Goal: Information Seeking & Learning: Learn about a topic

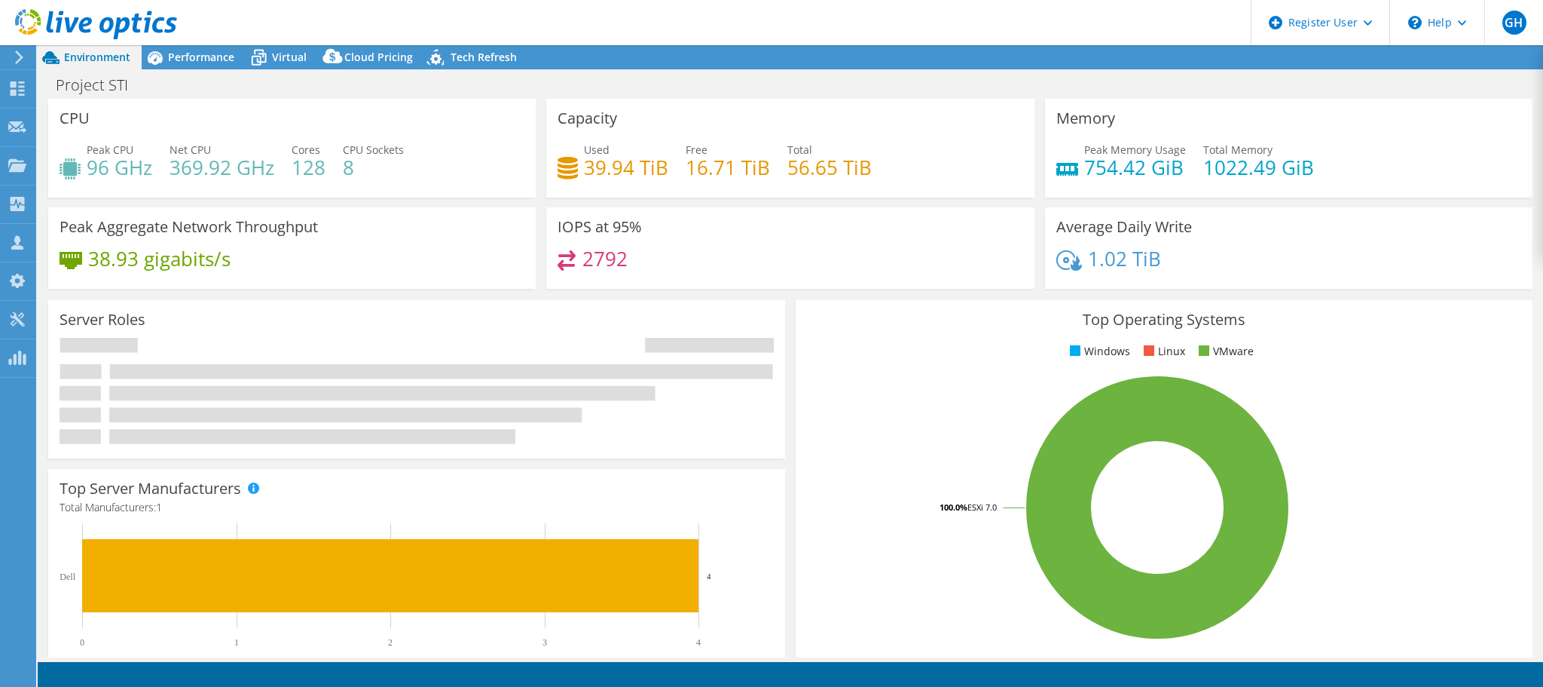
select select "USD"
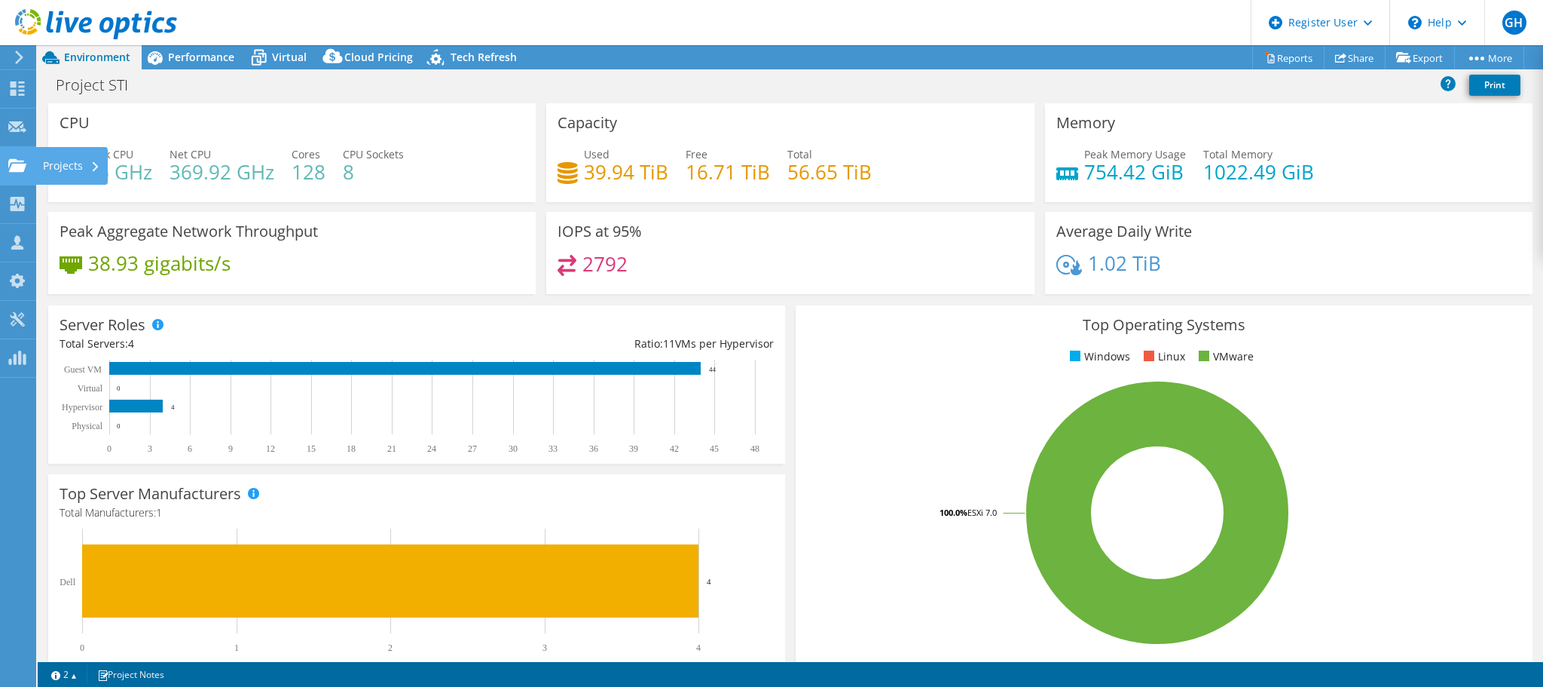
click at [17, 170] on use at bounding box center [17, 164] width 18 height 13
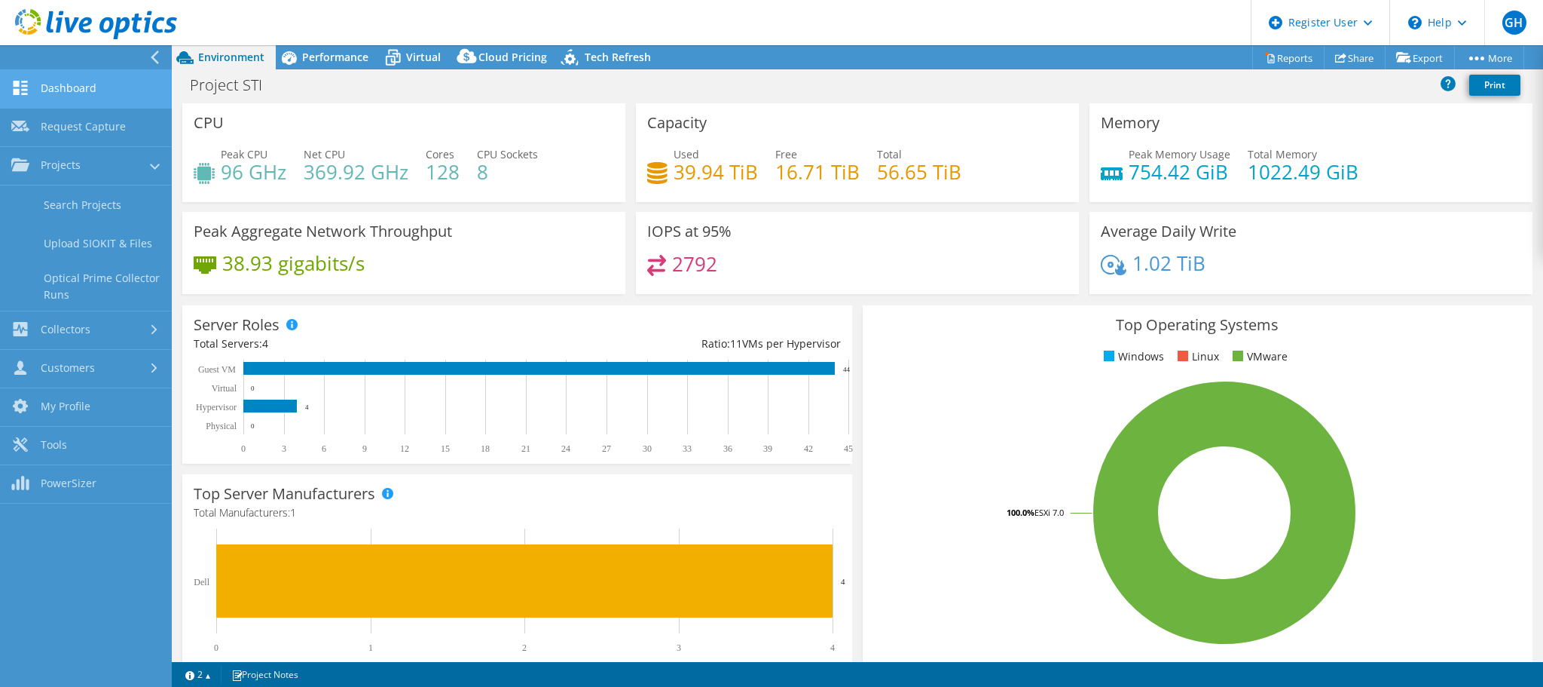
click at [72, 90] on link "Dashboard" at bounding box center [86, 89] width 172 height 38
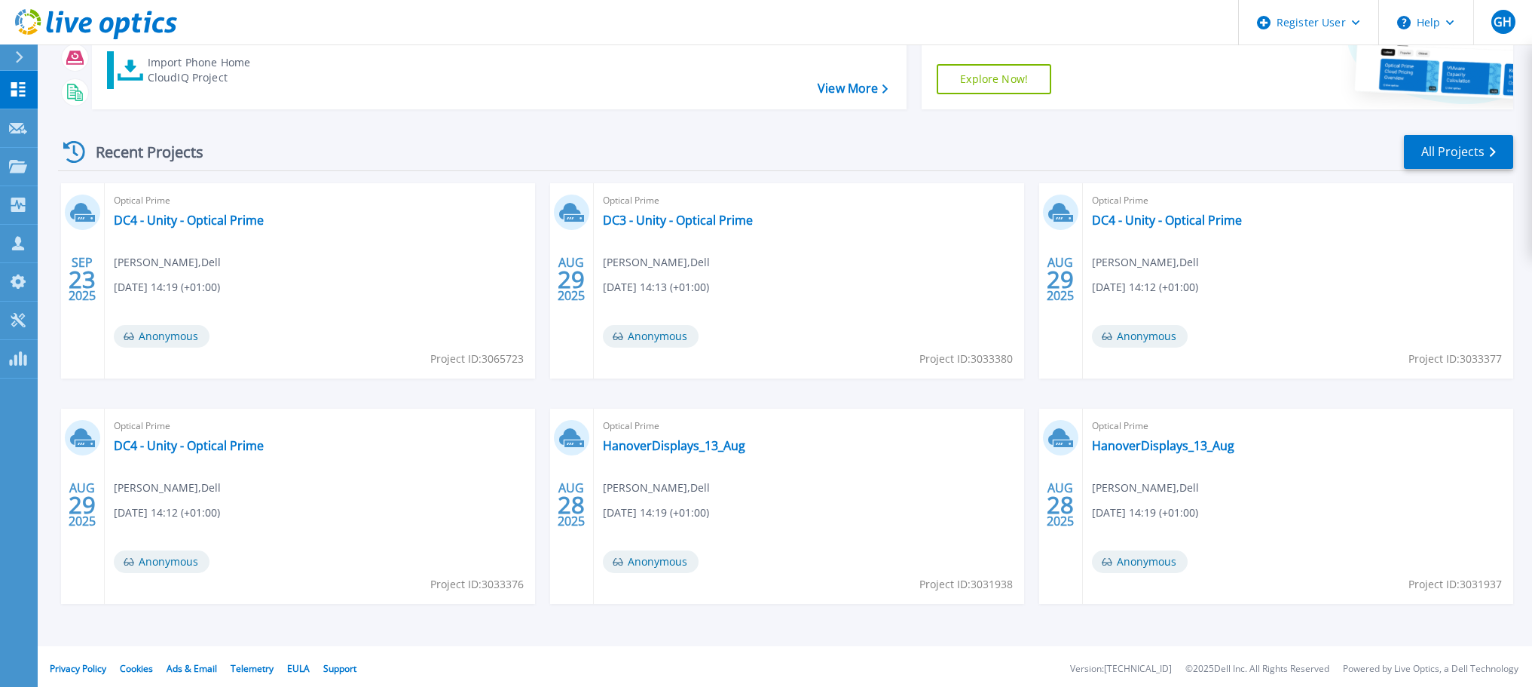
scroll to position [148, 0]
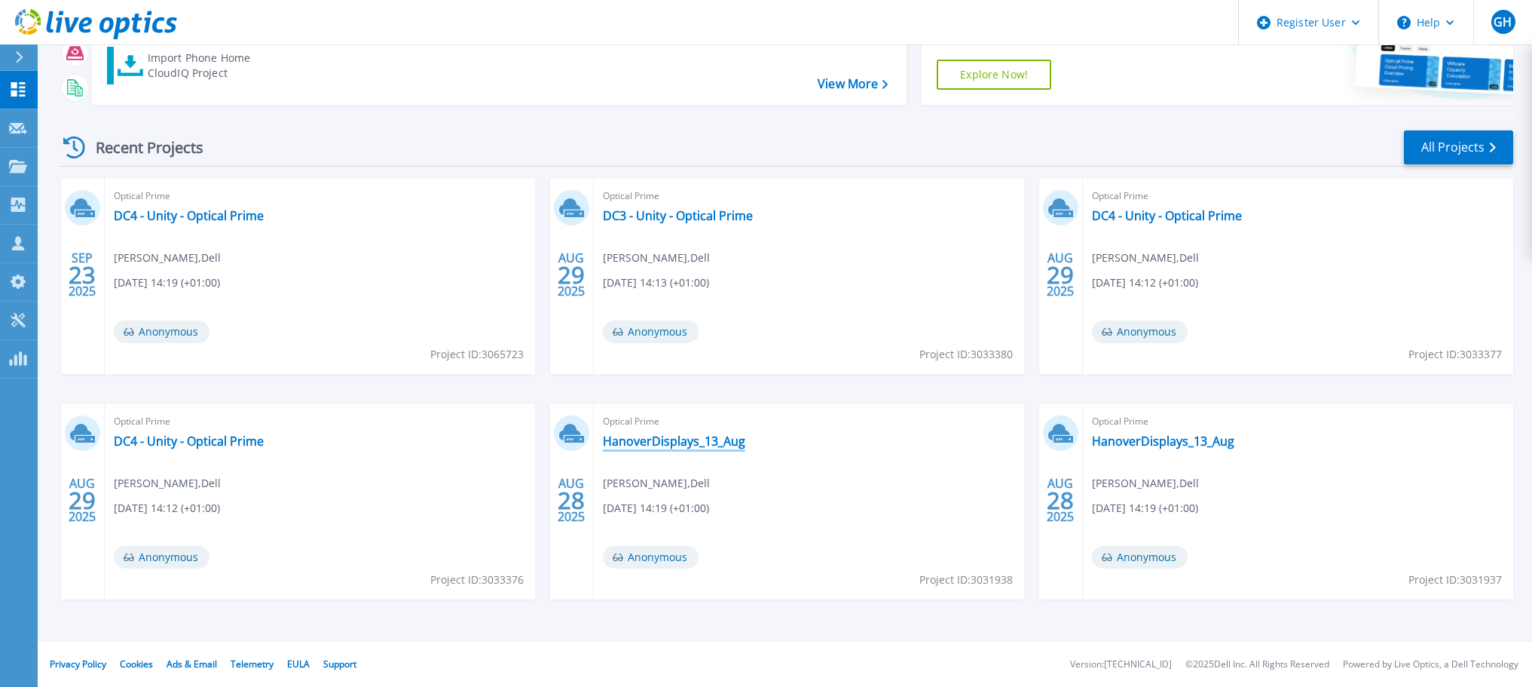
click at [673, 441] on link "HanoverDisplays_13_Aug" at bounding box center [674, 440] width 142 height 15
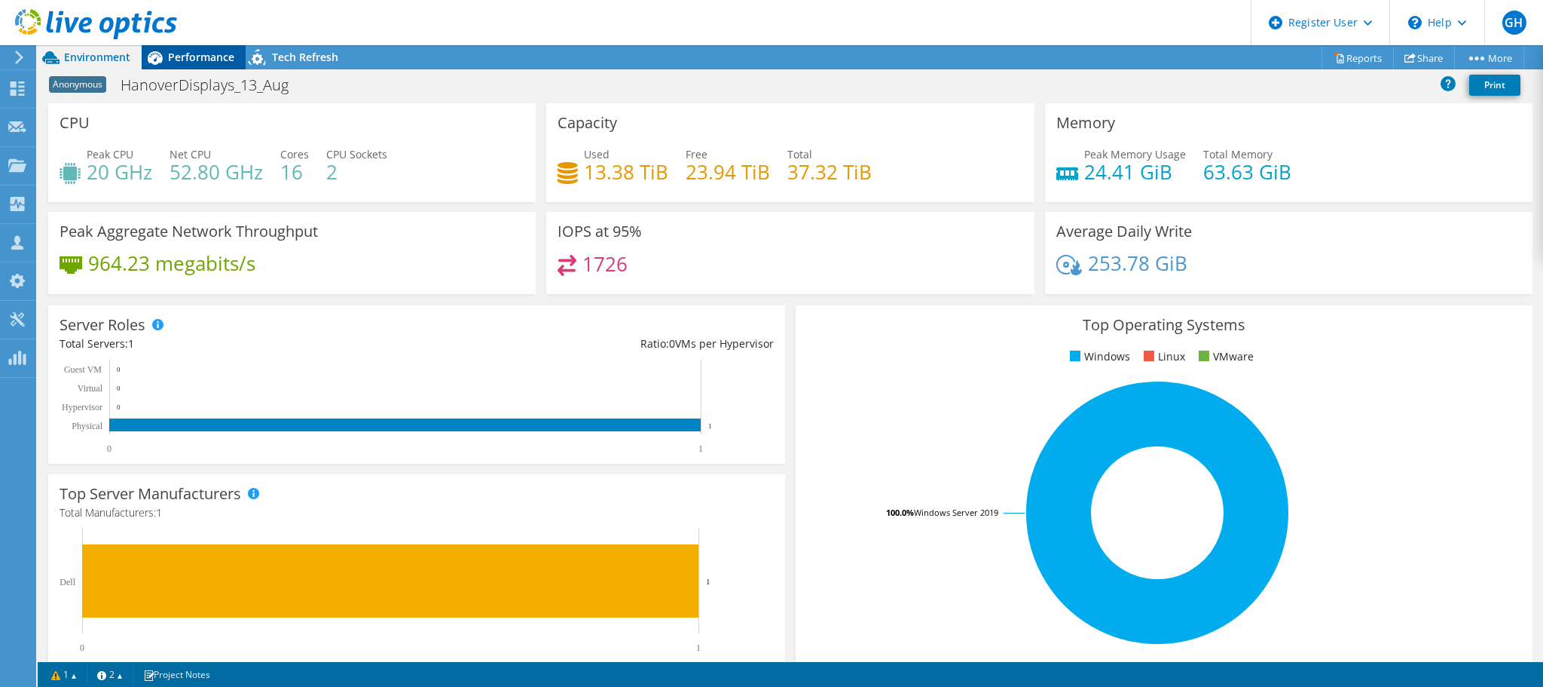
click at [199, 60] on span "Performance" at bounding box center [201, 57] width 66 height 14
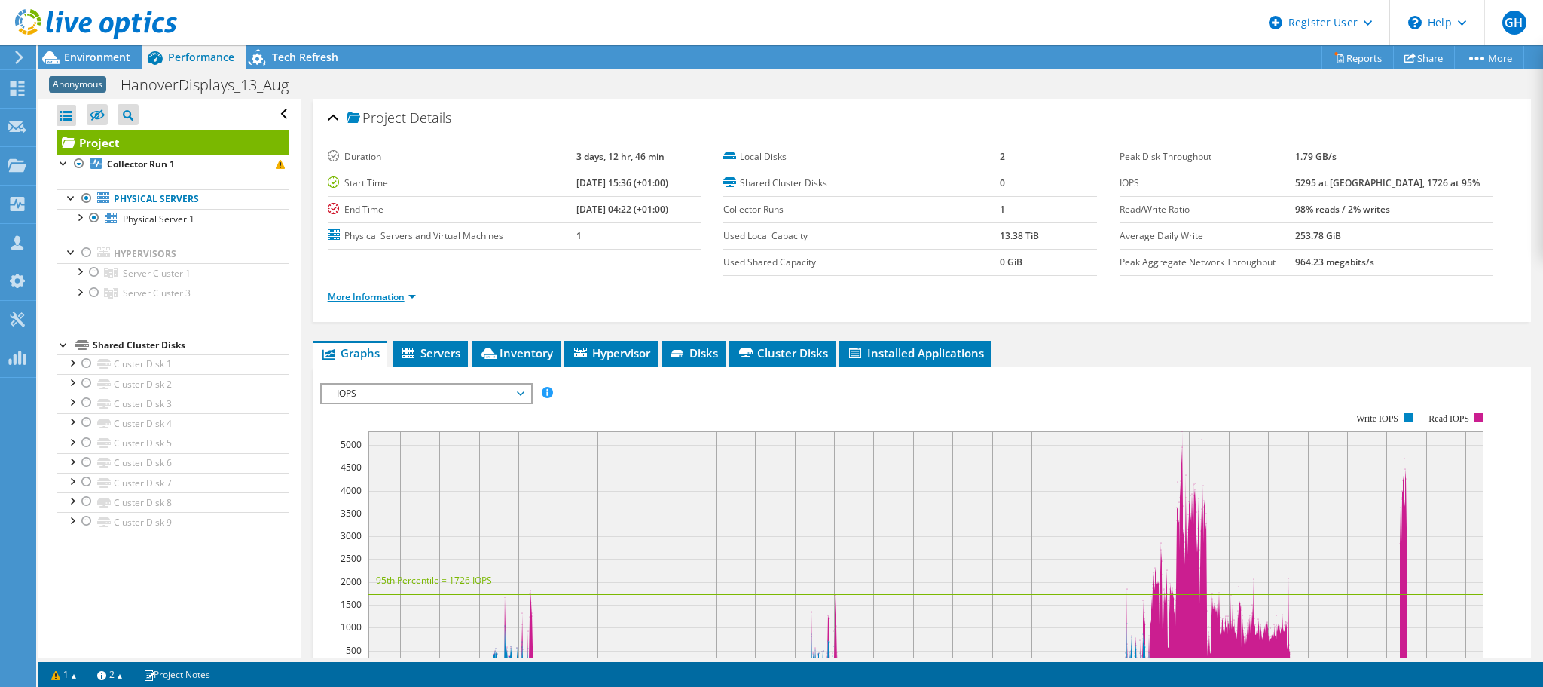
click at [378, 292] on link "More Information" at bounding box center [372, 296] width 88 height 13
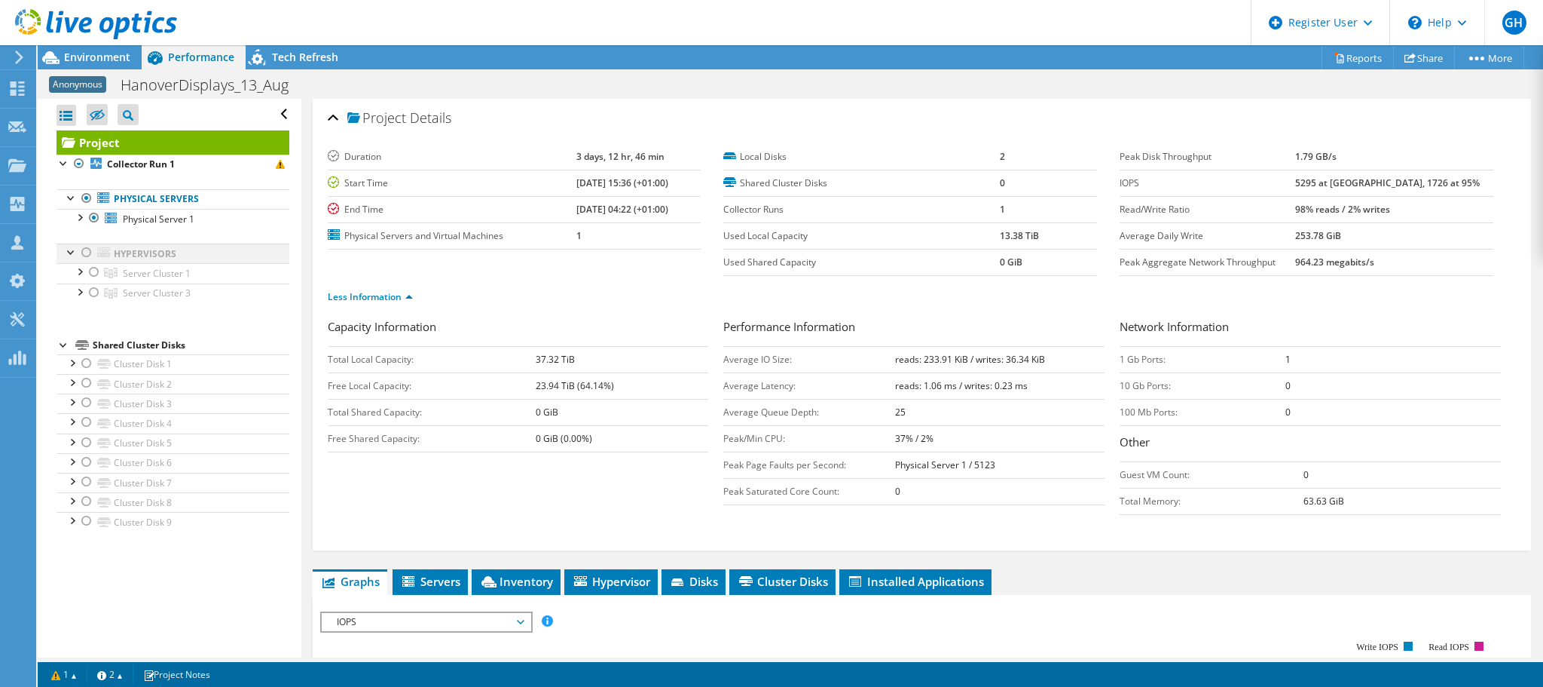
click at [88, 253] on div at bounding box center [86, 252] width 15 height 18
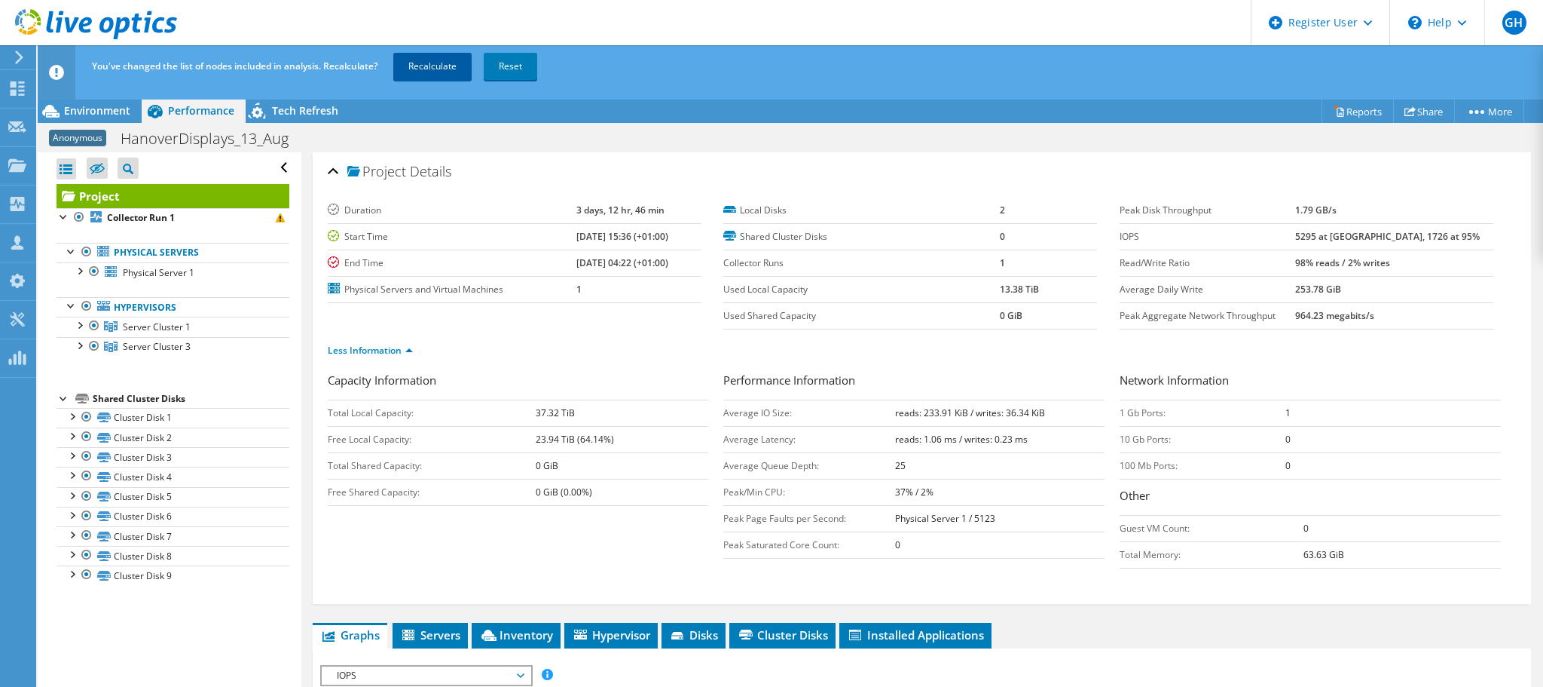
click at [431, 68] on link "Recalculate" at bounding box center [432, 66] width 78 height 27
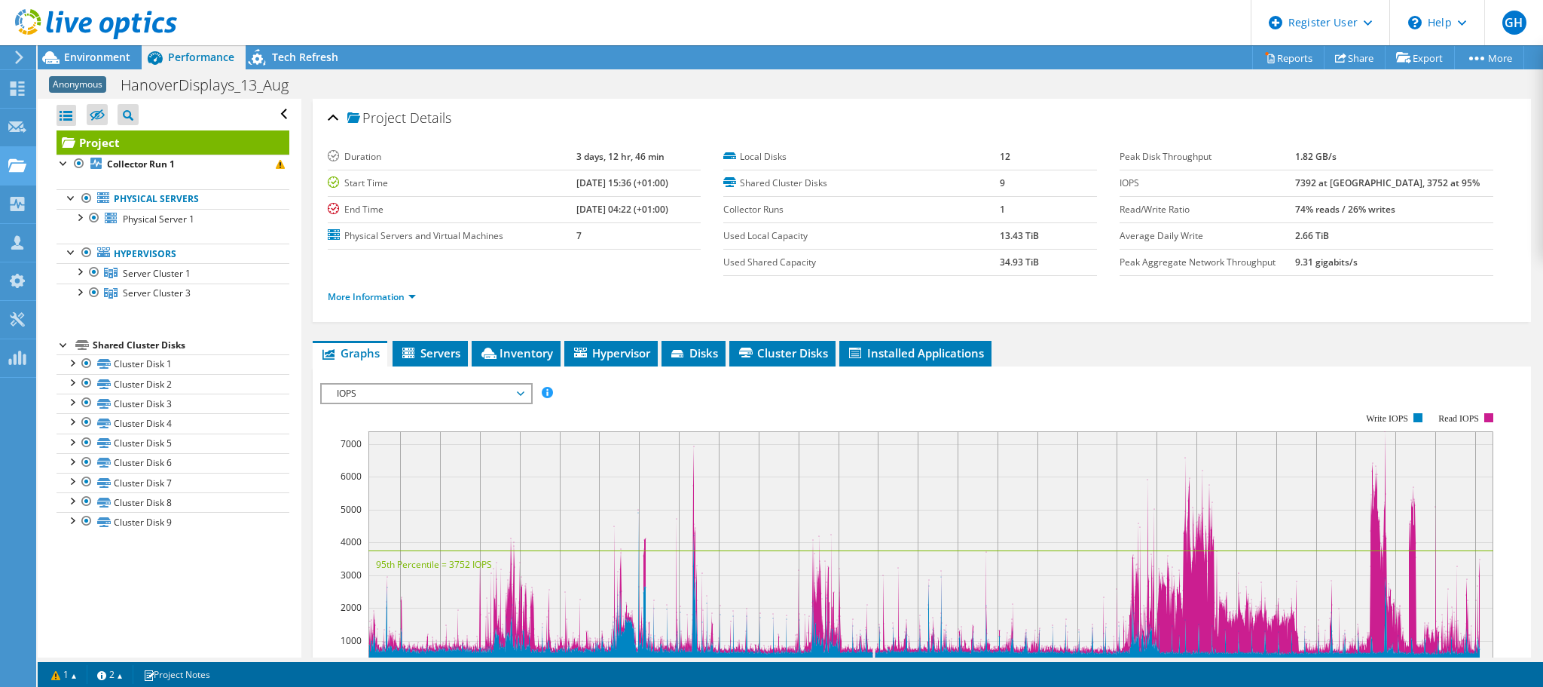
radio input "true"
radio input "false"
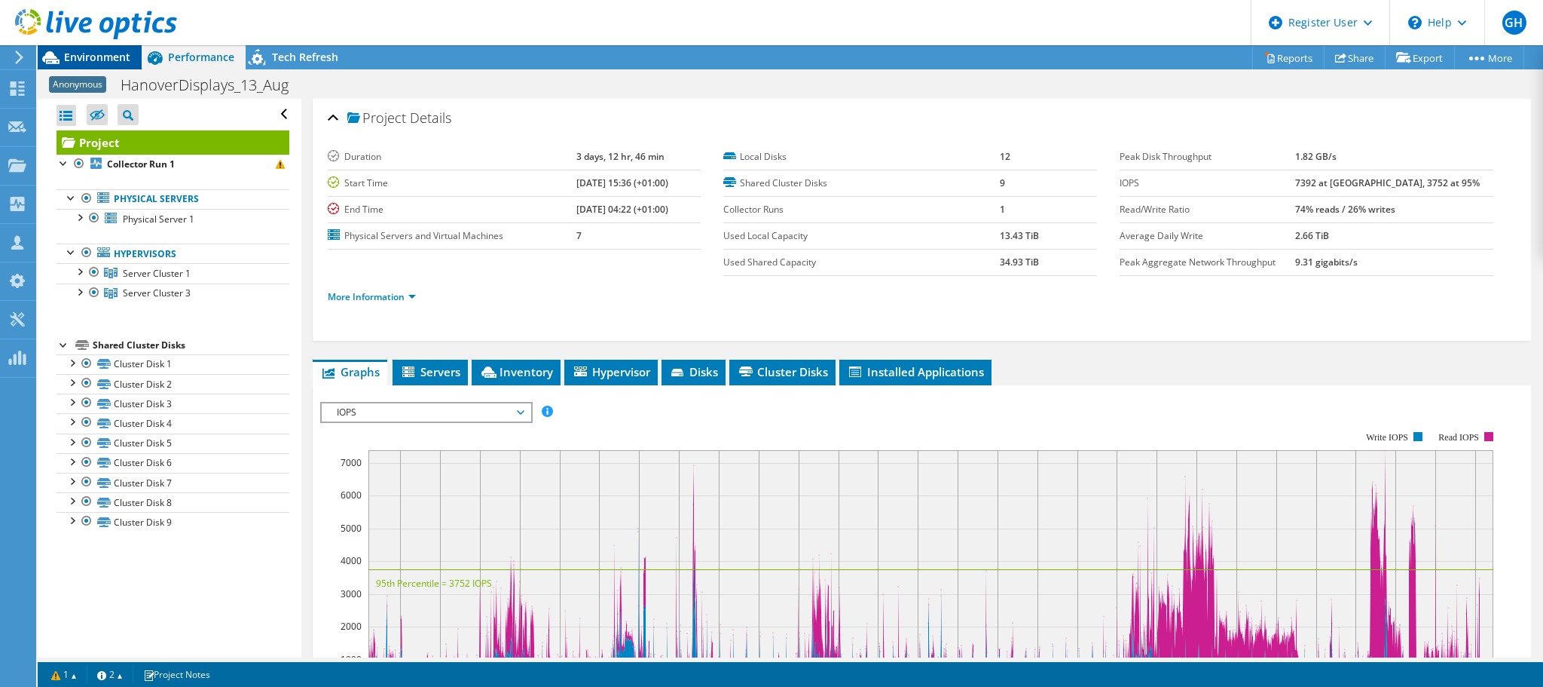
click at [98, 51] on span "Environment" at bounding box center [97, 57] width 66 height 14
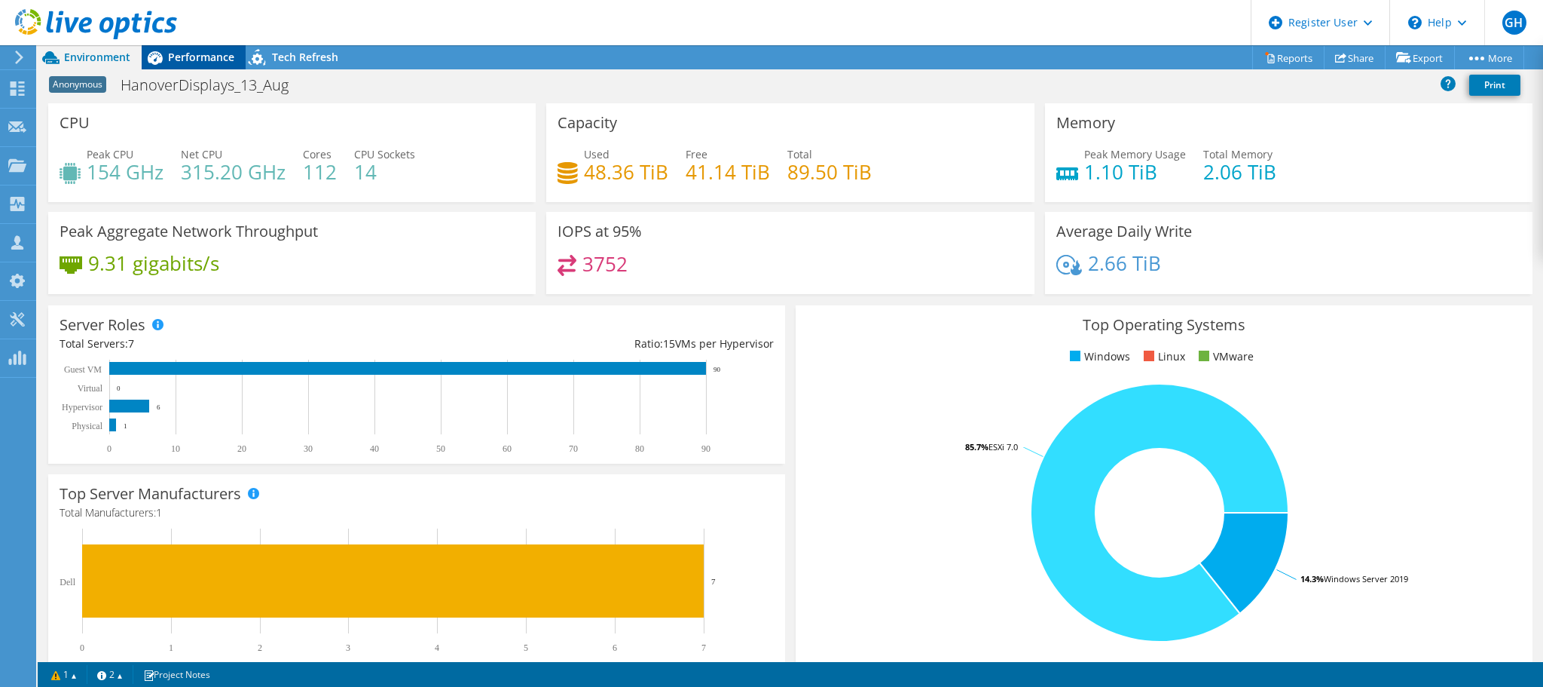
click at [185, 59] on span "Performance" at bounding box center [201, 57] width 66 height 14
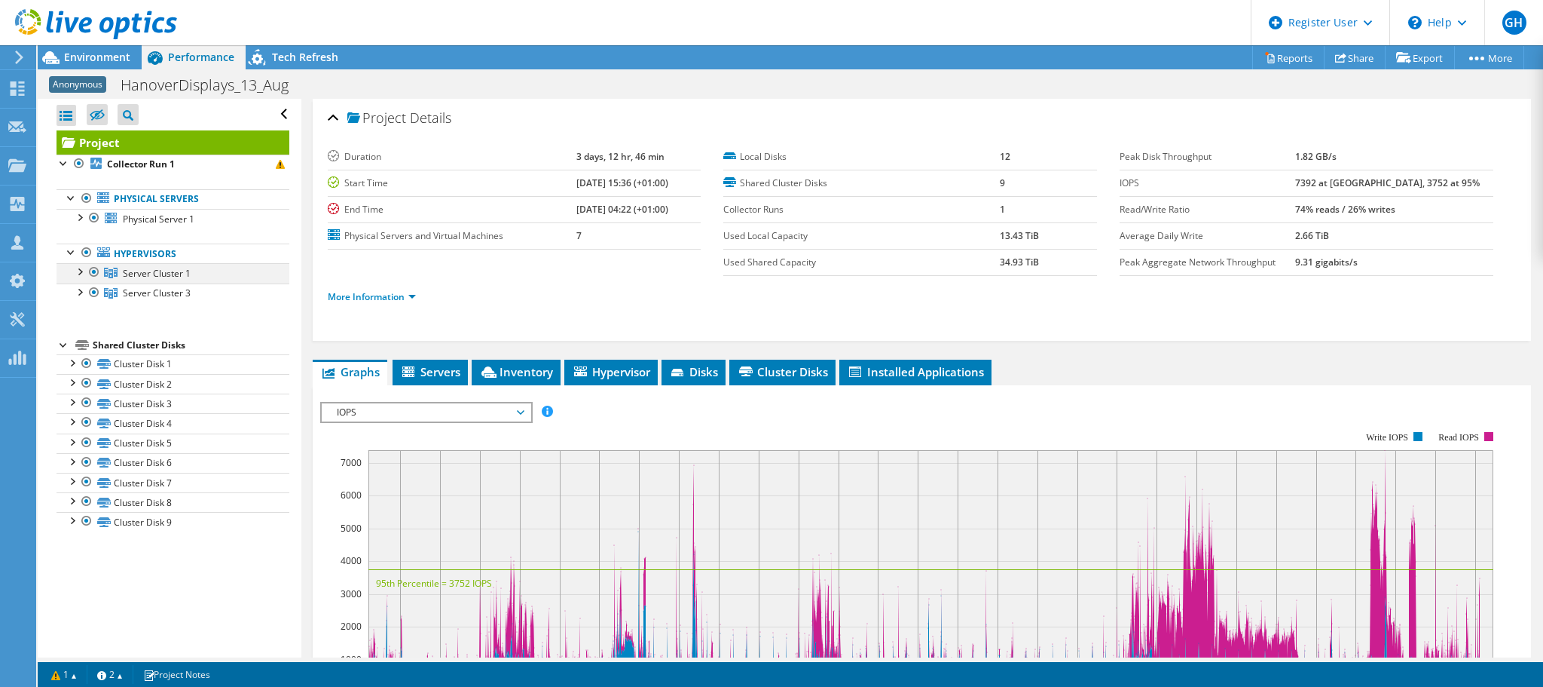
click at [81, 270] on div at bounding box center [79, 270] width 15 height 15
click at [80, 292] on div at bounding box center [79, 290] width 15 height 15
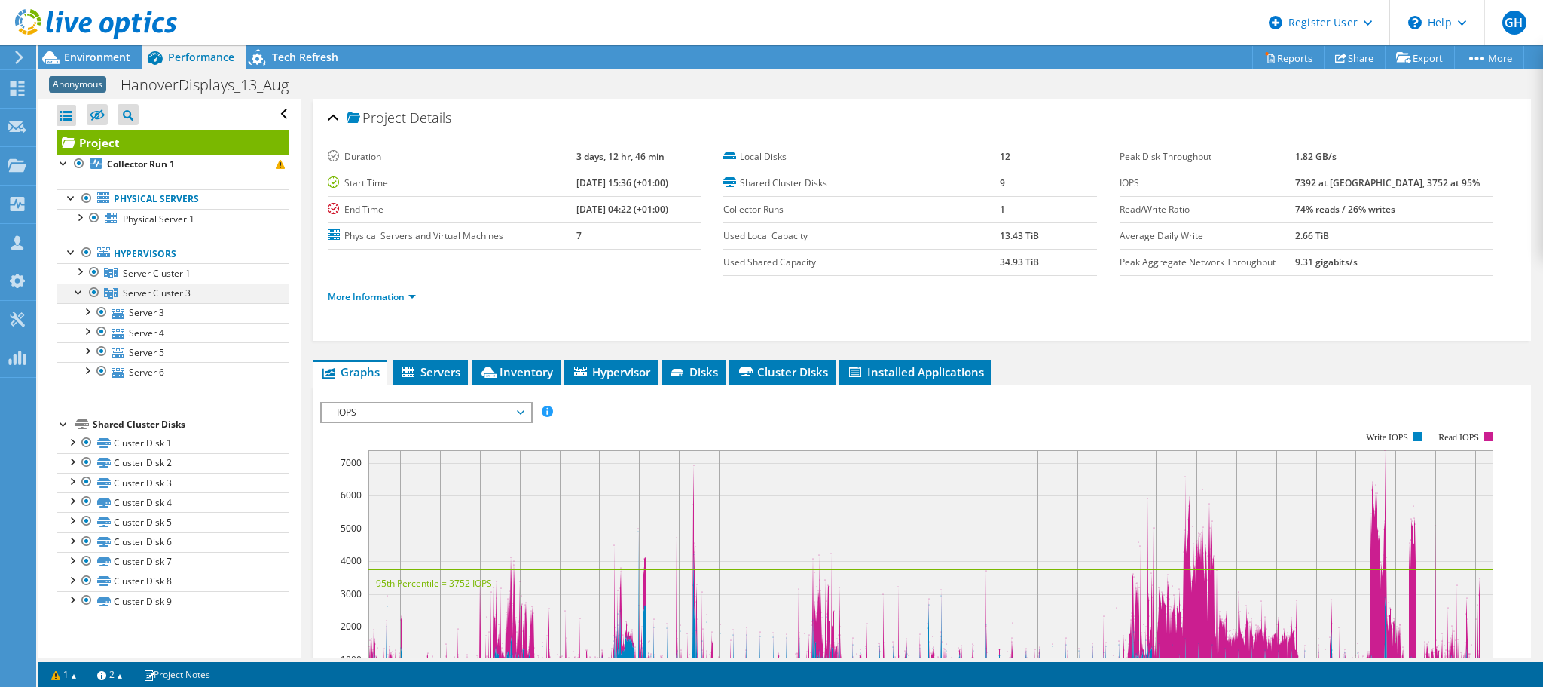
click at [80, 292] on div at bounding box center [79, 290] width 15 height 15
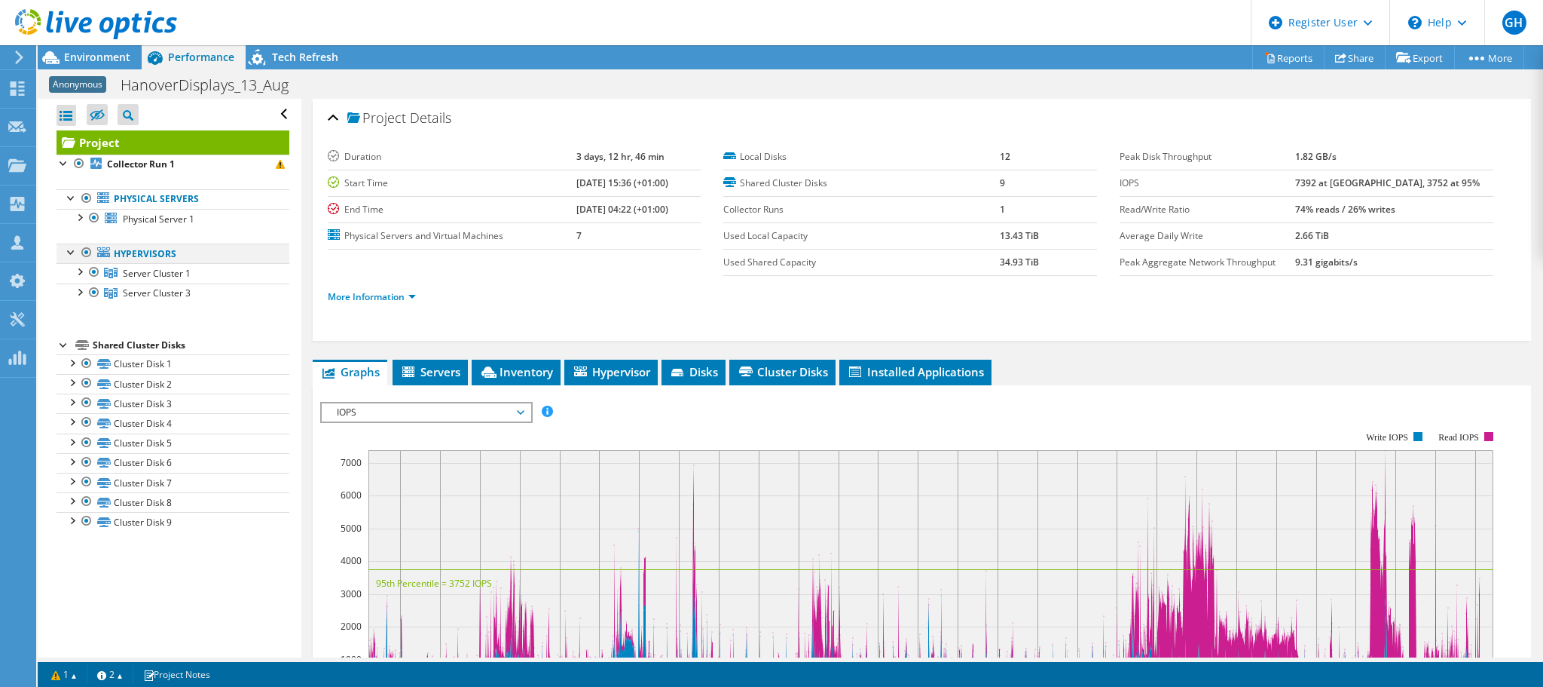
click at [83, 252] on div at bounding box center [86, 252] width 15 height 18
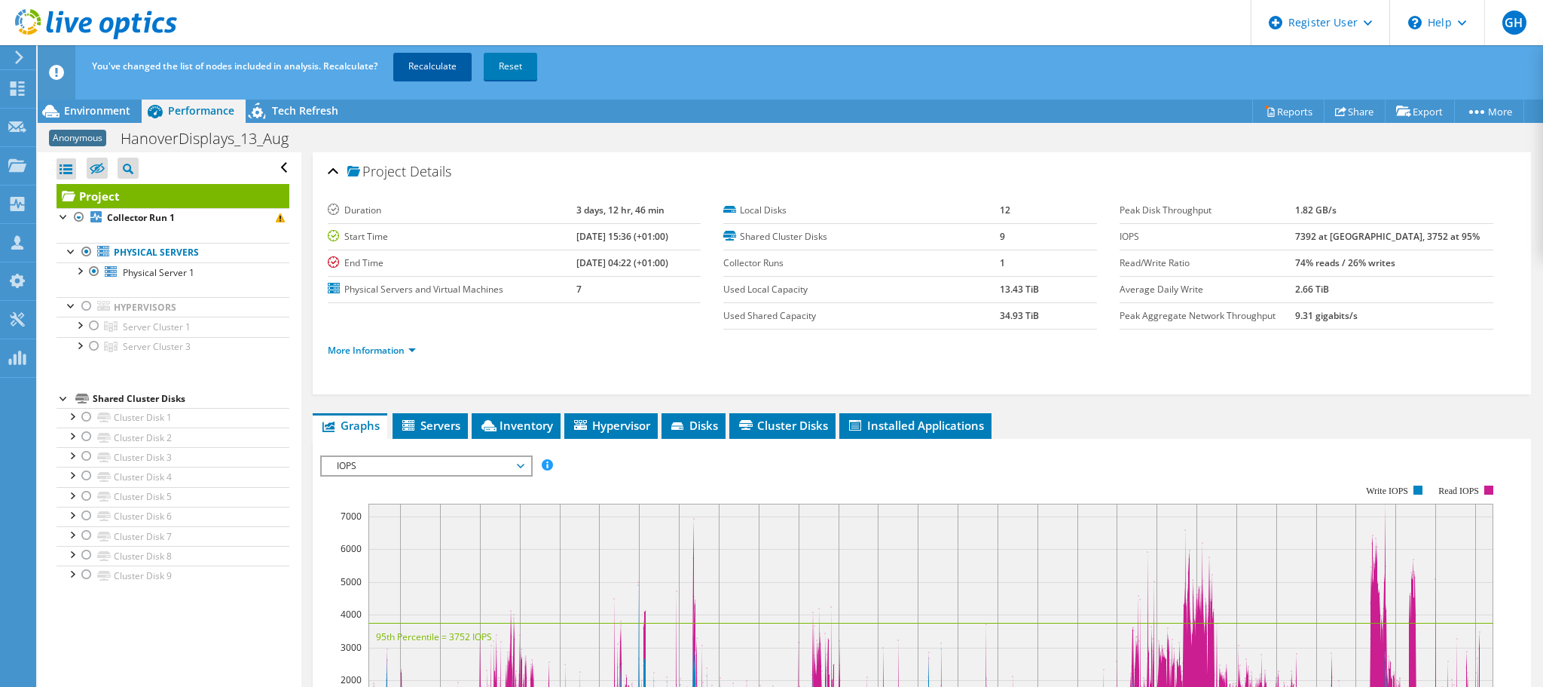
click at [427, 73] on link "Recalculate" at bounding box center [432, 66] width 78 height 27
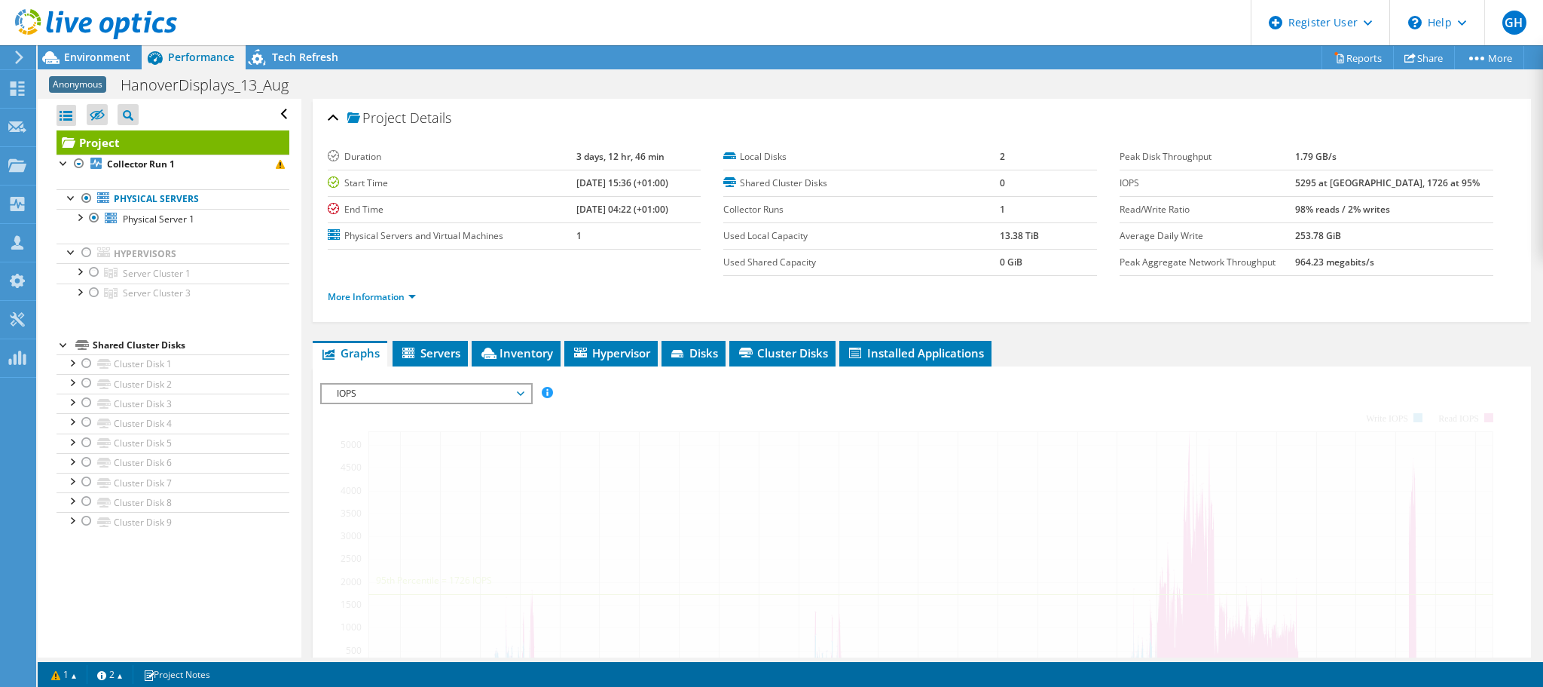
radio input "false"
radio input "true"
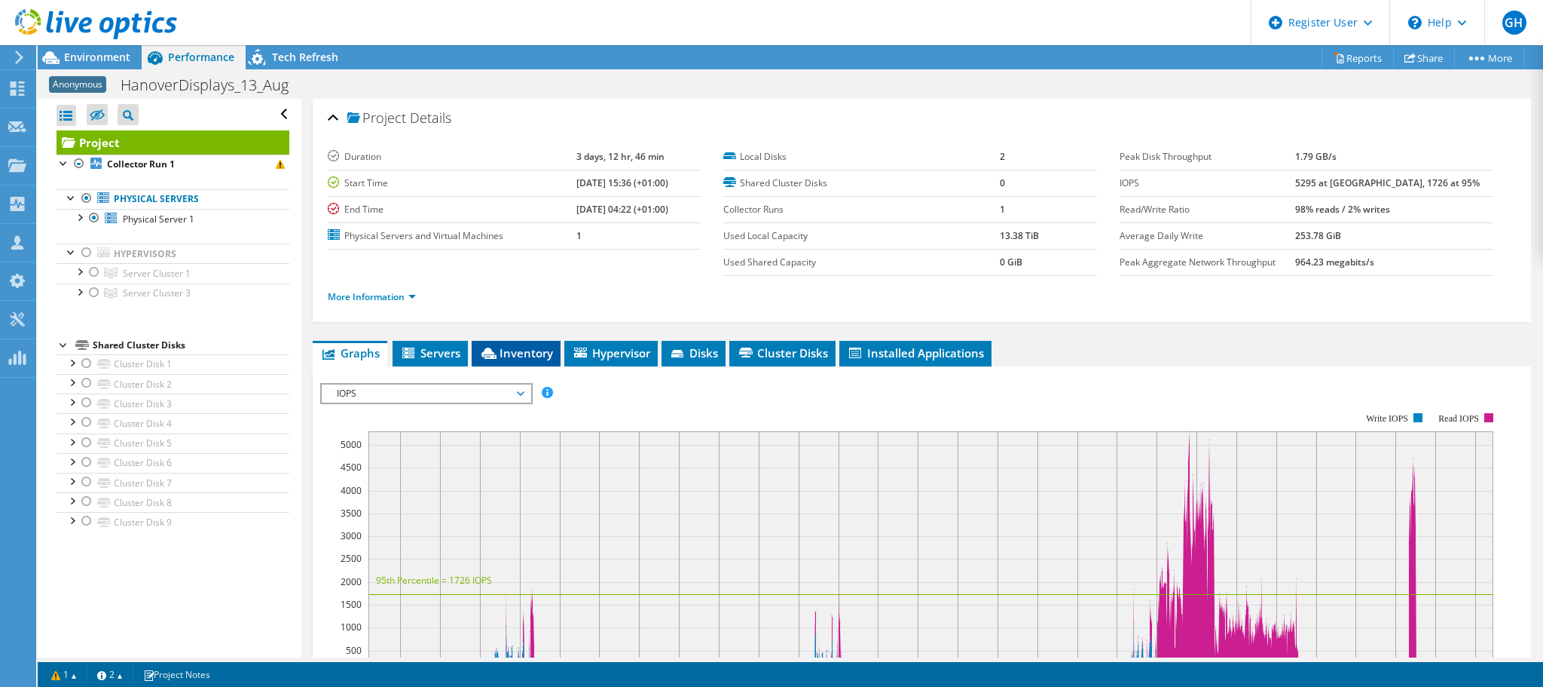
click at [523, 352] on span "Inventory" at bounding box center [516, 352] width 74 height 15
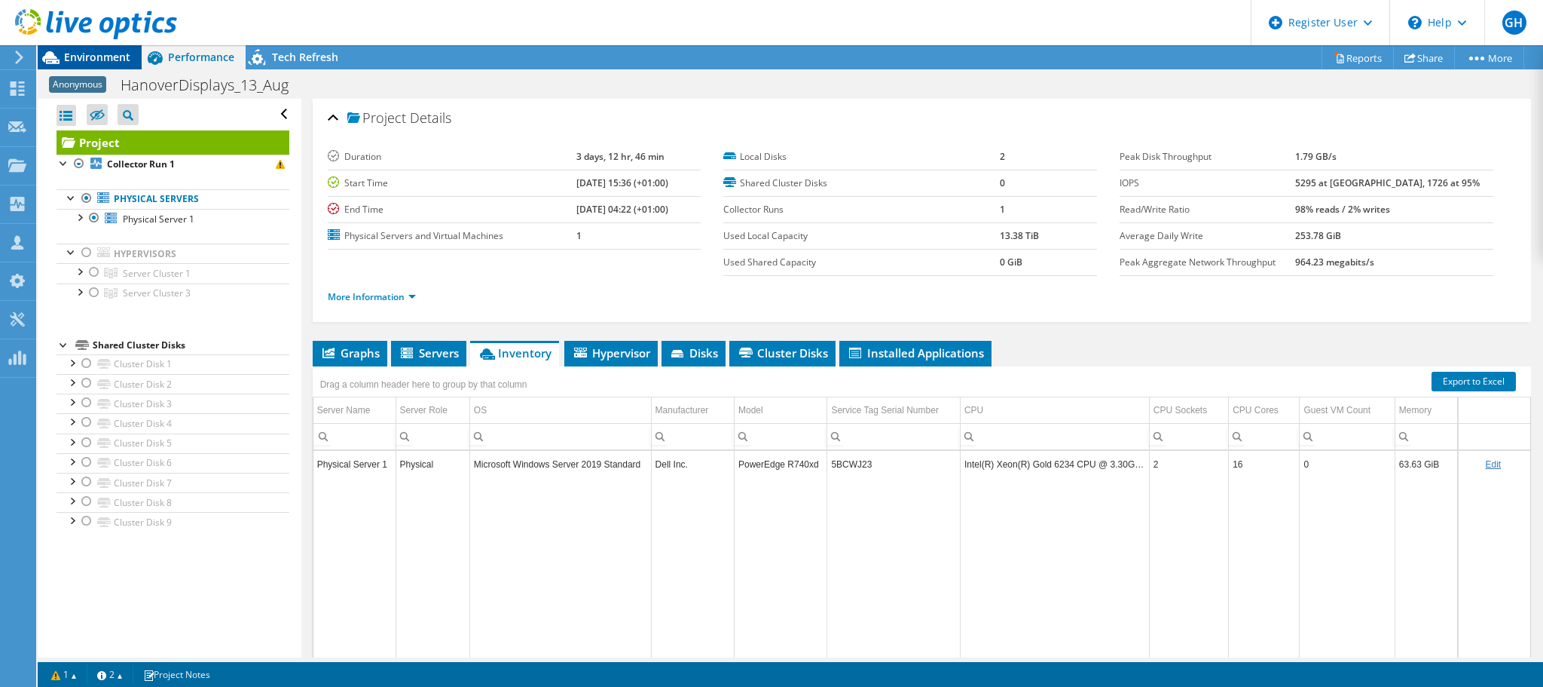
click at [113, 60] on span "Environment" at bounding box center [97, 57] width 66 height 14
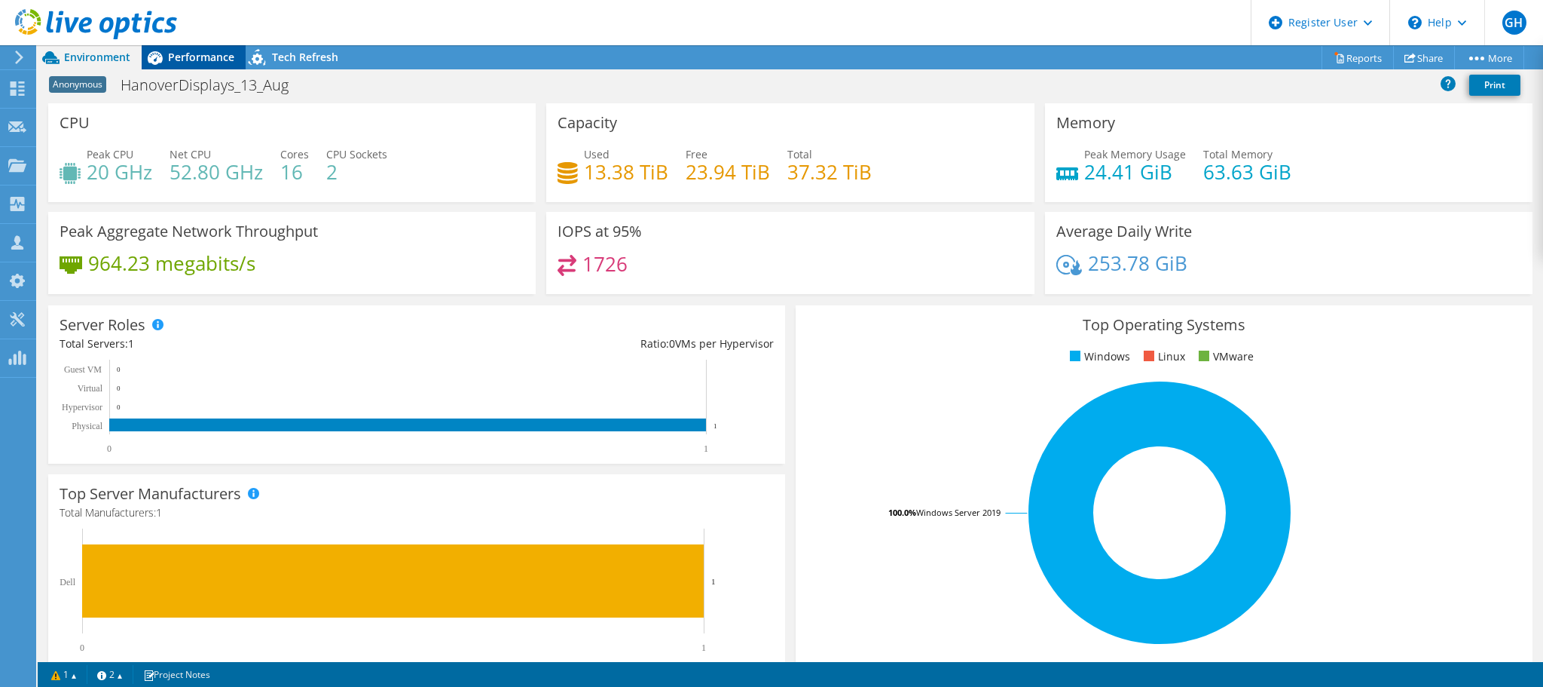
click at [209, 60] on span "Performance" at bounding box center [201, 57] width 66 height 14
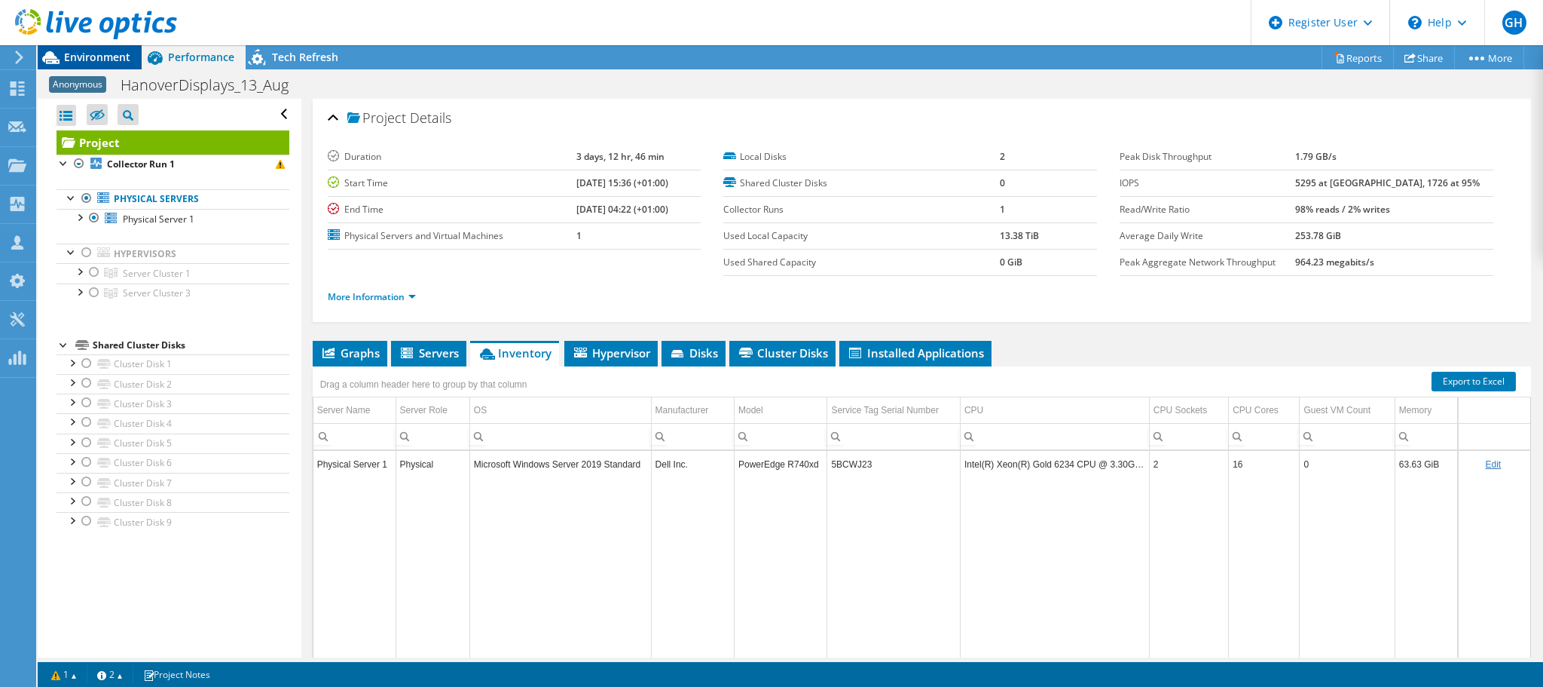
click at [73, 62] on span "Environment" at bounding box center [97, 57] width 66 height 14
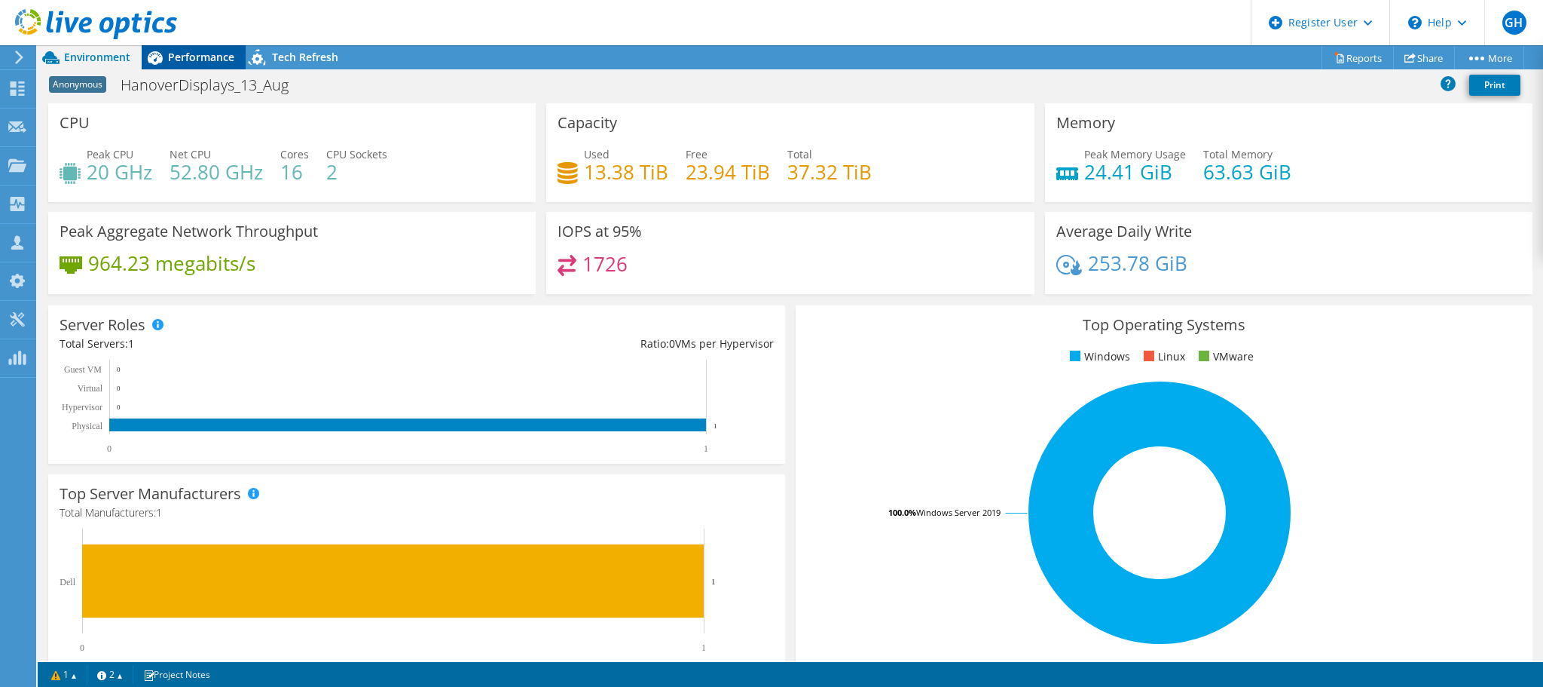
click at [206, 45] on div "Performance" at bounding box center [194, 57] width 104 height 24
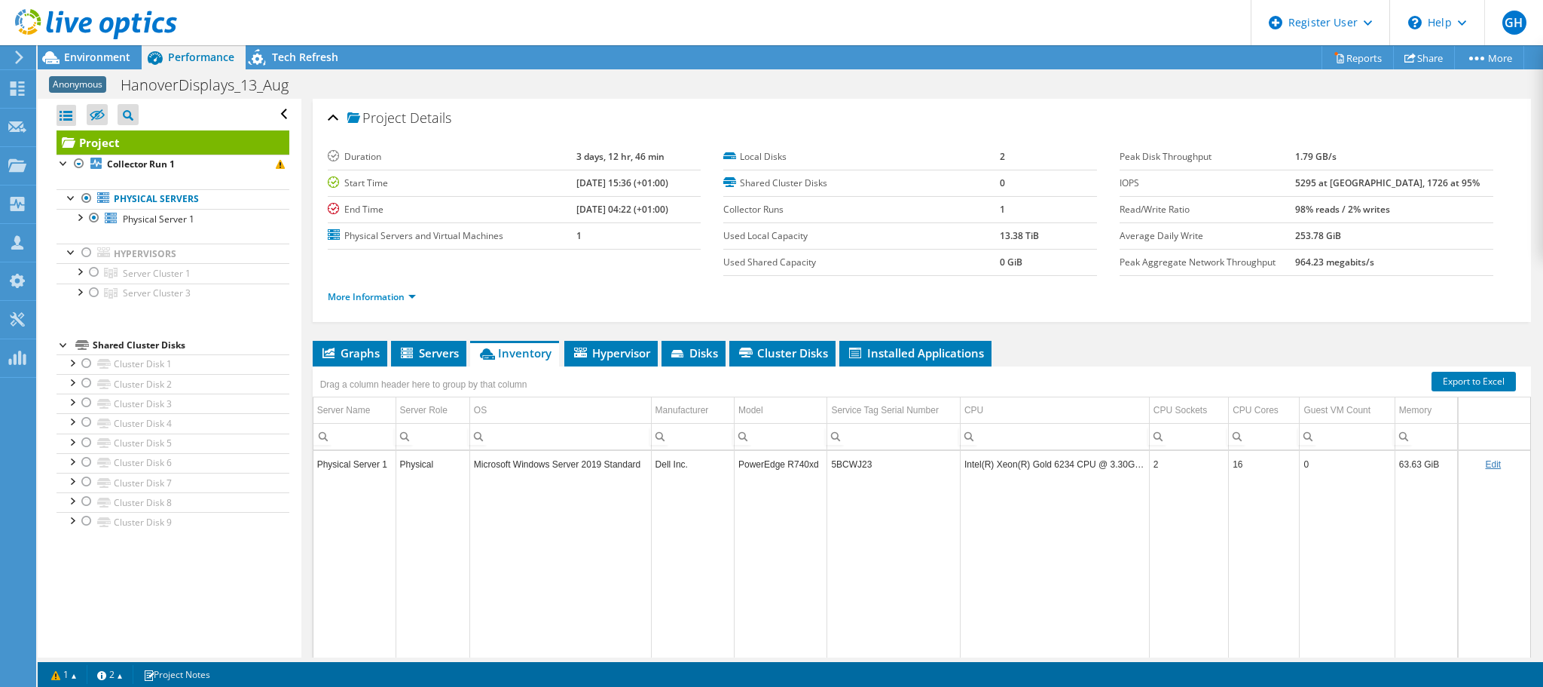
click at [94, 50] on div at bounding box center [88, 25] width 177 height 50
click at [91, 55] on span "Environment" at bounding box center [97, 57] width 66 height 14
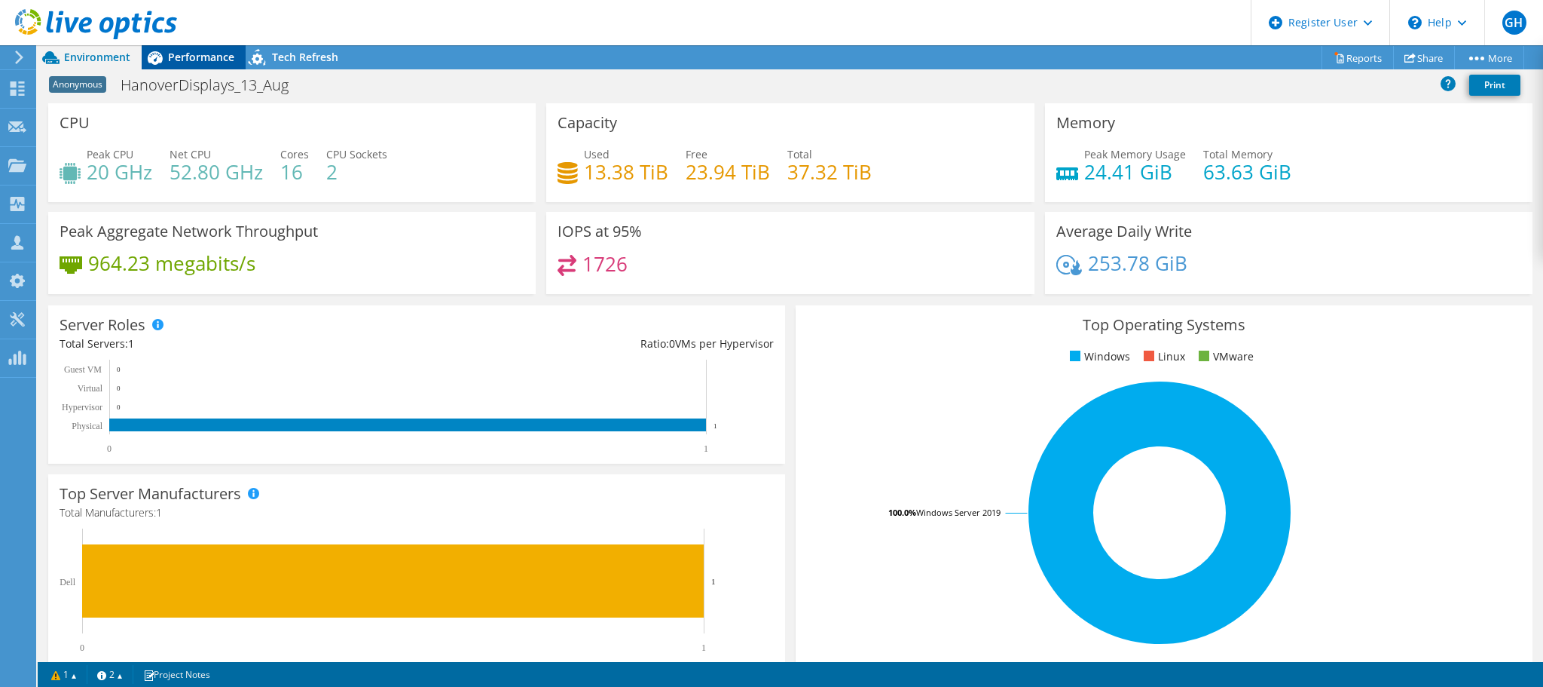
click at [190, 66] on div "Performance" at bounding box center [194, 57] width 104 height 24
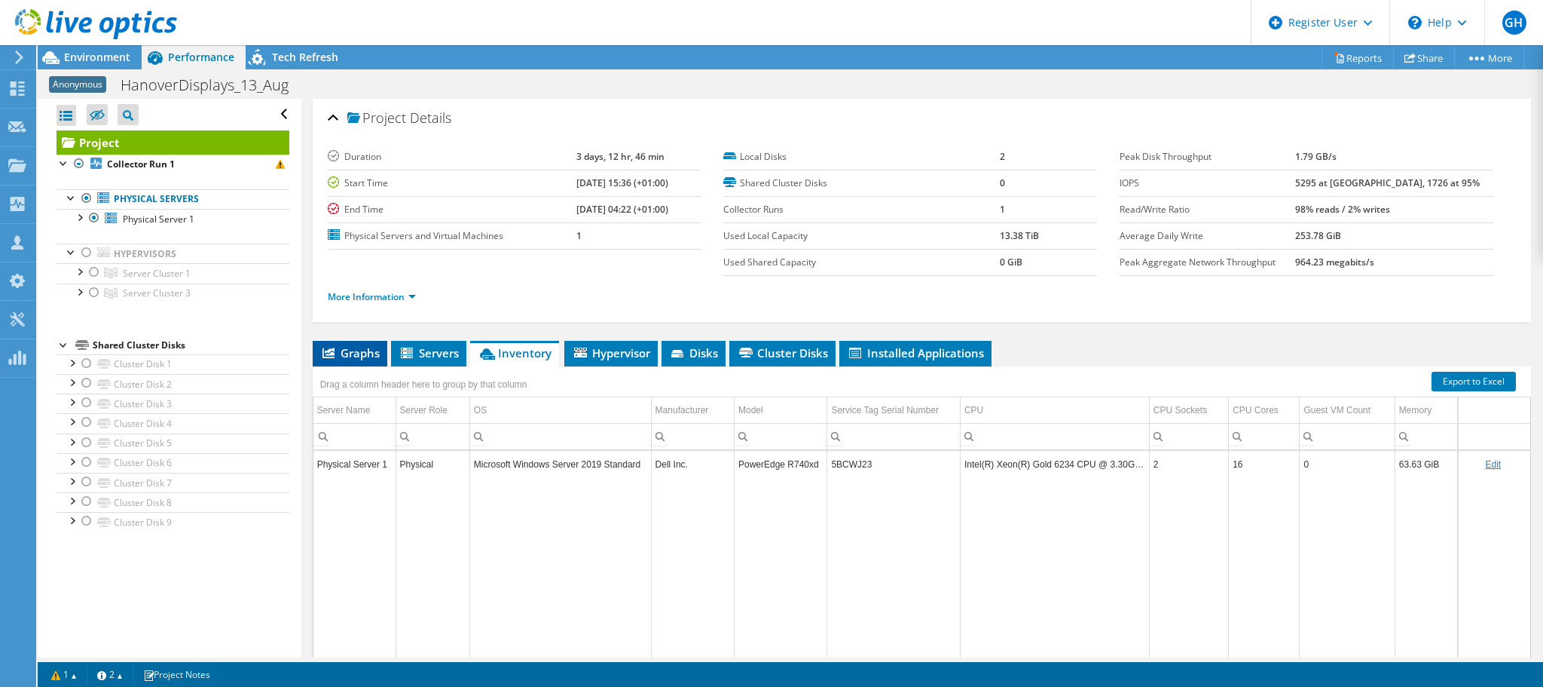
click at [358, 347] on span "Graphs" at bounding box center [350, 352] width 60 height 15
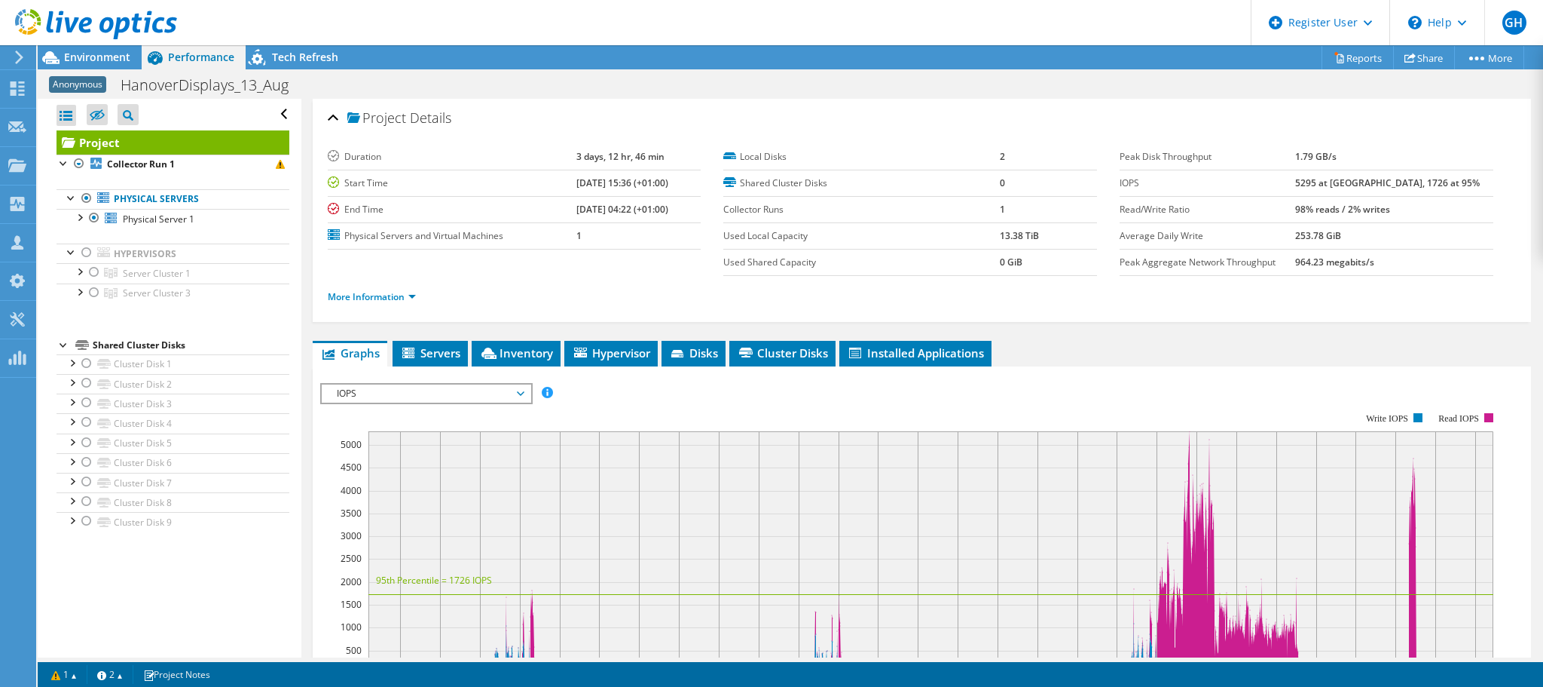
click at [434, 387] on span "IOPS" at bounding box center [426, 393] width 194 height 18
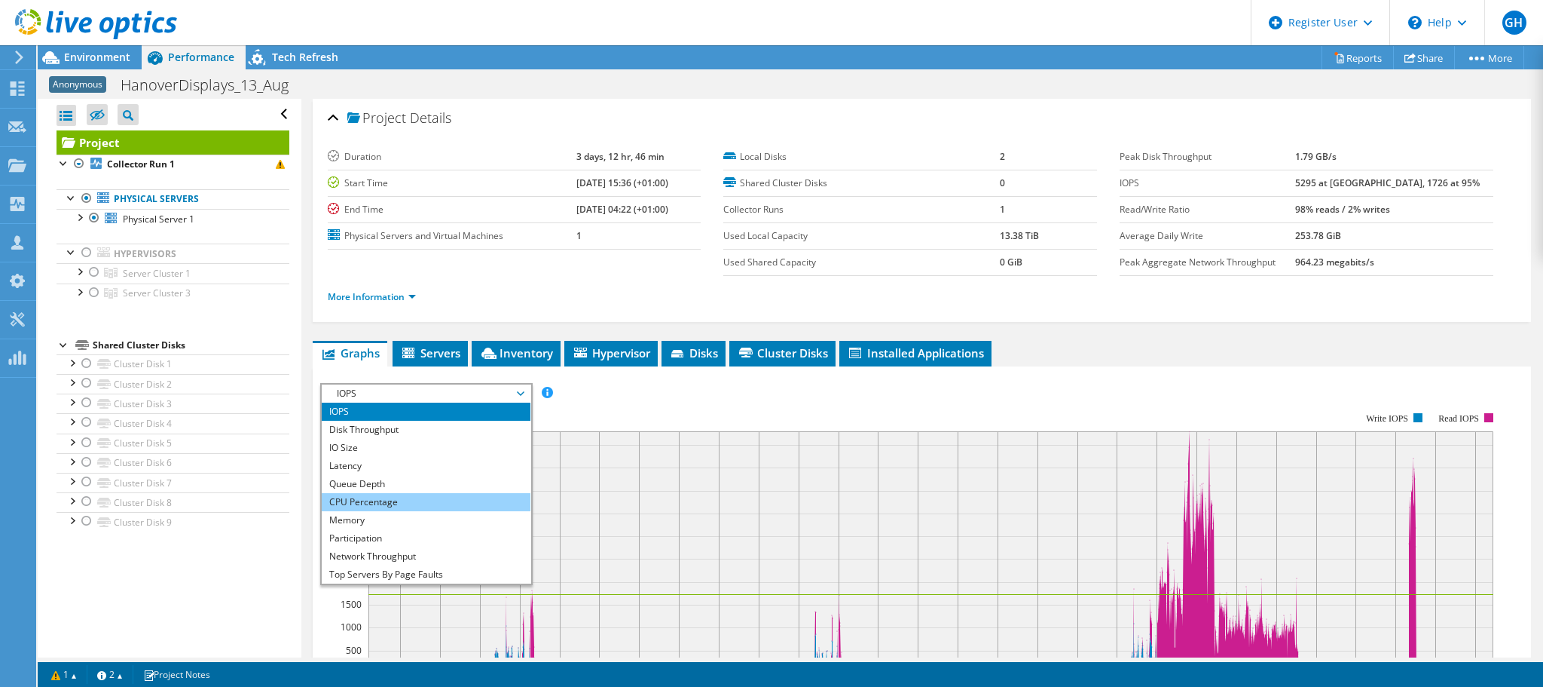
click at [387, 496] on li "CPU Percentage" at bounding box center [426, 502] width 209 height 18
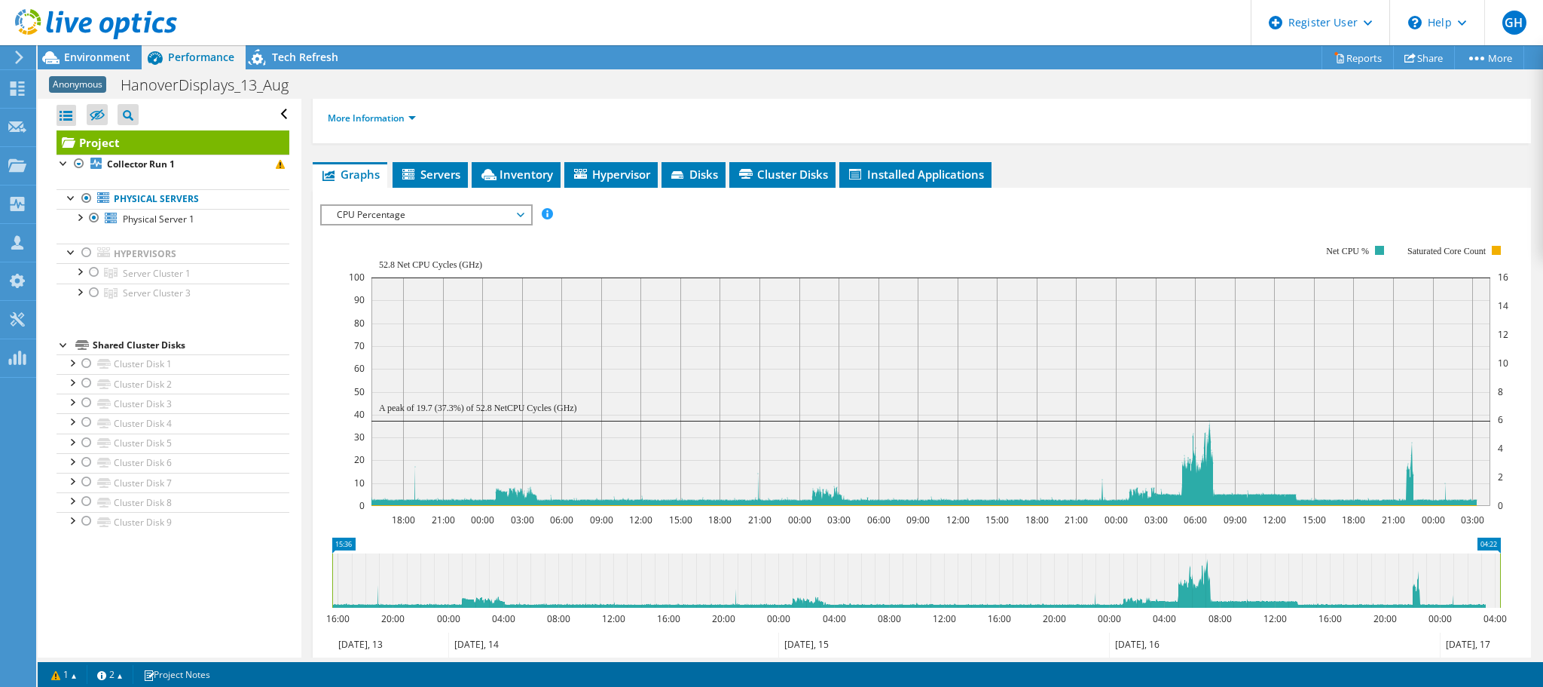
scroll to position [178, 0]
click at [455, 211] on span "CPU Percentage" at bounding box center [426, 215] width 194 height 18
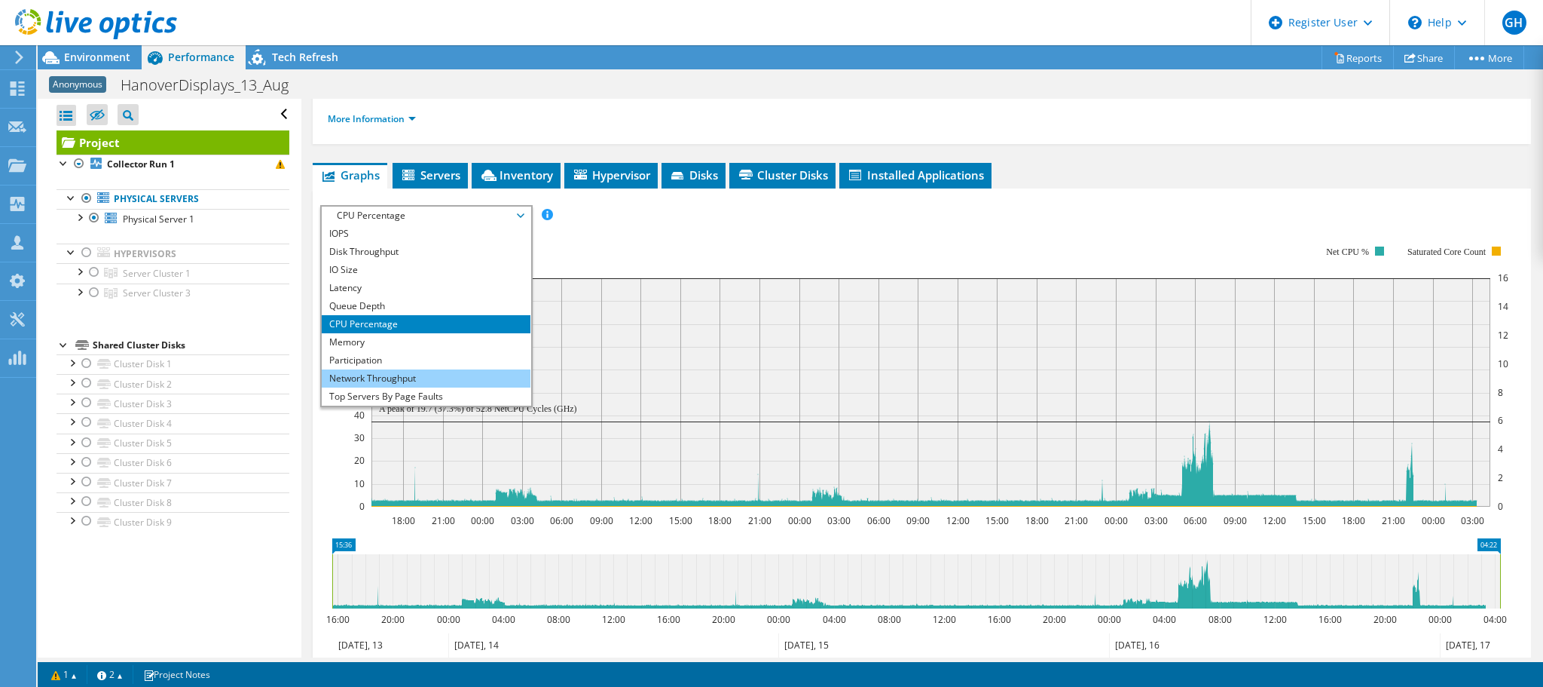
scroll to position [54, 0]
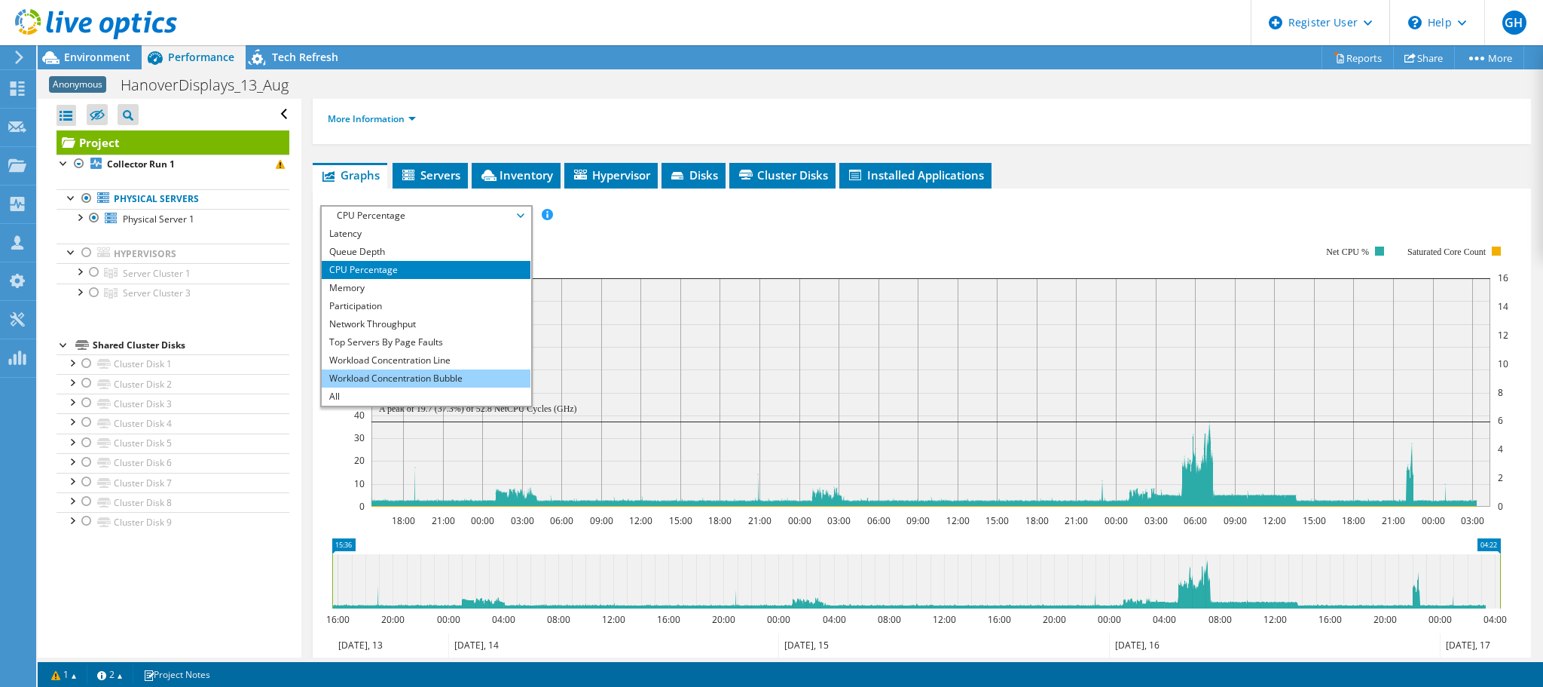
click at [368, 378] on li "Workload Concentration Bubble" at bounding box center [426, 378] width 209 height 18
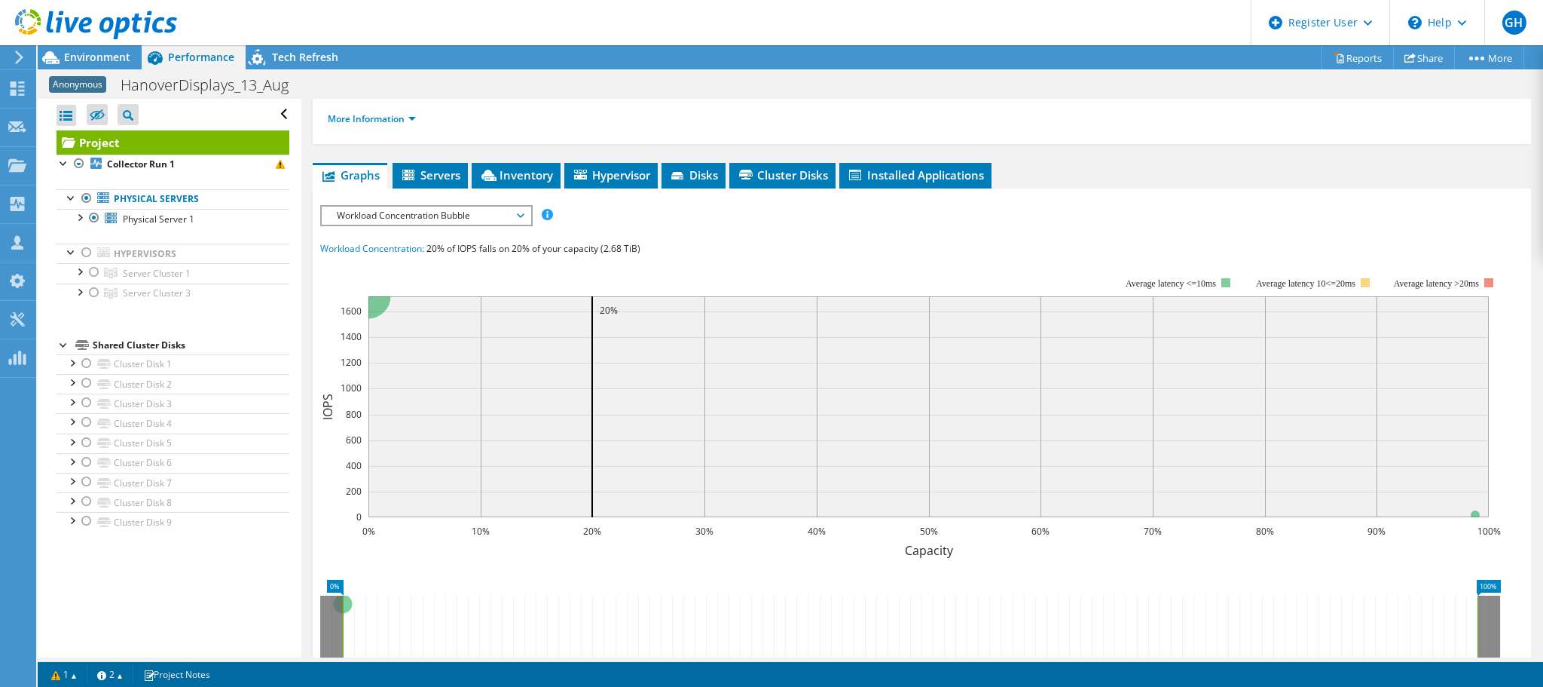
click at [530, 175] on span "Inventory" at bounding box center [516, 174] width 74 height 15
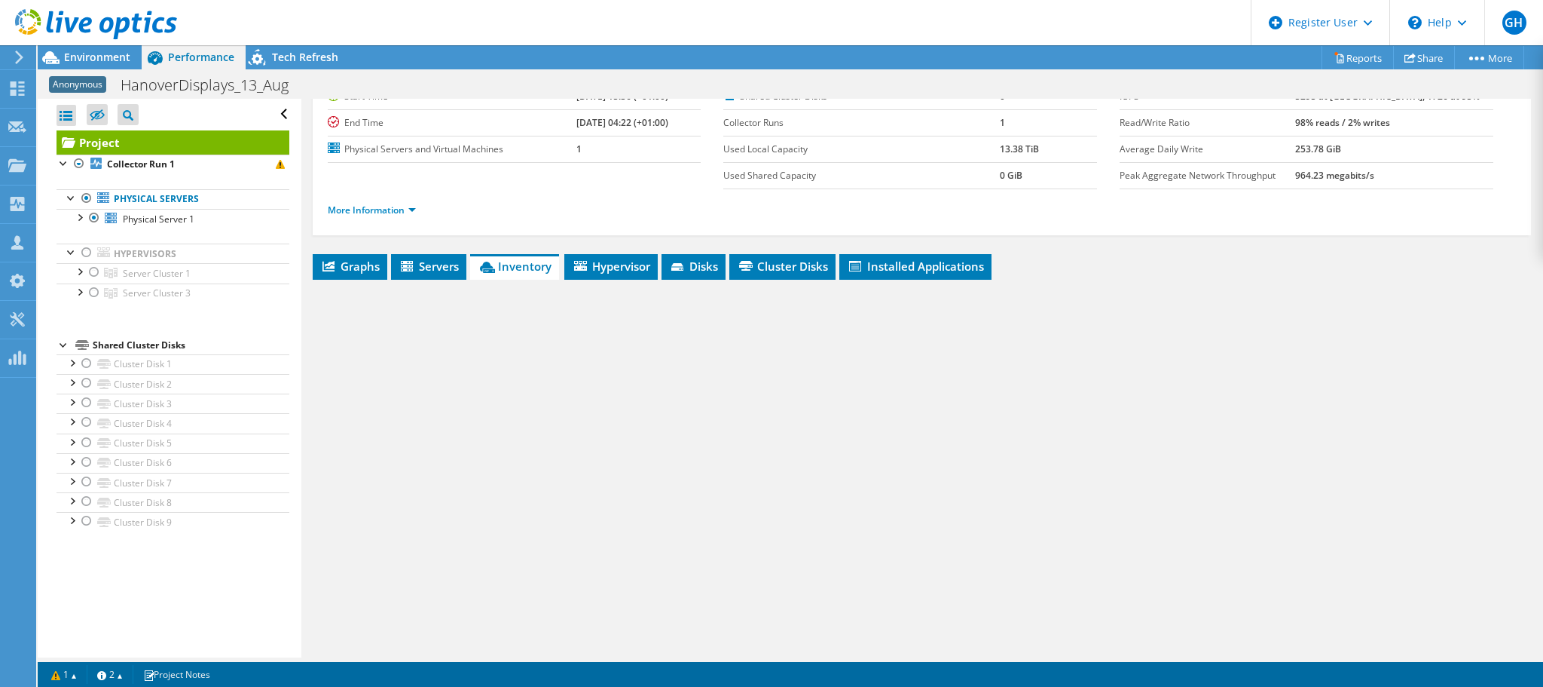
scroll to position [87, 0]
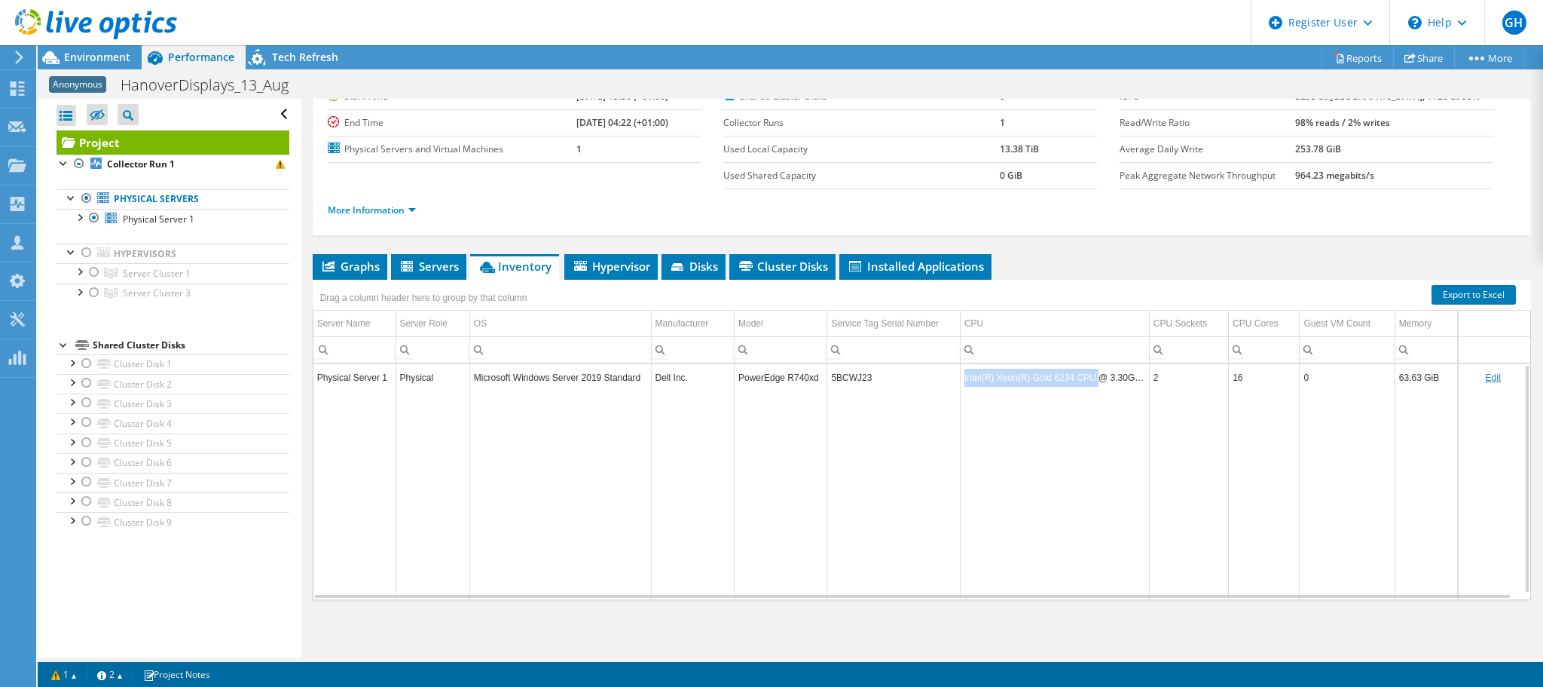
drag, startPoint x: 962, startPoint y: 378, endPoint x: 1089, endPoint y: 376, distance: 126.6
click at [1089, 376] on td "Intel(R) Xeon(R) Gold 6234 CPU @ 3.30GHz" at bounding box center [1054, 377] width 189 height 26
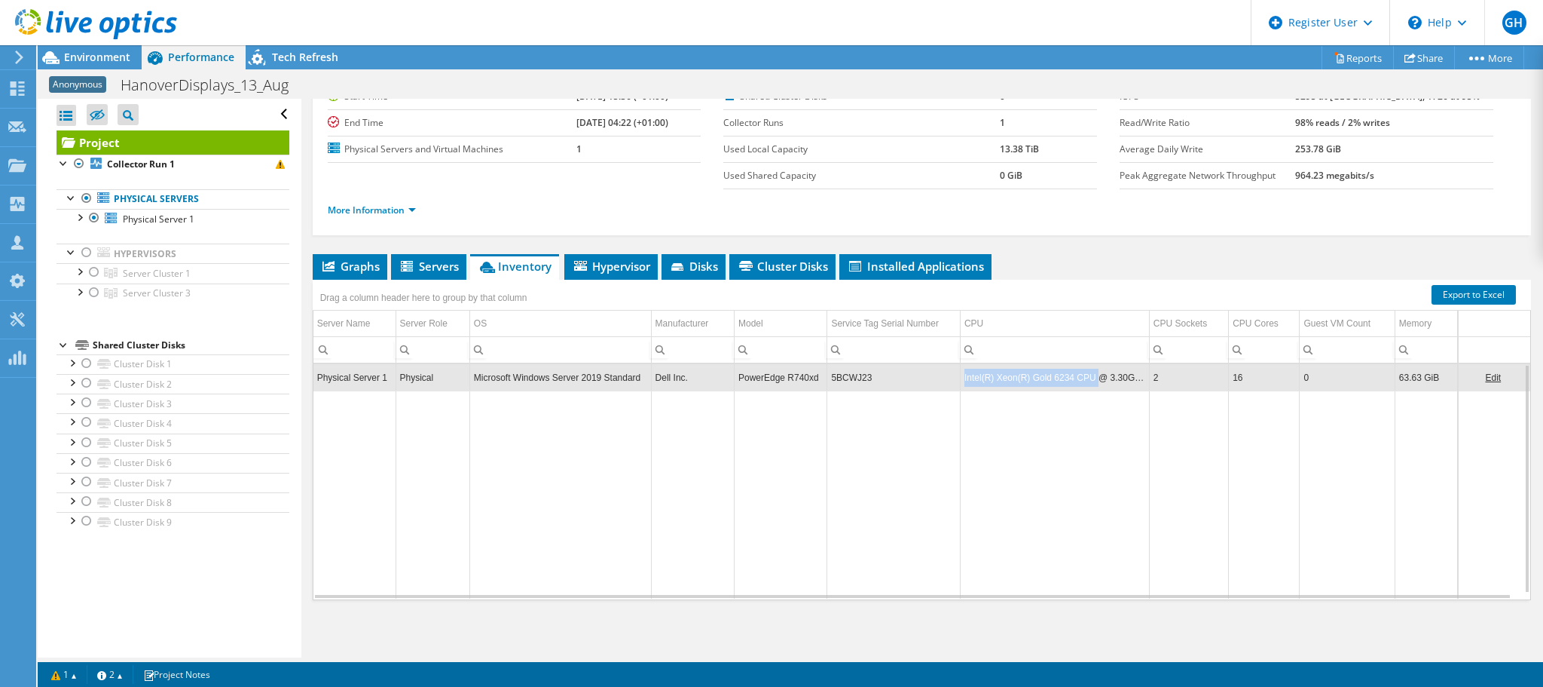
copy td "Intel(R) Xeon(R) Gold 6234 CPU"
click at [357, 269] on span "Graphs" at bounding box center [350, 265] width 60 height 15
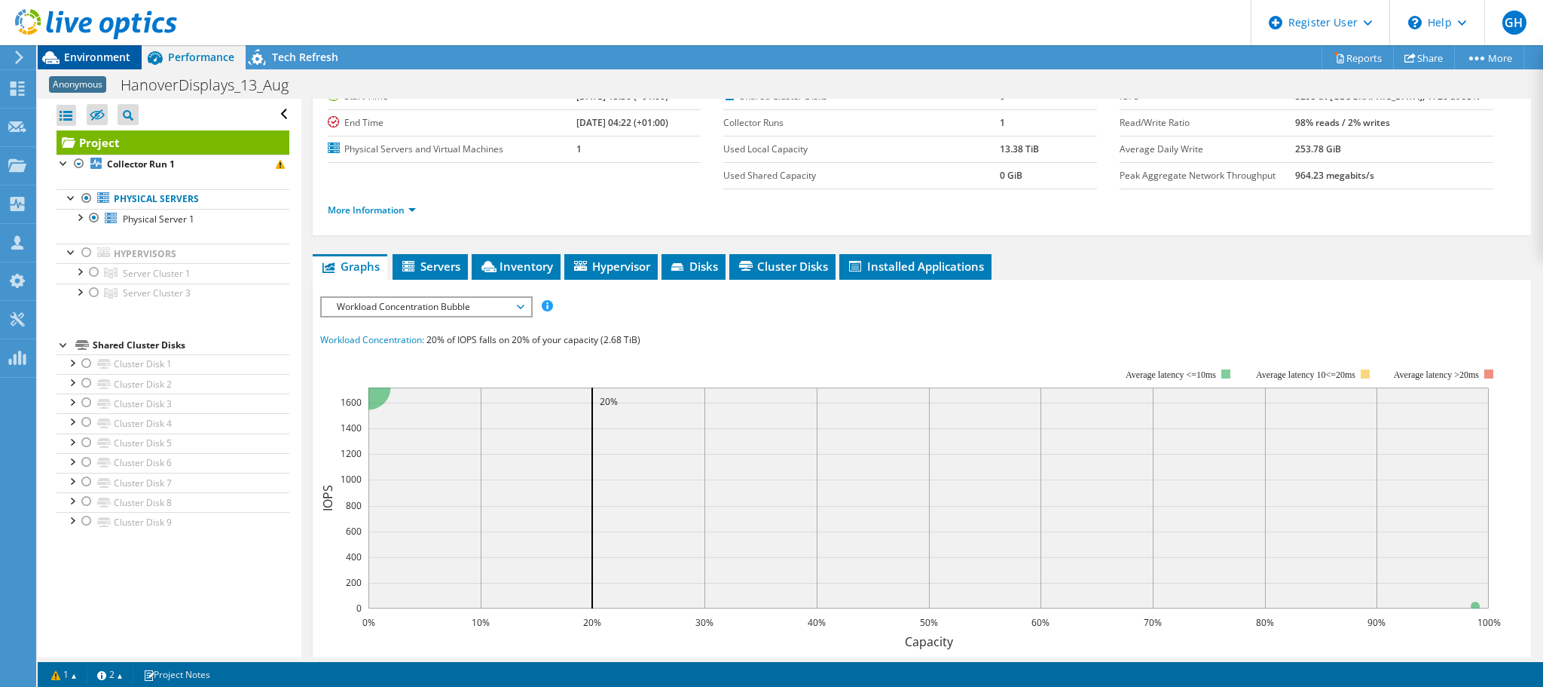
click at [84, 60] on span "Environment" at bounding box center [97, 57] width 66 height 14
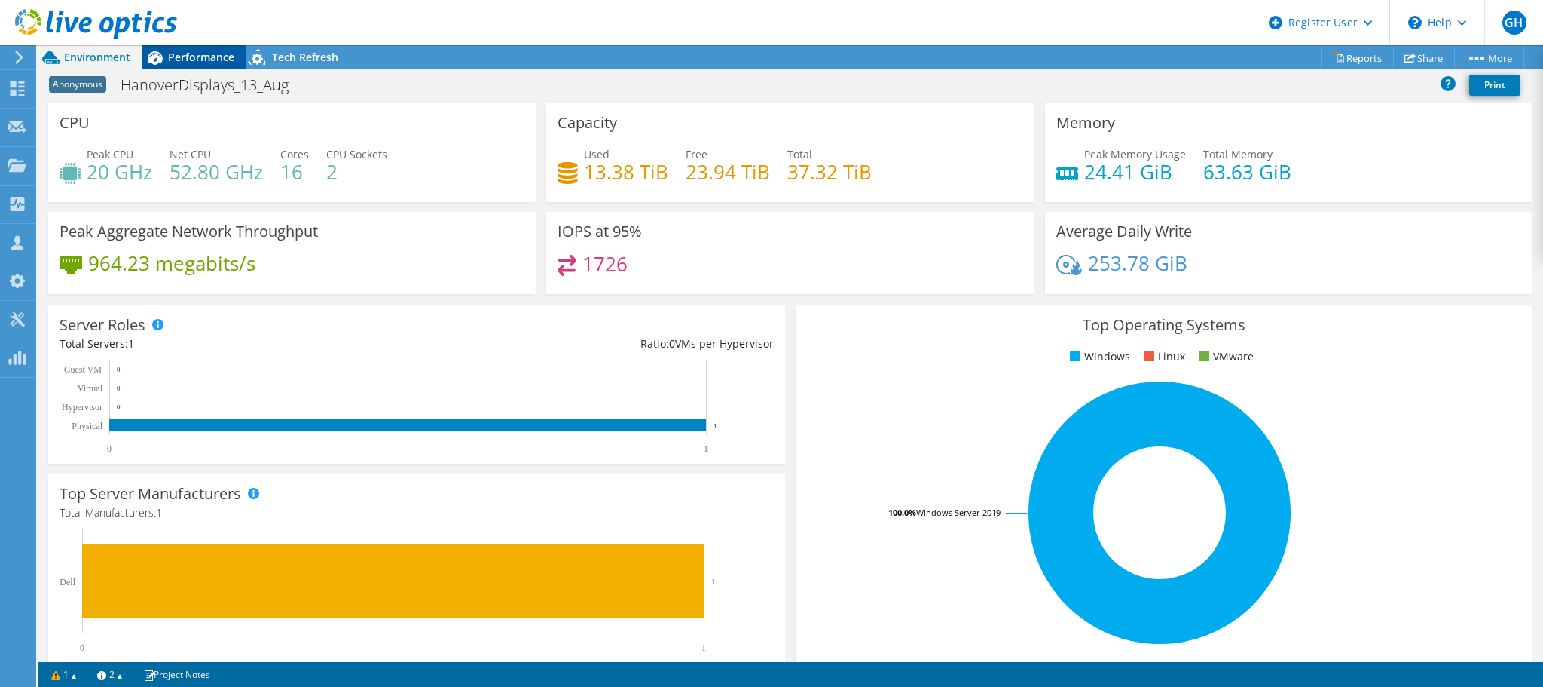
click at [208, 53] on span "Performance" at bounding box center [201, 57] width 66 height 14
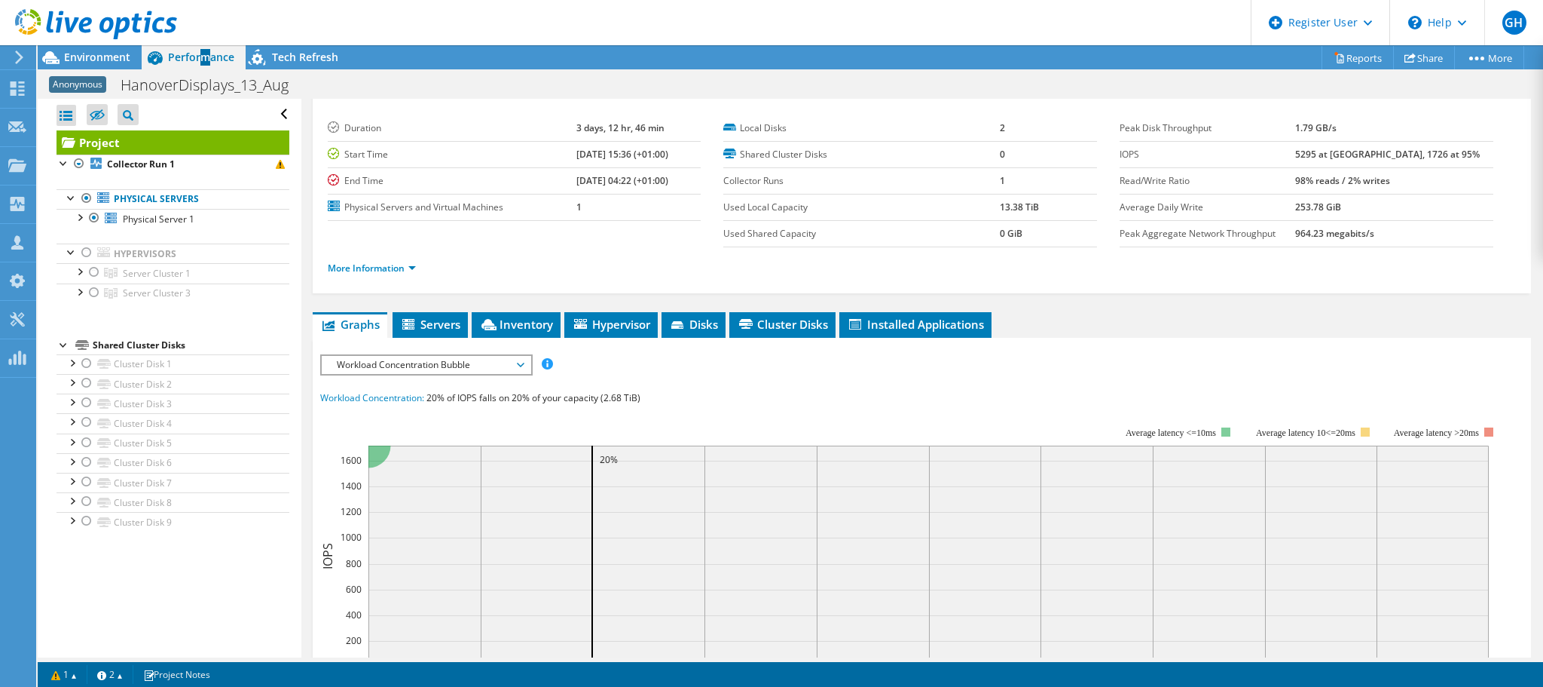
scroll to position [0, 0]
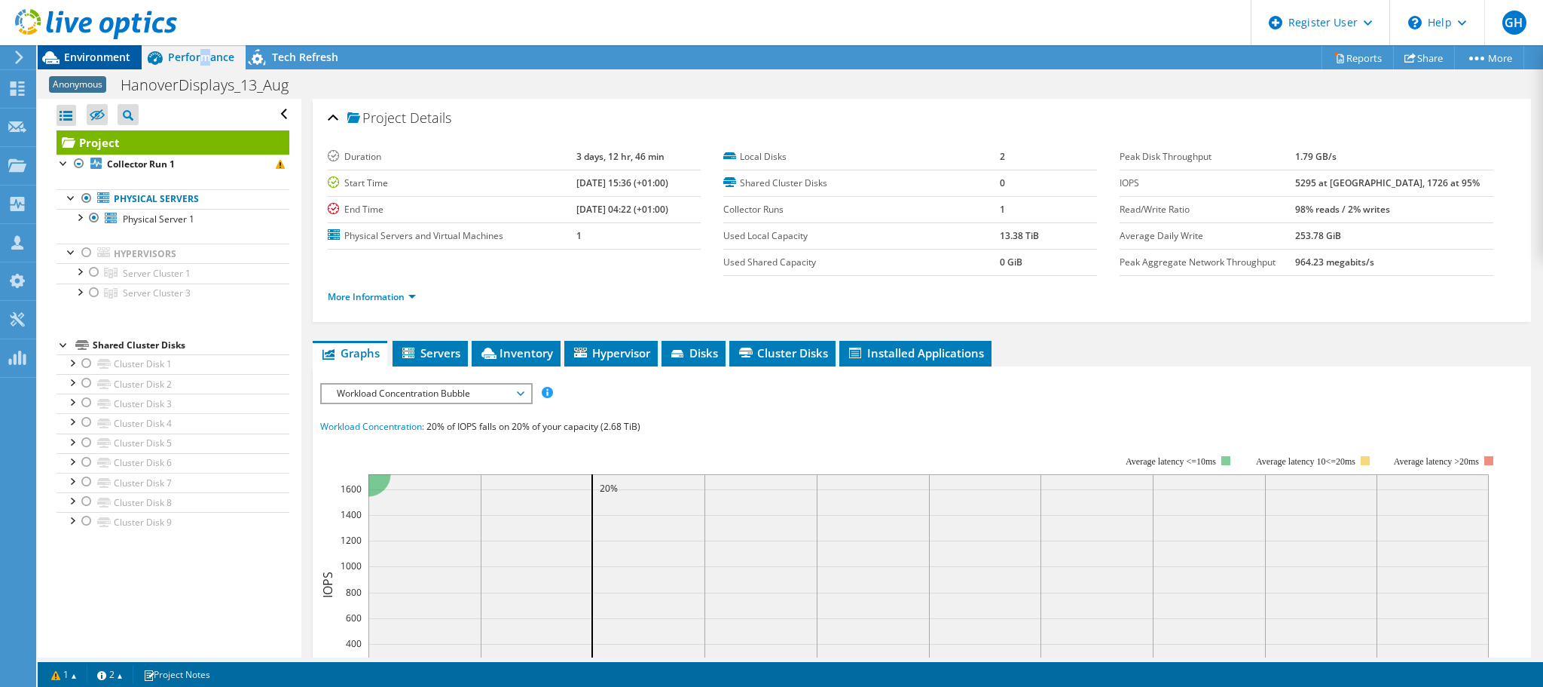
click at [96, 56] on span "Environment" at bounding box center [97, 57] width 66 height 14
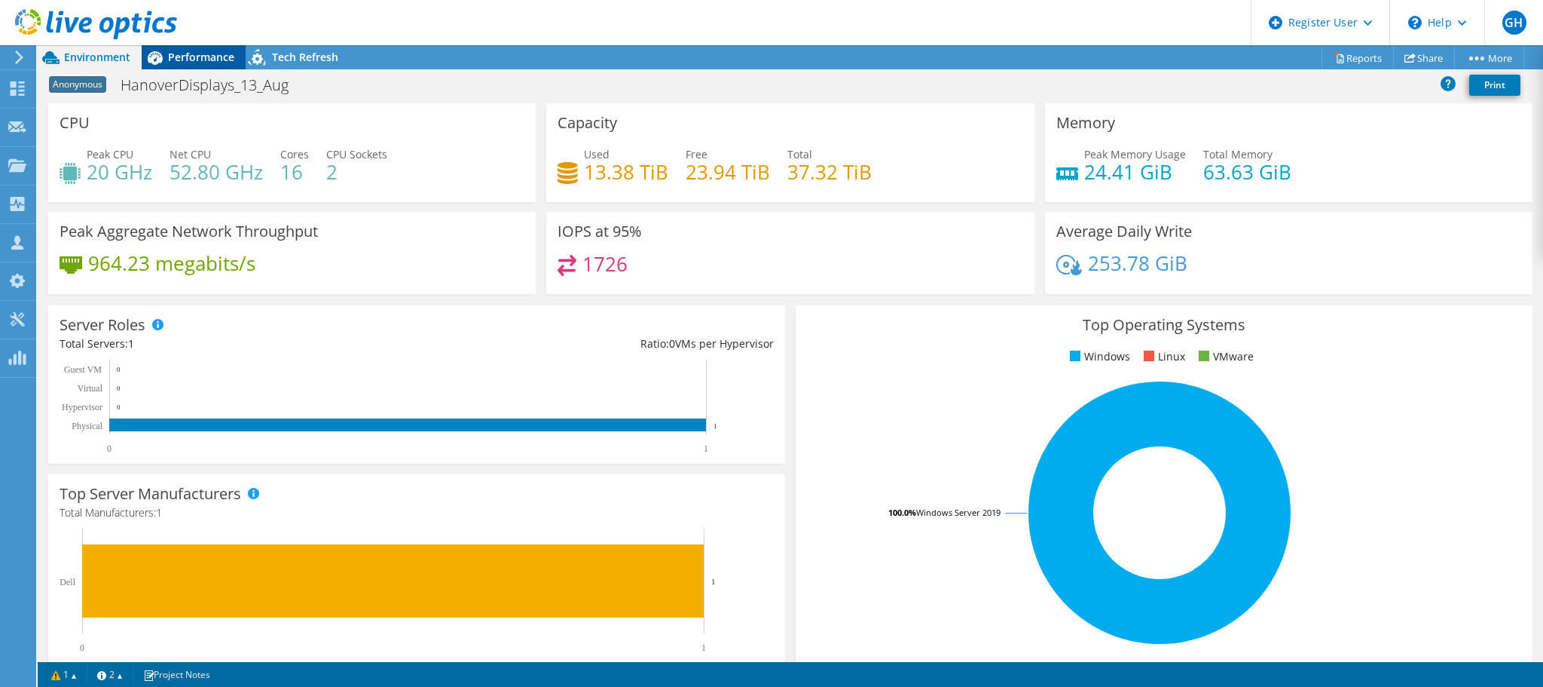
click at [214, 50] on span "Performance" at bounding box center [201, 57] width 66 height 14
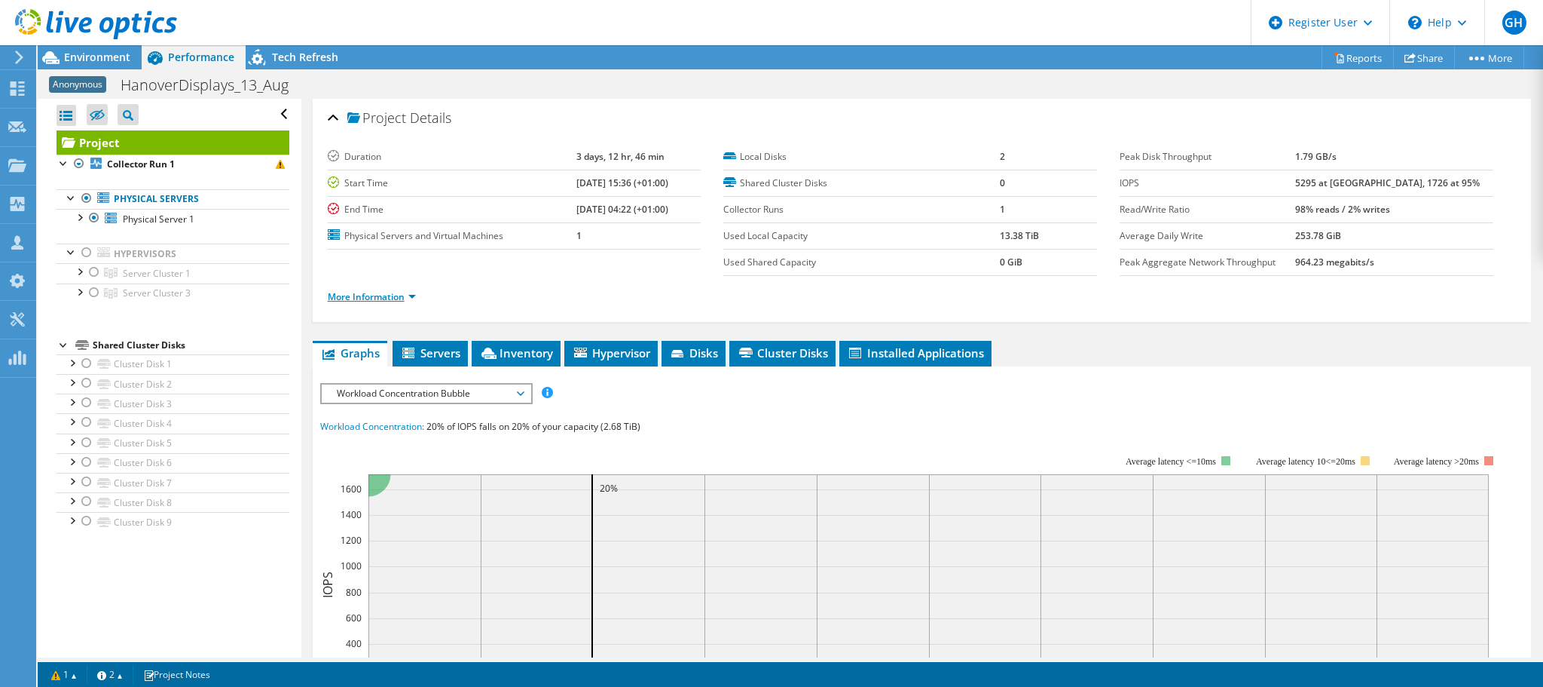
click at [372, 292] on link "More Information" at bounding box center [372, 296] width 88 height 13
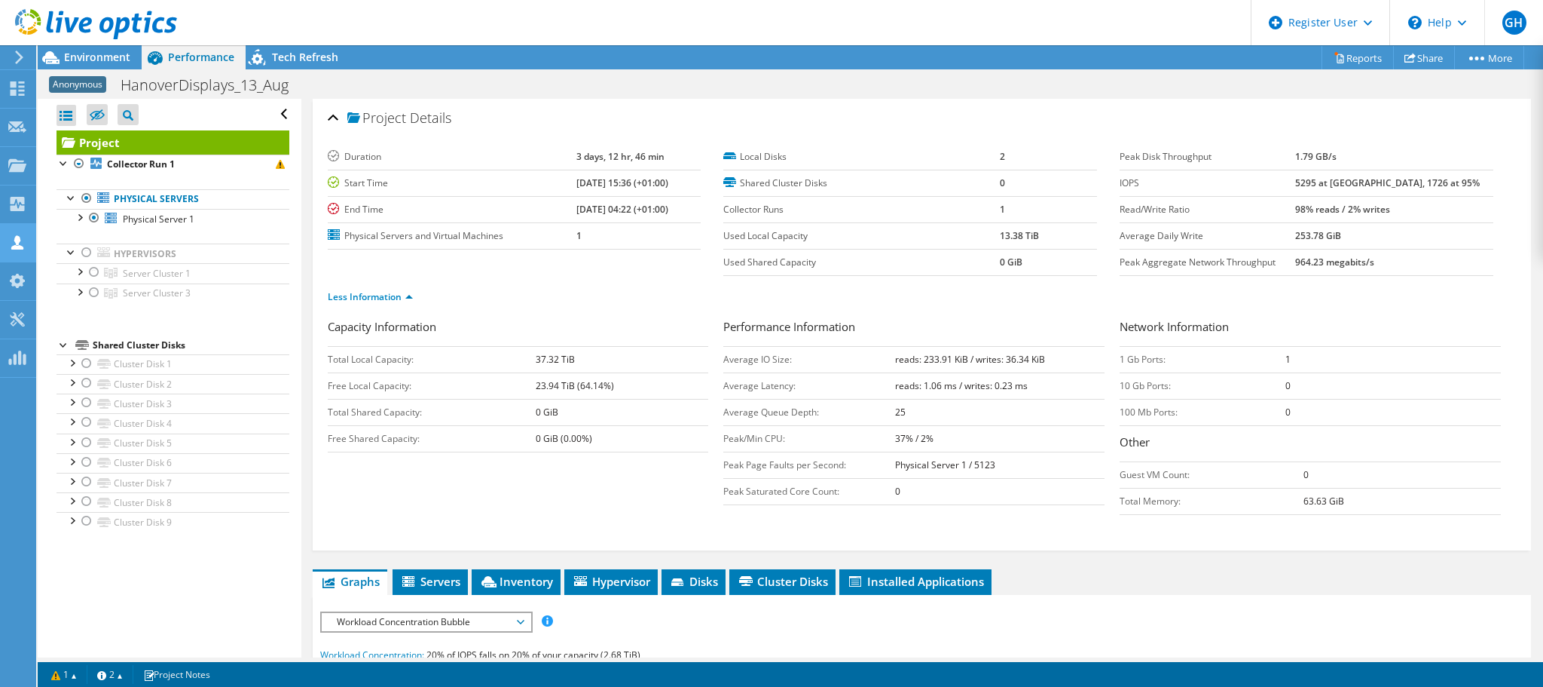
drag, startPoint x: 81, startPoint y: 163, endPoint x: 24, endPoint y: 237, distance: 93.6
click at [81, 167] on div at bounding box center [79, 163] width 15 height 18
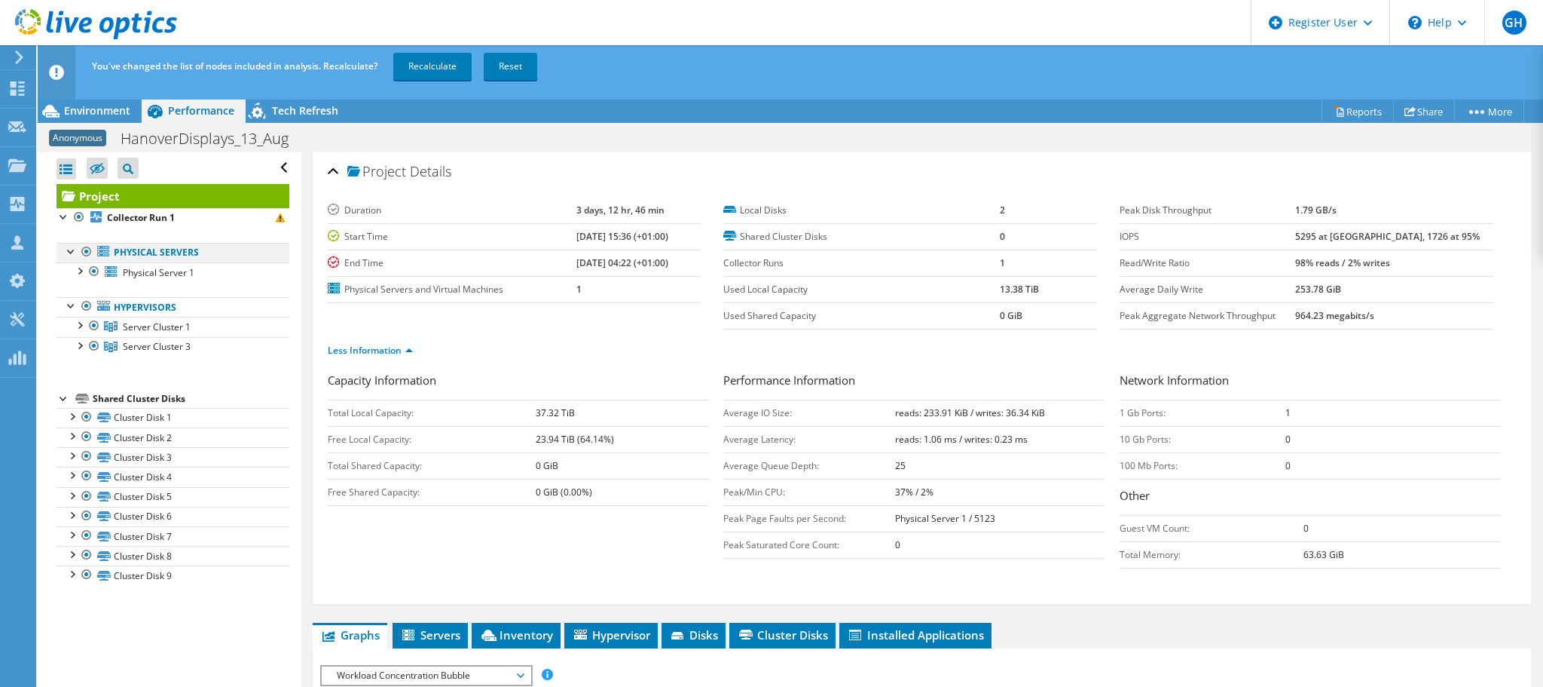
click at [84, 246] on div at bounding box center [86, 252] width 15 height 18
click at [434, 67] on link "Recalculate" at bounding box center [432, 66] width 78 height 27
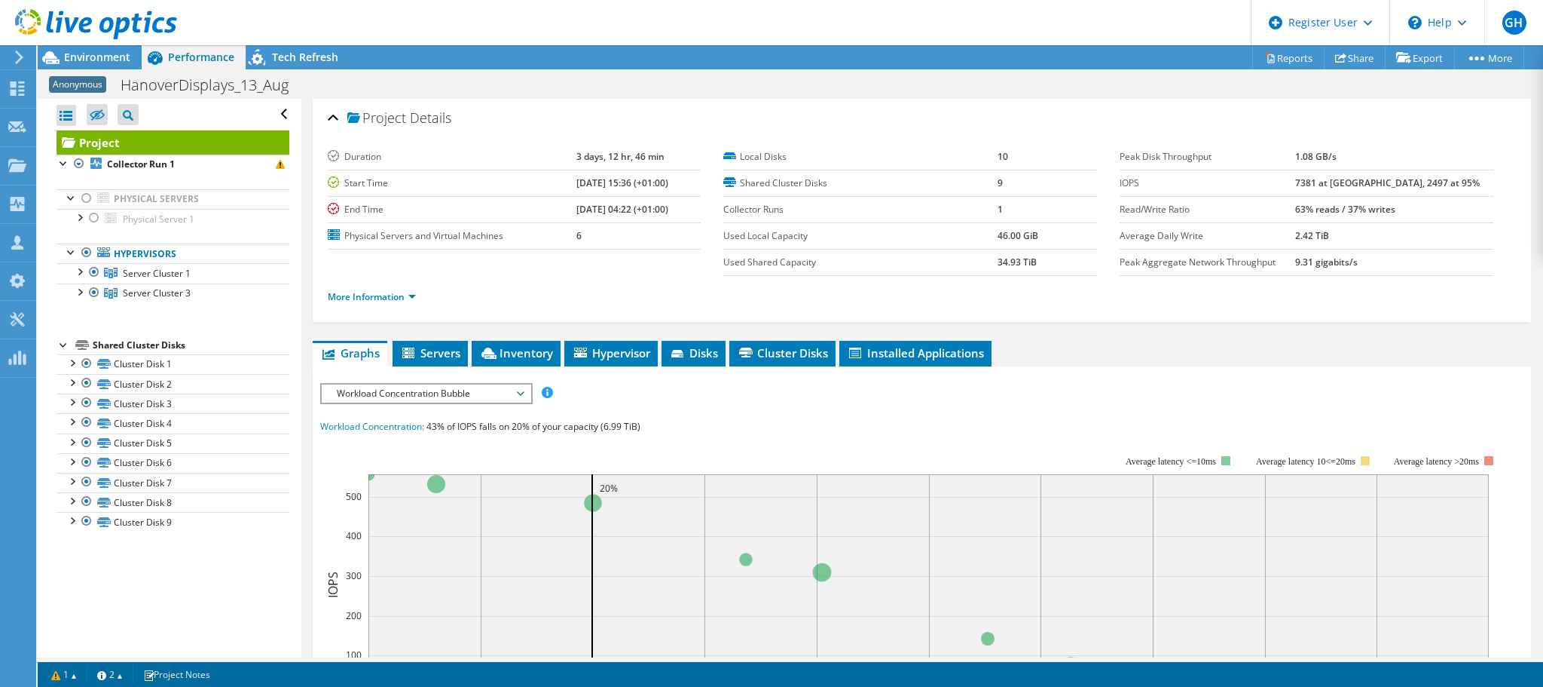
radio input "true"
radio input "false"
click at [521, 352] on span "Inventory" at bounding box center [516, 352] width 74 height 15
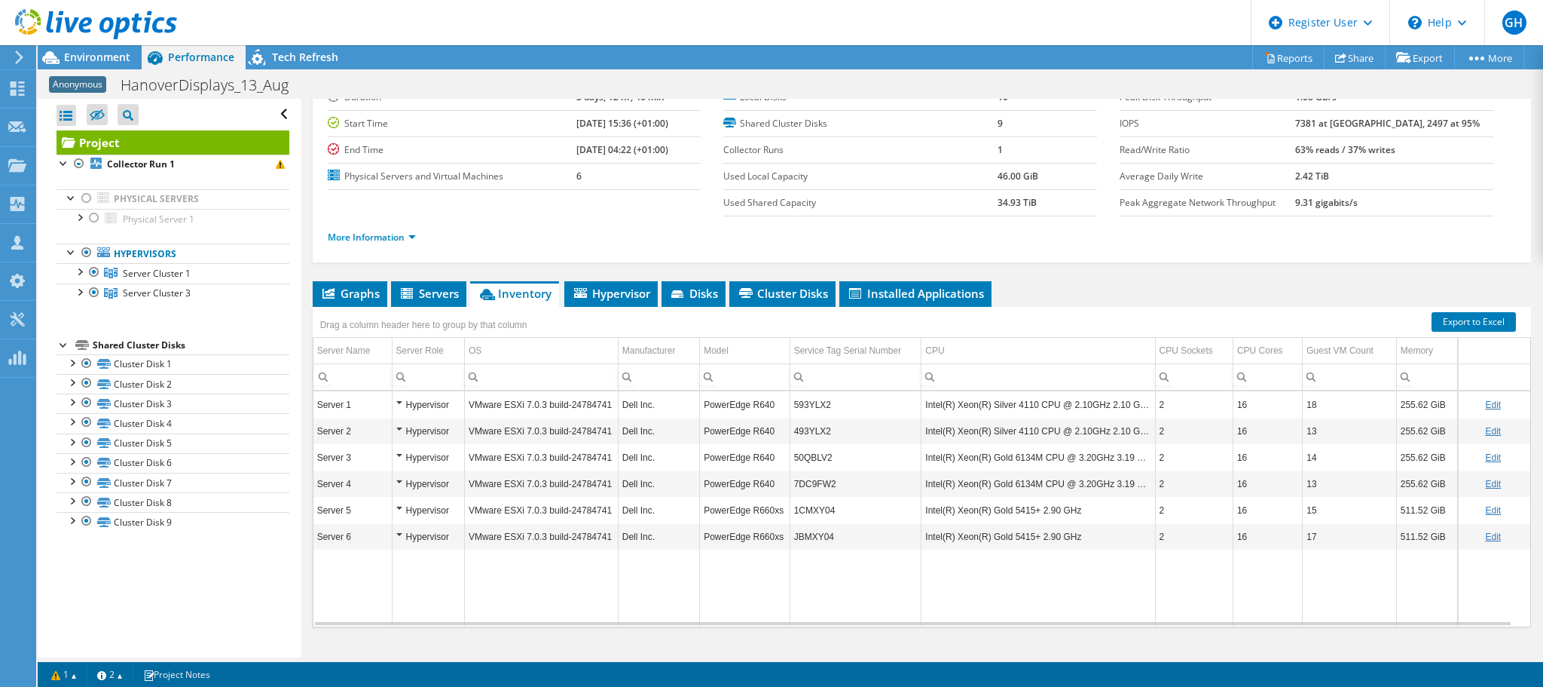
scroll to position [68, 0]
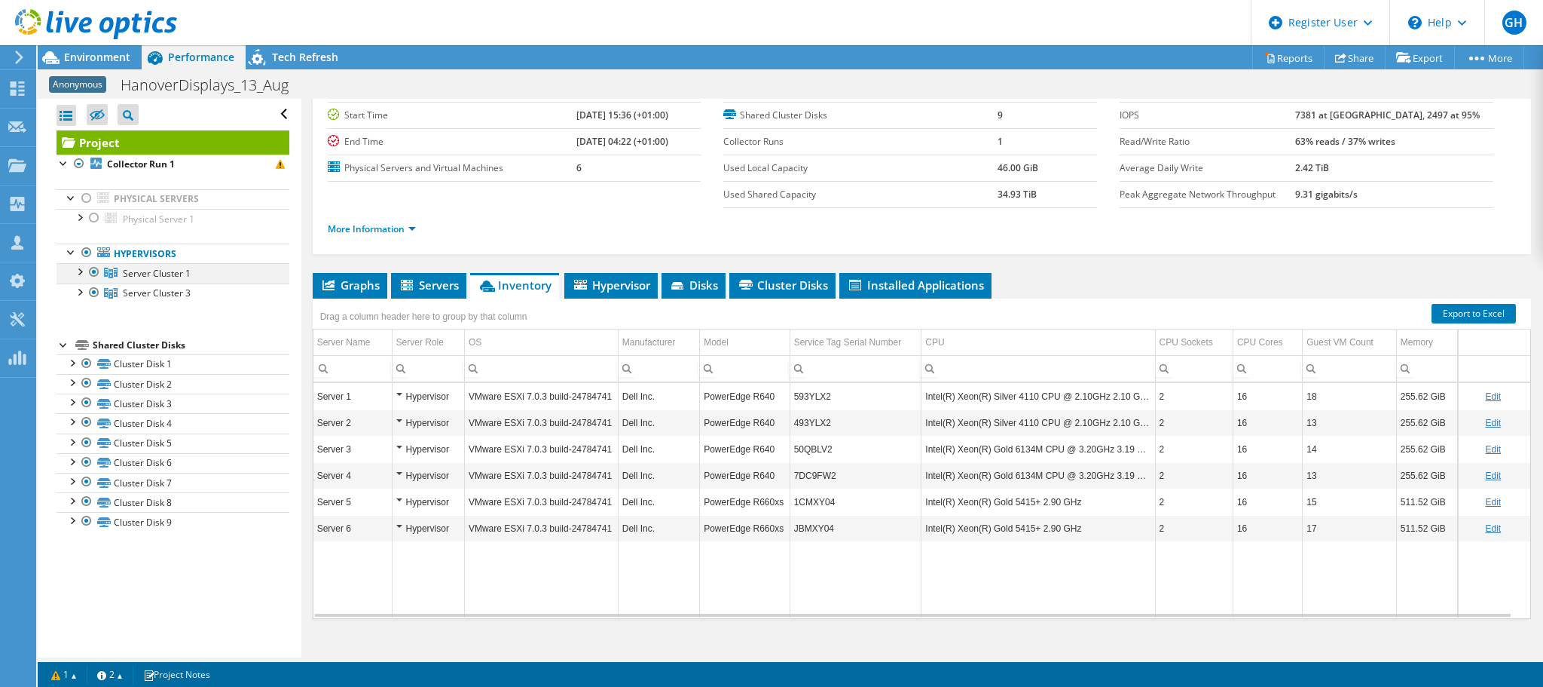
click at [83, 271] on div at bounding box center [79, 270] width 15 height 15
click at [93, 270] on div at bounding box center [94, 272] width 15 height 18
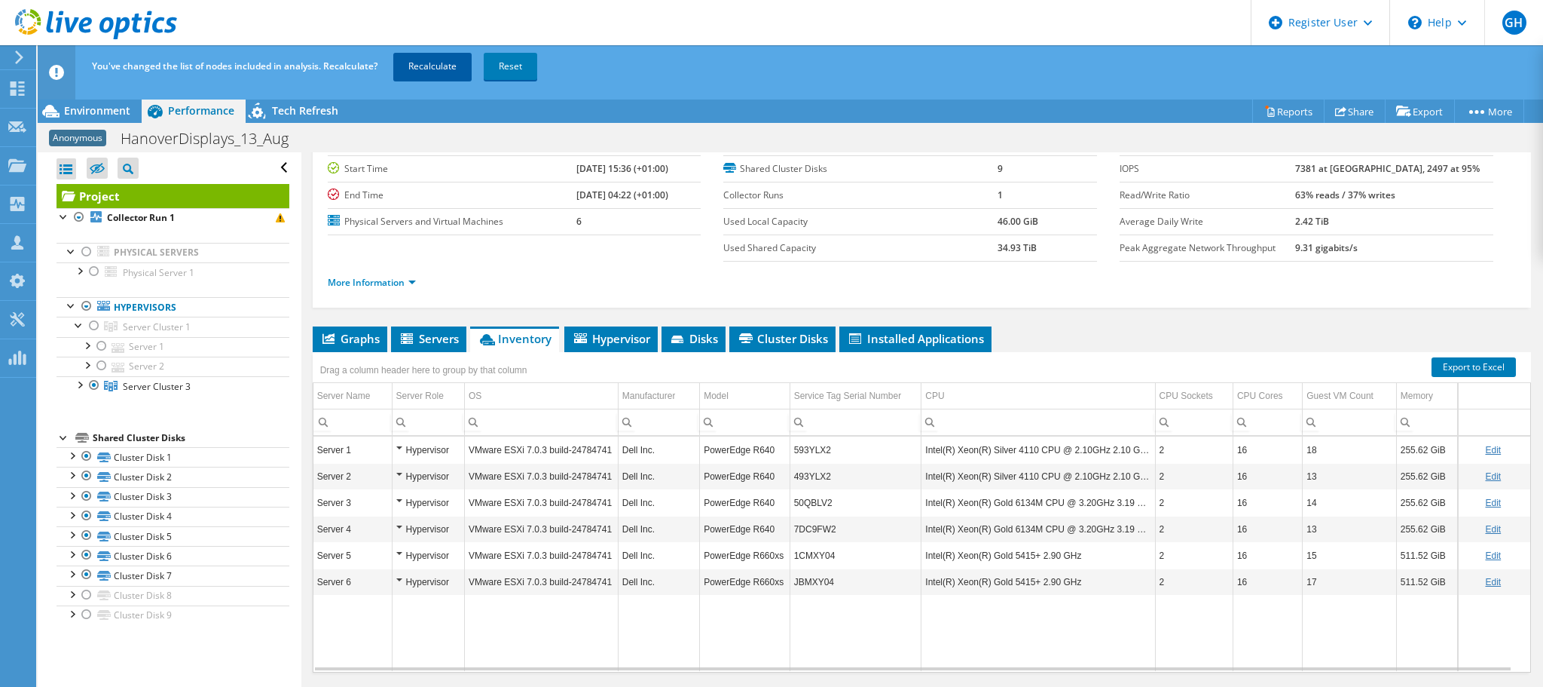
click at [431, 66] on link "Recalculate" at bounding box center [432, 66] width 78 height 27
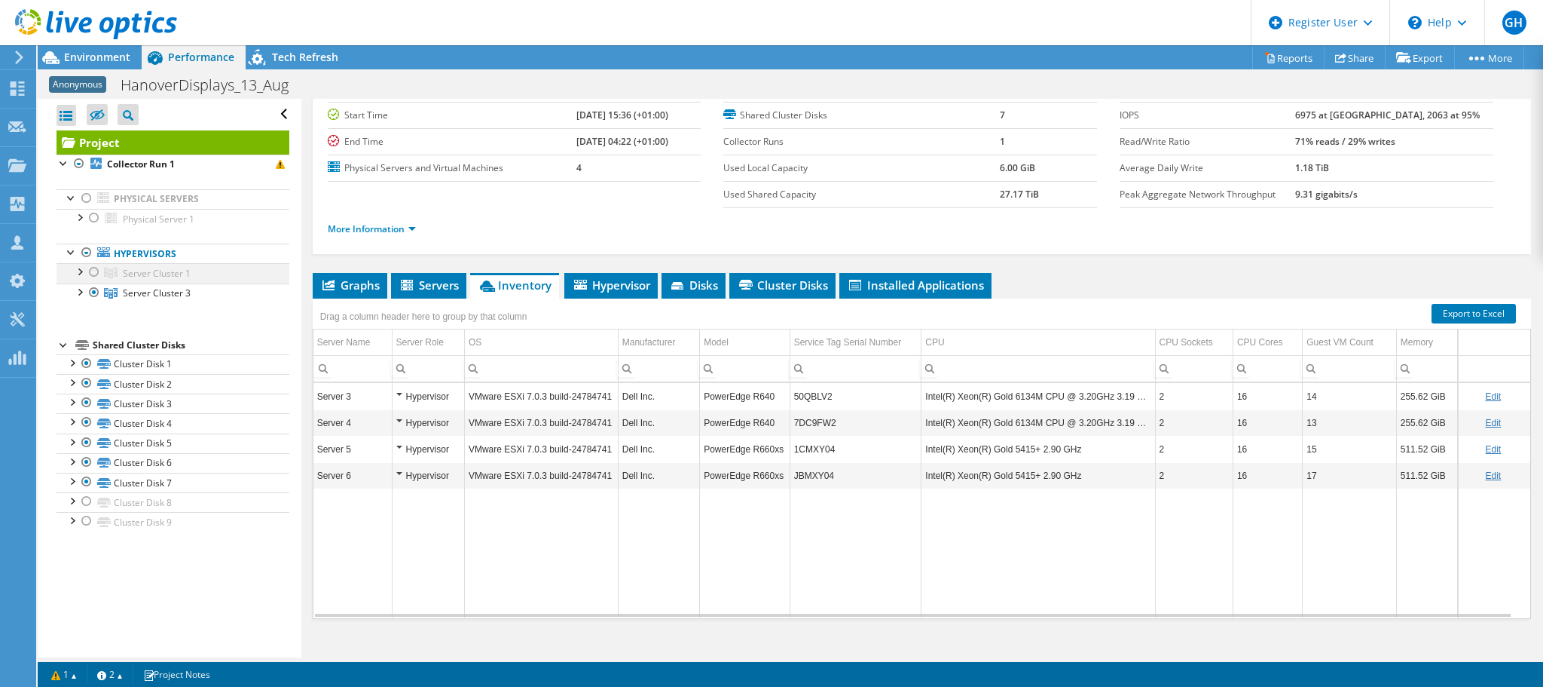
click at [93, 271] on div at bounding box center [94, 272] width 15 height 18
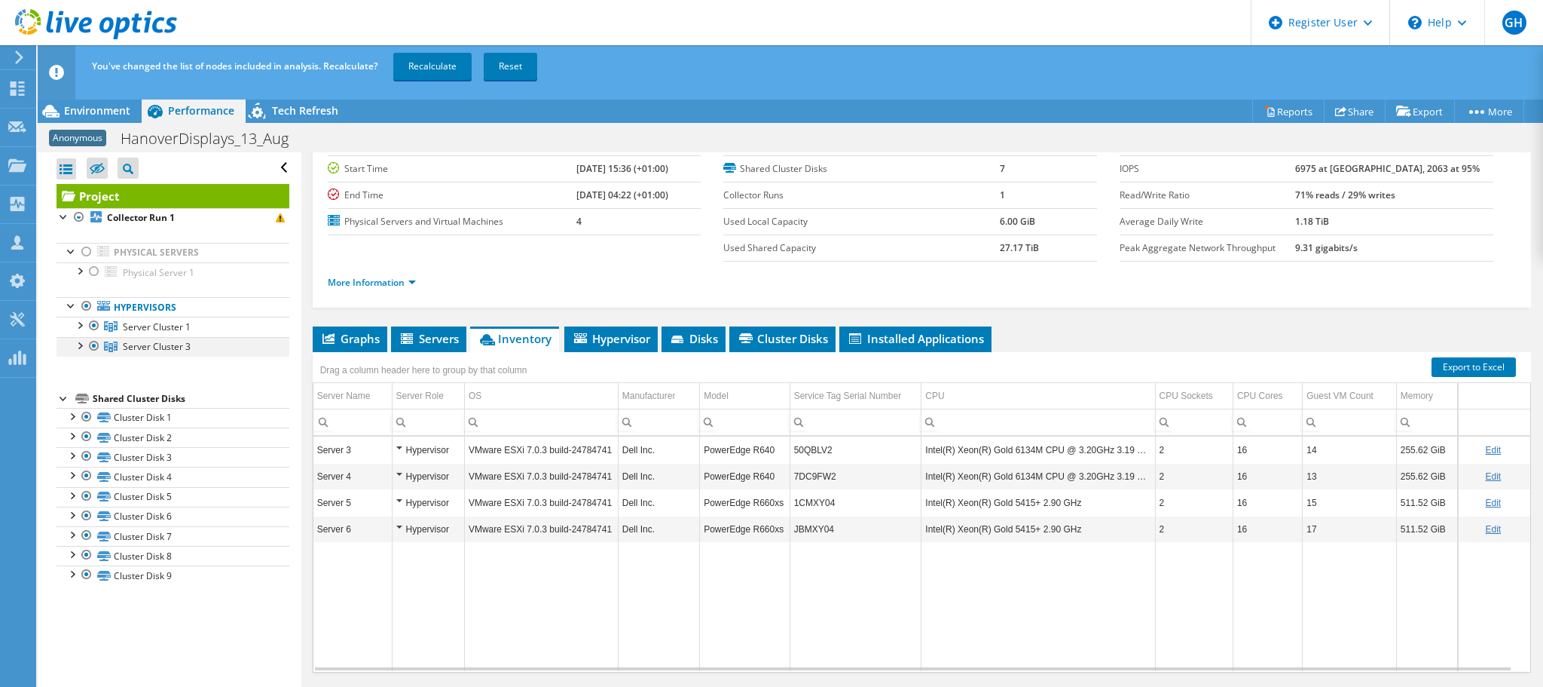
click at [90, 342] on div at bounding box center [94, 346] width 15 height 18
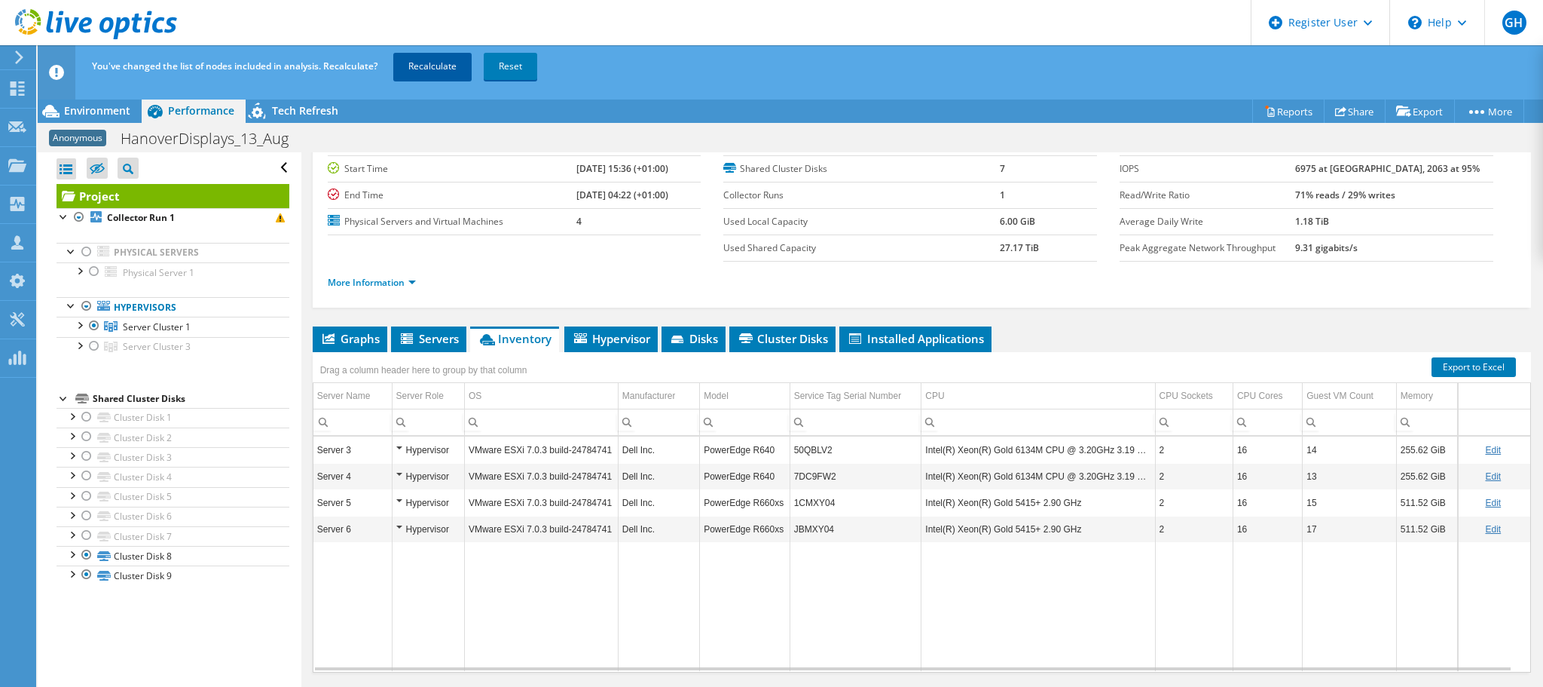
click at [428, 61] on link "Recalculate" at bounding box center [432, 66] width 78 height 27
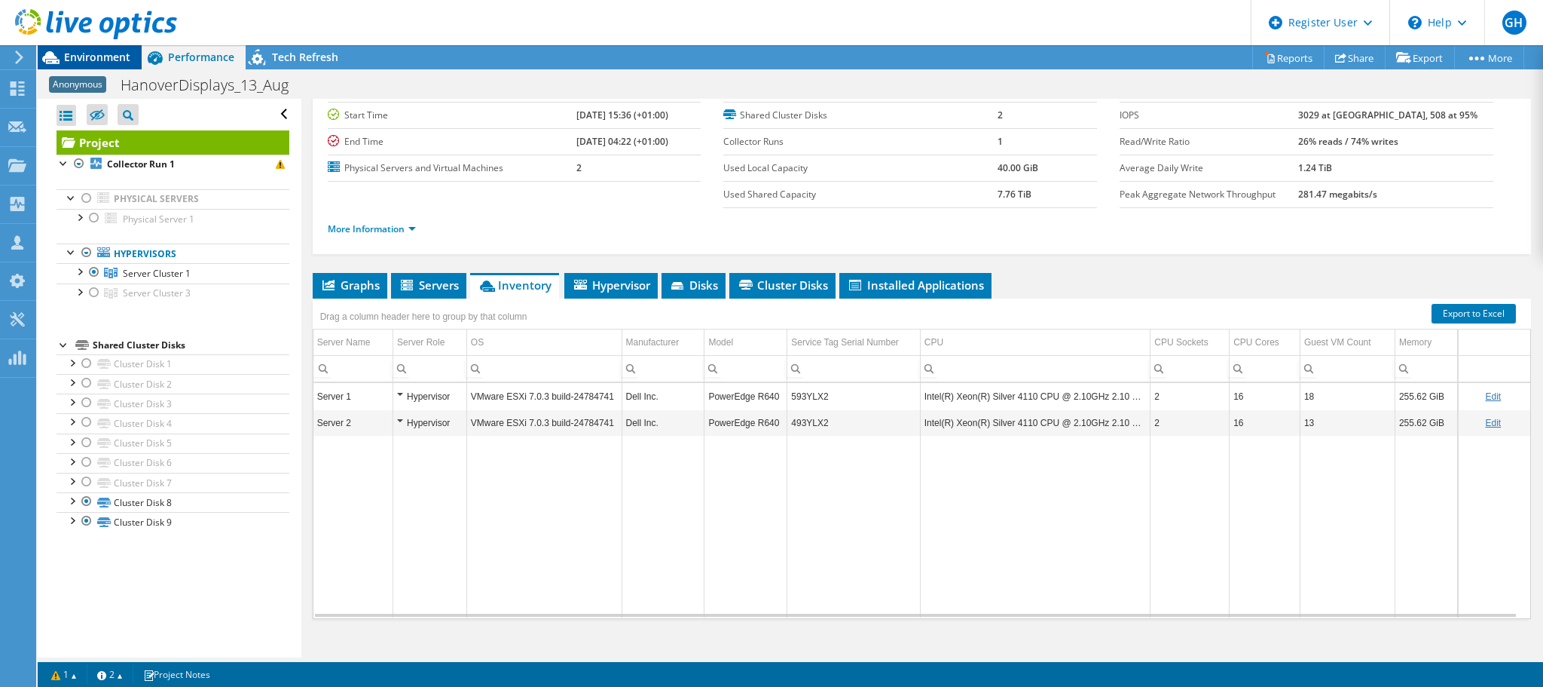
click at [97, 59] on span "Environment" at bounding box center [97, 57] width 66 height 14
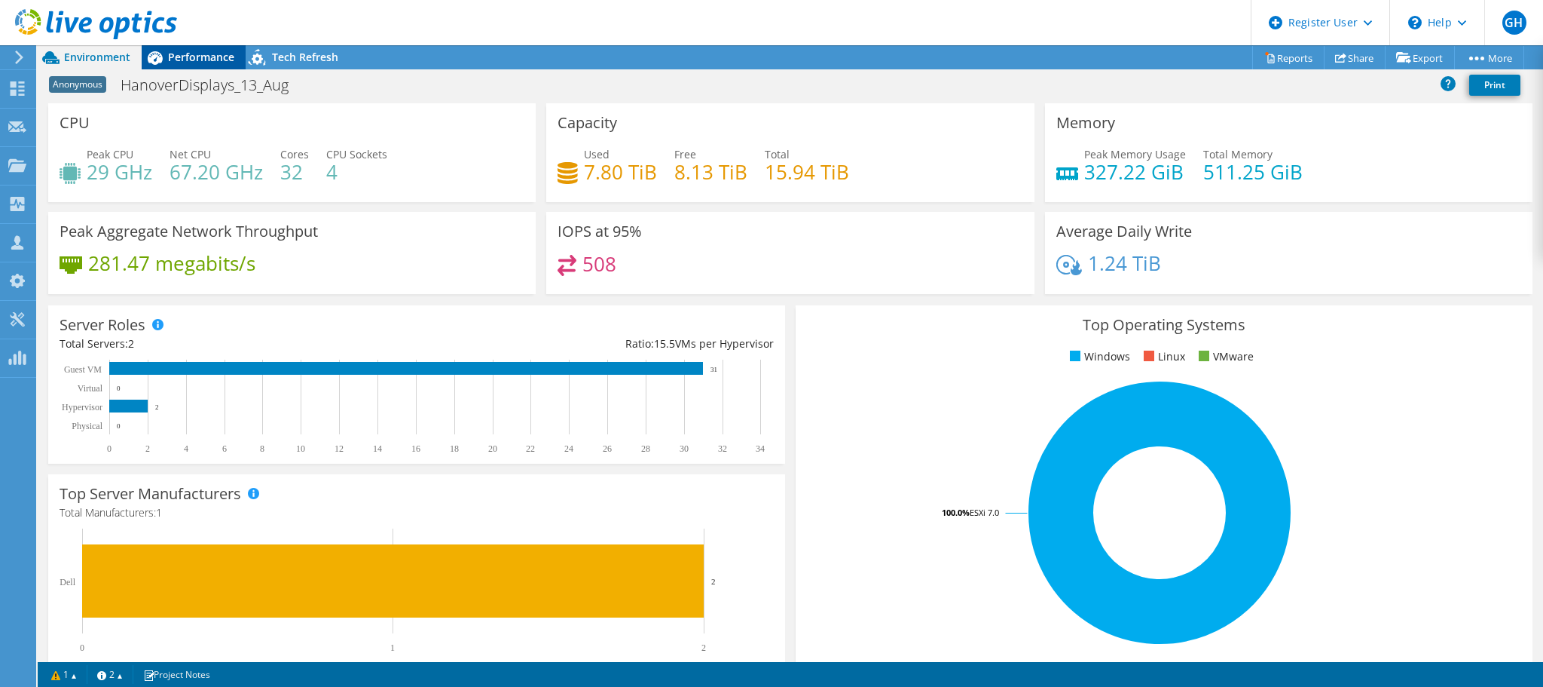
click at [195, 54] on span "Performance" at bounding box center [201, 57] width 66 height 14
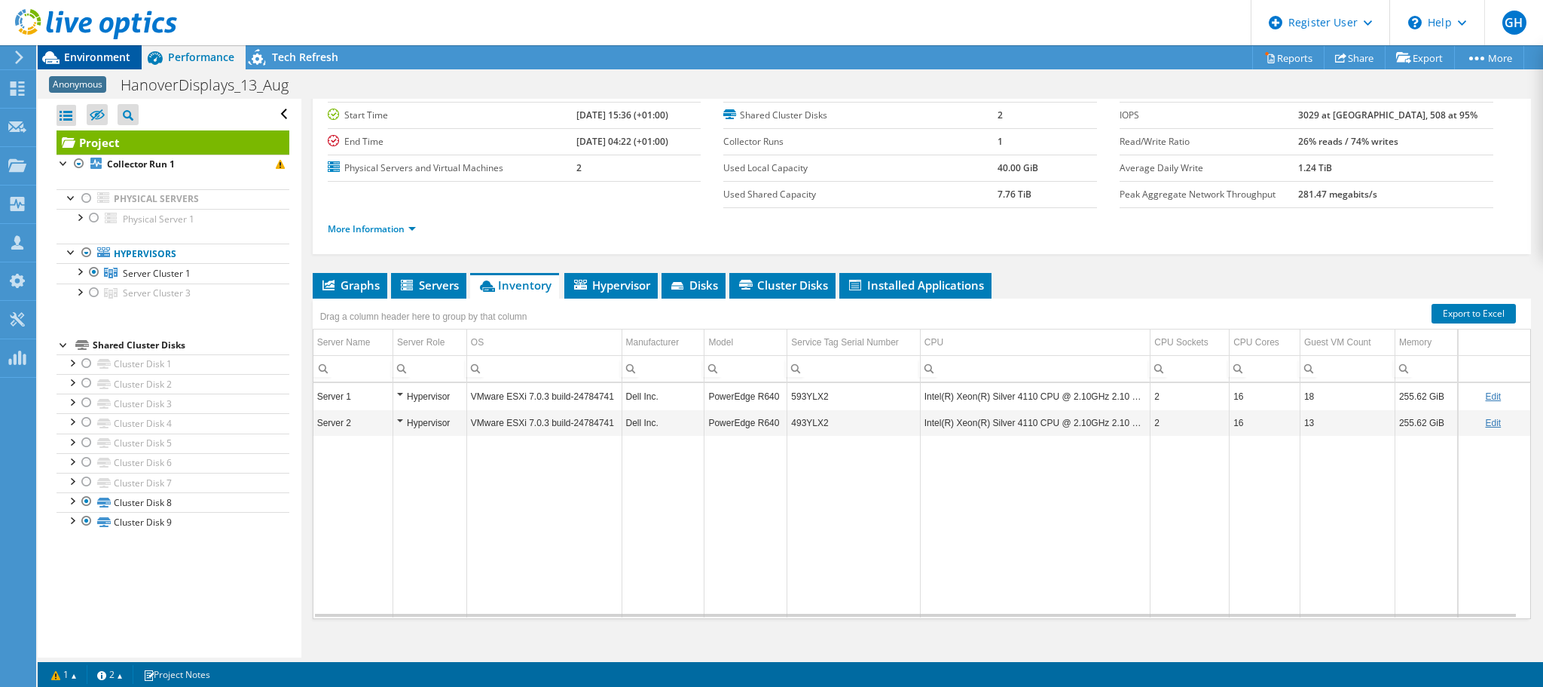
click at [96, 56] on span "Environment" at bounding box center [97, 57] width 66 height 14
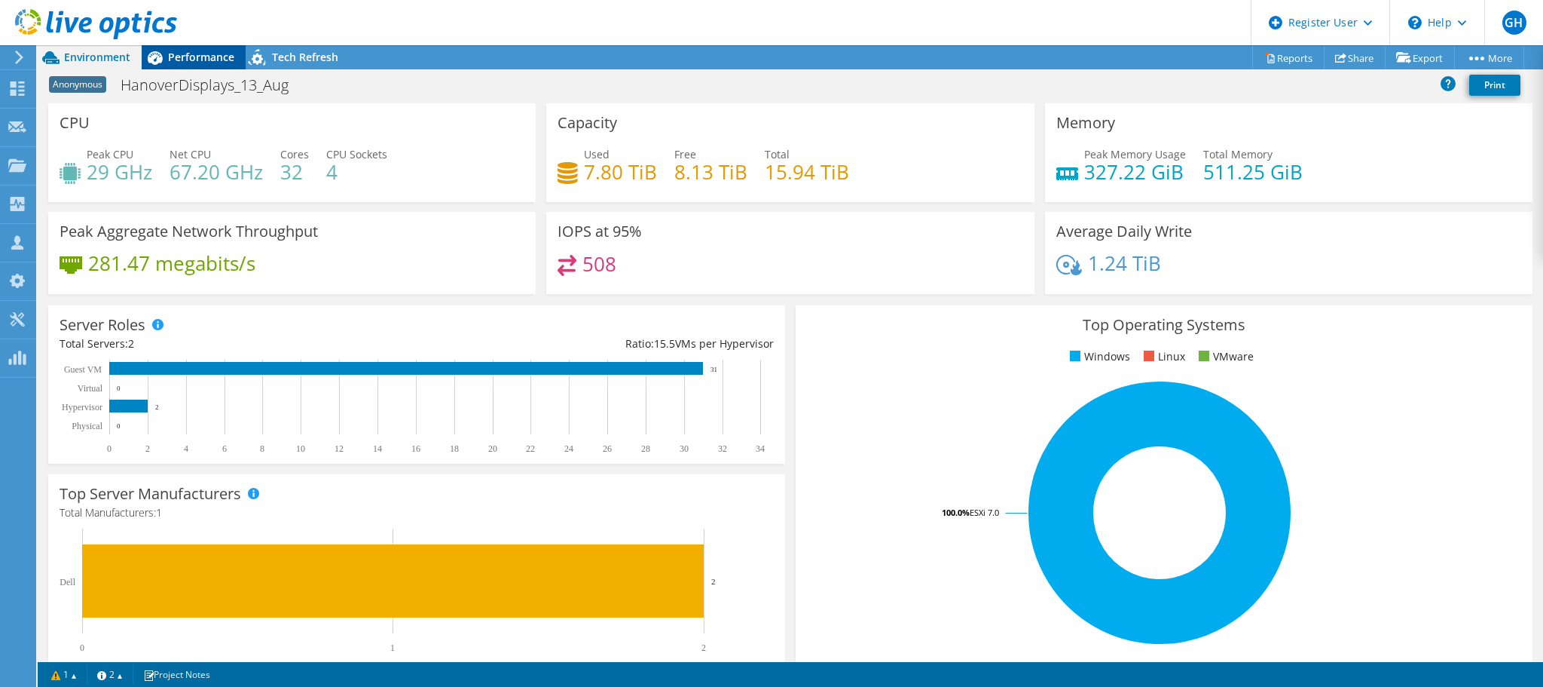
click at [182, 51] on span "Performance" at bounding box center [201, 57] width 66 height 14
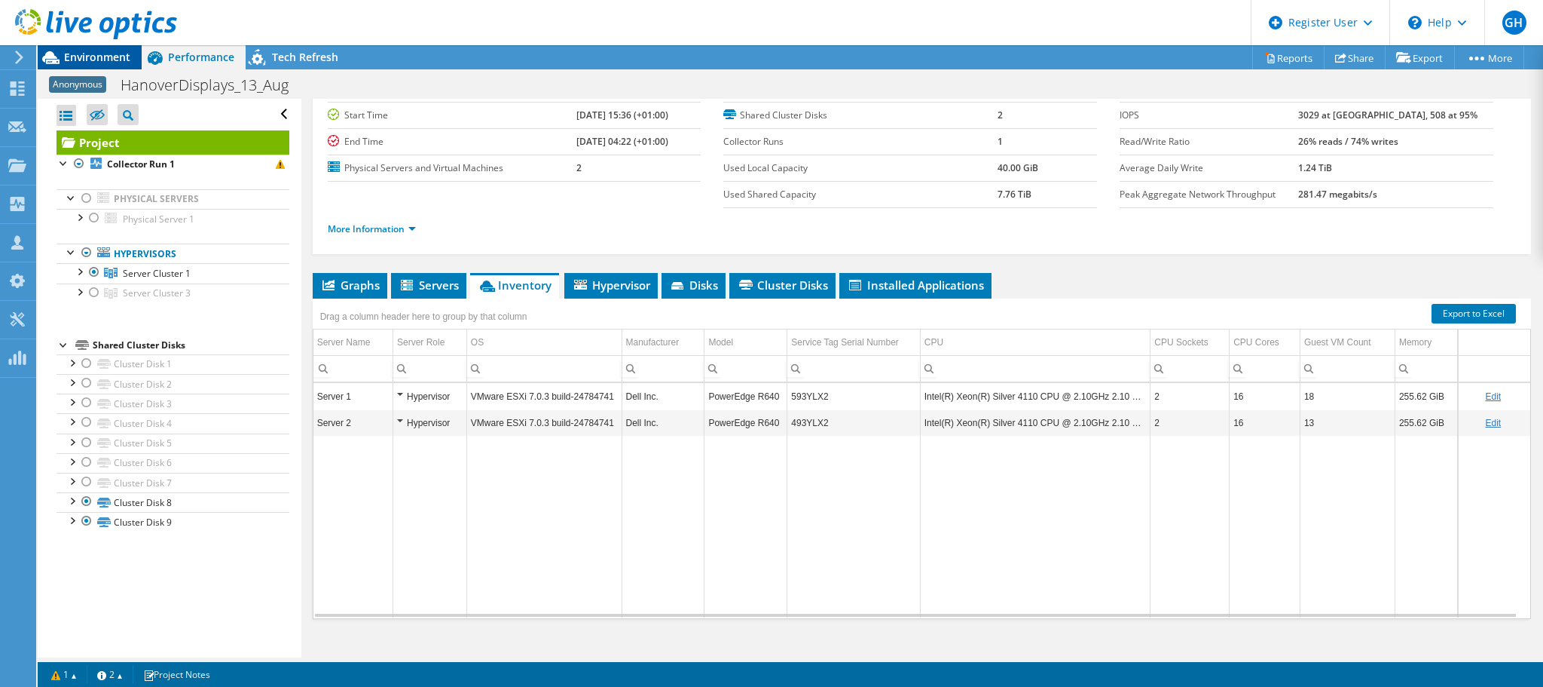
click at [88, 54] on span "Environment" at bounding box center [97, 57] width 66 height 14
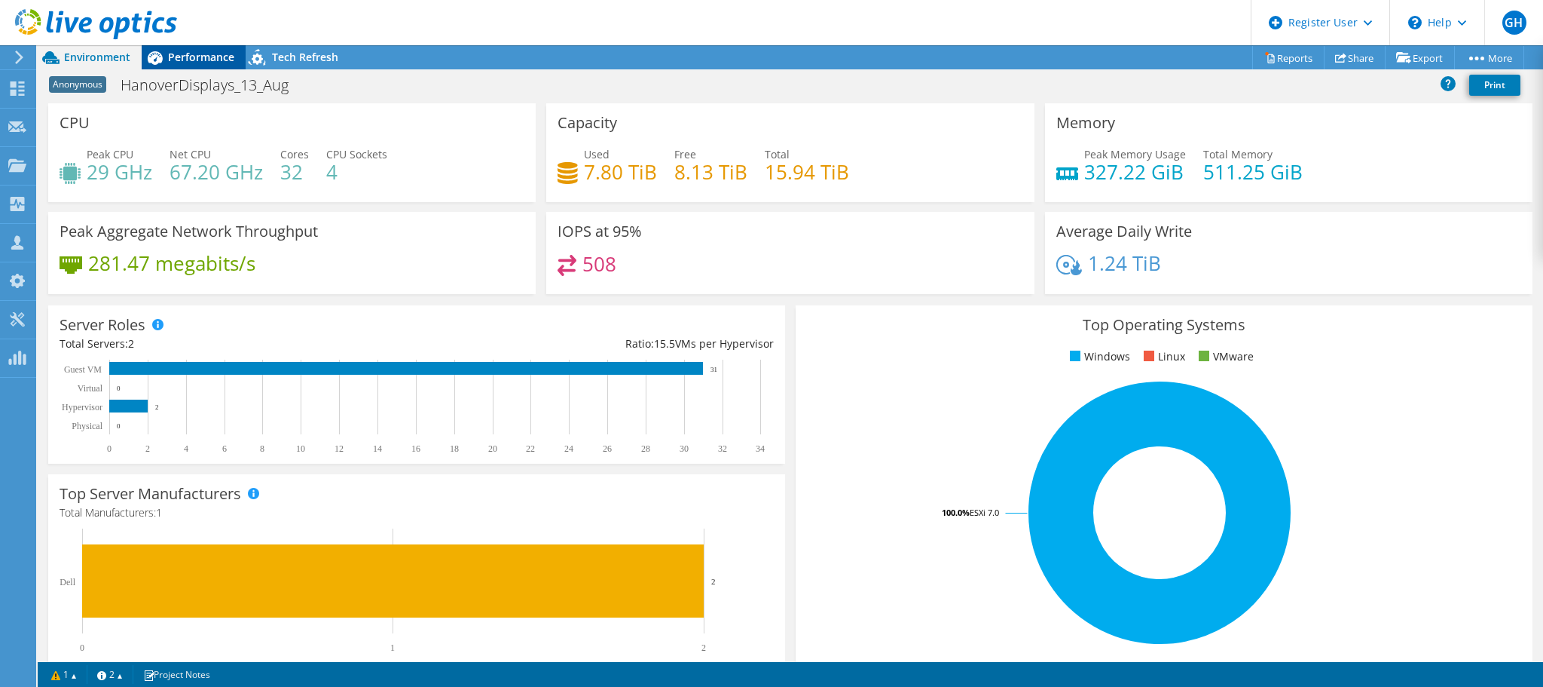
click at [195, 60] on span "Performance" at bounding box center [201, 57] width 66 height 14
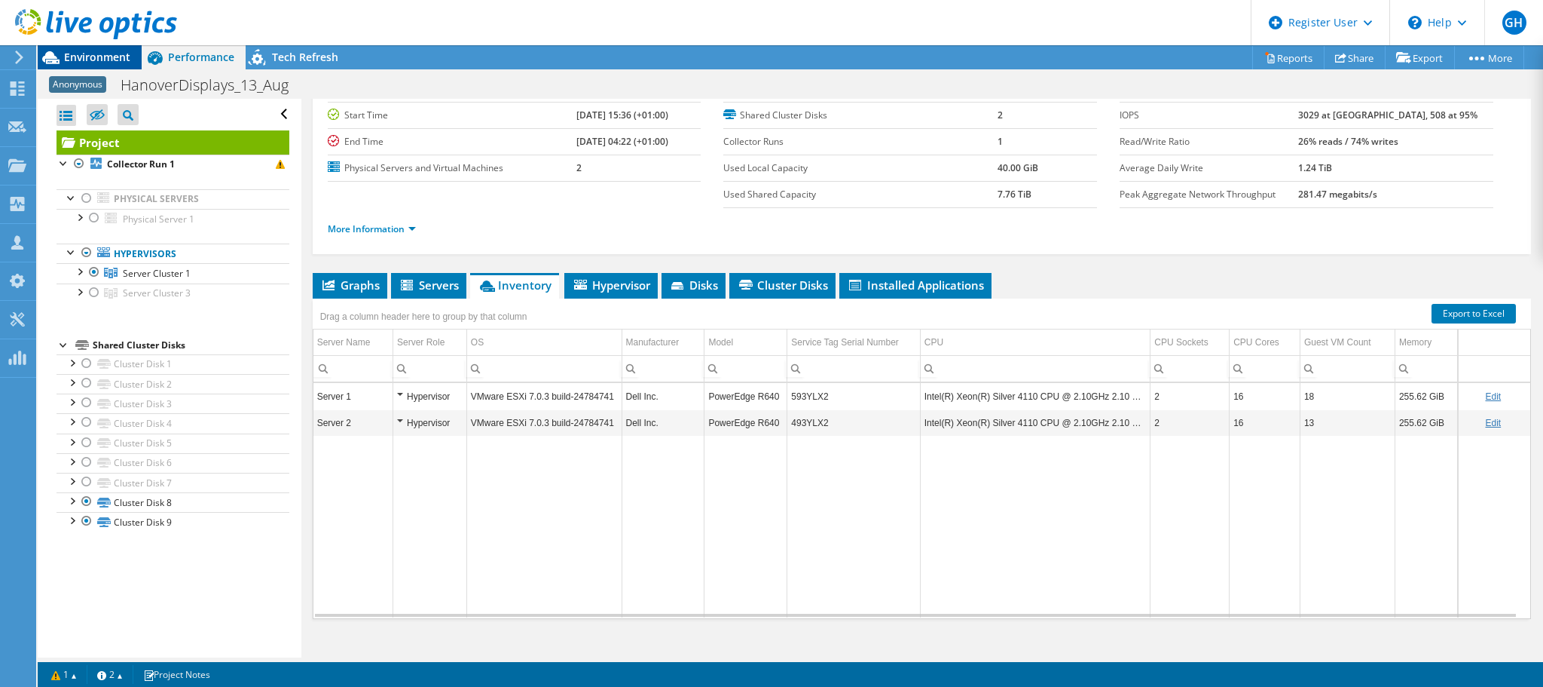
click at [89, 50] on div "GH Dell User Gary Harte G.Harte@Dell.com Dell My Profile Log Out \n Help Explor…" at bounding box center [771, 343] width 1543 height 687
click at [89, 294] on div at bounding box center [94, 292] width 15 height 18
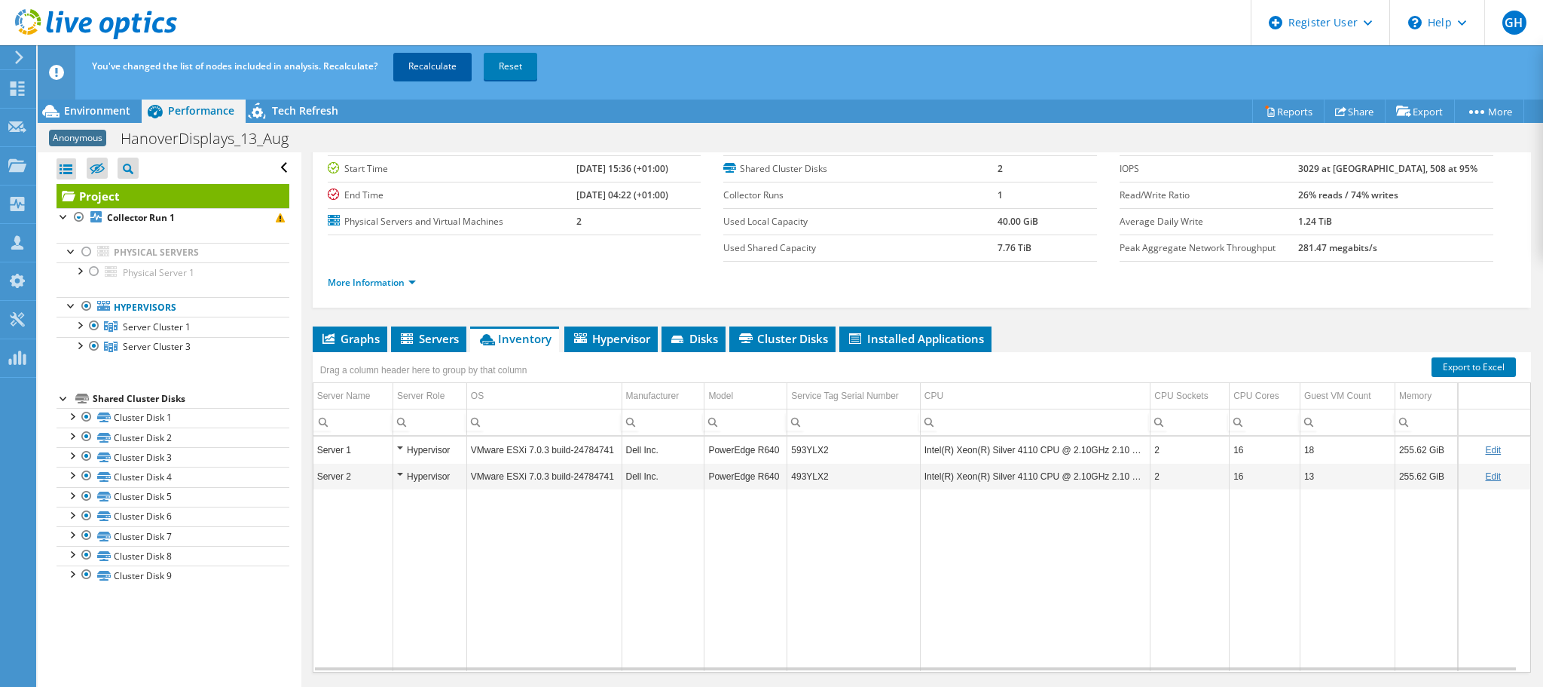
click at [429, 60] on link "Recalculate" at bounding box center [432, 66] width 78 height 27
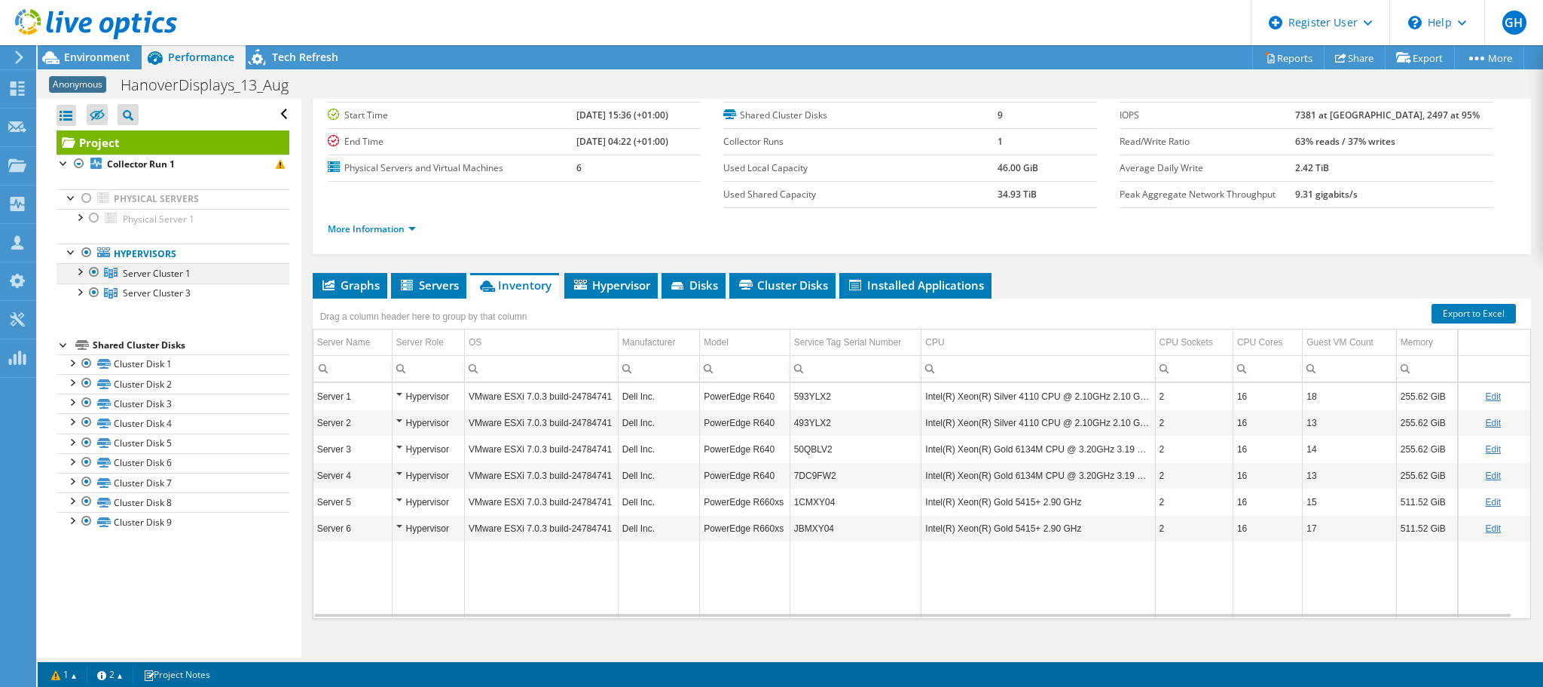
click at [151, 274] on span "Server Cluster 1" at bounding box center [157, 273] width 68 height 13
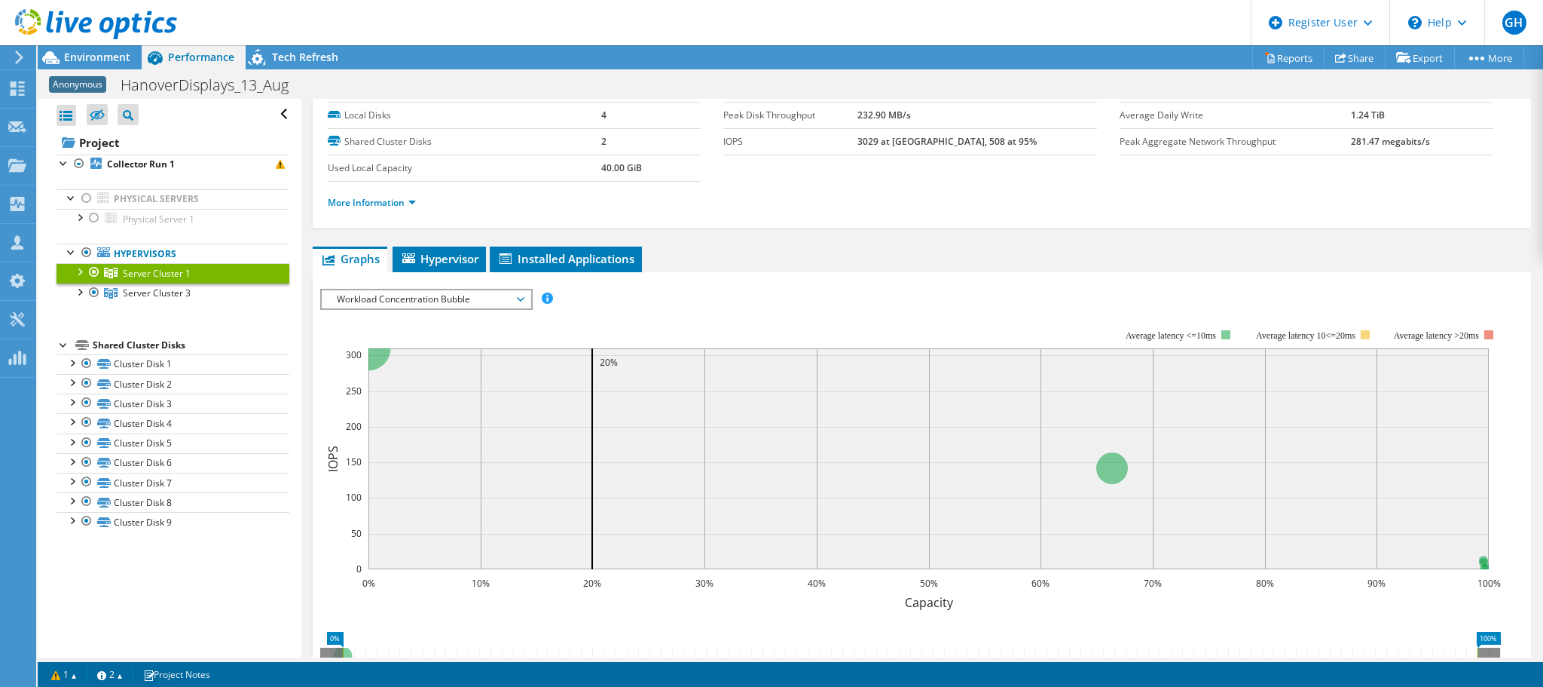
click at [96, 267] on div at bounding box center [94, 272] width 15 height 18
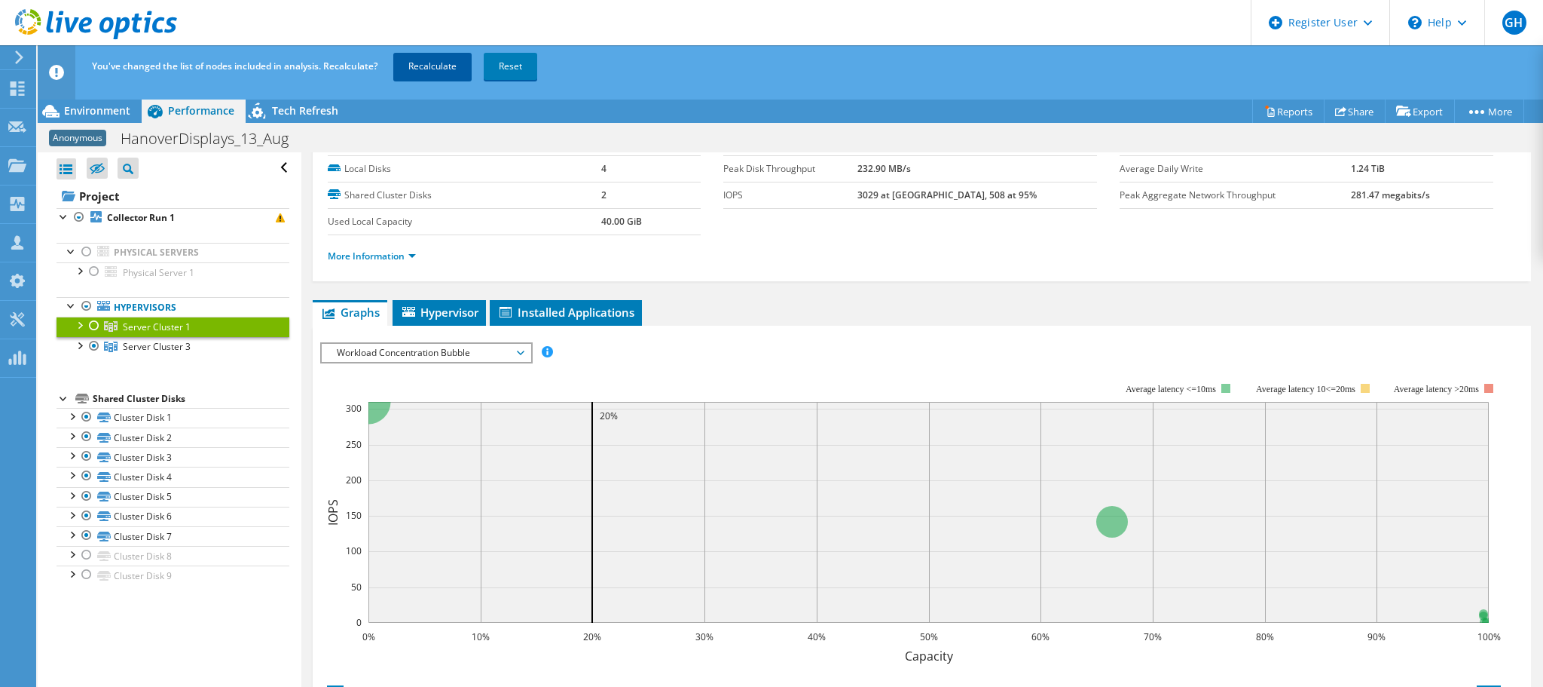
click at [415, 69] on link "Recalculate" at bounding box center [432, 66] width 78 height 27
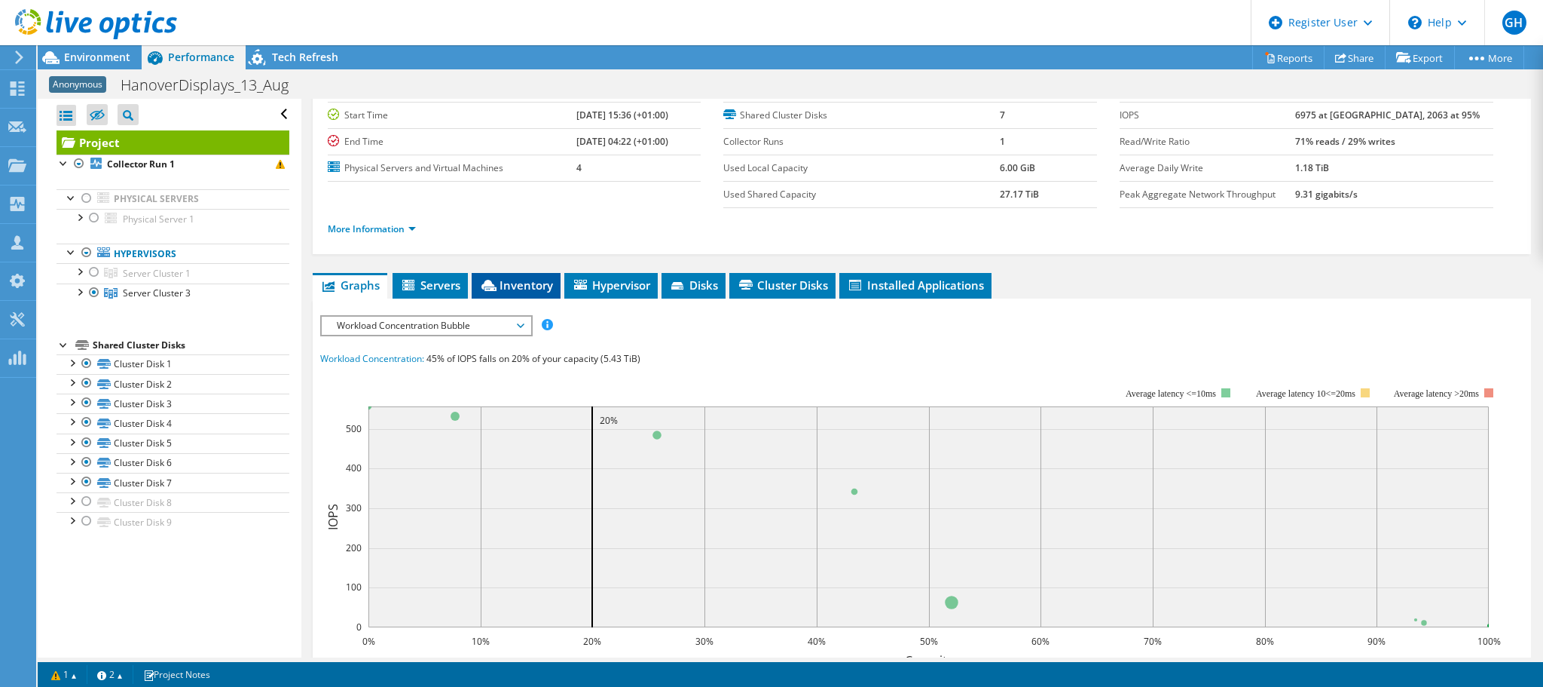
click at [523, 273] on li "Inventory" at bounding box center [516, 286] width 89 height 26
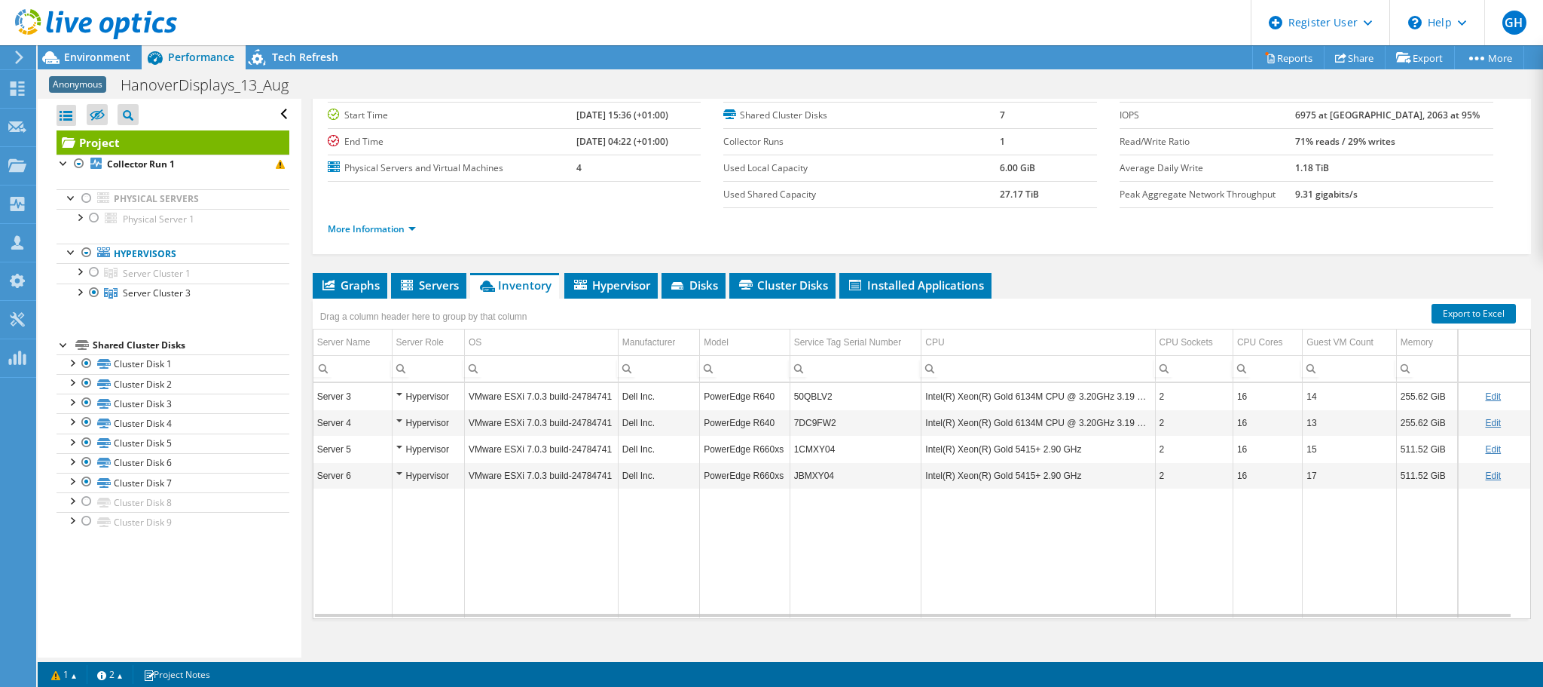
click at [104, 49] on div at bounding box center [88, 25] width 177 height 50
click at [104, 57] on span "Environment" at bounding box center [97, 57] width 66 height 14
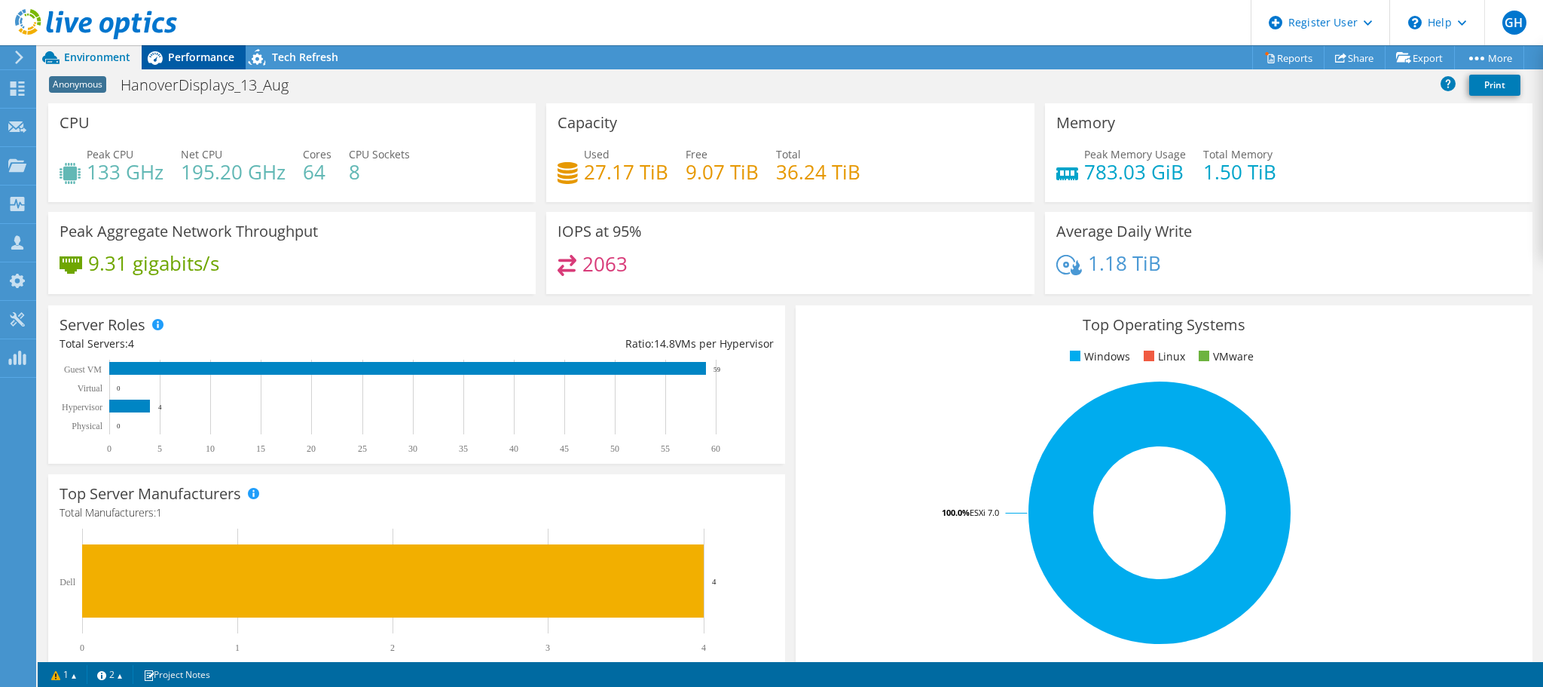
click at [183, 59] on span "Performance" at bounding box center [201, 57] width 66 height 14
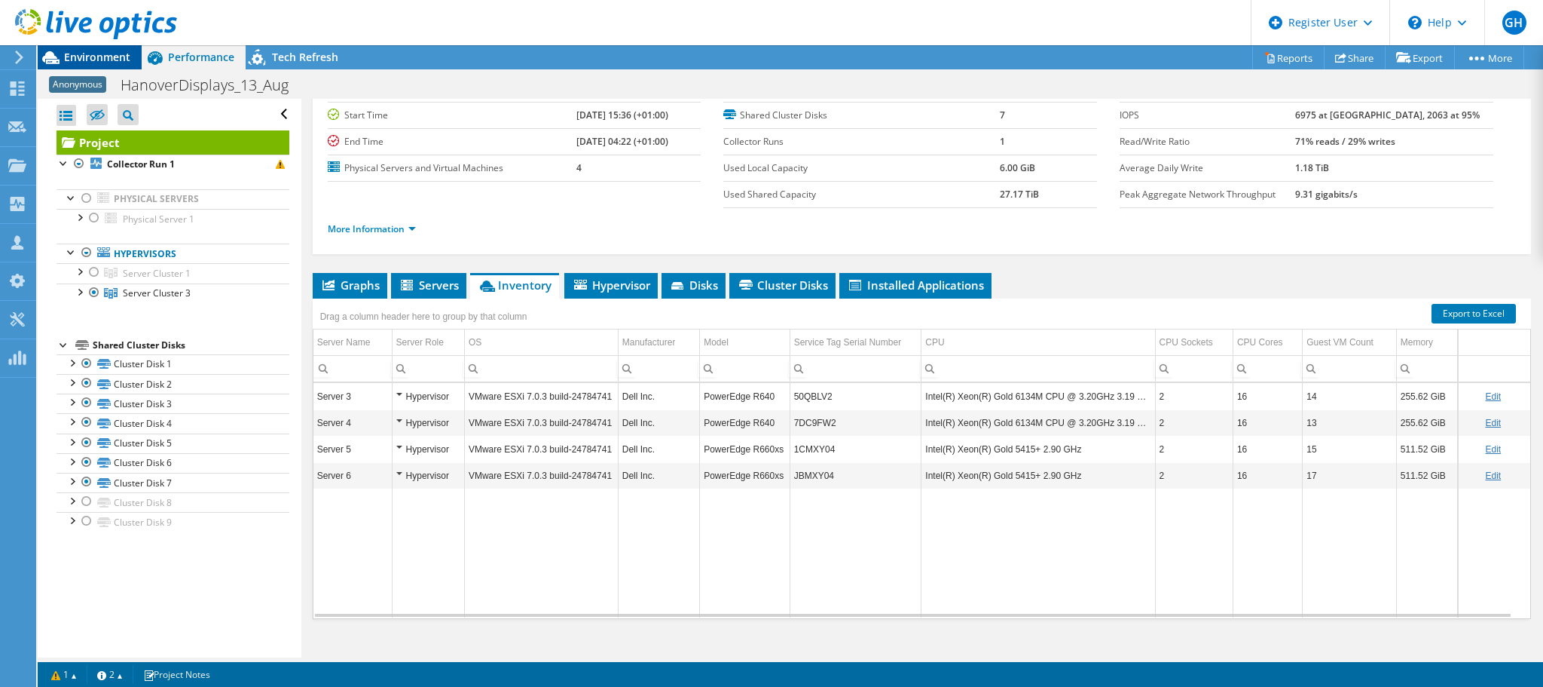
click at [100, 50] on span "Environment" at bounding box center [97, 57] width 66 height 14
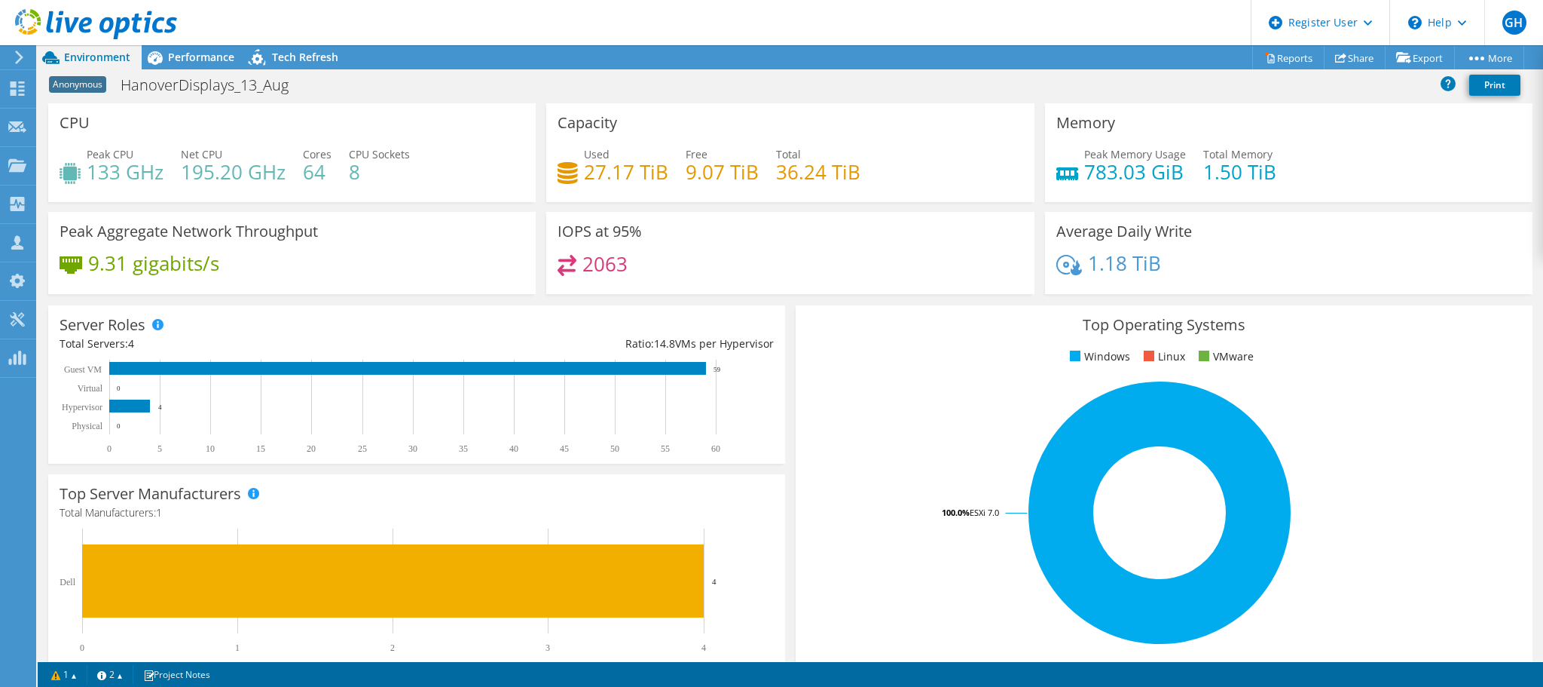
click at [170, 50] on div at bounding box center [88, 25] width 177 height 50
click at [177, 57] on span "Performance" at bounding box center [201, 57] width 66 height 14
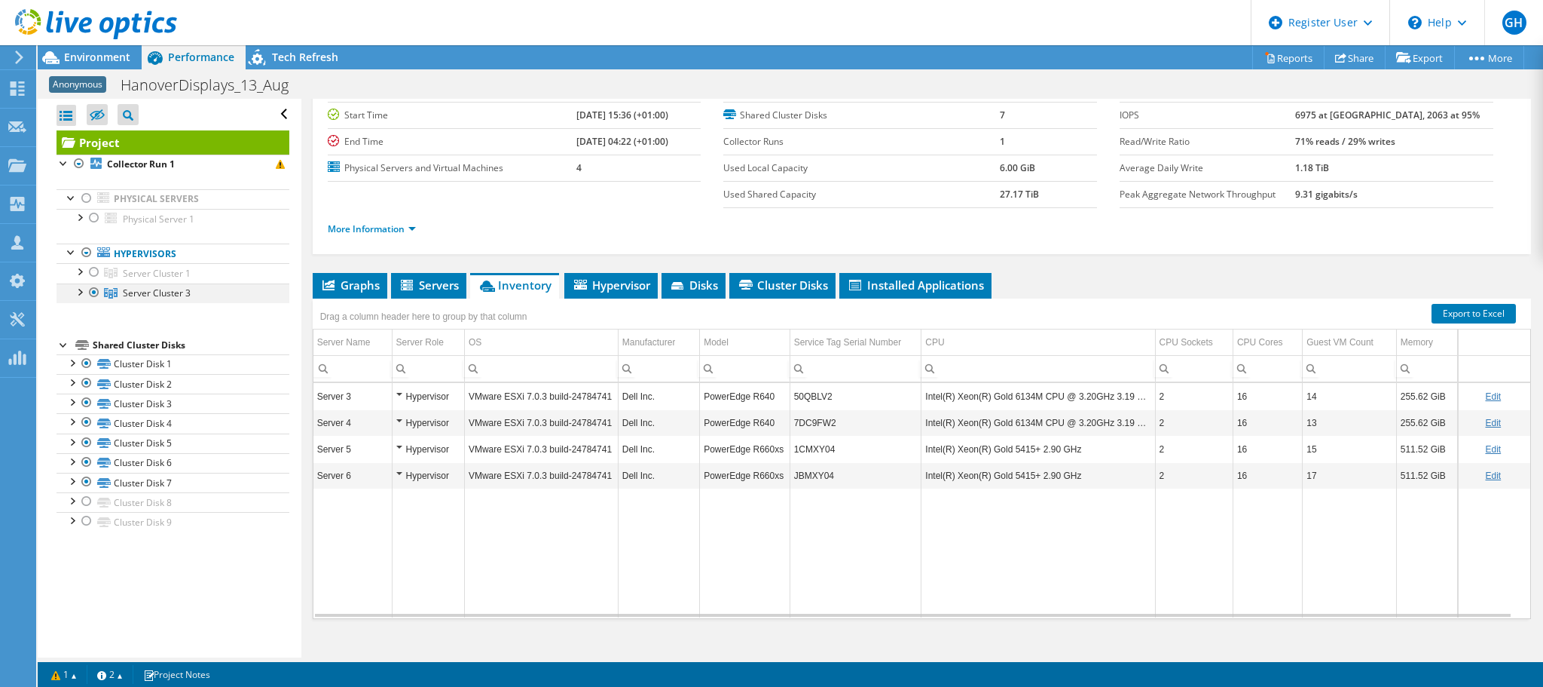
click at [78, 289] on div at bounding box center [79, 290] width 15 height 15
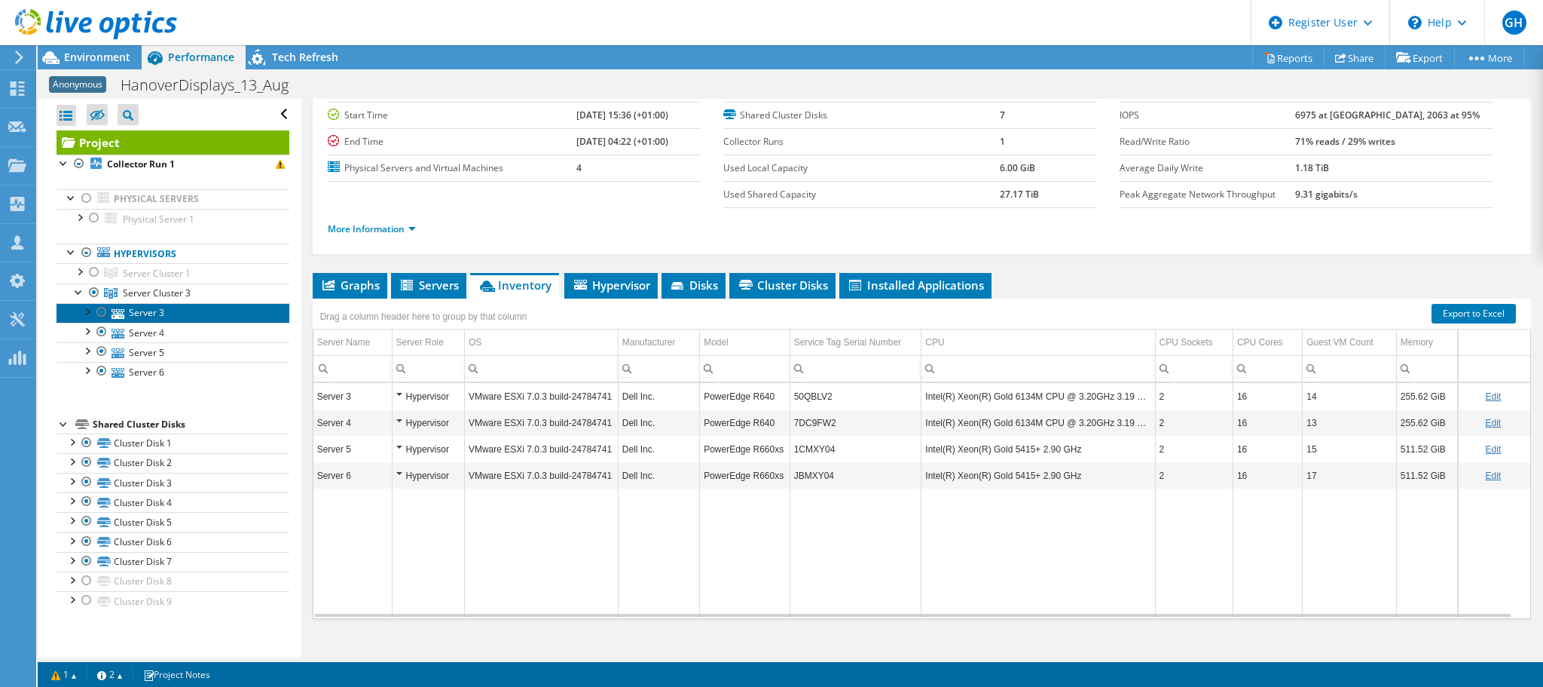
click at [134, 312] on link "Server 3" at bounding box center [173, 313] width 233 height 20
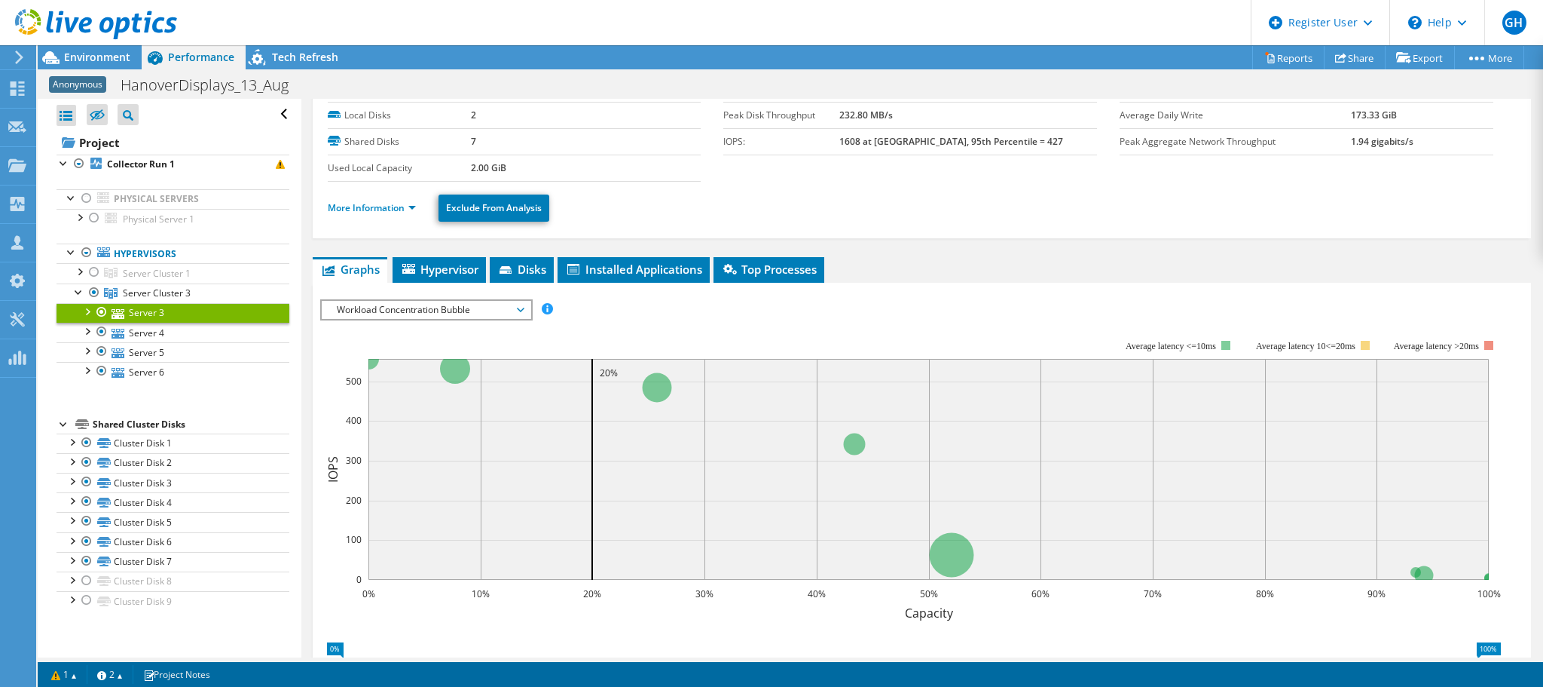
click at [96, 313] on div at bounding box center [101, 312] width 15 height 18
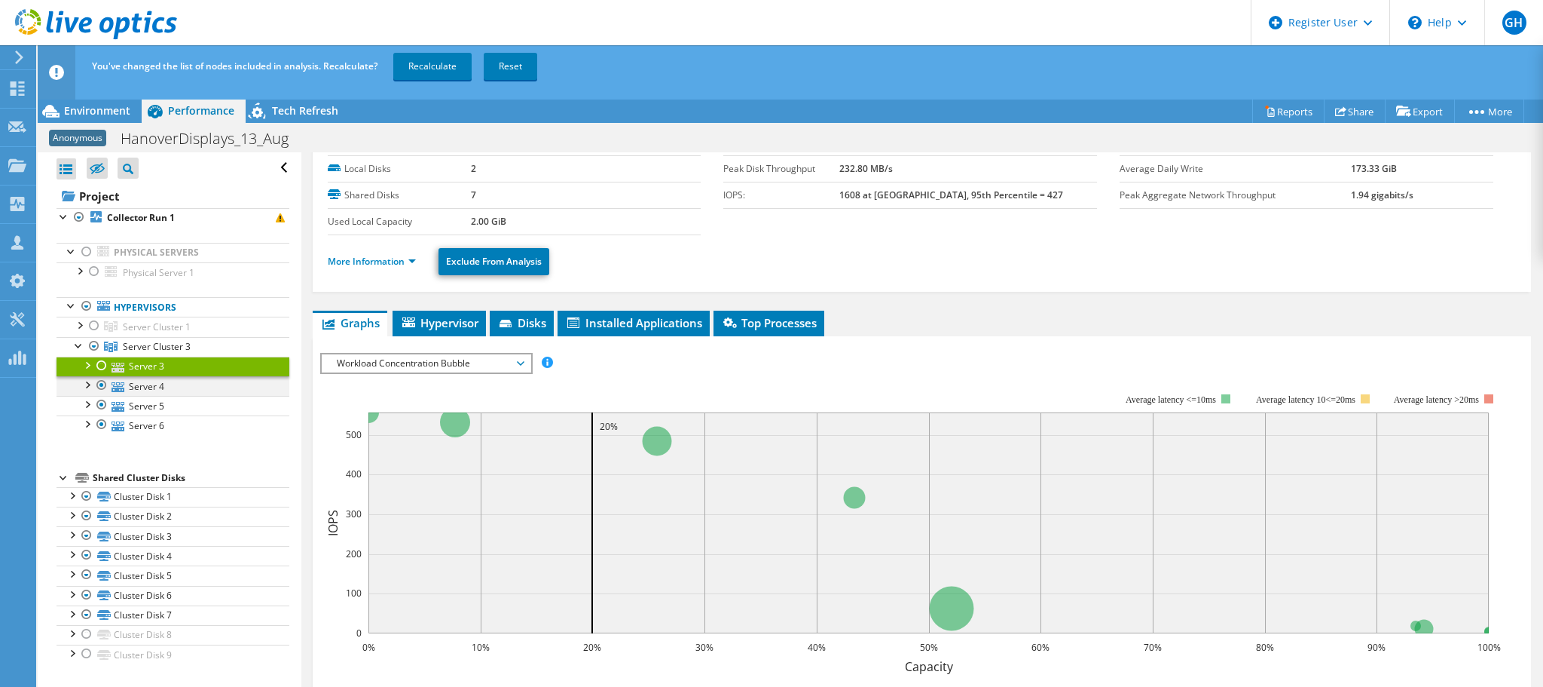
click at [99, 381] on div at bounding box center [101, 385] width 15 height 18
click at [430, 61] on link "Recalculate" at bounding box center [432, 66] width 78 height 27
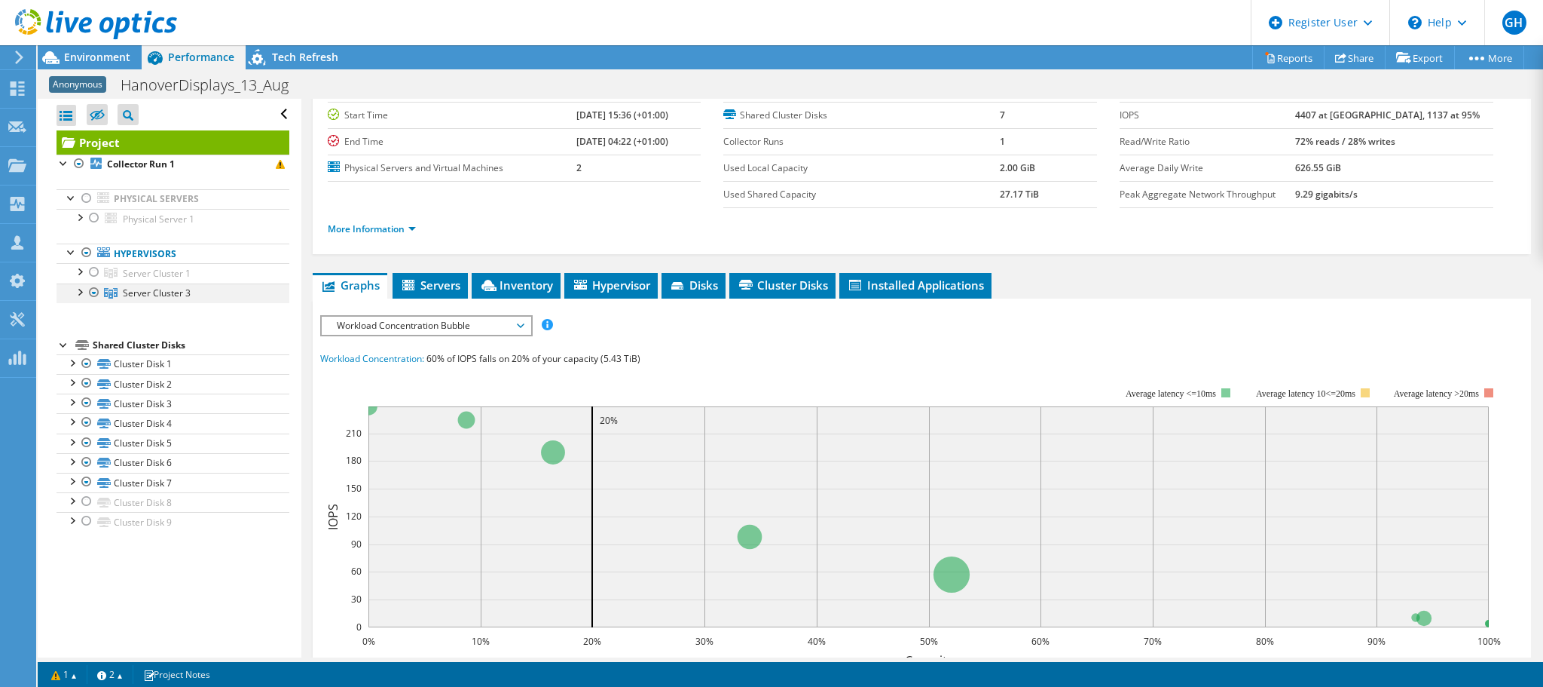
click at [79, 293] on div at bounding box center [79, 290] width 15 height 15
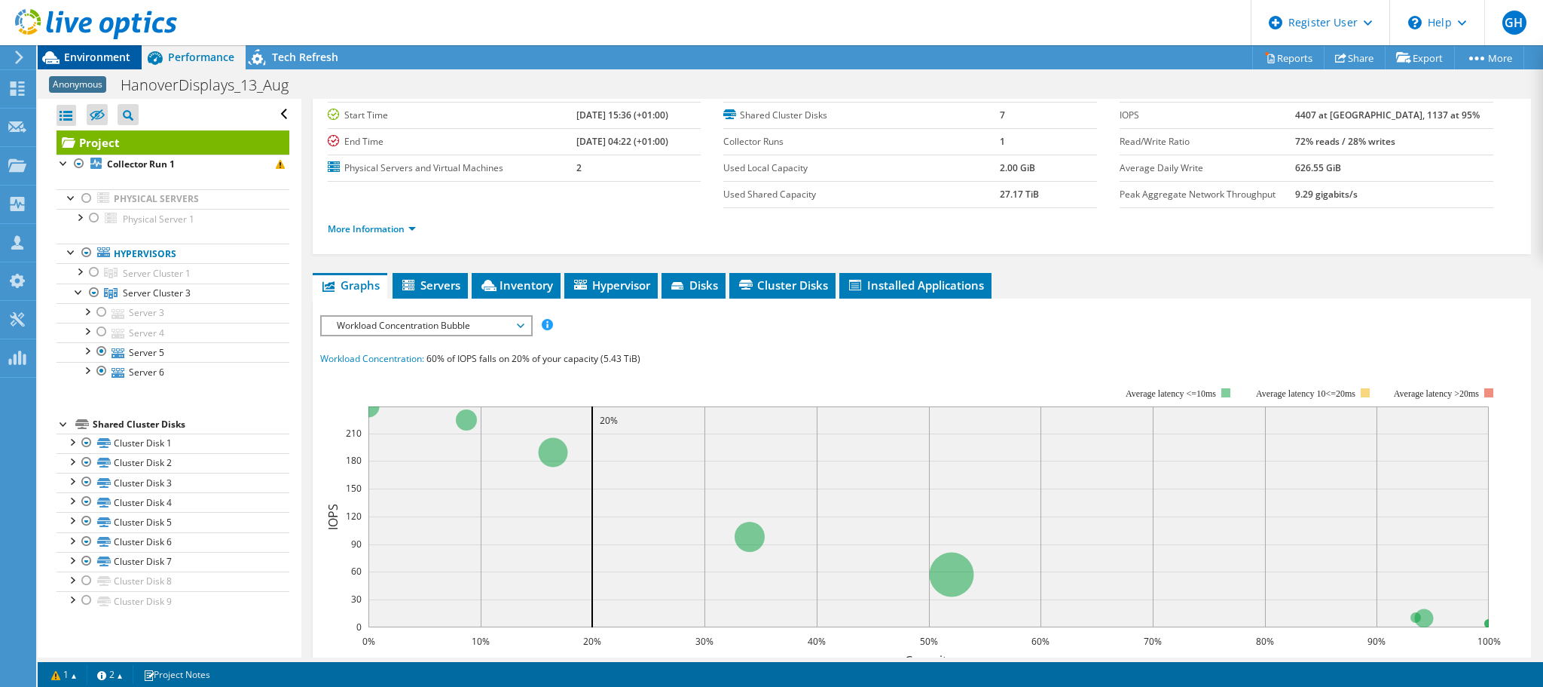
click at [100, 57] on span "Environment" at bounding box center [97, 57] width 66 height 14
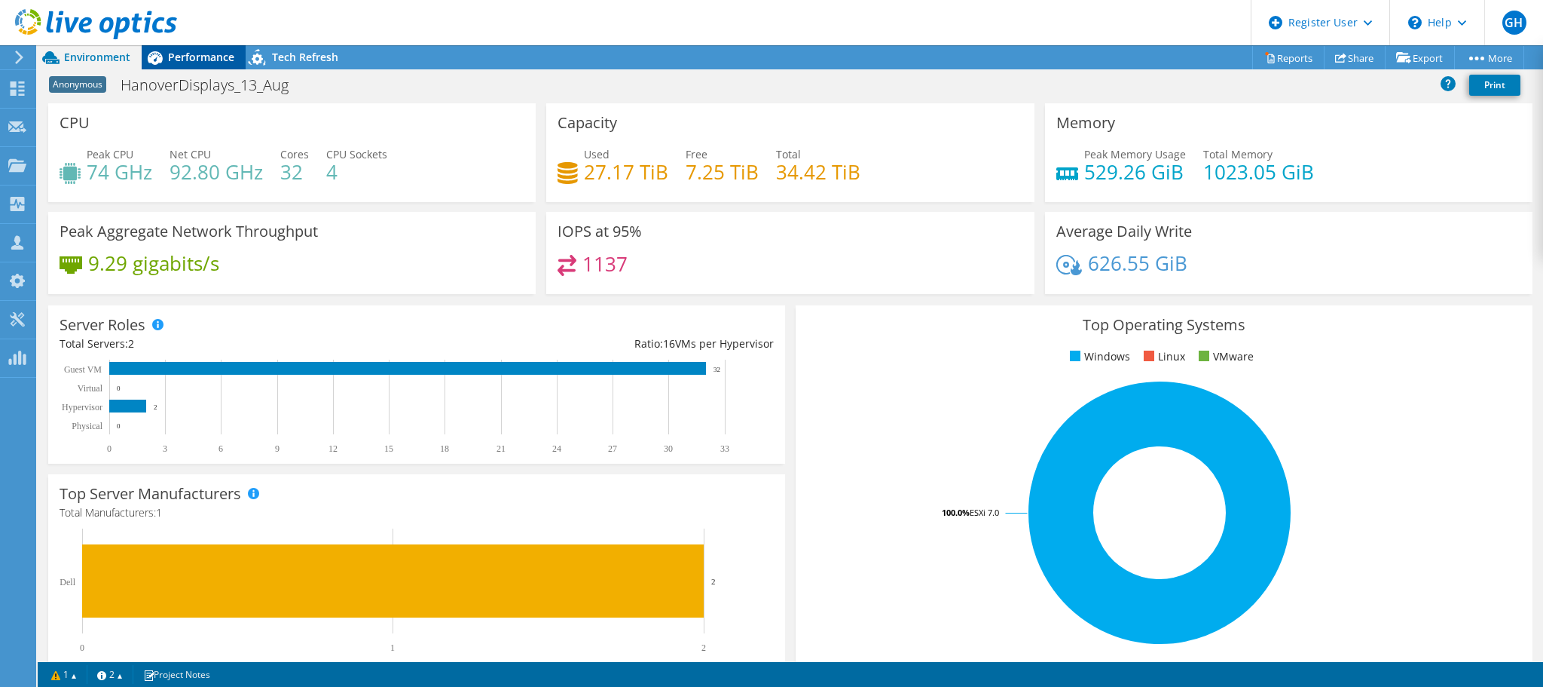
click at [202, 56] on span "Performance" at bounding box center [201, 57] width 66 height 14
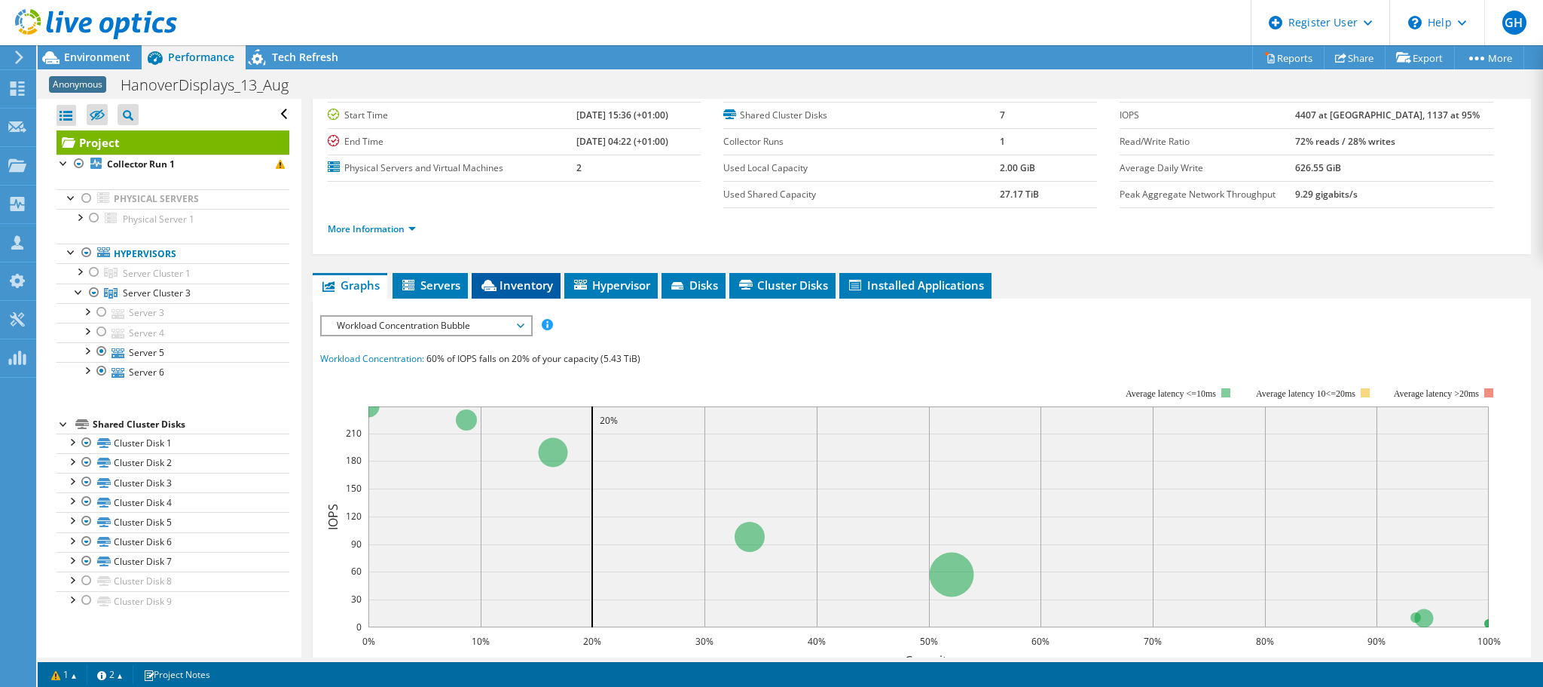
click at [512, 289] on span "Inventory" at bounding box center [516, 284] width 74 height 15
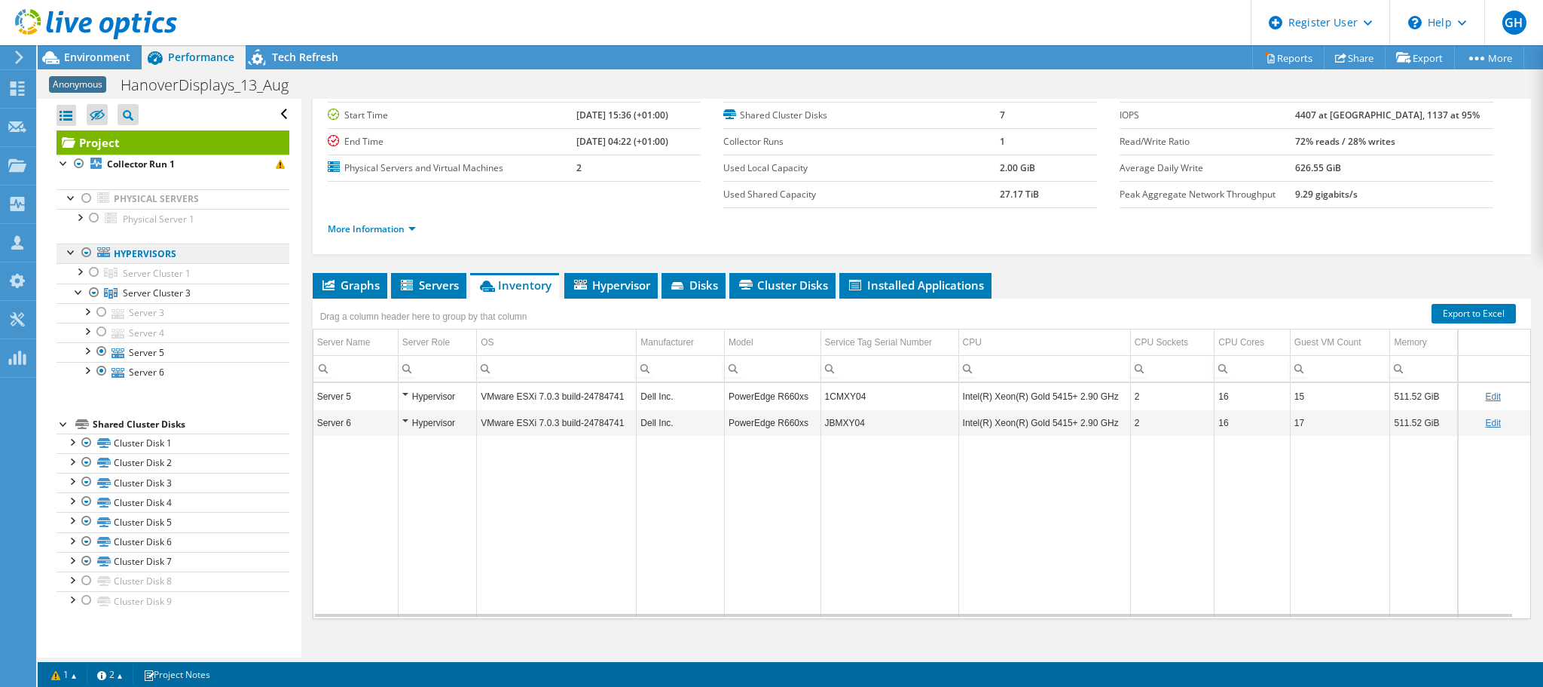
click at [142, 254] on link "Hypervisors" at bounding box center [173, 253] width 233 height 20
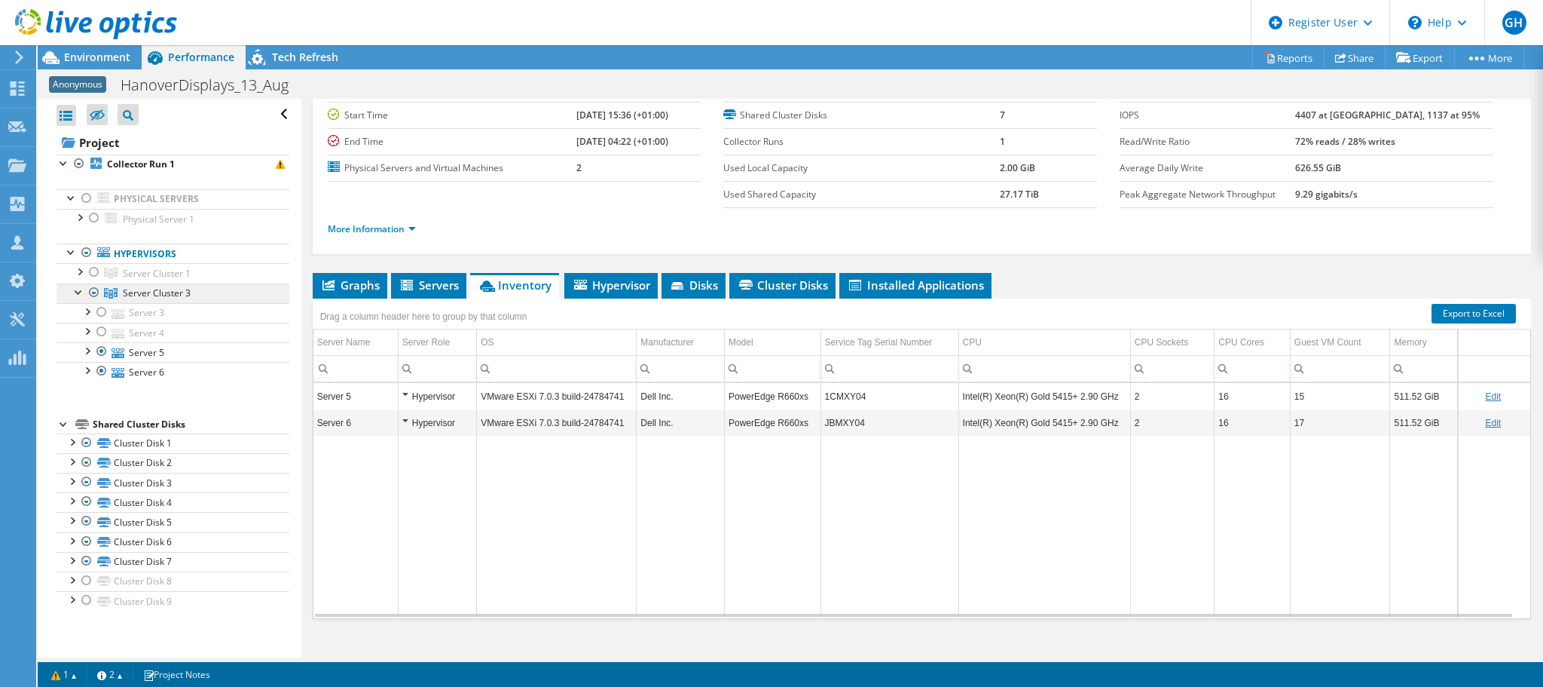
click at [146, 295] on span "Server Cluster 3" at bounding box center [157, 292] width 68 height 13
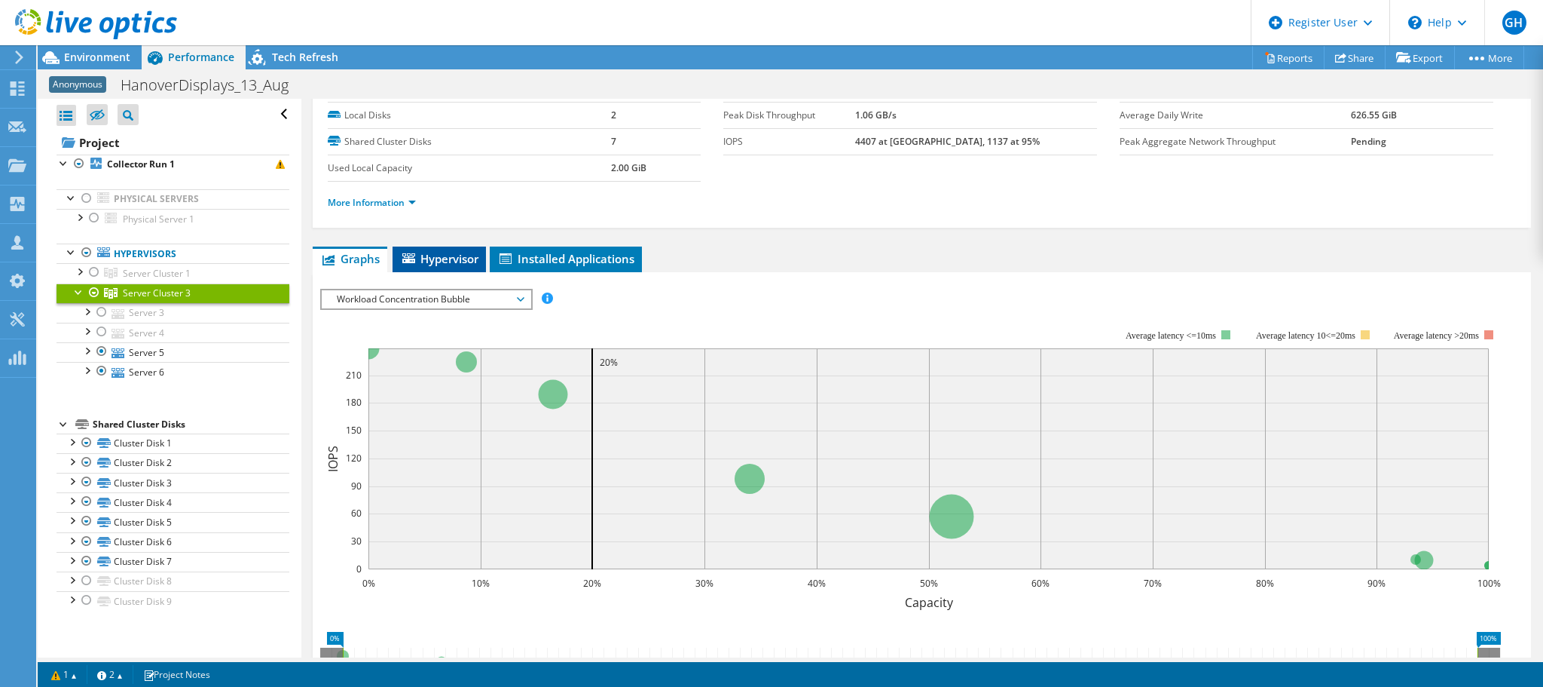
click at [433, 259] on span "Hypervisor" at bounding box center [439, 258] width 78 height 15
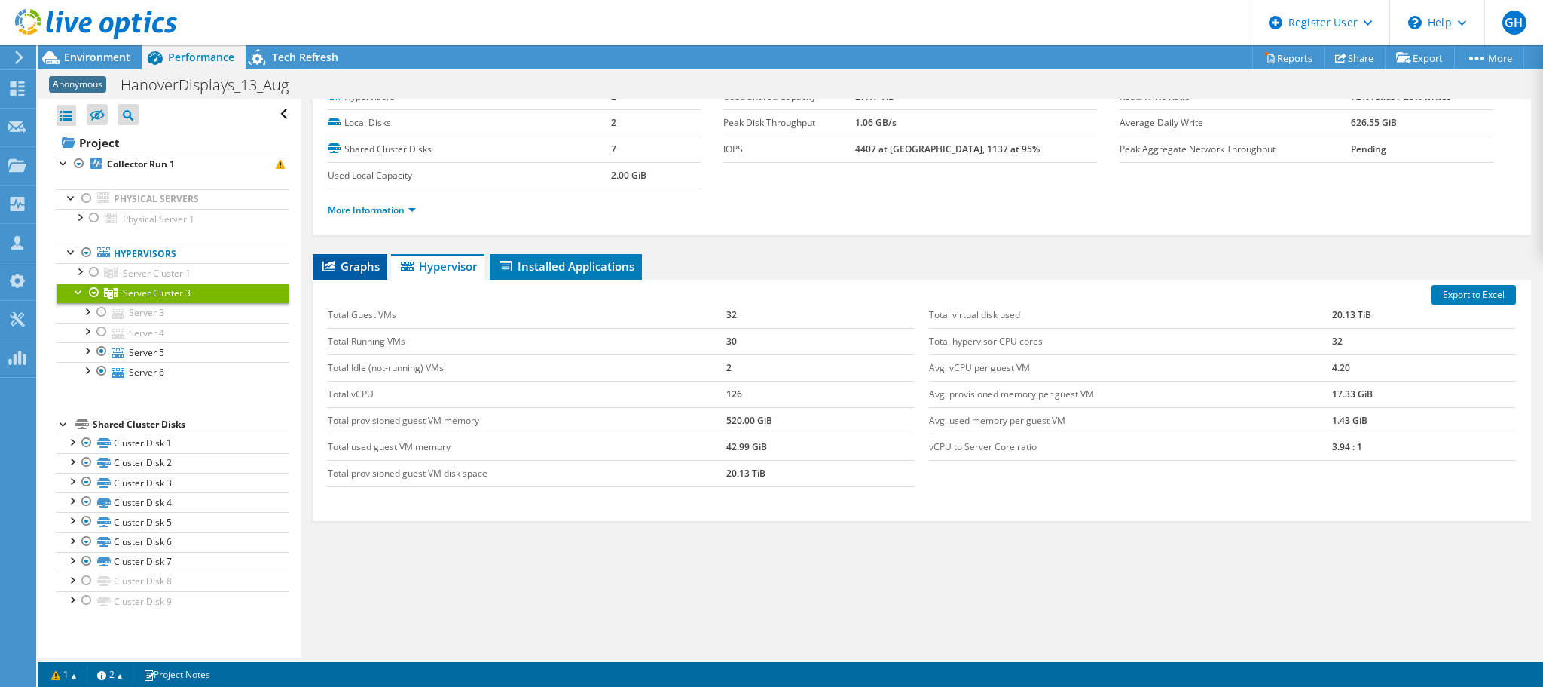
click at [351, 264] on span "Graphs" at bounding box center [350, 265] width 60 height 15
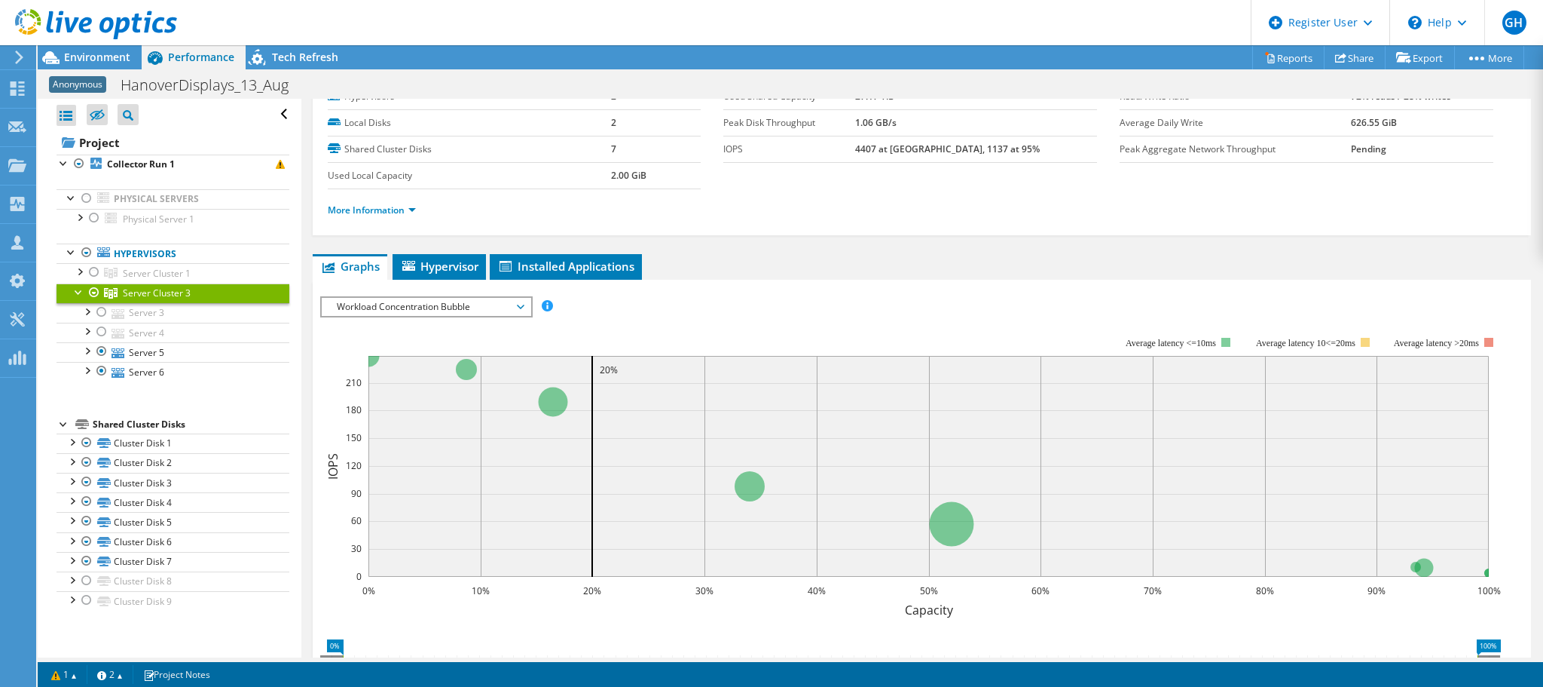
scroll to position [68, 0]
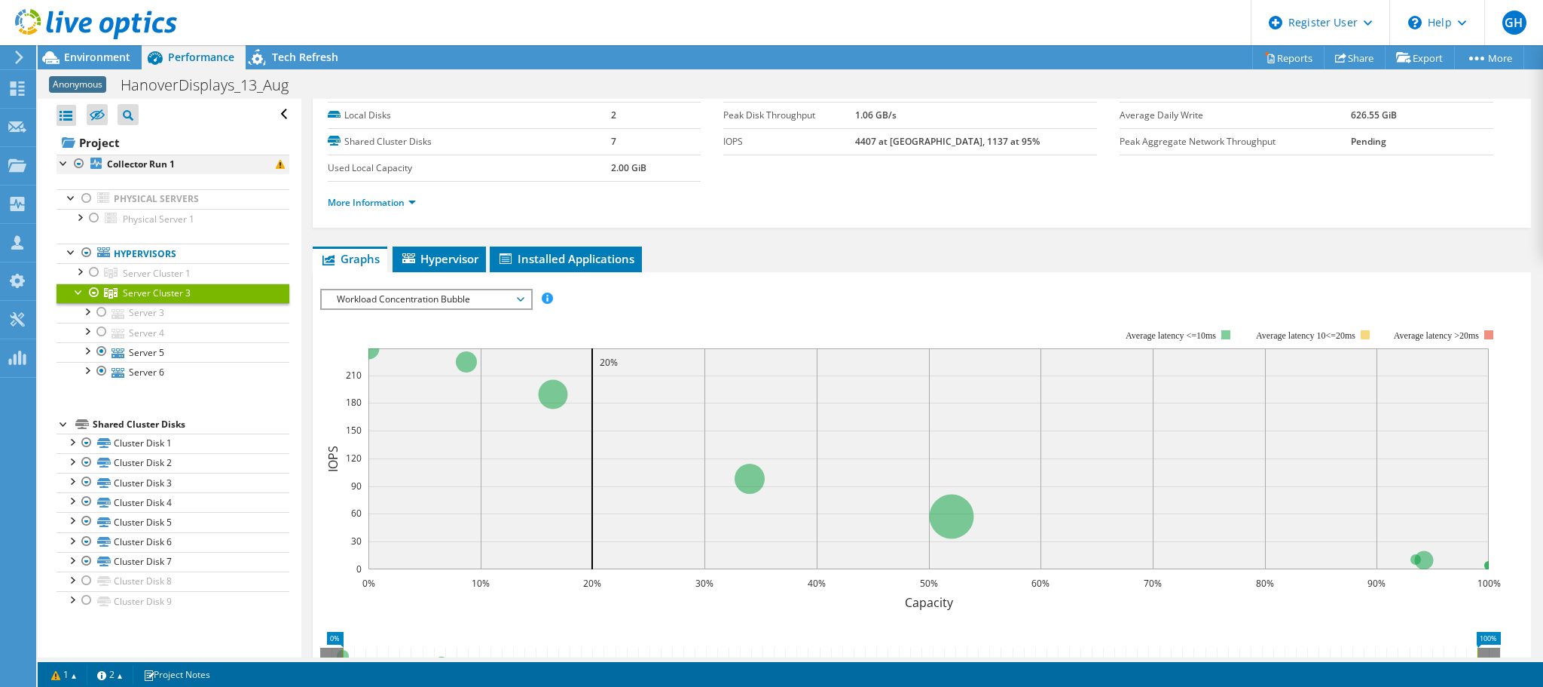
click at [76, 162] on div at bounding box center [79, 163] width 15 height 18
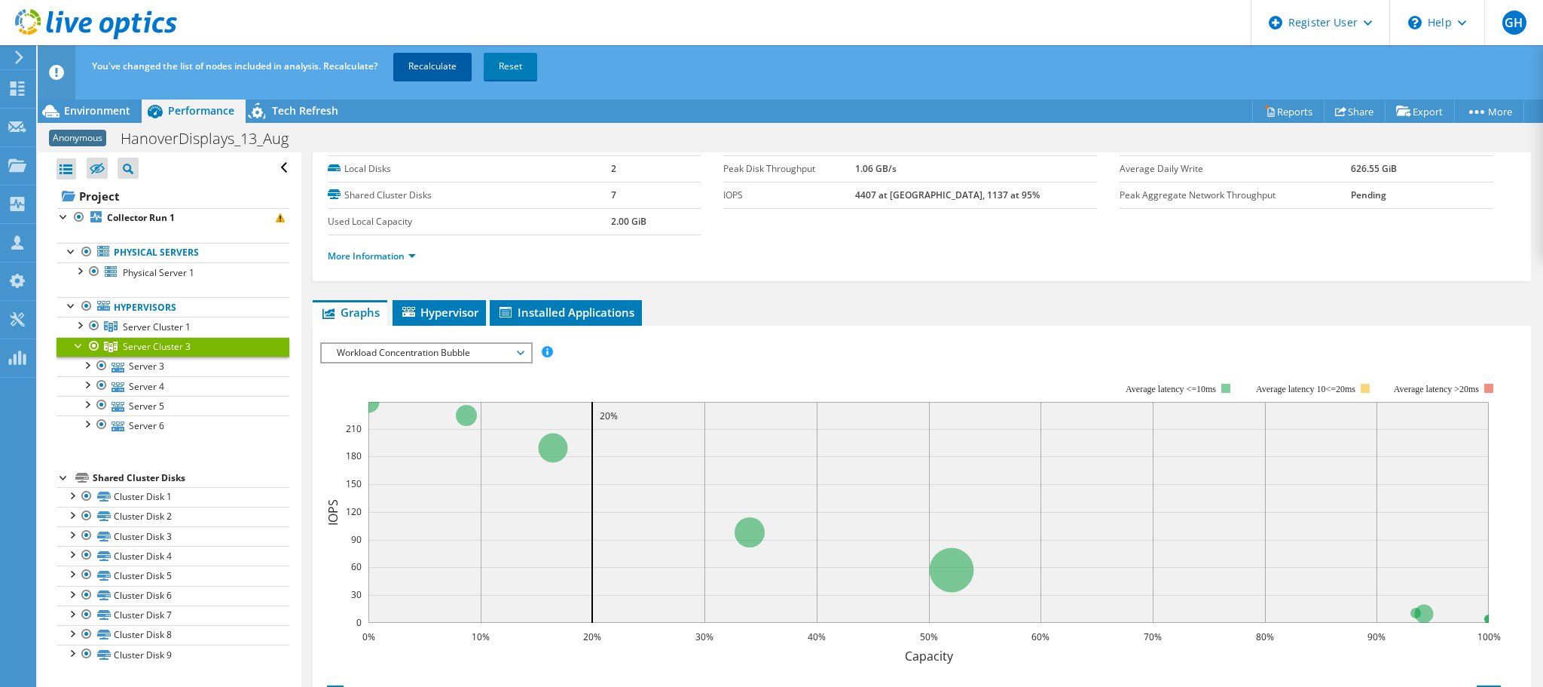
click at [423, 67] on link "Recalculate" at bounding box center [432, 66] width 78 height 27
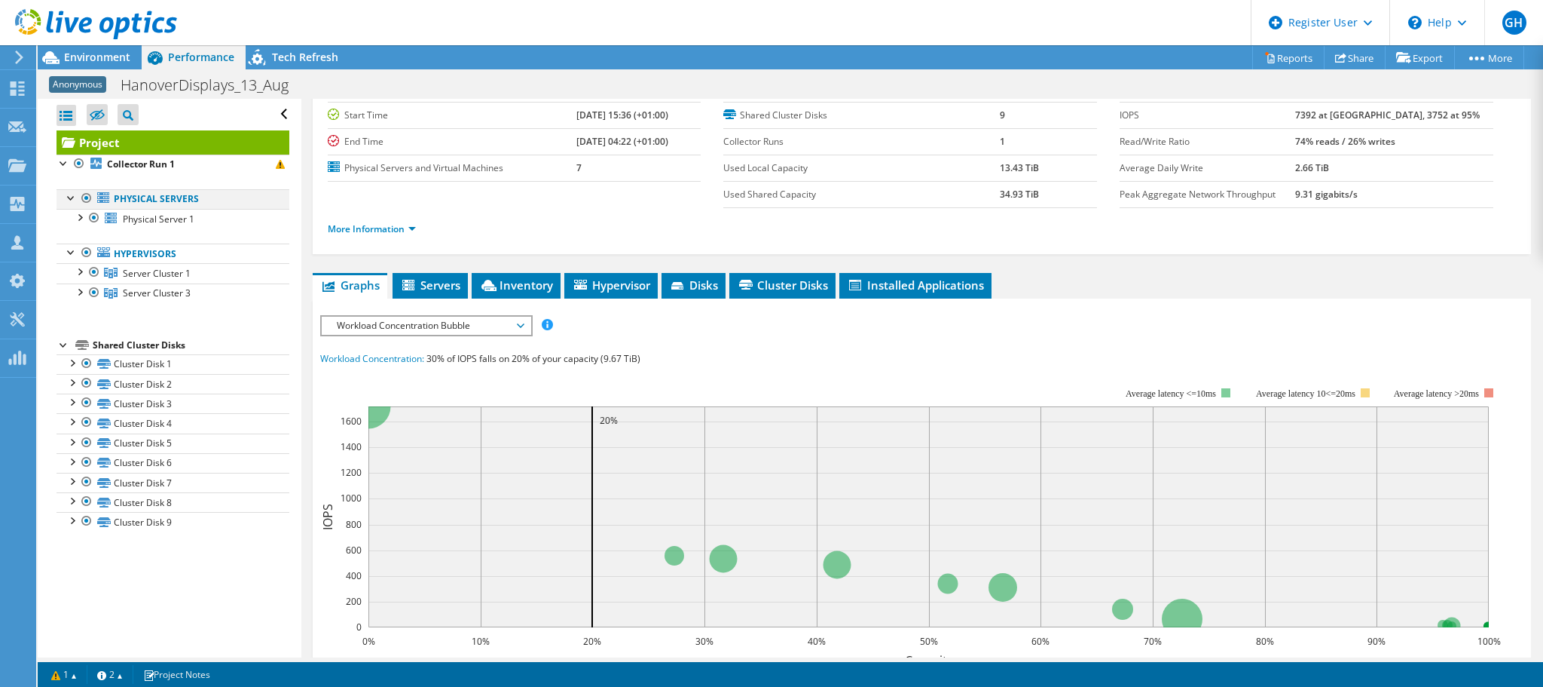
click at [87, 191] on div at bounding box center [86, 198] width 15 height 18
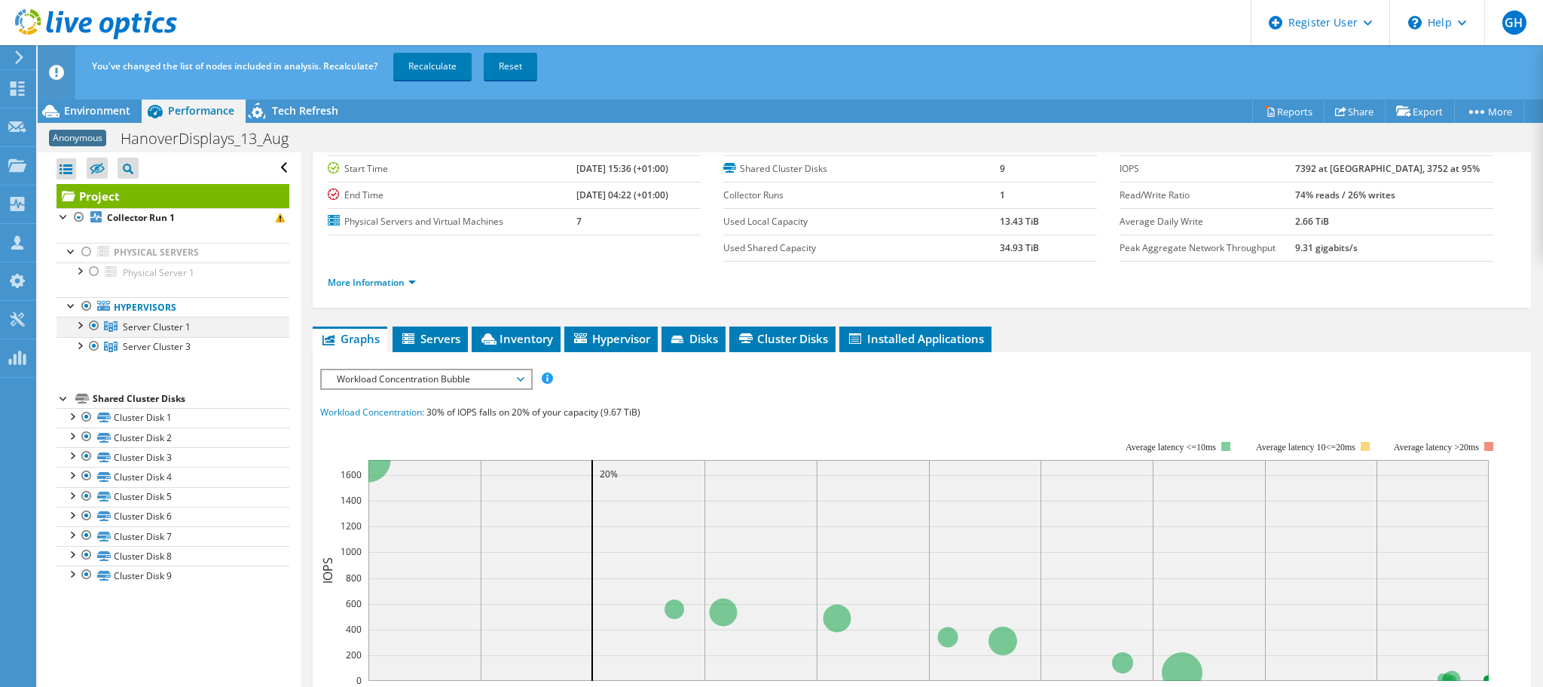
click at [91, 325] on div at bounding box center [94, 326] width 15 height 18
click at [81, 341] on div at bounding box center [79, 344] width 15 height 15
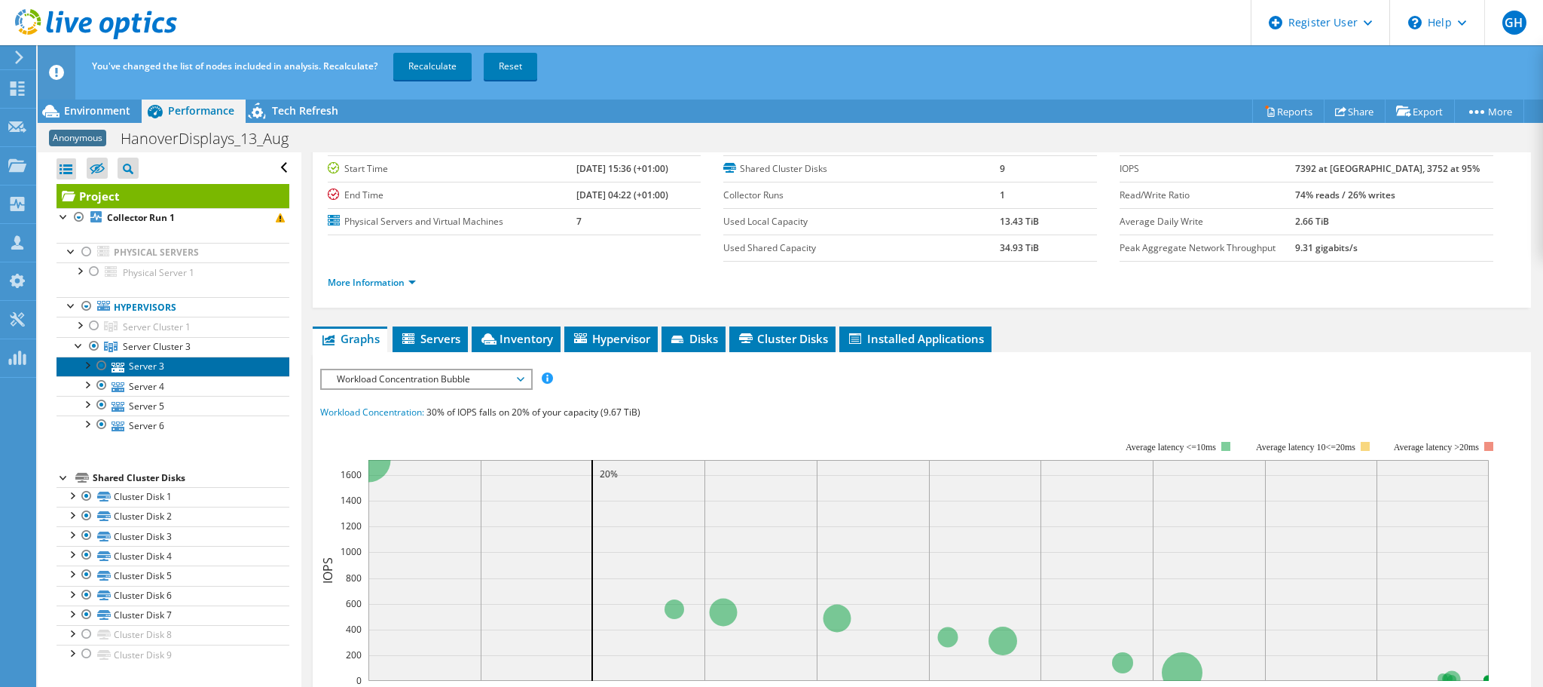
click at [128, 364] on link "Server 3" at bounding box center [173, 366] width 233 height 20
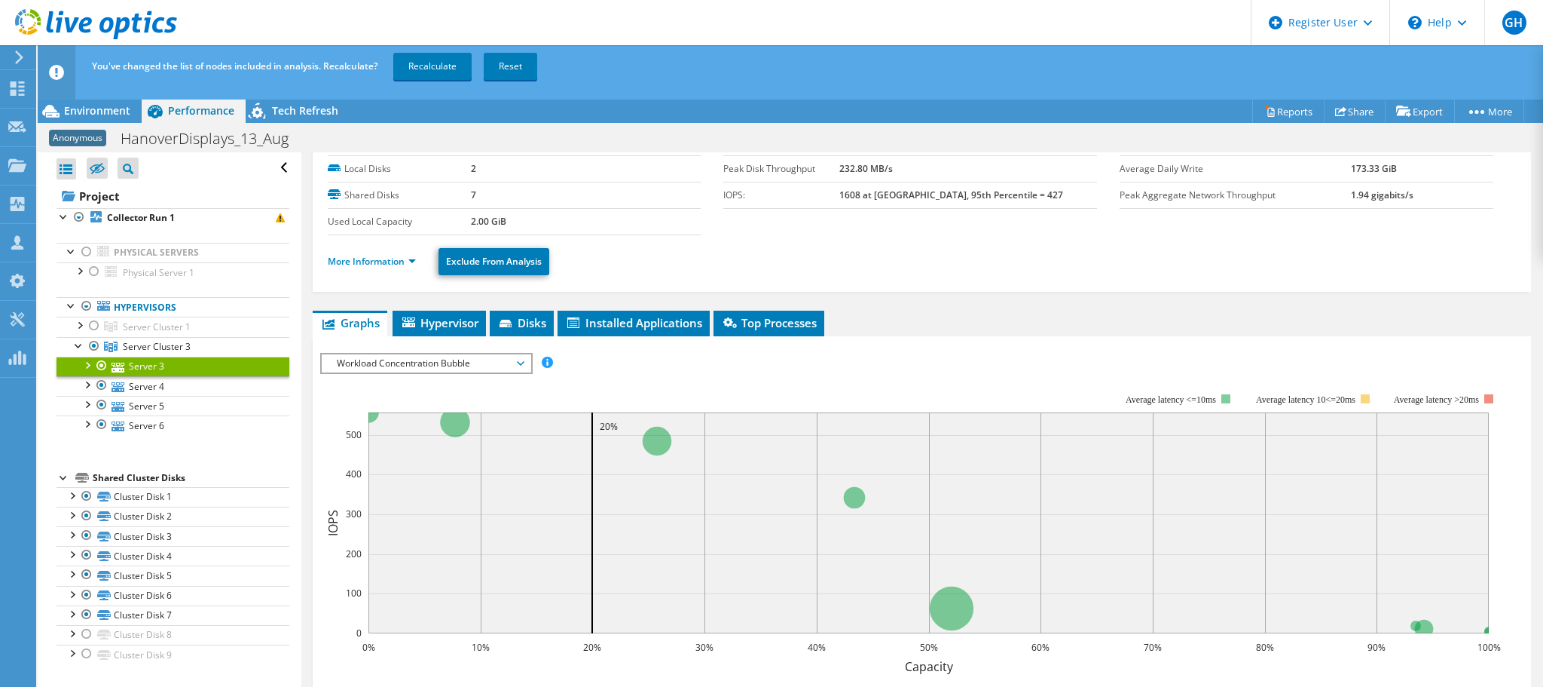
drag, startPoint x: 103, startPoint y: 356, endPoint x: 99, endPoint y: 378, distance: 21.4
click at [103, 358] on div at bounding box center [101, 365] width 15 height 18
click at [100, 387] on div at bounding box center [101, 385] width 15 height 18
click at [418, 75] on link "Recalculate" at bounding box center [432, 66] width 78 height 27
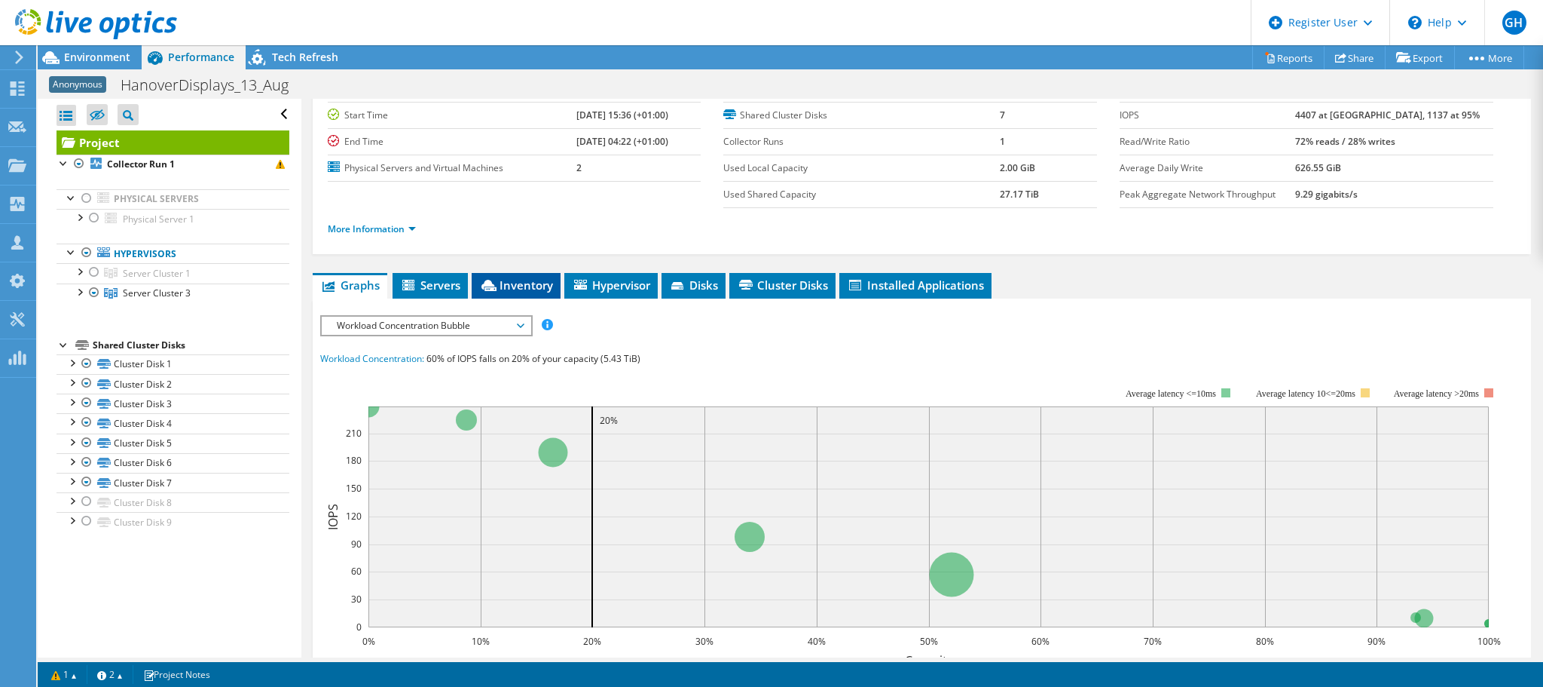
click at [517, 287] on span "Inventory" at bounding box center [516, 284] width 74 height 15
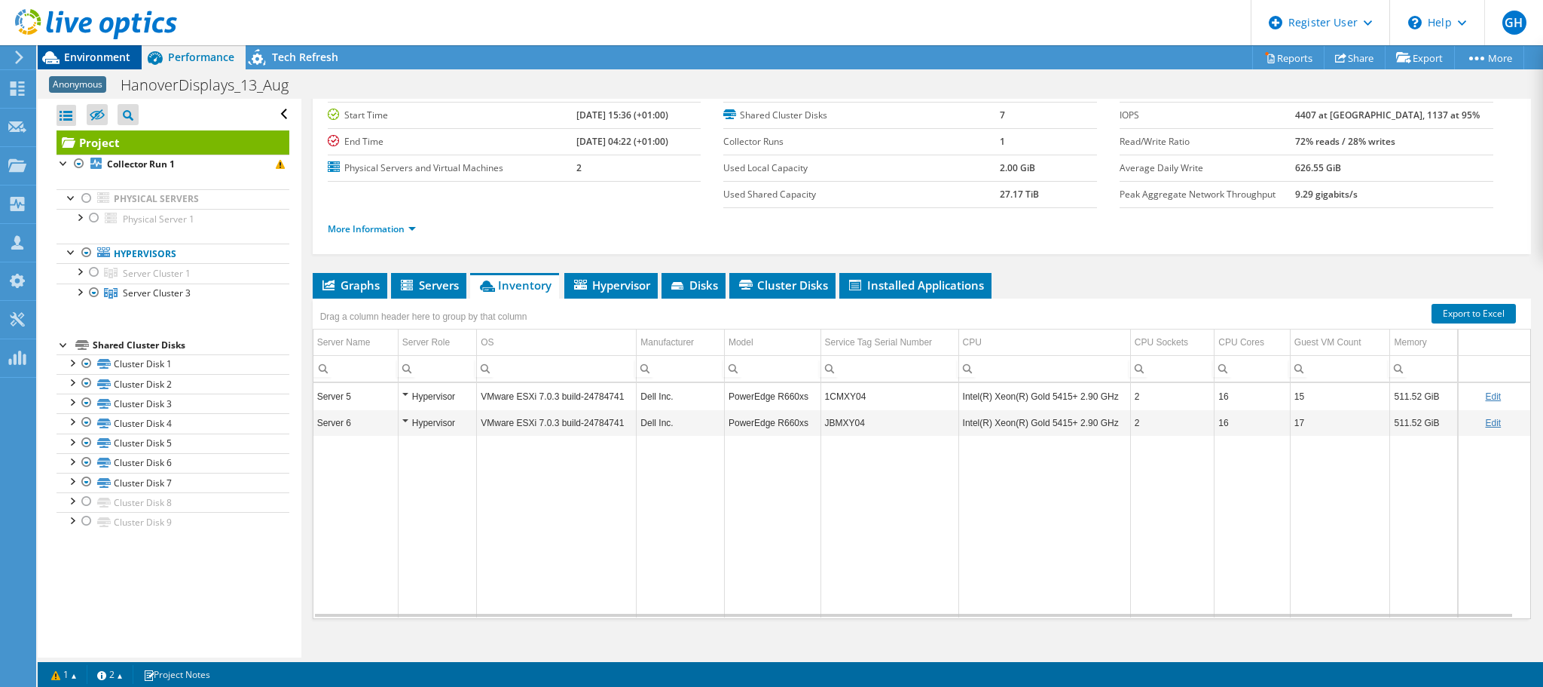
click at [76, 54] on span "Environment" at bounding box center [97, 57] width 66 height 14
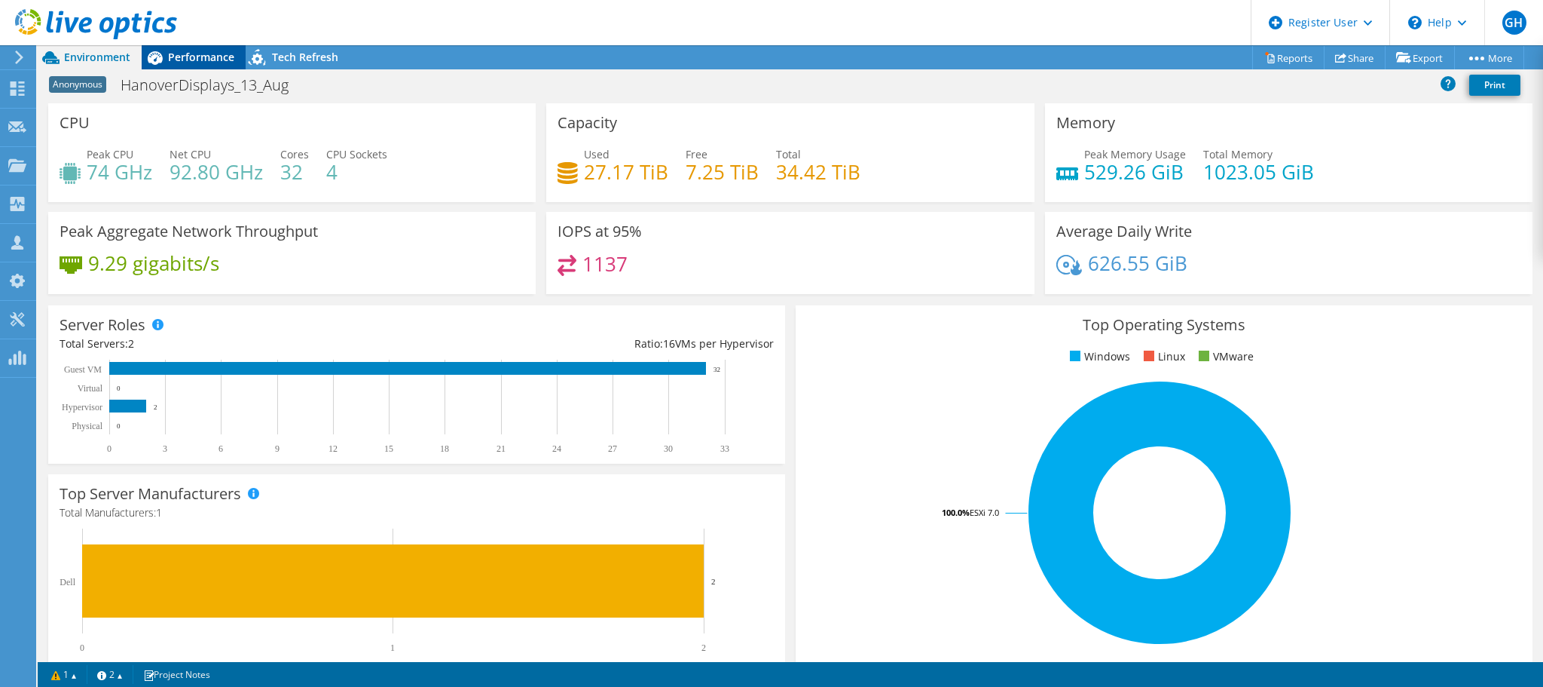
drag, startPoint x: 170, startPoint y: 56, endPoint x: 179, endPoint y: 56, distance: 9.8
click at [179, 56] on span "Performance" at bounding box center [201, 57] width 66 height 14
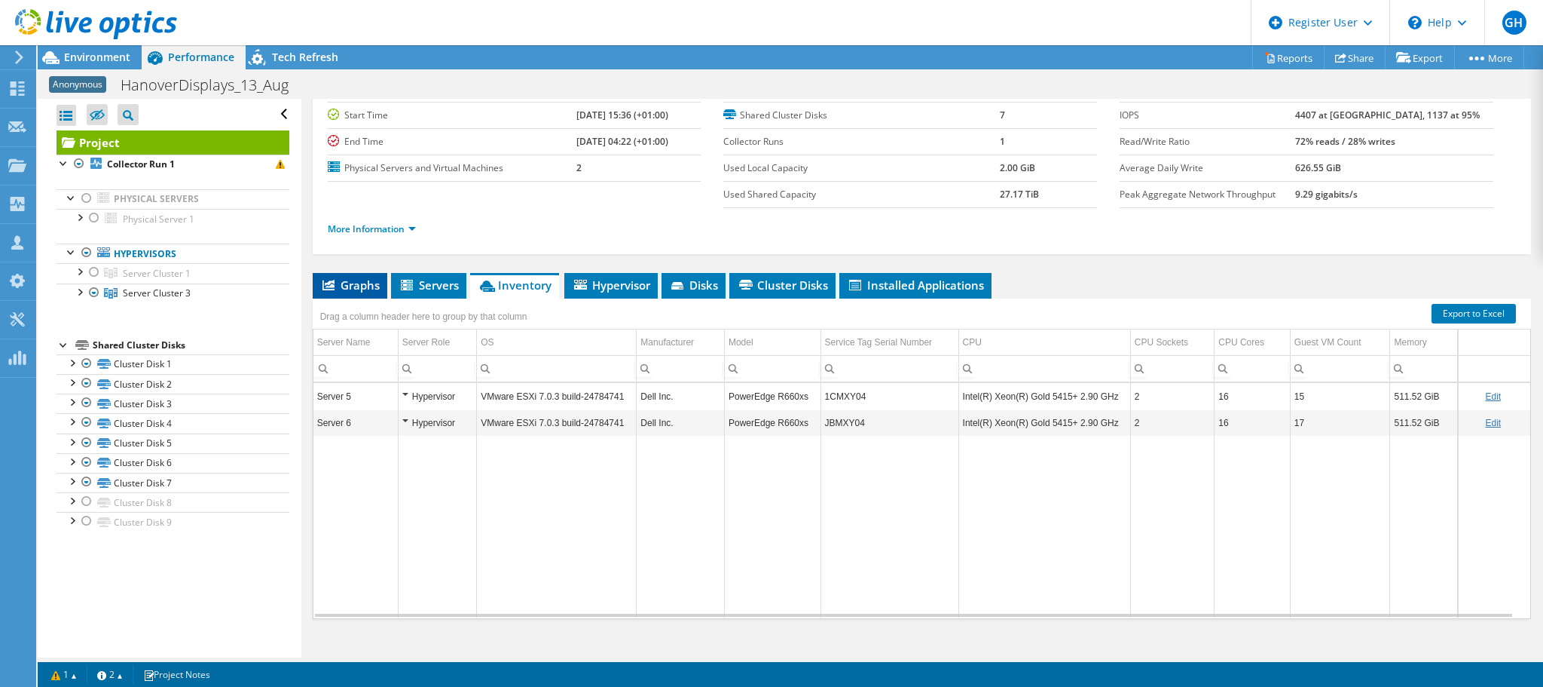
click at [355, 281] on span "Graphs" at bounding box center [350, 284] width 60 height 15
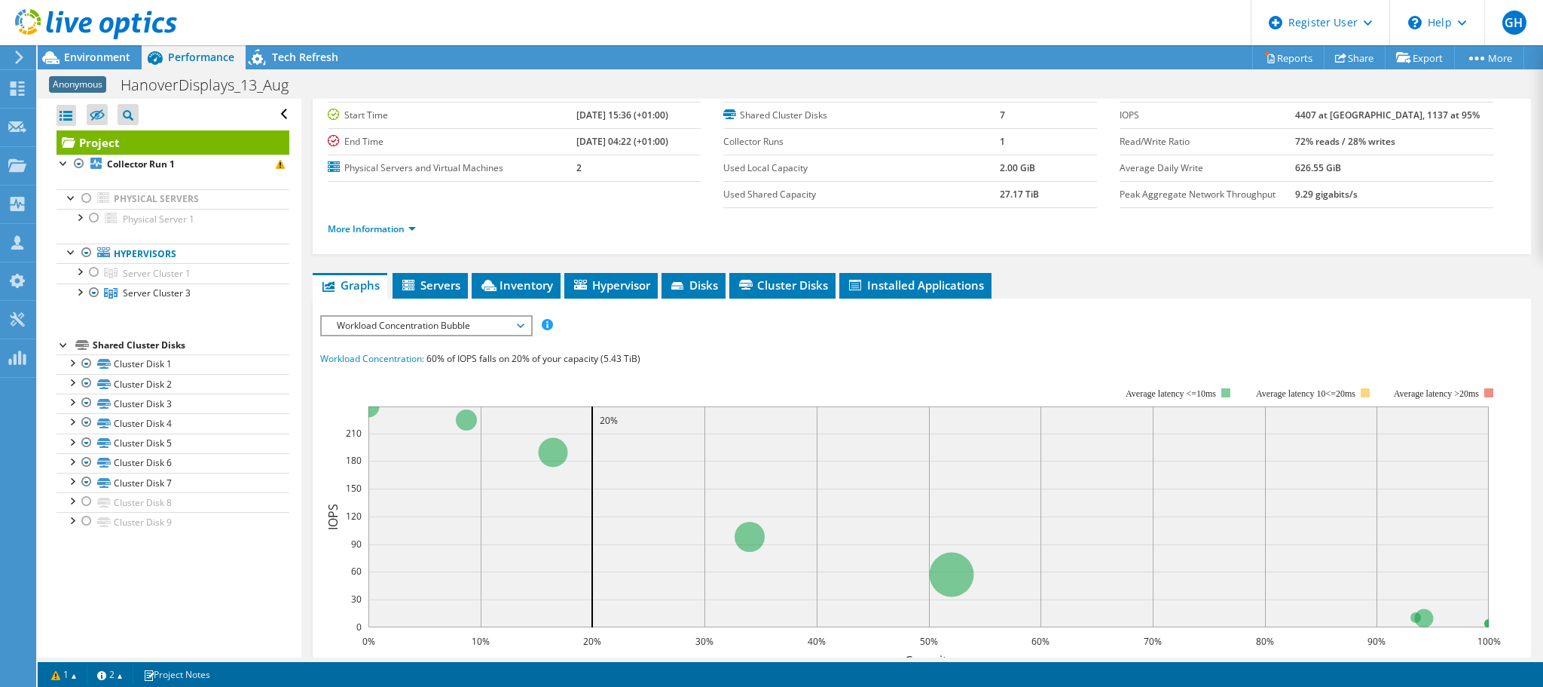
drag, startPoint x: 457, startPoint y: 322, endPoint x: 465, endPoint y: 323, distance: 7.6
click at [463, 323] on span "Workload Concentration Bubble" at bounding box center [426, 326] width 194 height 18
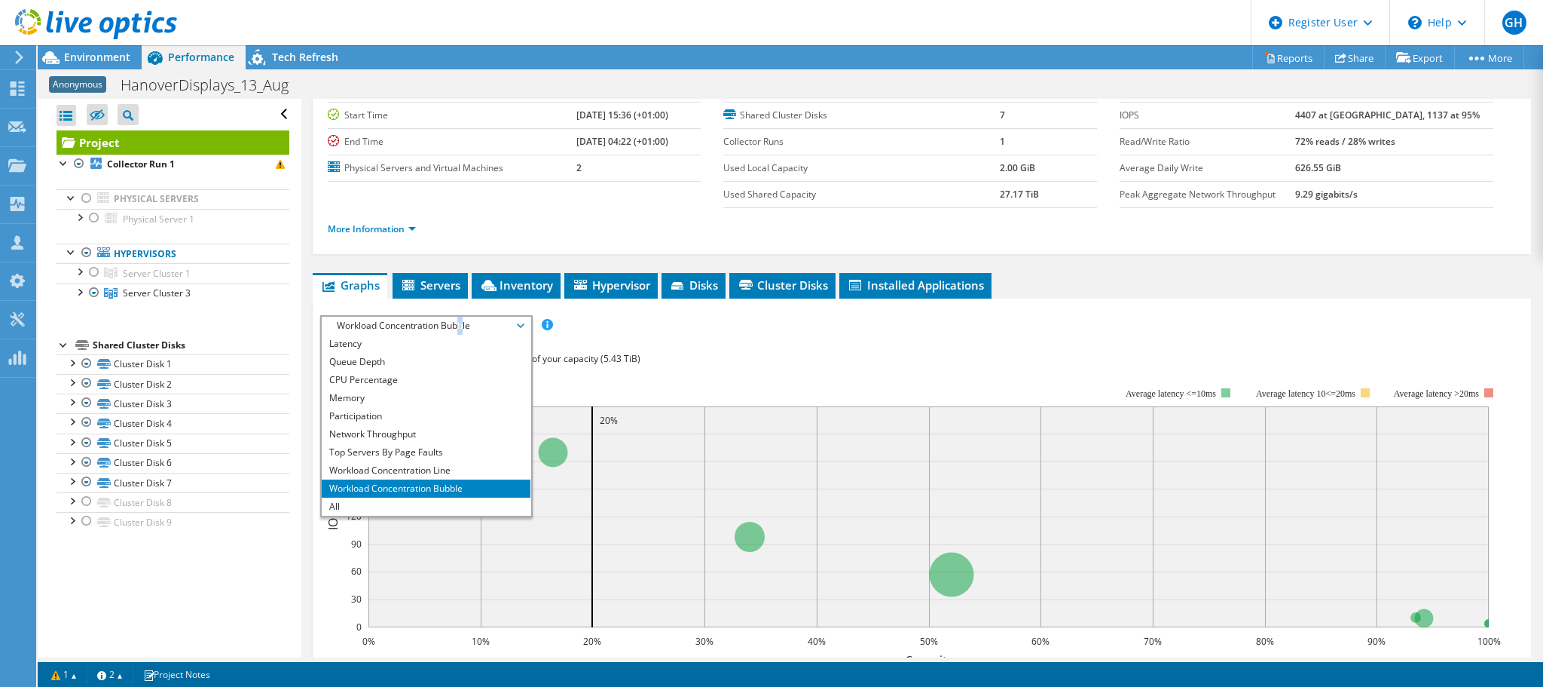
scroll to position [0, 0]
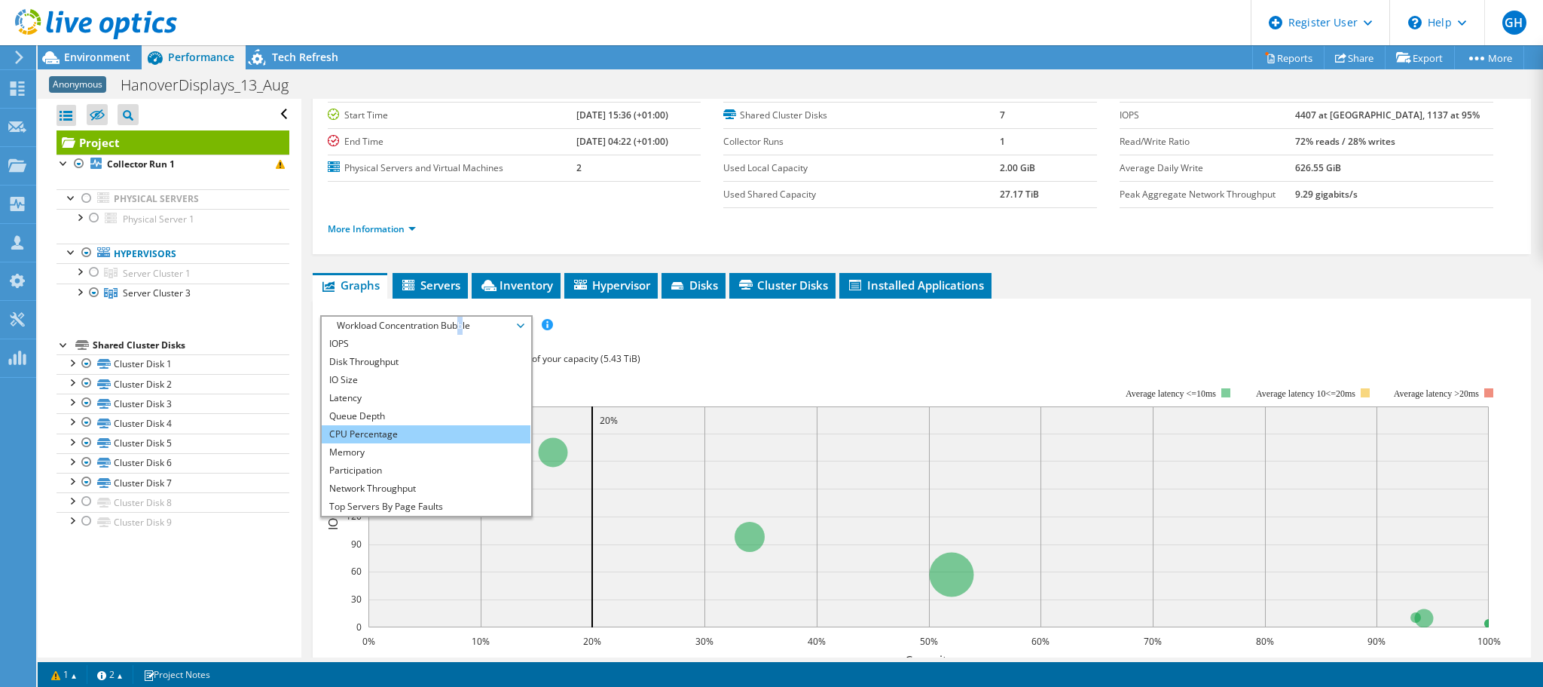
click at [378, 427] on li "CPU Percentage" at bounding box center [426, 434] width 209 height 18
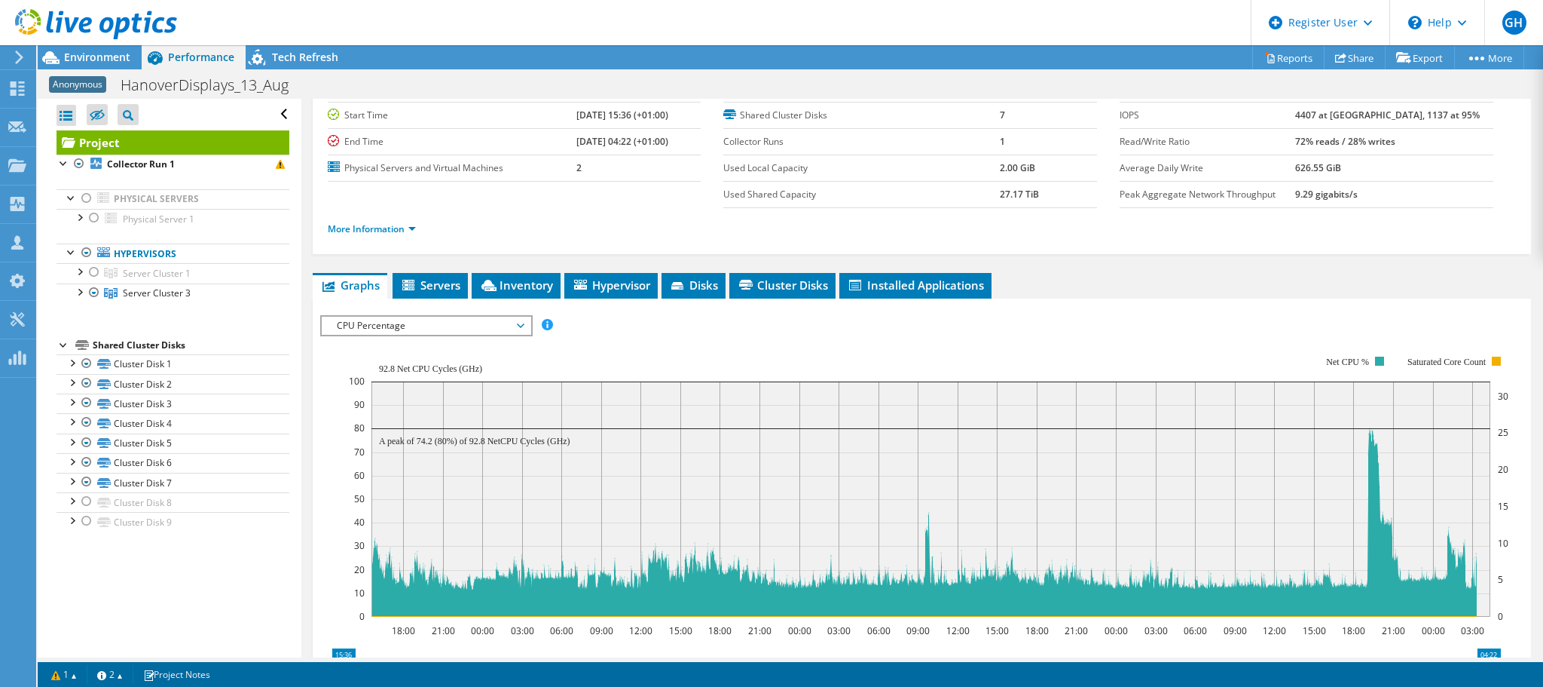
click at [406, 330] on span "CPU Percentage" at bounding box center [426, 326] width 194 height 18
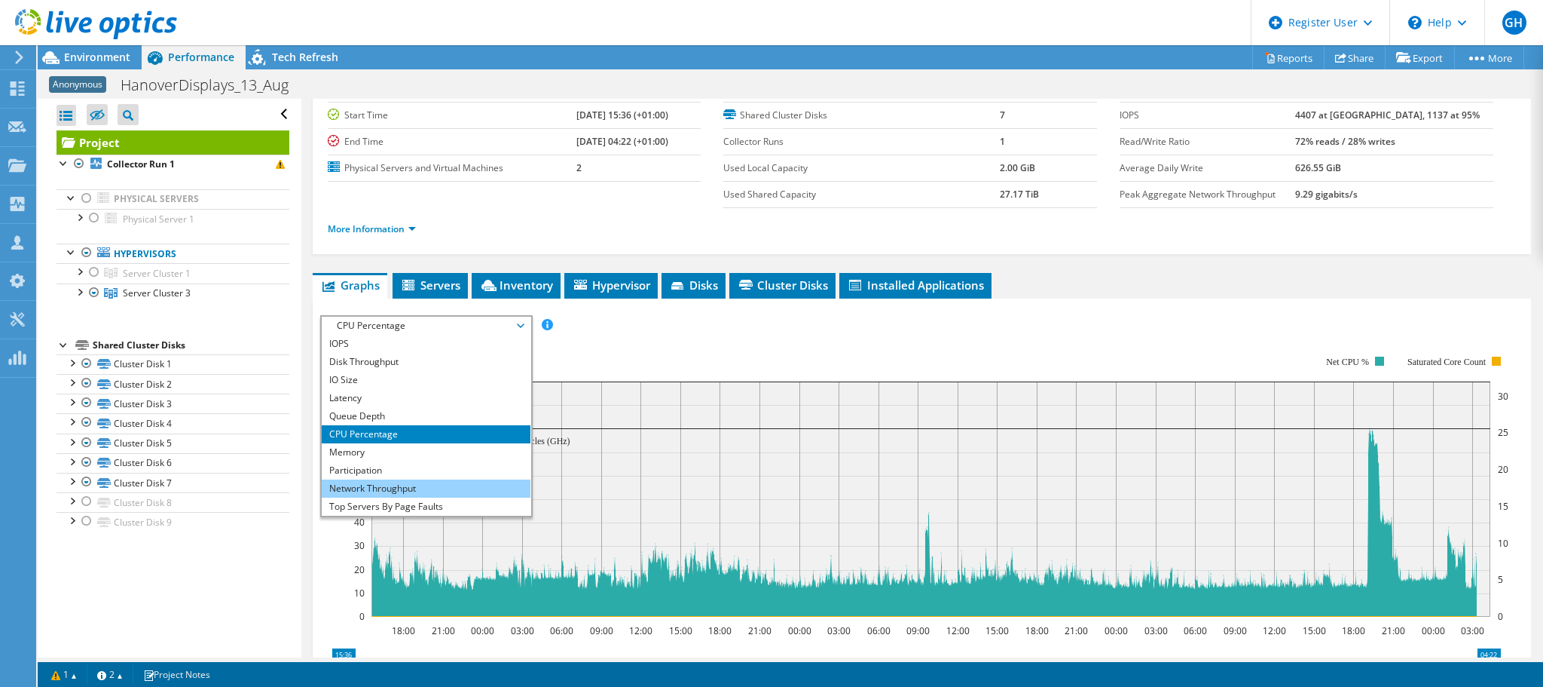
click at [389, 485] on li "Network Throughput" at bounding box center [426, 488] width 209 height 18
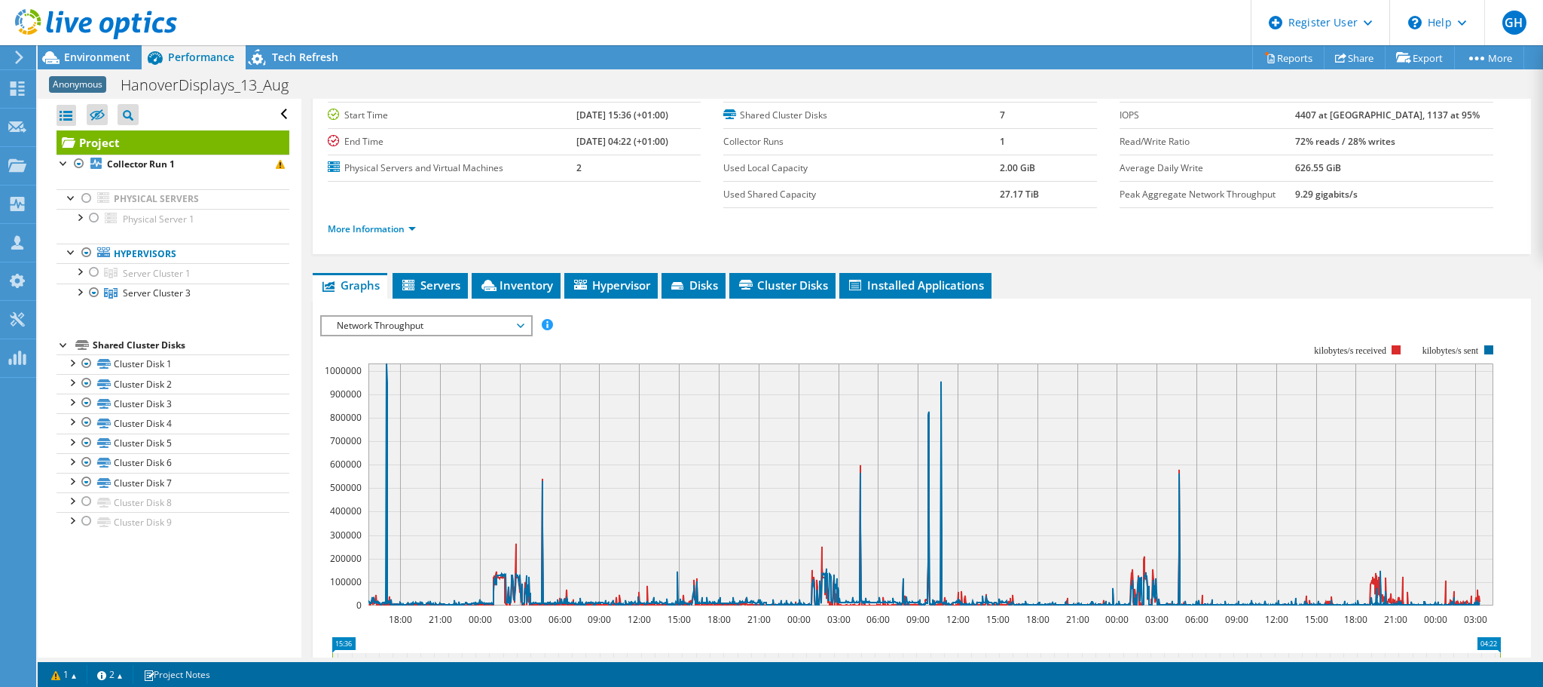
click at [433, 320] on span "Network Throughput" at bounding box center [426, 326] width 194 height 18
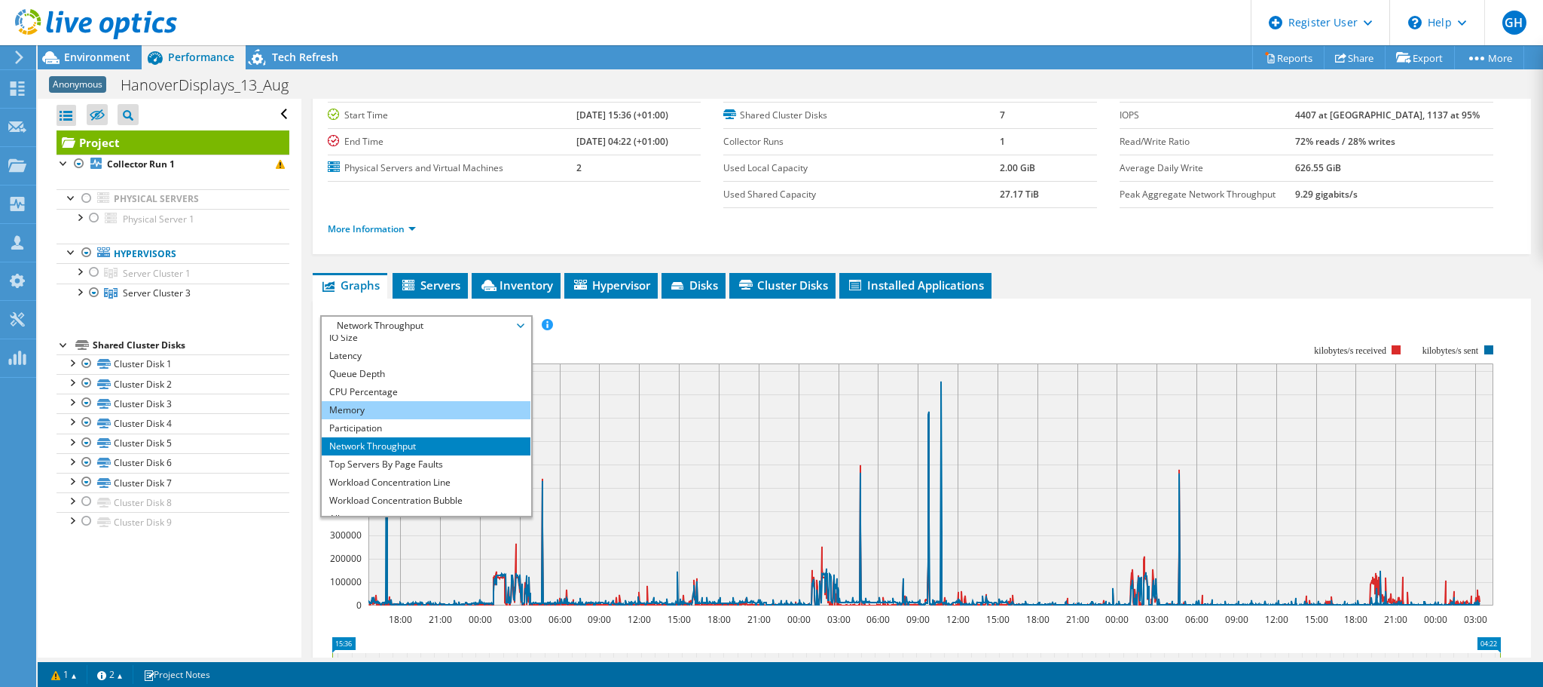
scroll to position [54, 0]
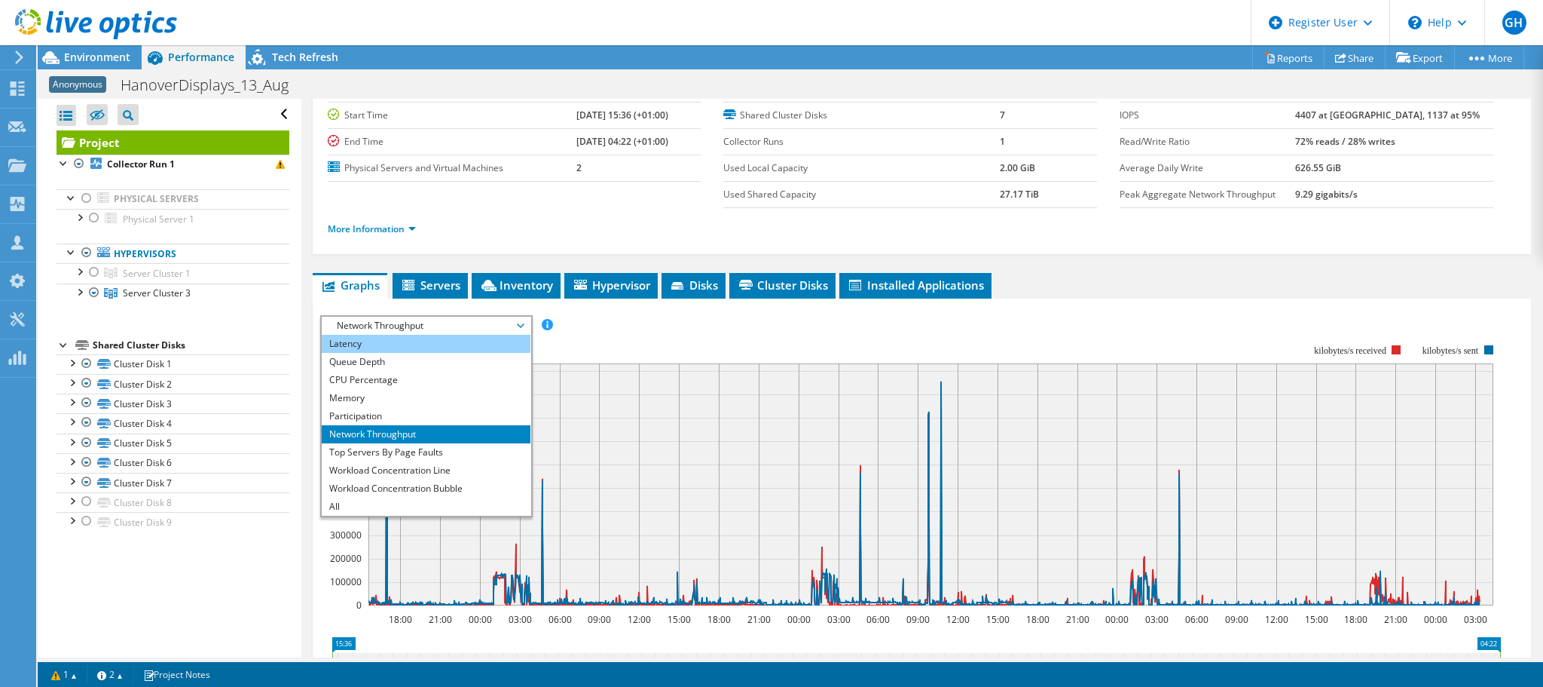
click at [371, 338] on li "Latency" at bounding box center [426, 344] width 209 height 18
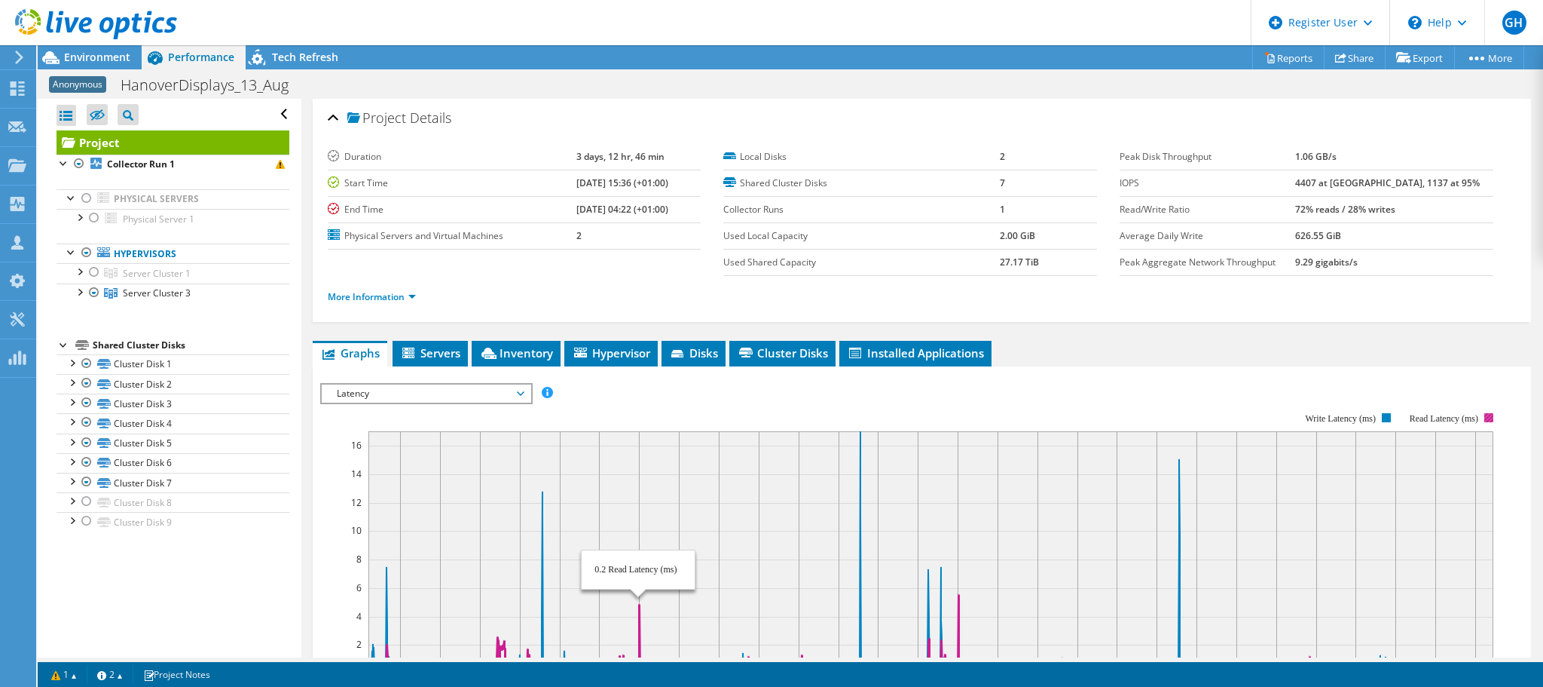
scroll to position [54, 0]
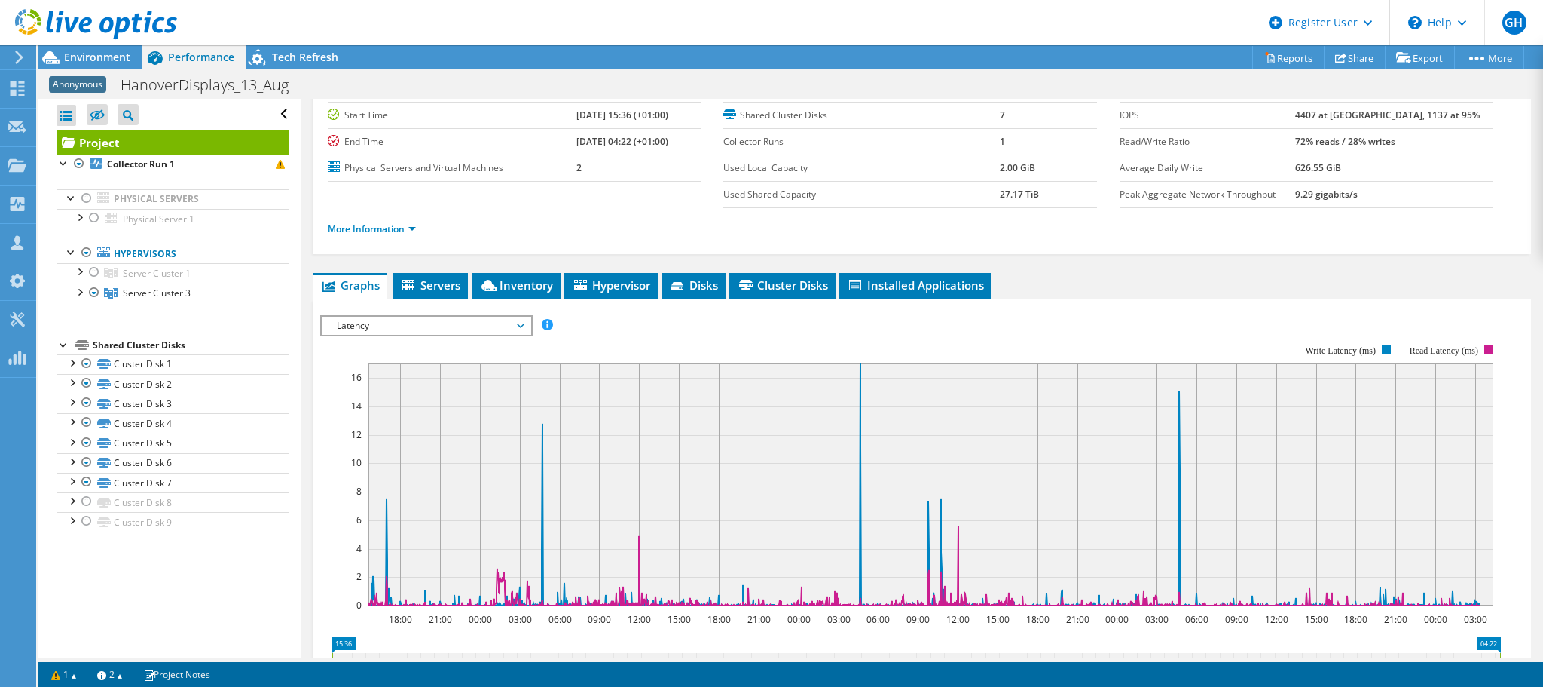
click at [495, 320] on span "Latency" at bounding box center [426, 326] width 194 height 18
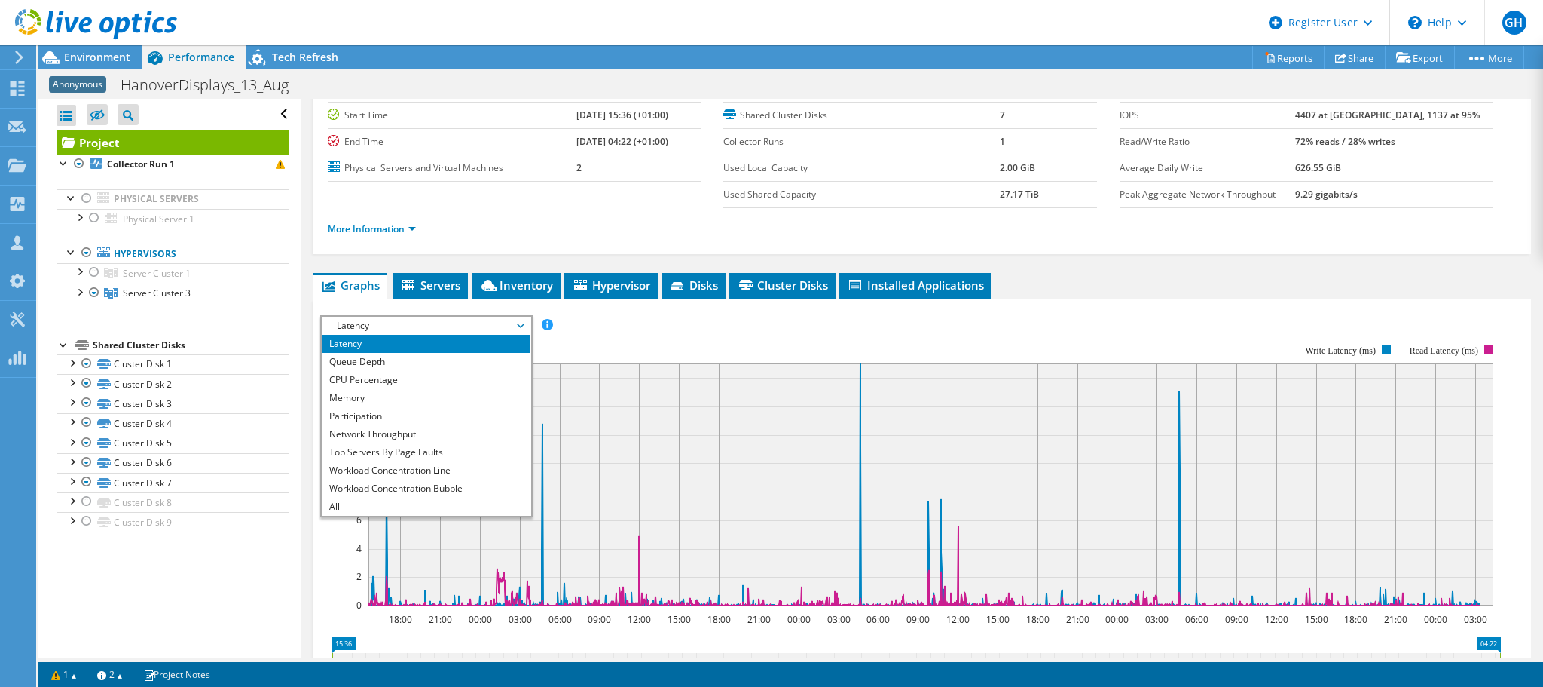
scroll to position [344, 0]
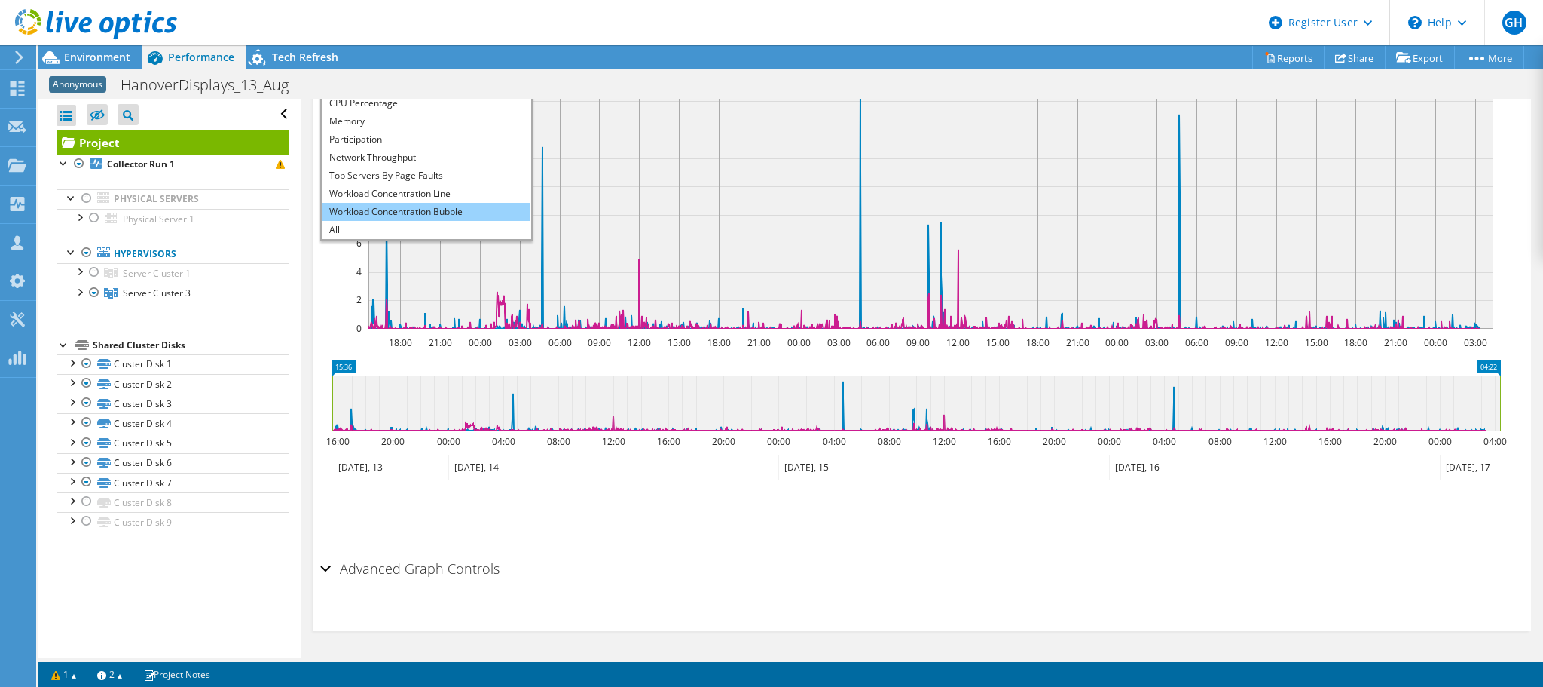
click at [372, 201] on ul "IOPS Disk Throughput IO Size Latency Queue Depth CPU Percentage Memory Page Fau…" at bounding box center [426, 148] width 209 height 181
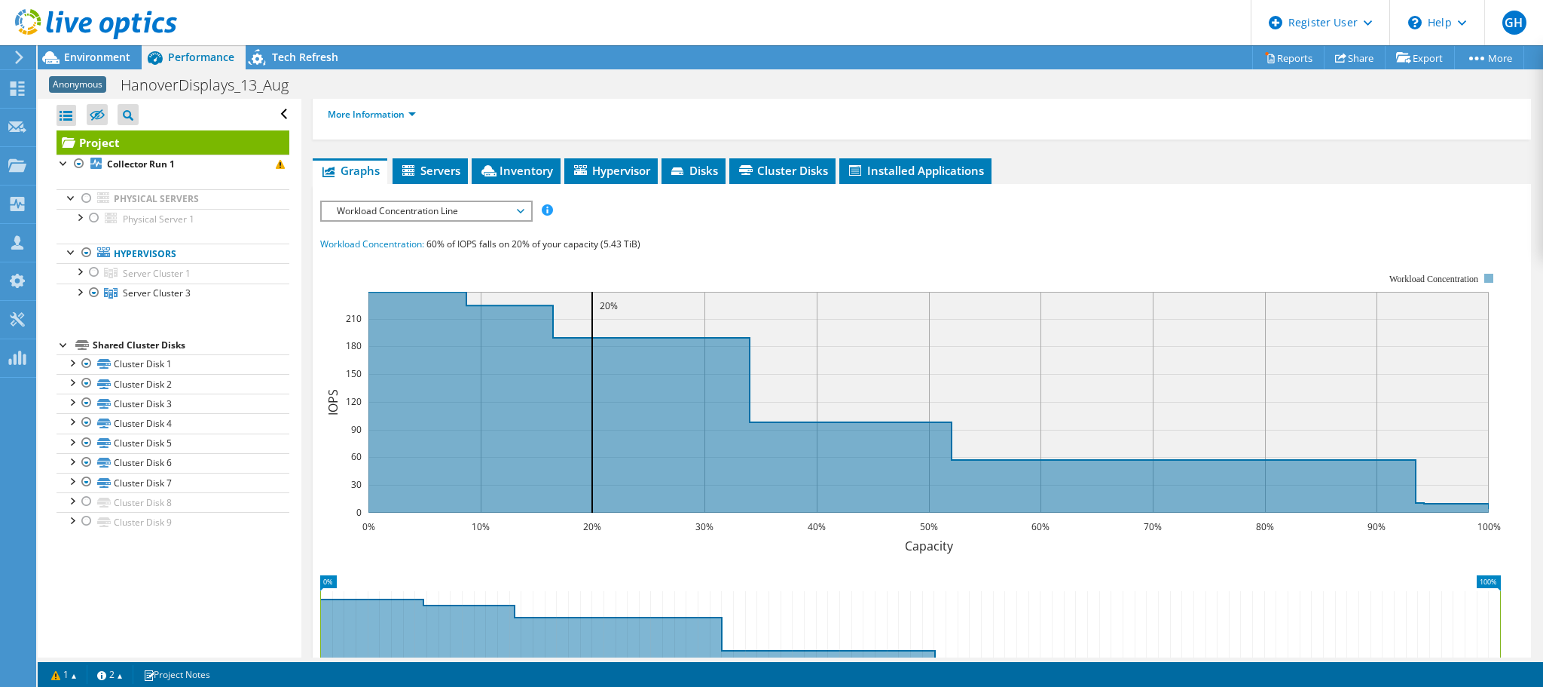
scroll to position [105, 0]
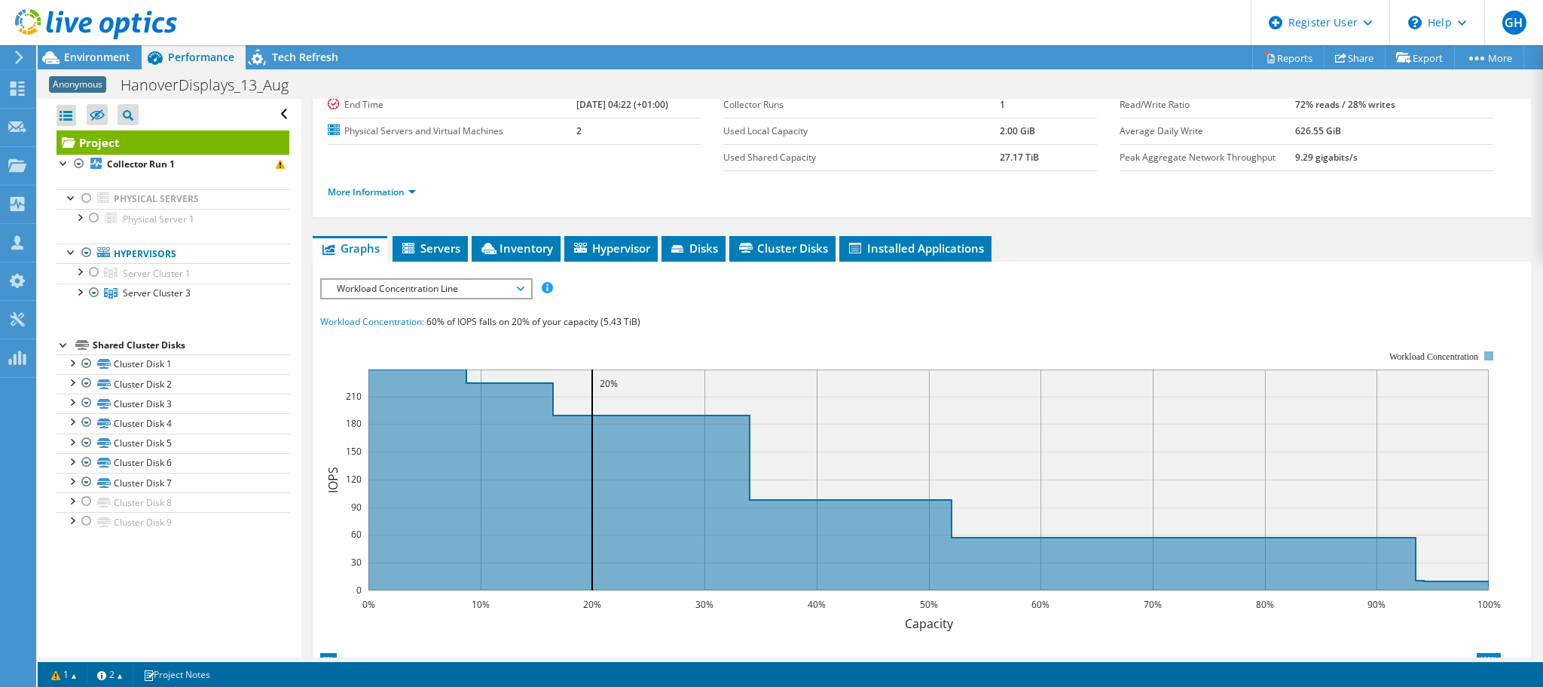
click at [472, 289] on span "Workload Concentration Line" at bounding box center [426, 289] width 194 height 18
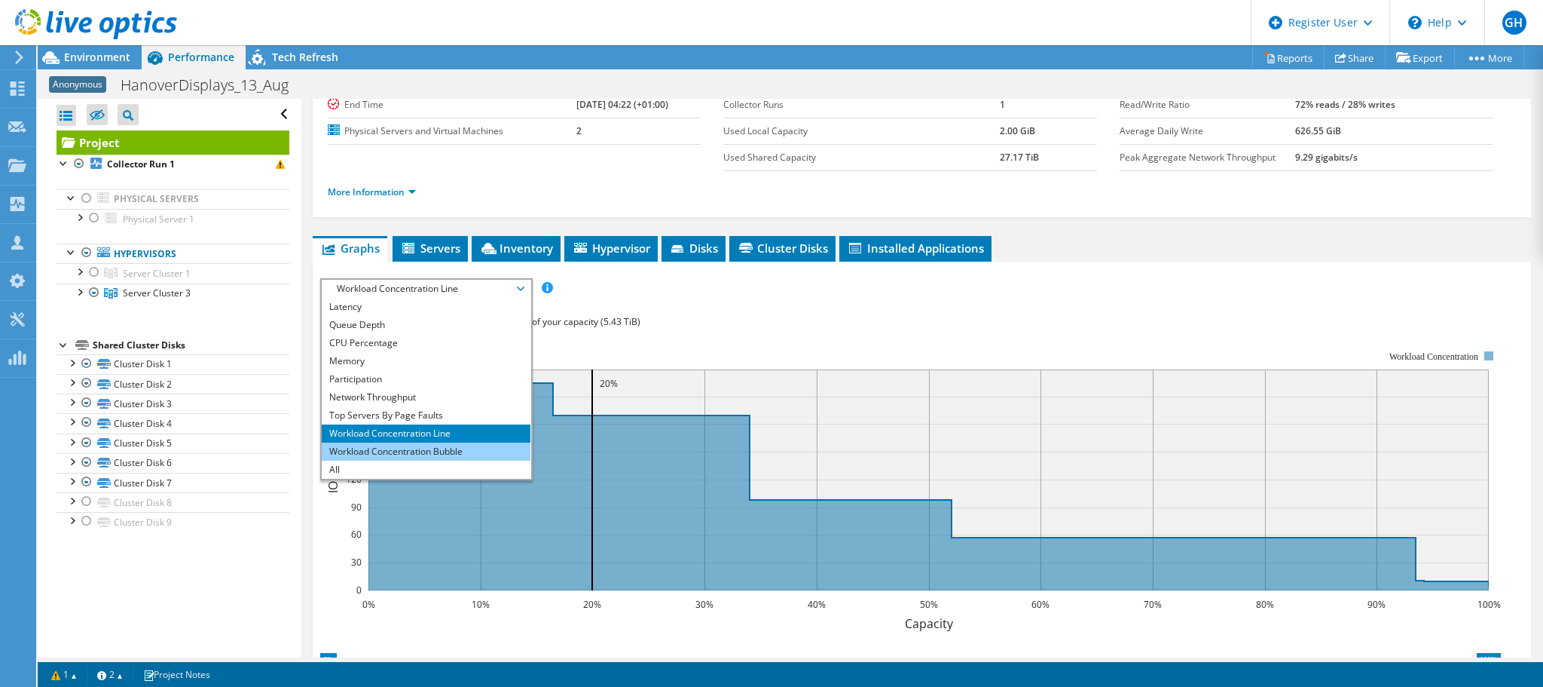
click at [416, 453] on li "Workload Concentration Bubble" at bounding box center [426, 451] width 209 height 18
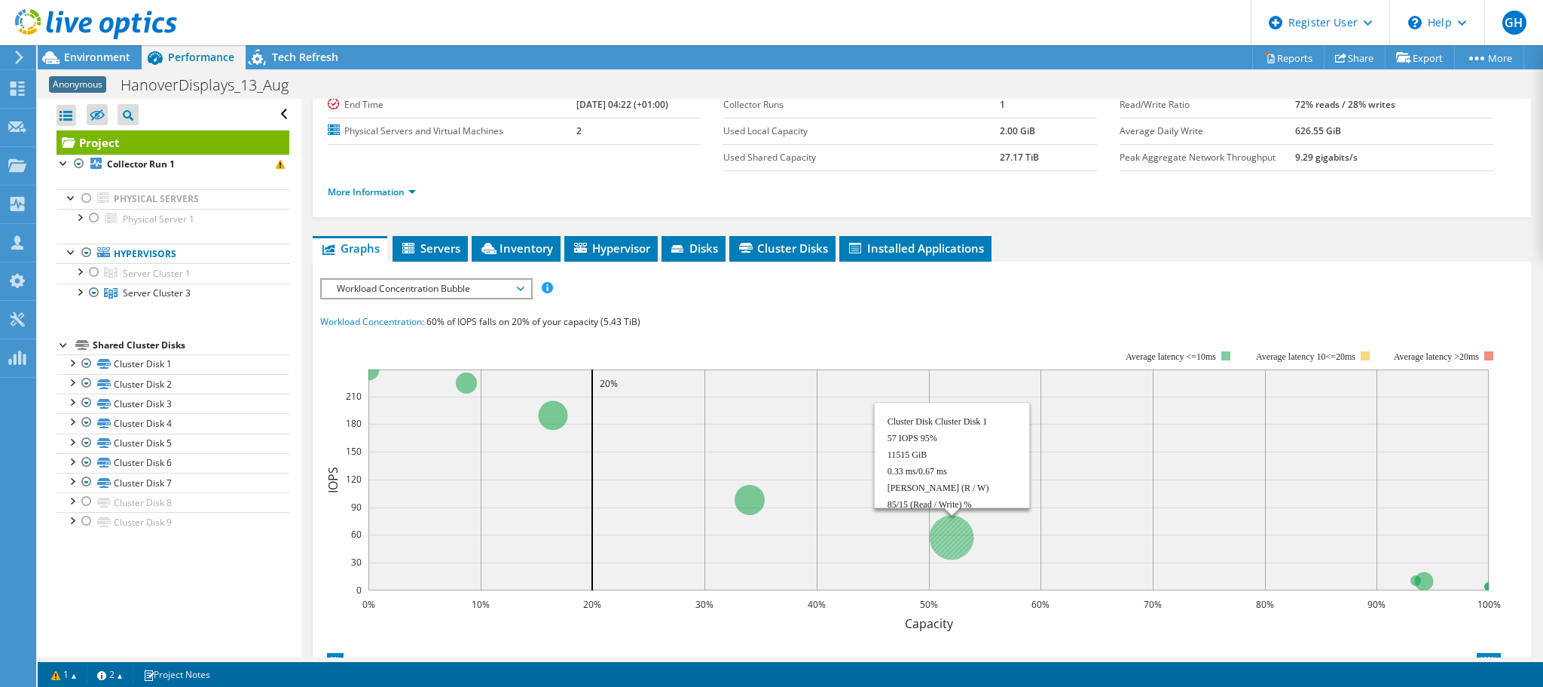
click at [954, 532] on circle at bounding box center [951, 537] width 44 height 44
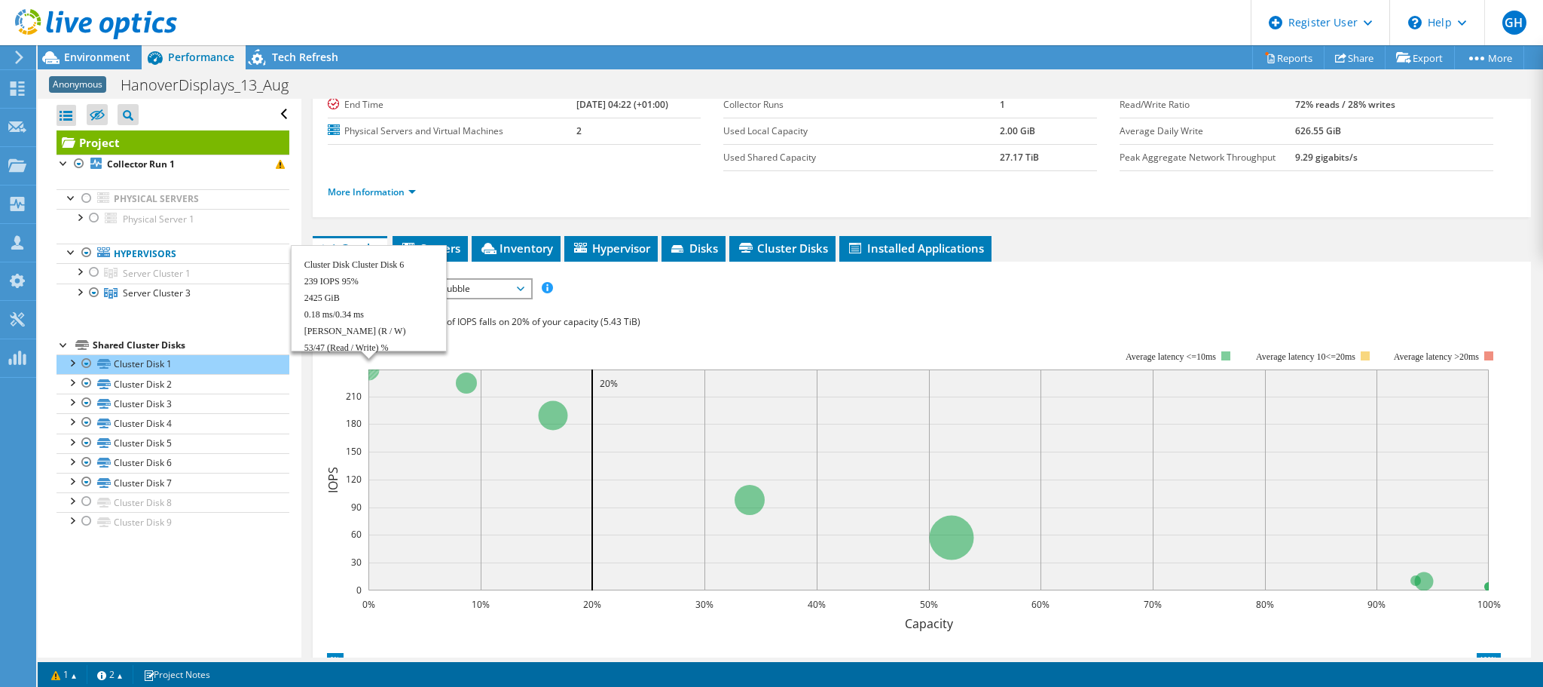
click at [370, 371] on circle at bounding box center [368, 369] width 22 height 22
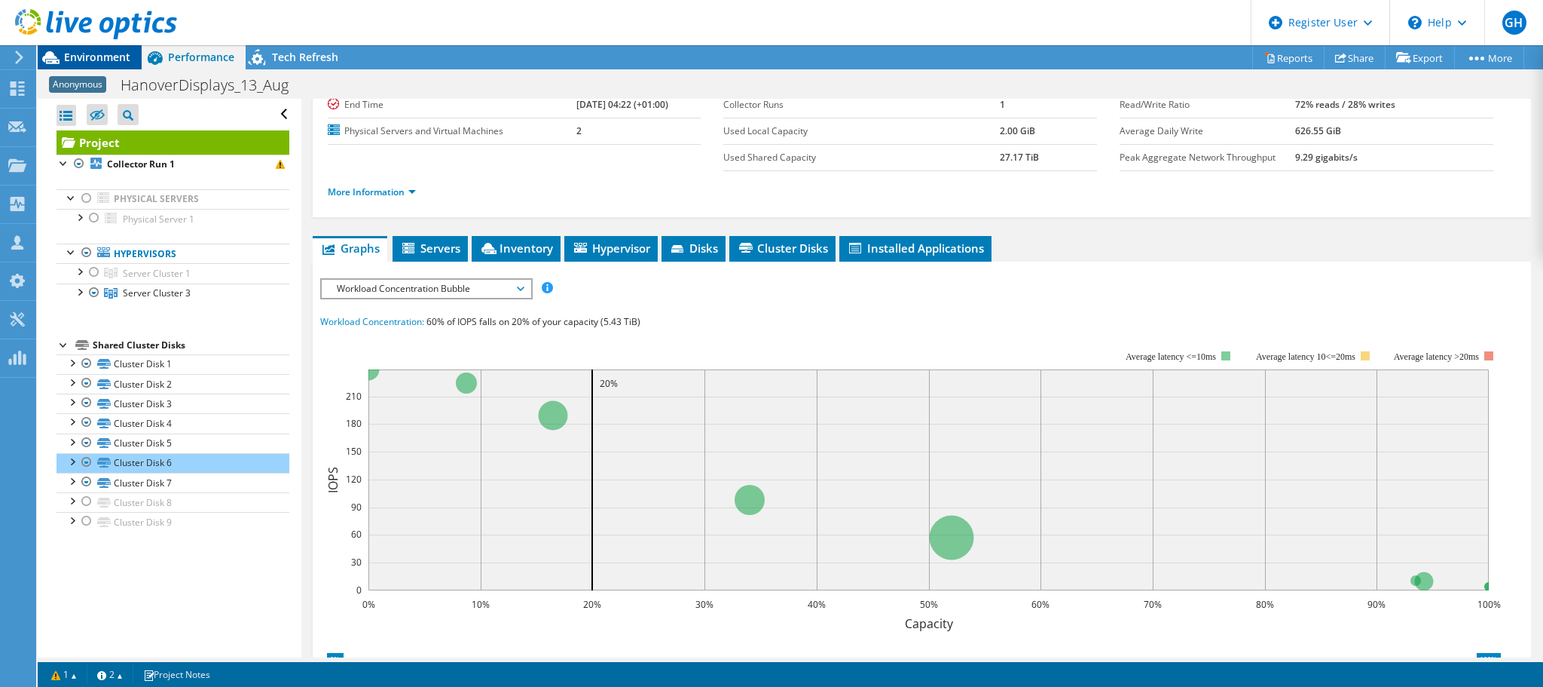
click at [87, 52] on span "Environment" at bounding box center [97, 57] width 66 height 14
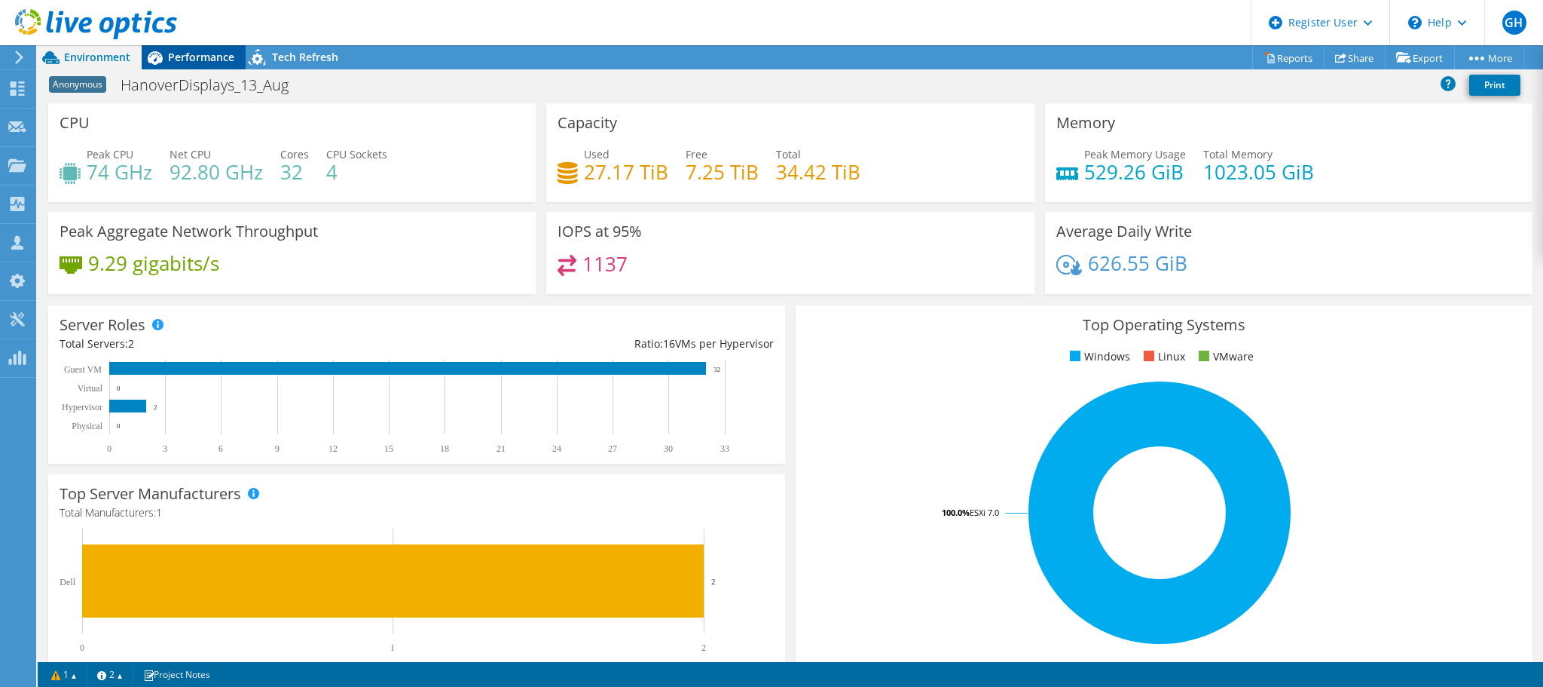
click at [194, 60] on span "Performance" at bounding box center [201, 57] width 66 height 14
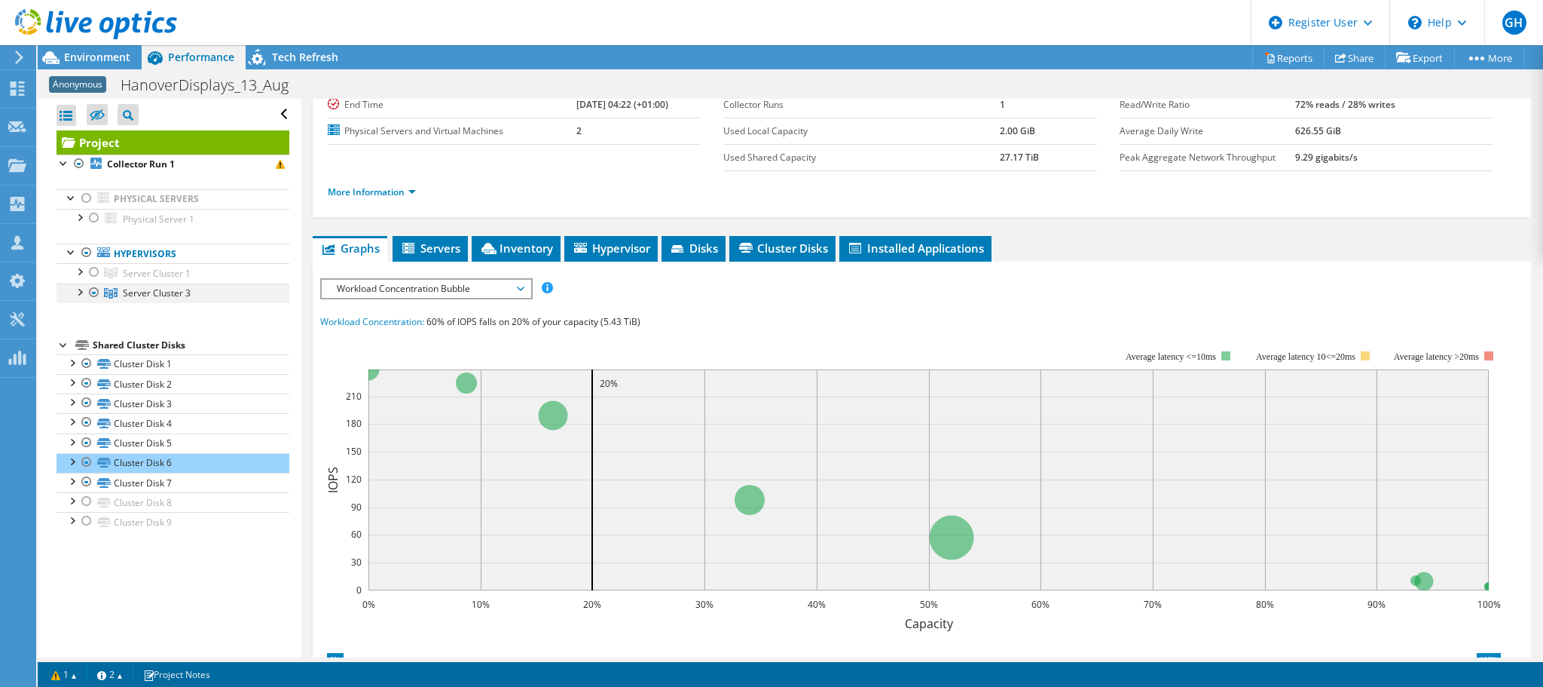
click at [81, 290] on div at bounding box center [79, 290] width 15 height 15
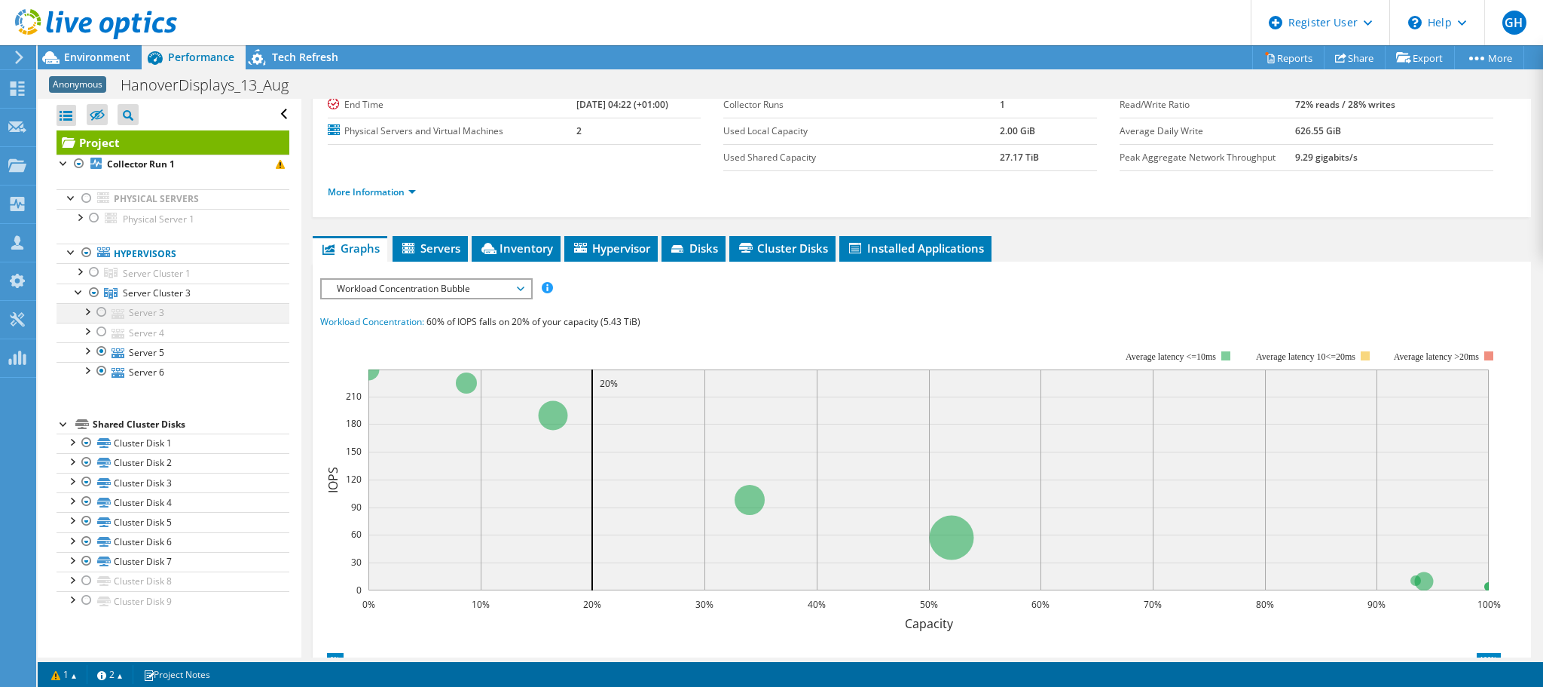
click at [99, 306] on div at bounding box center [101, 312] width 15 height 18
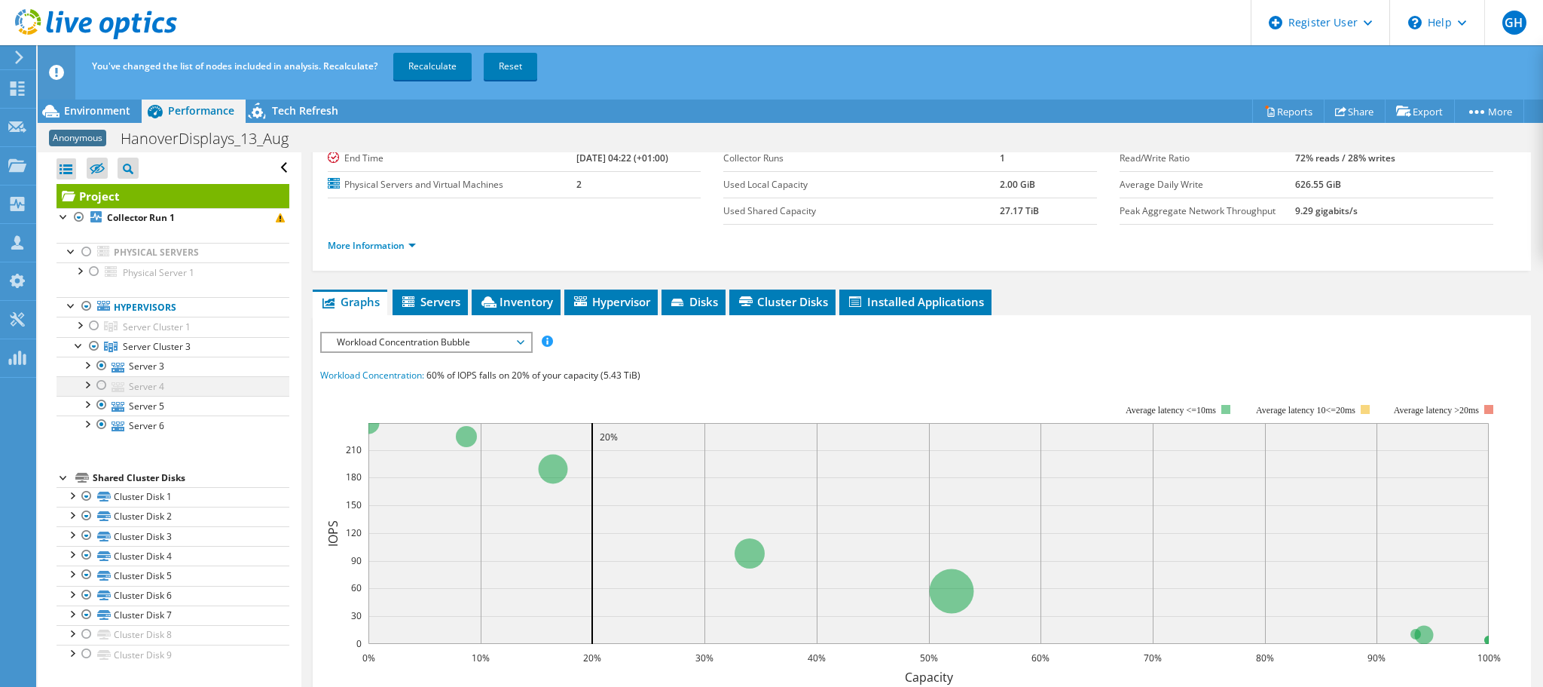
click at [98, 382] on div at bounding box center [101, 385] width 15 height 18
click at [421, 66] on link "Recalculate" at bounding box center [432, 66] width 78 height 27
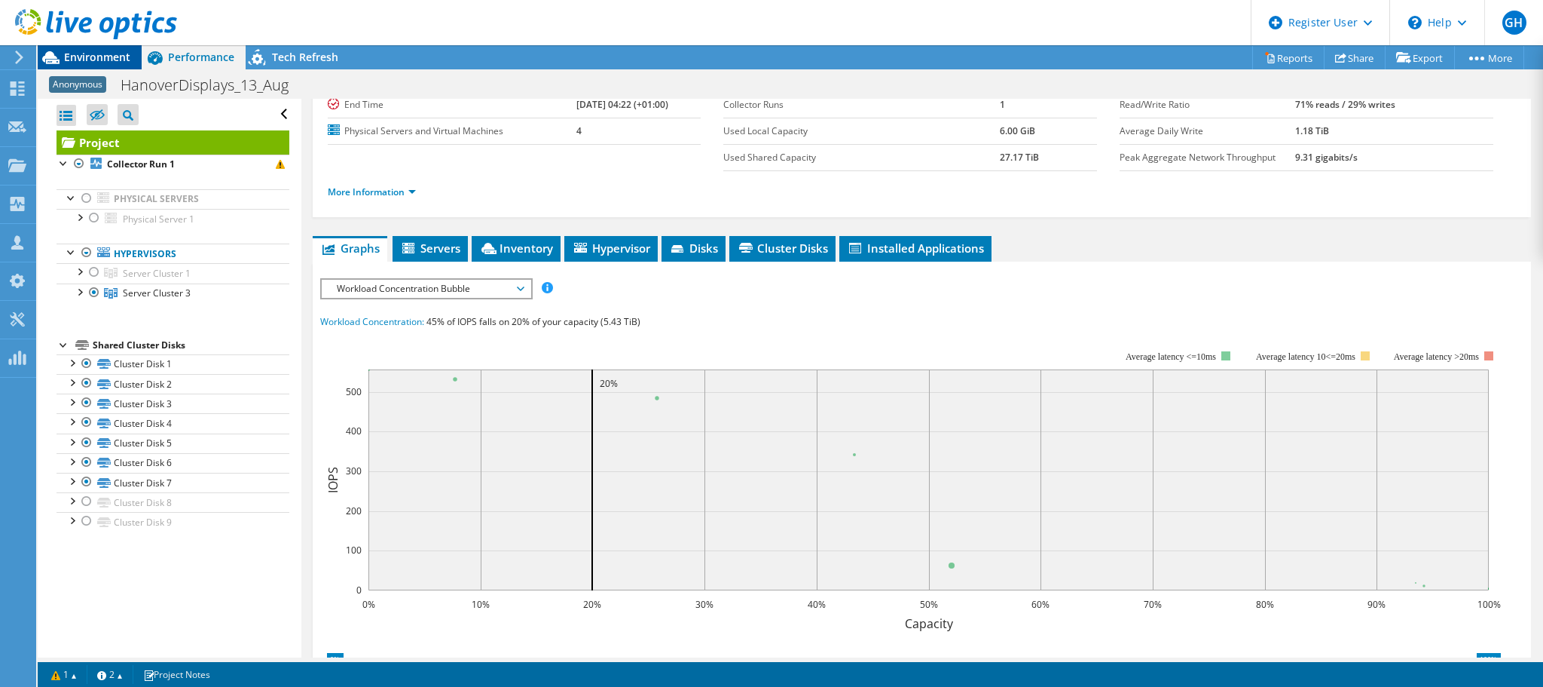
click at [109, 58] on span "Environment" at bounding box center [97, 57] width 66 height 14
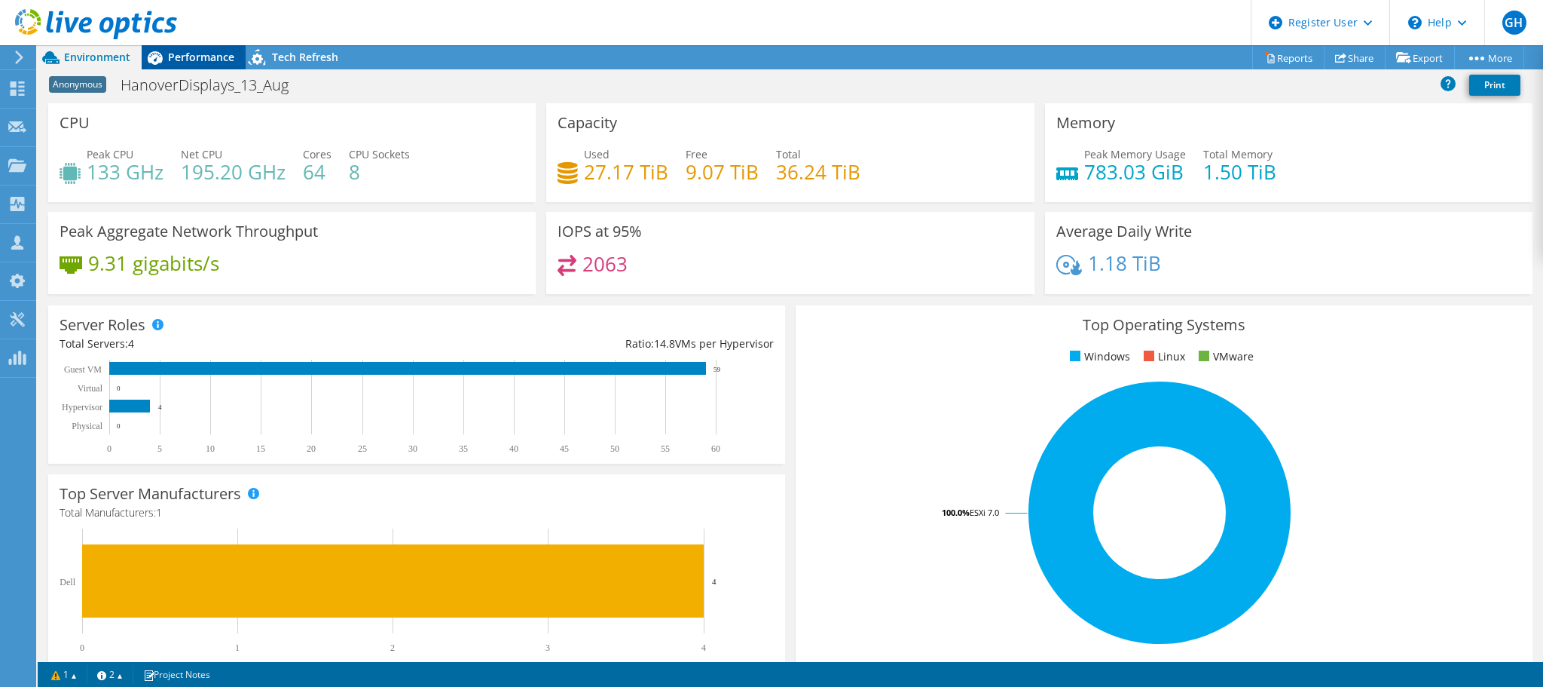
click at [193, 58] on span "Performance" at bounding box center [201, 57] width 66 height 14
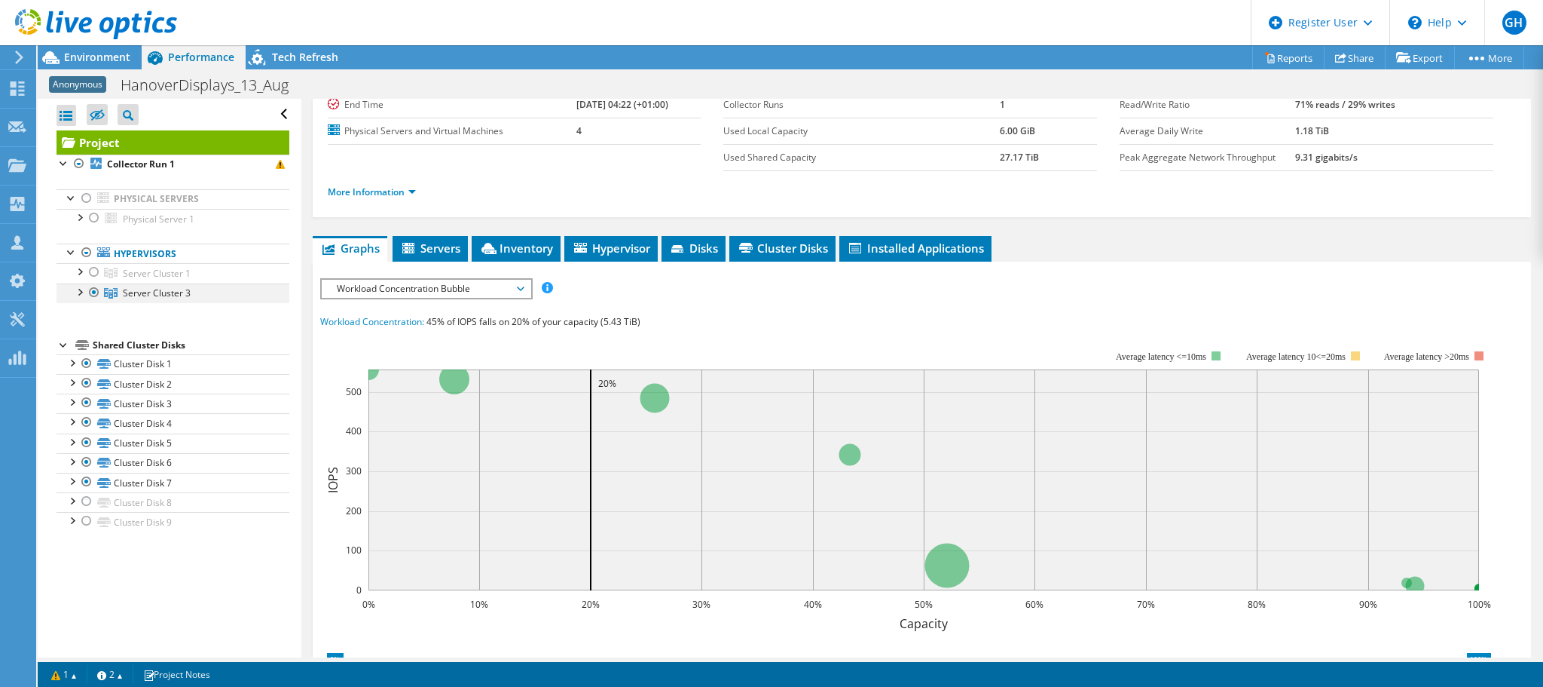
click at [76, 289] on div at bounding box center [79, 290] width 15 height 15
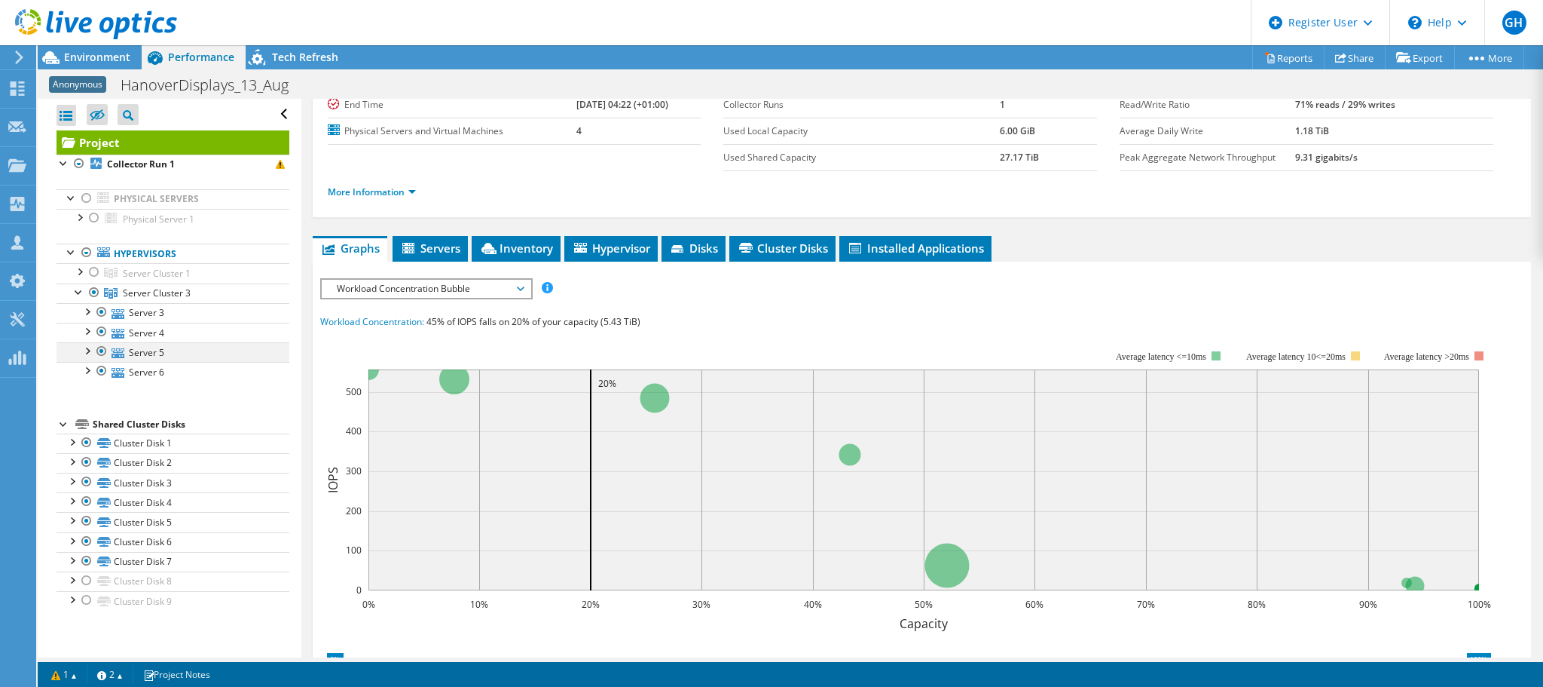
click at [106, 350] on div at bounding box center [101, 351] width 15 height 18
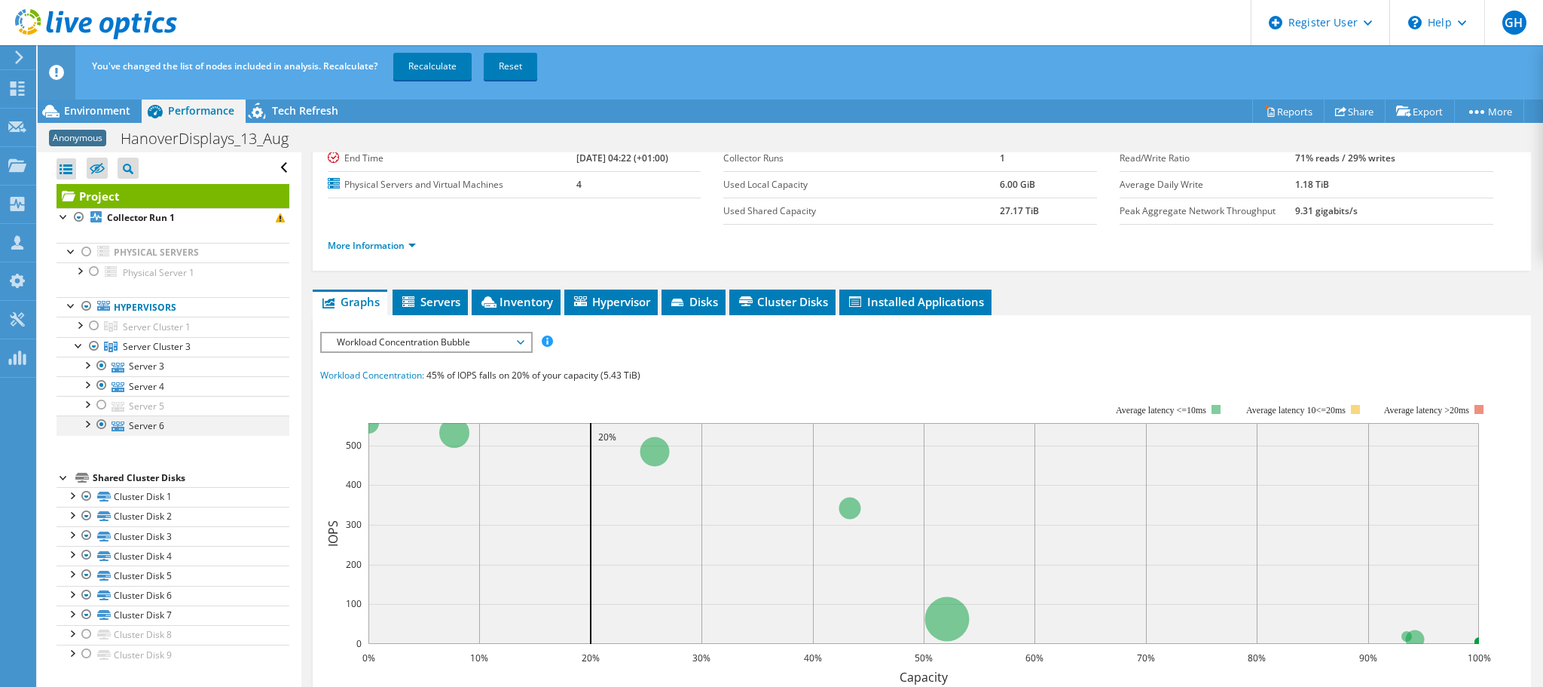
click at [104, 422] on div at bounding box center [101, 424] width 15 height 18
click at [439, 66] on link "Recalculate" at bounding box center [432, 66] width 78 height 27
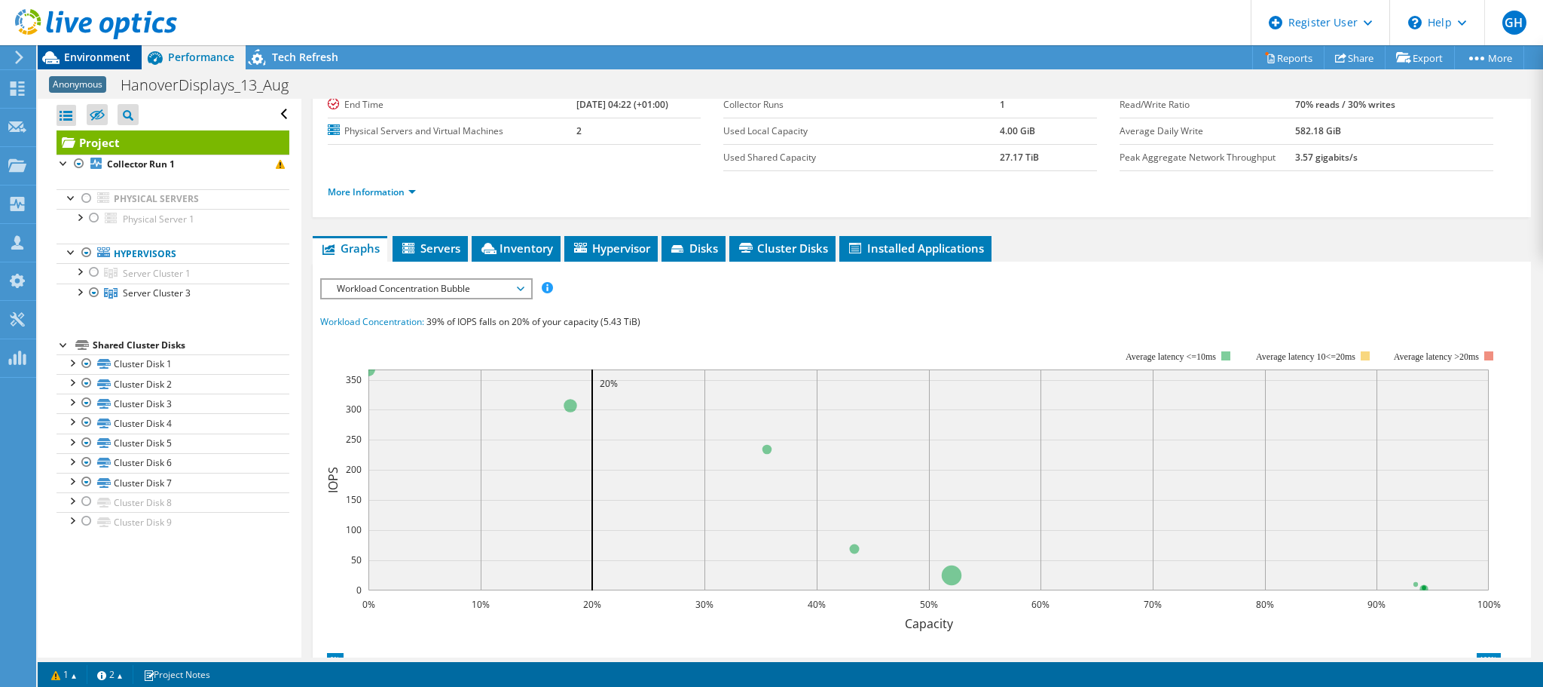
click at [94, 55] on span "Environment" at bounding box center [97, 57] width 66 height 14
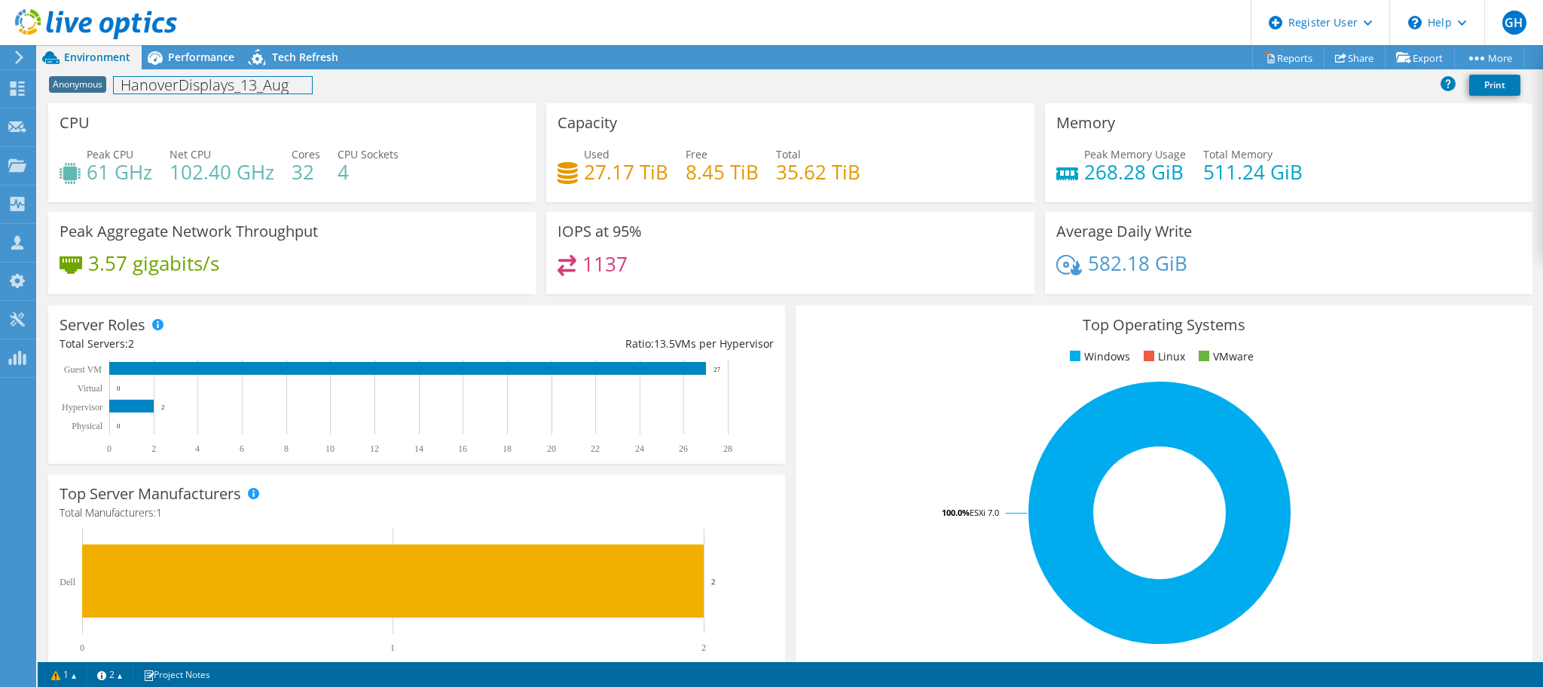
click at [206, 72] on div "Anonymous HanoverDisplays_13_Aug Print" at bounding box center [791, 85] width 1506 height 28
click at [205, 57] on span "Performance" at bounding box center [201, 57] width 66 height 14
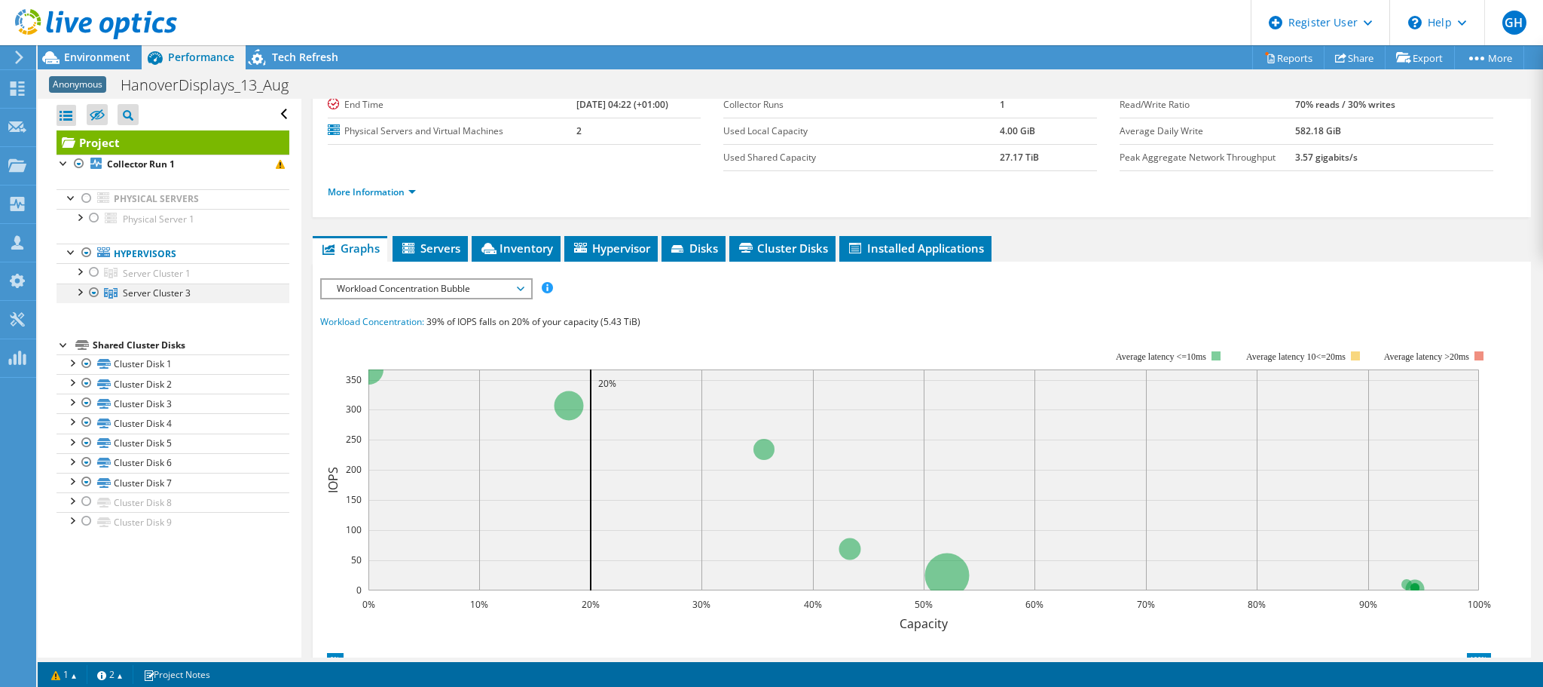
click at [82, 290] on div at bounding box center [79, 290] width 15 height 15
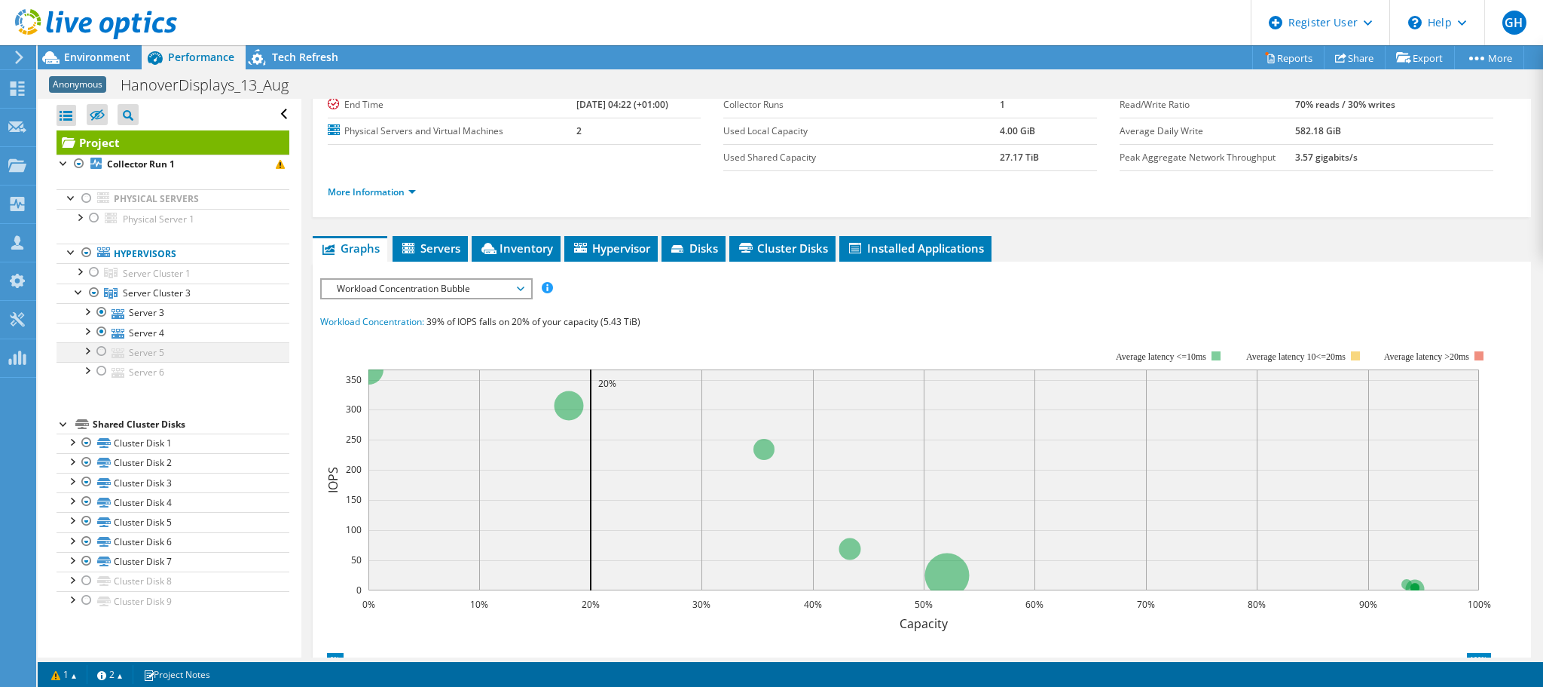
click at [102, 346] on div at bounding box center [101, 351] width 15 height 18
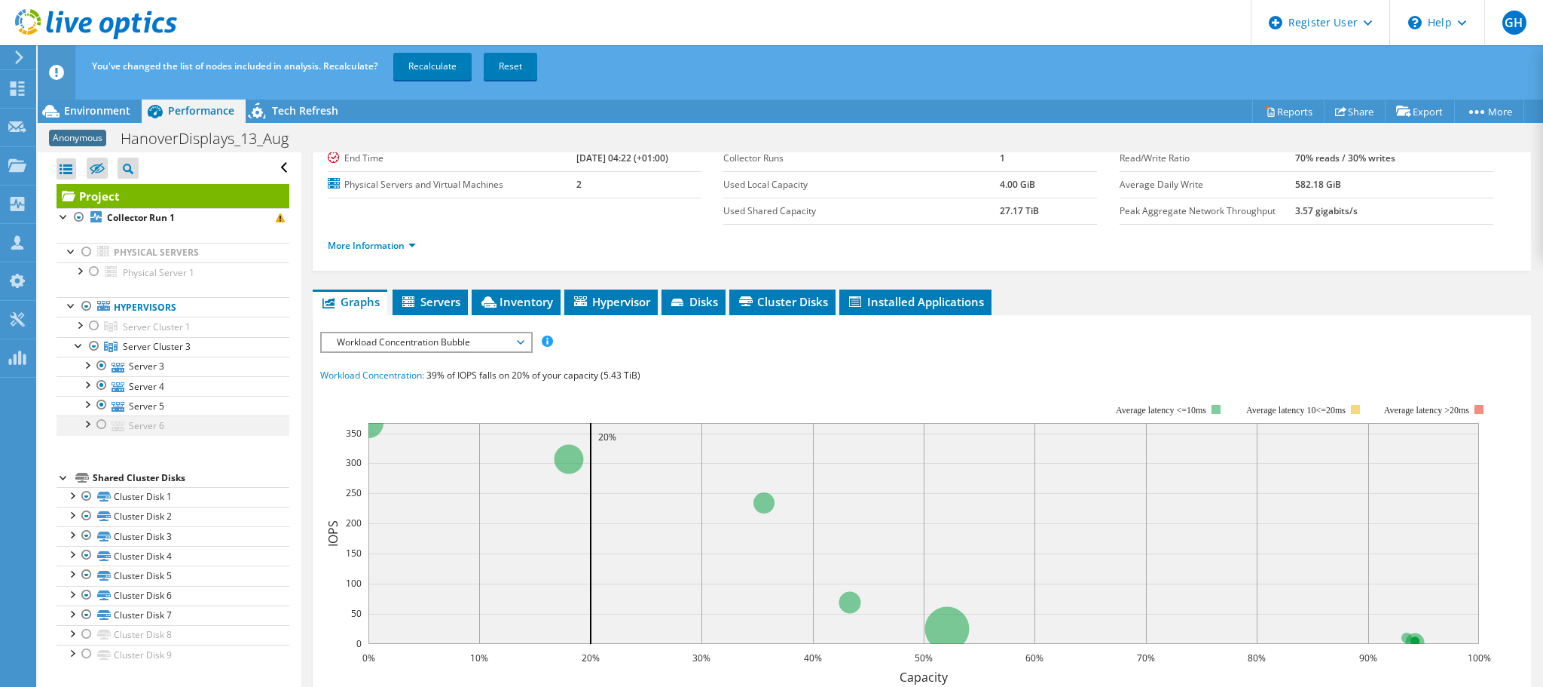
click at [101, 425] on div at bounding box center [101, 424] width 15 height 18
click at [424, 68] on link "Recalculate" at bounding box center [432, 66] width 78 height 27
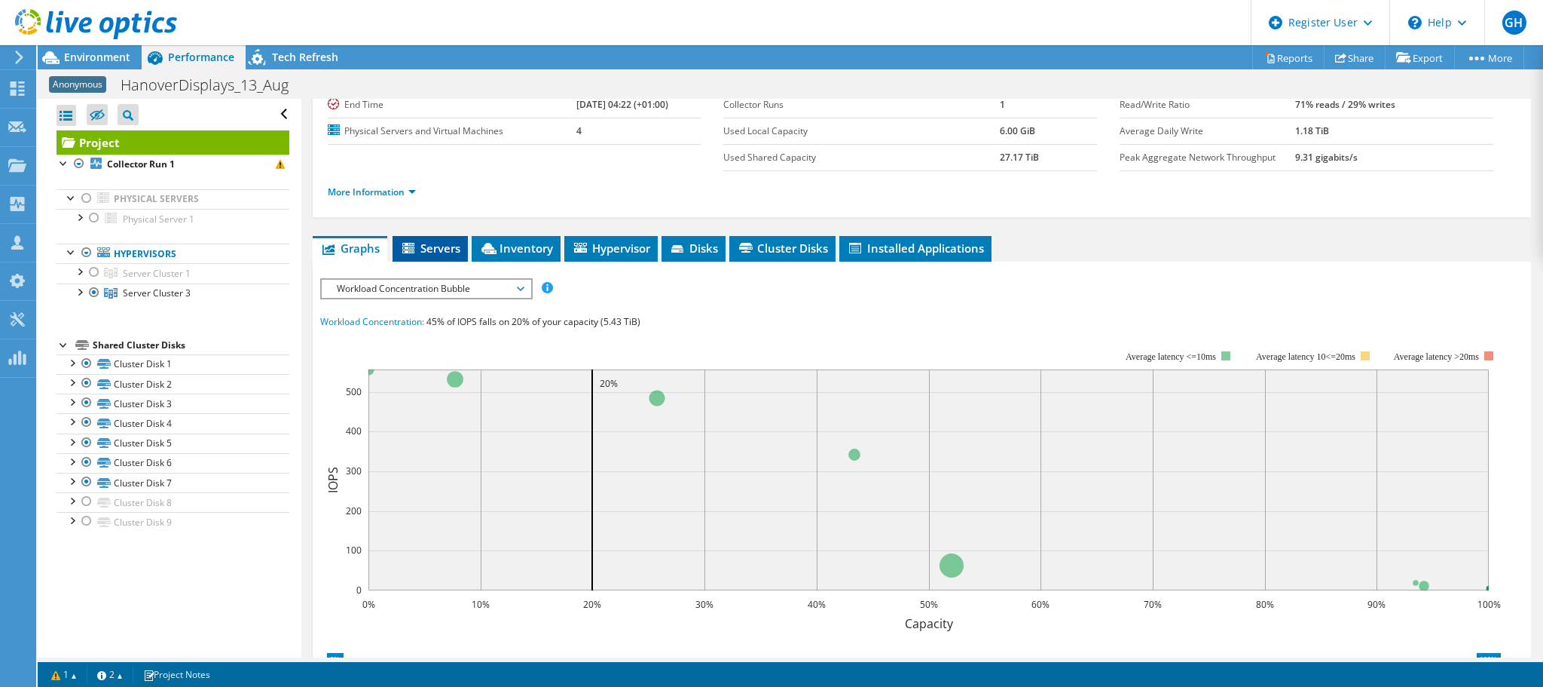
click at [425, 250] on span "Servers" at bounding box center [430, 247] width 60 height 15
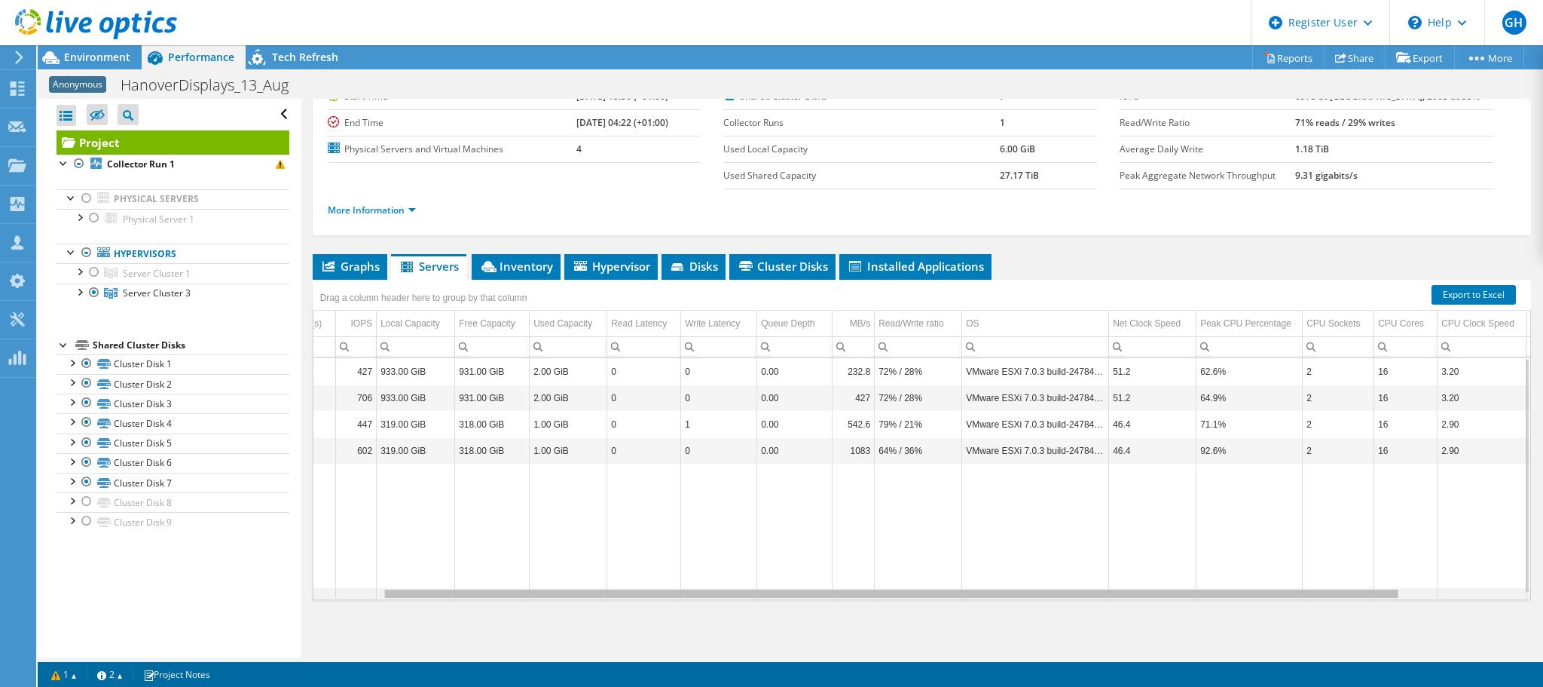
scroll to position [0, 83]
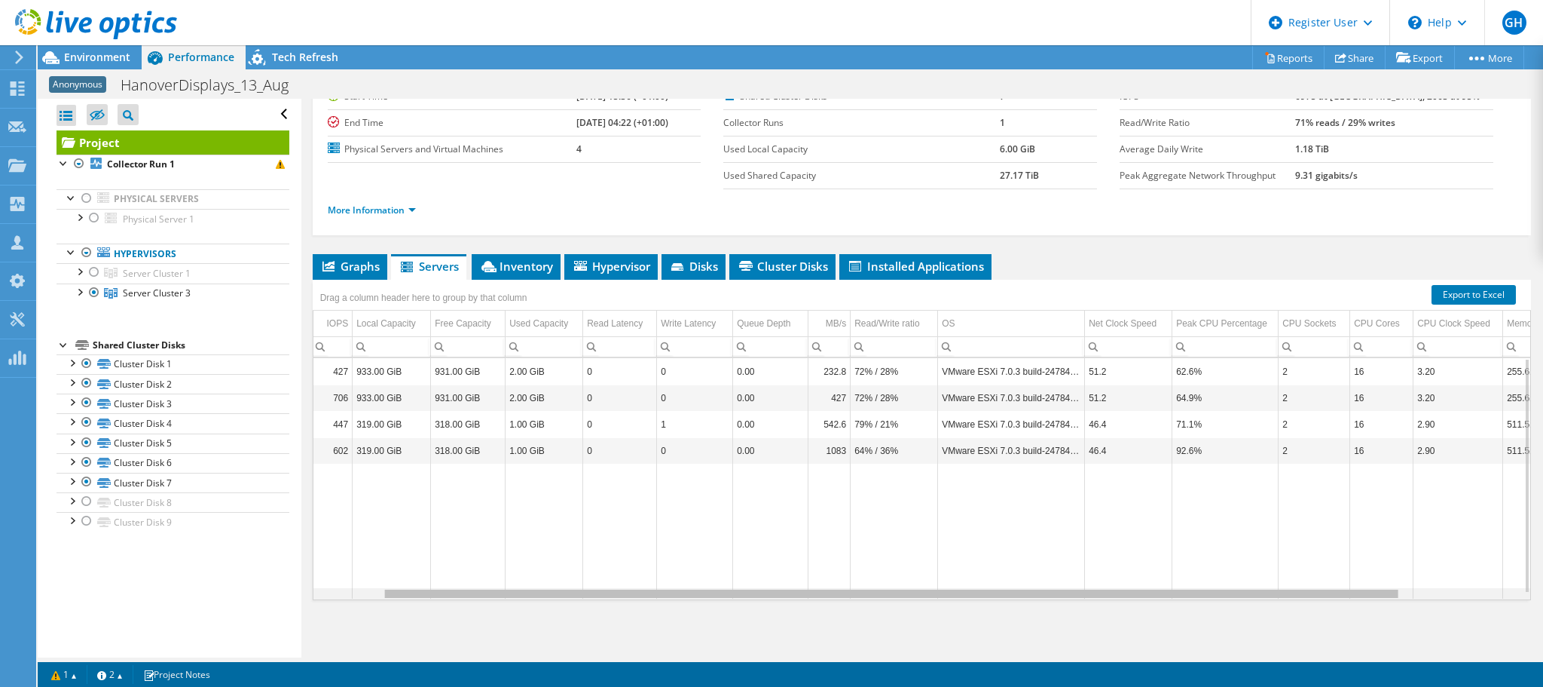
drag, startPoint x: 1128, startPoint y: 593, endPoint x: 791, endPoint y: 621, distance: 338.0
click at [791, 621] on body "GH Dell User Gary Harte G.Harte@Dell.com Dell My Profile Log Out \n Help Explor…" at bounding box center [771, 343] width 1543 height 687
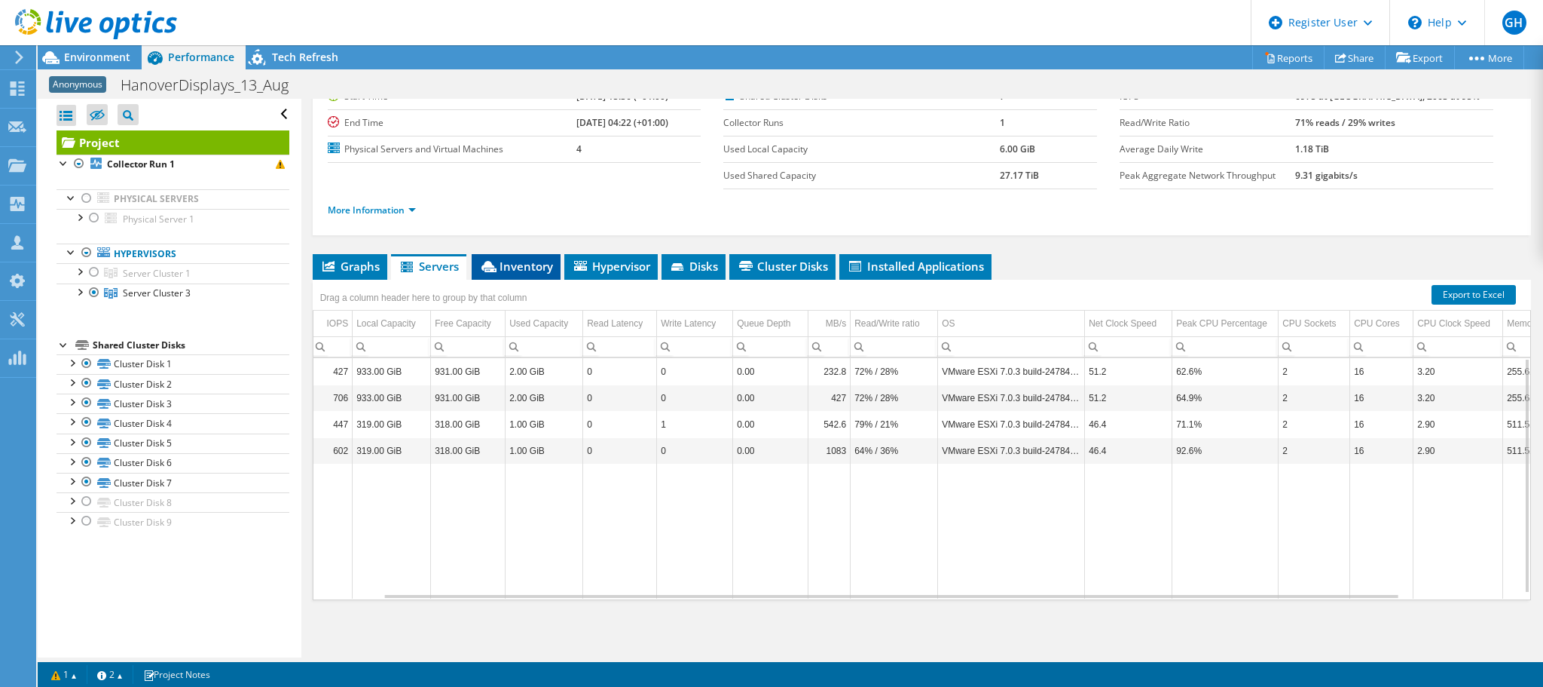
click at [521, 261] on span "Inventory" at bounding box center [516, 265] width 74 height 15
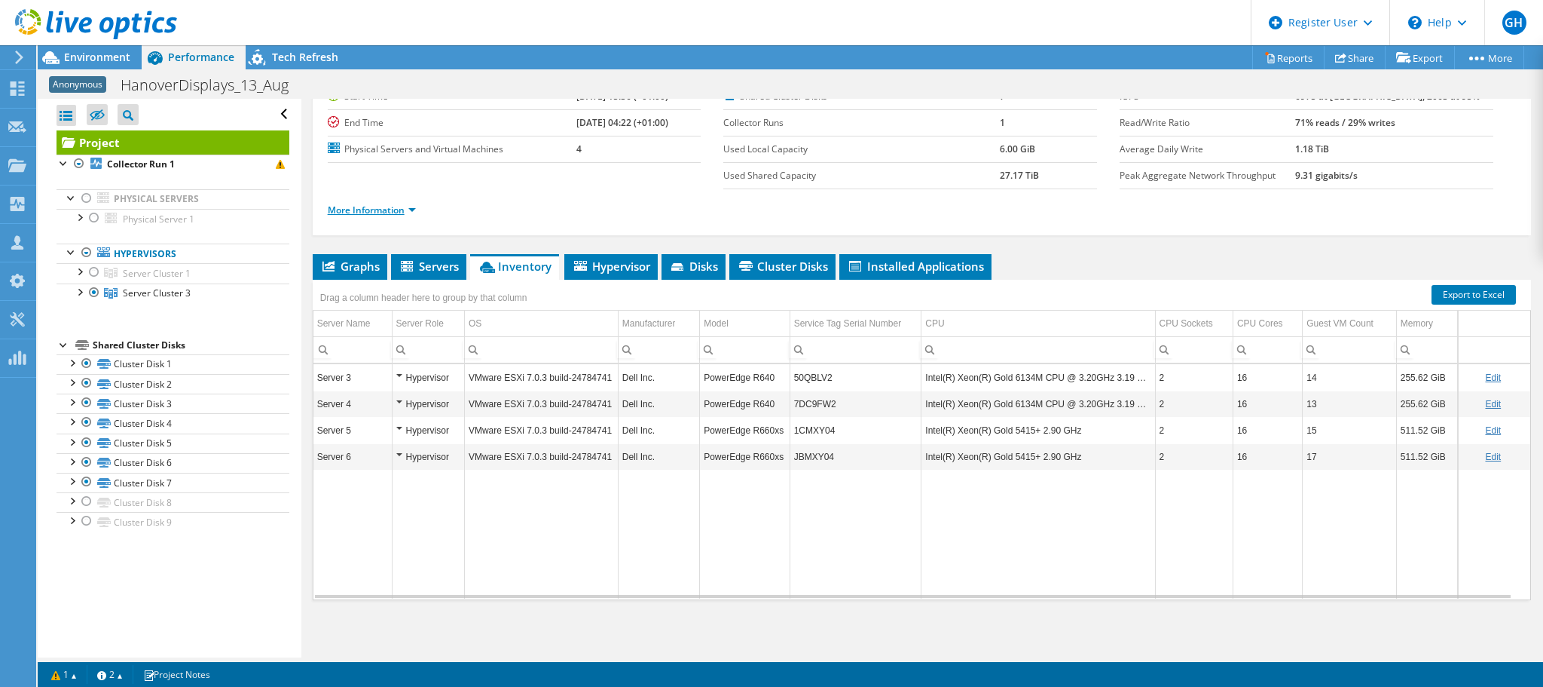
click at [380, 213] on link "More Information" at bounding box center [372, 209] width 88 height 13
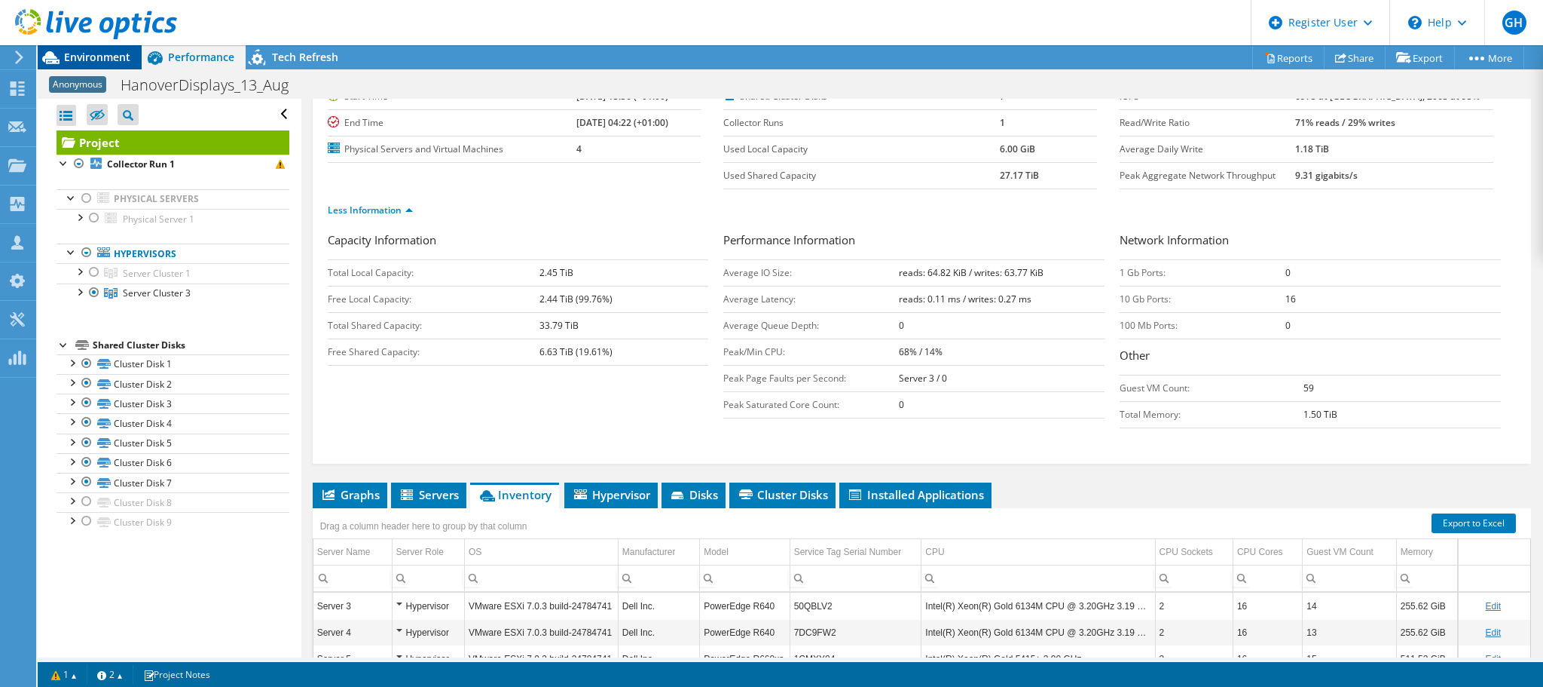
click at [105, 57] on span "Environment" at bounding box center [97, 57] width 66 height 14
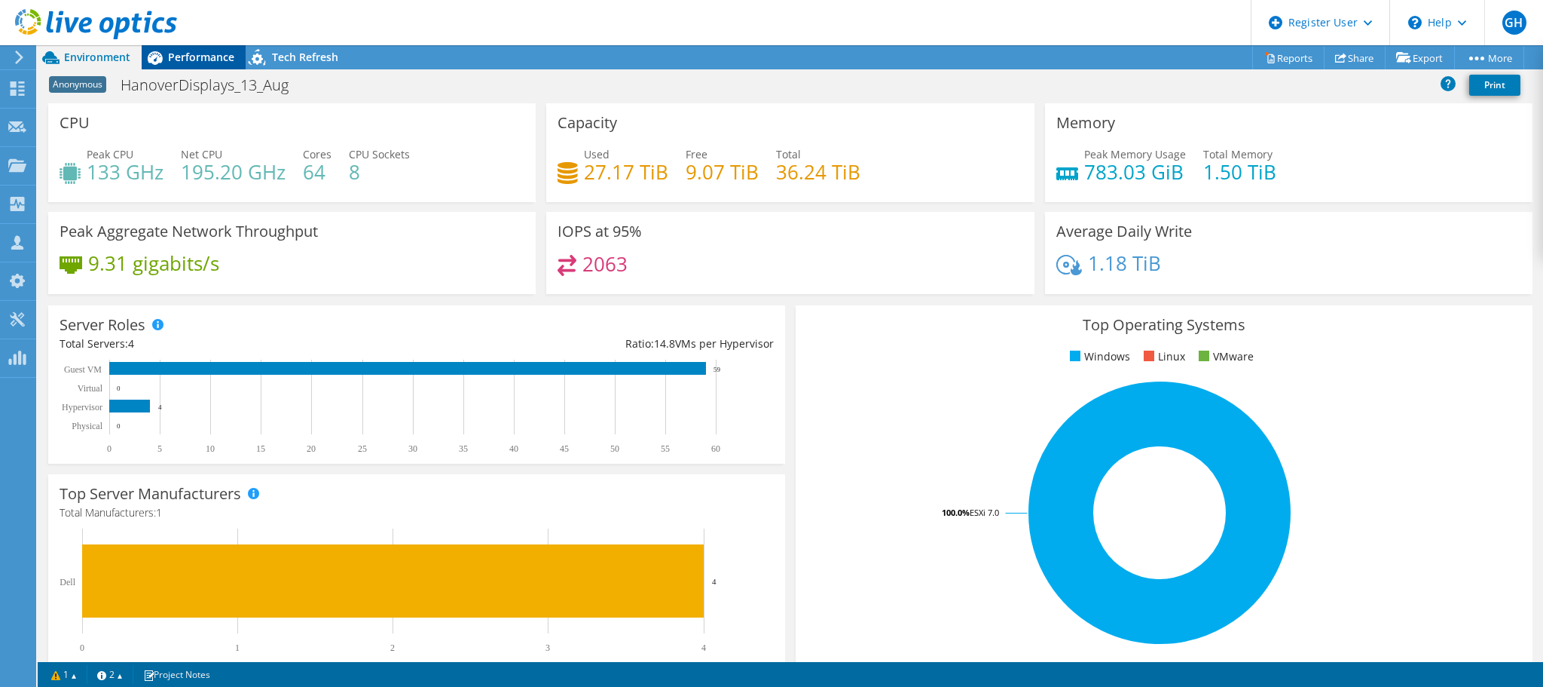
click at [198, 57] on span "Performance" at bounding box center [201, 57] width 66 height 14
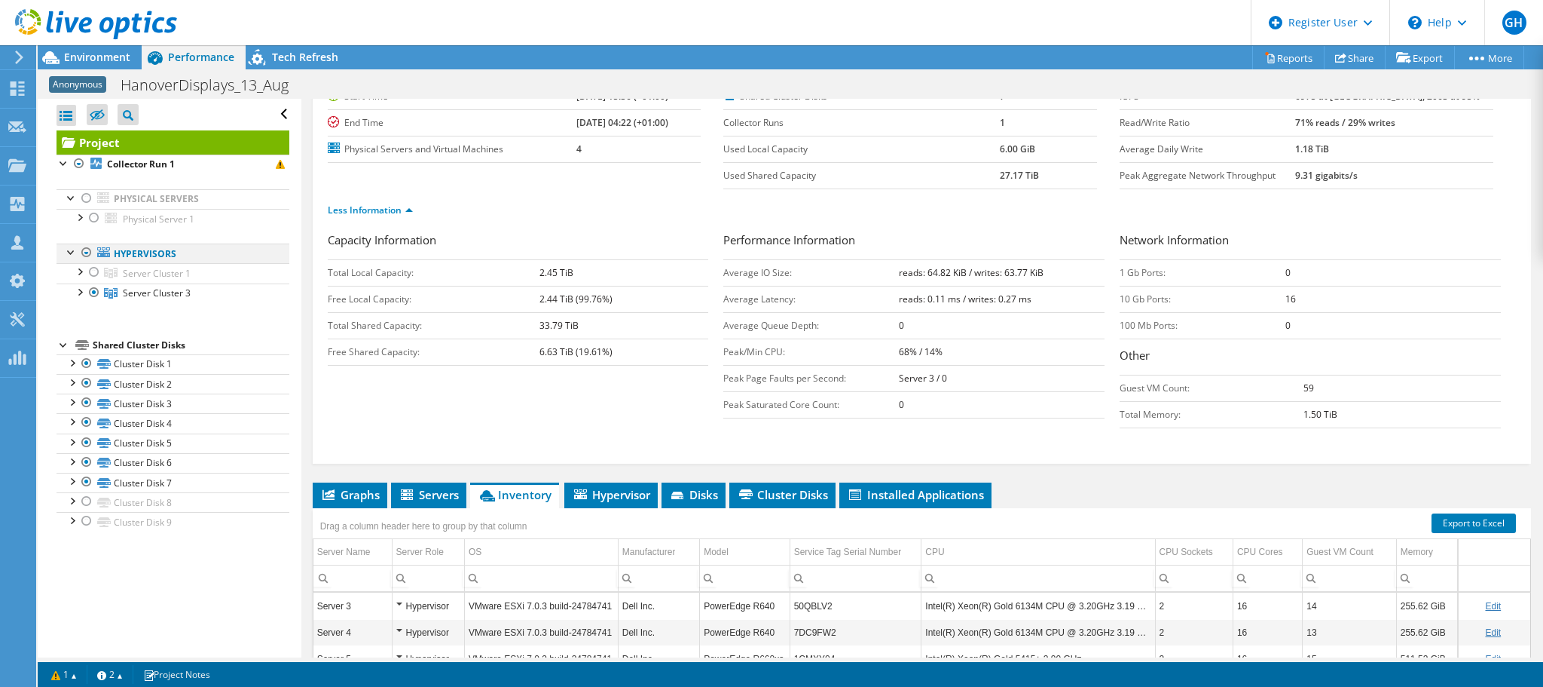
click at [86, 249] on div at bounding box center [86, 252] width 15 height 18
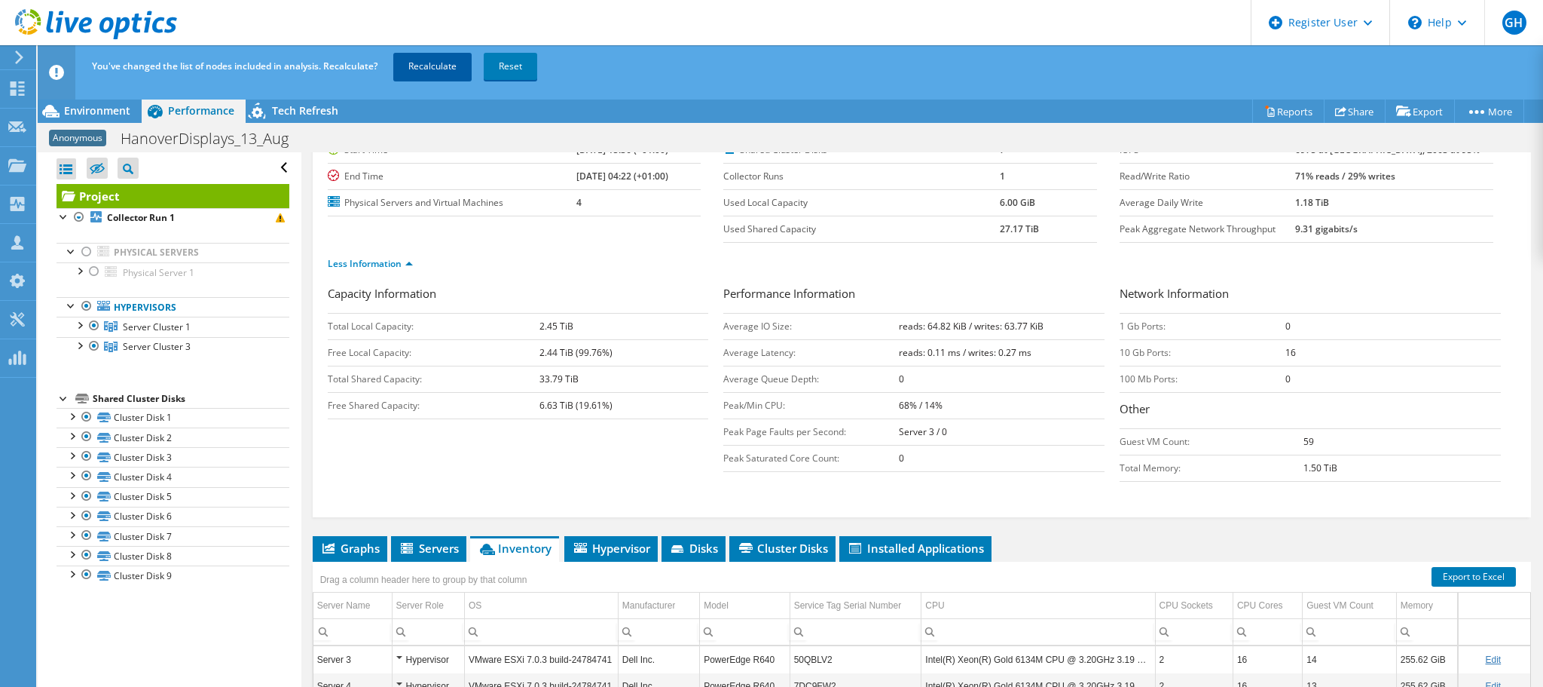
click at [422, 73] on link "Recalculate" at bounding box center [432, 66] width 78 height 27
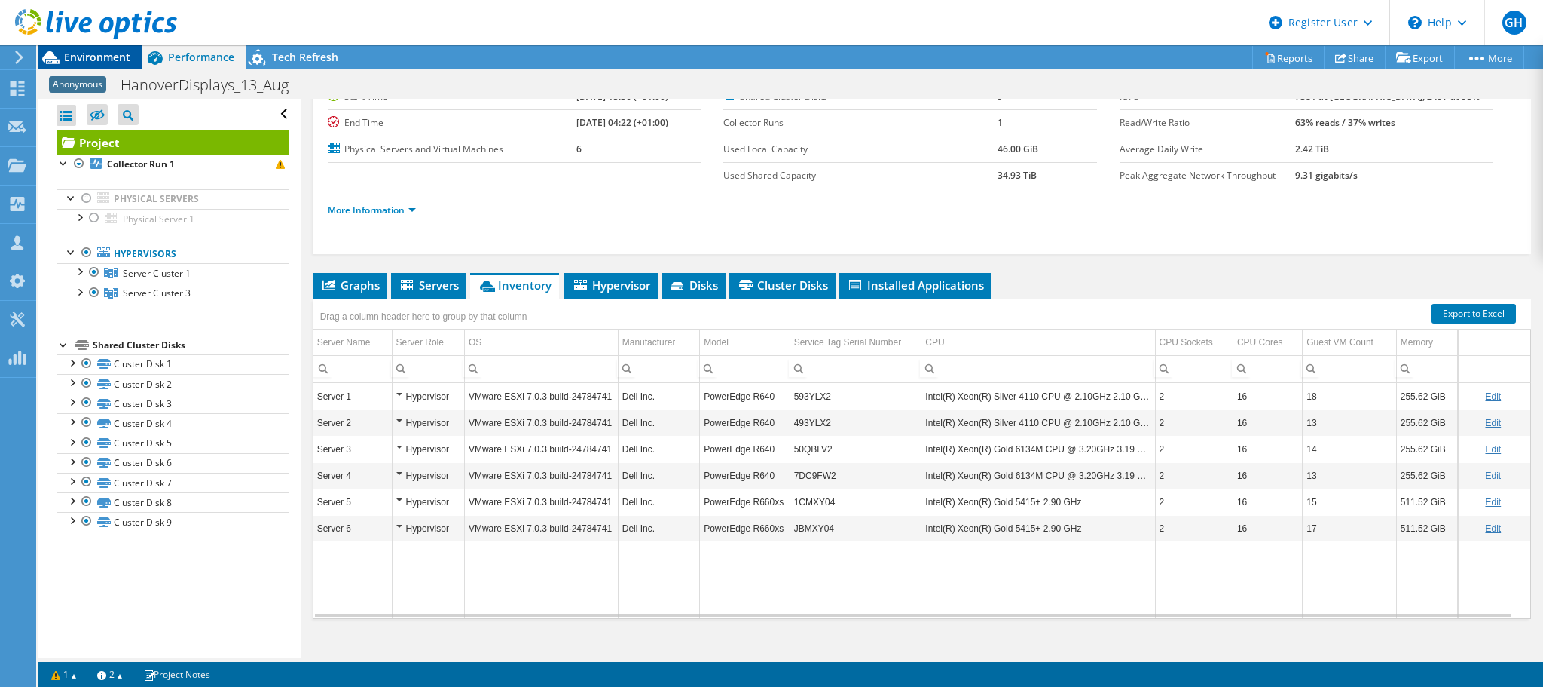
click at [105, 56] on span "Environment" at bounding box center [97, 57] width 66 height 14
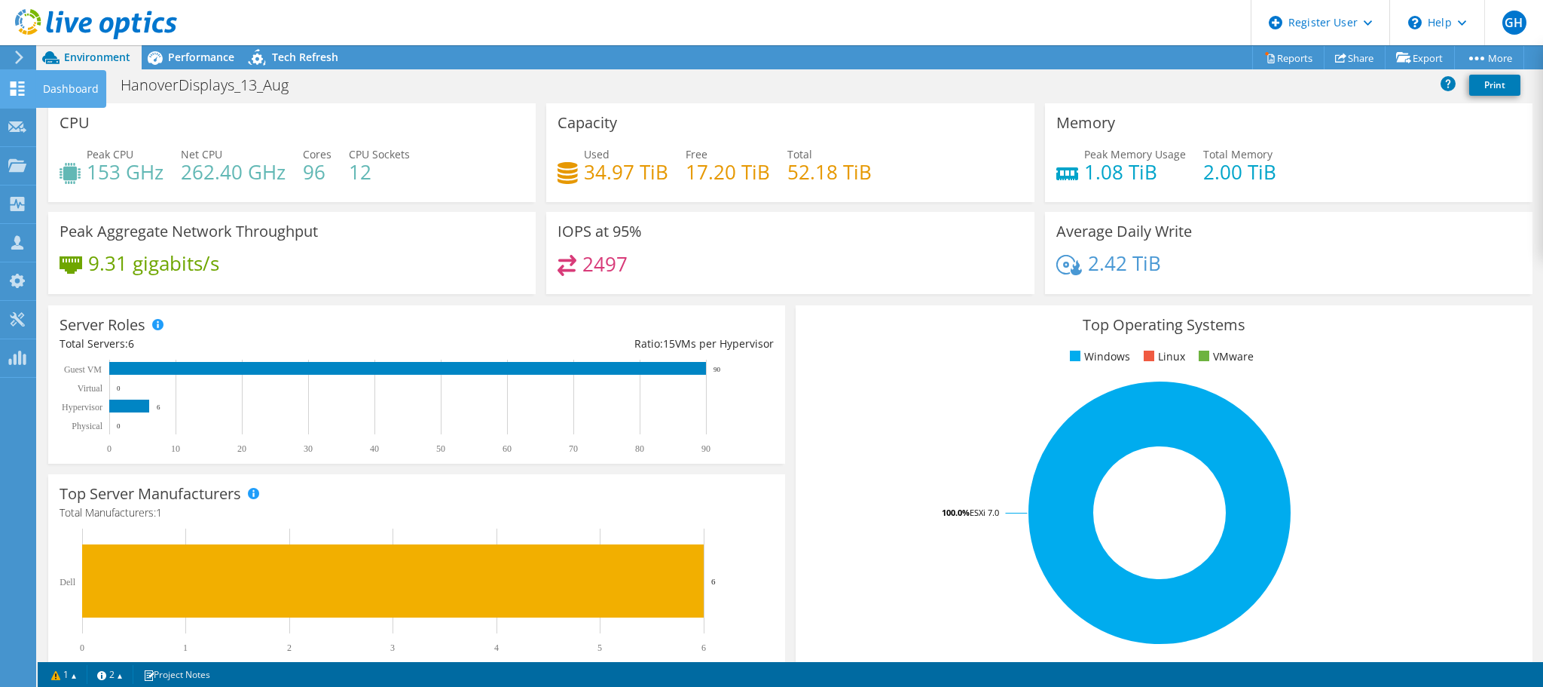
click at [66, 88] on div "Dashboard" at bounding box center [70, 89] width 71 height 38
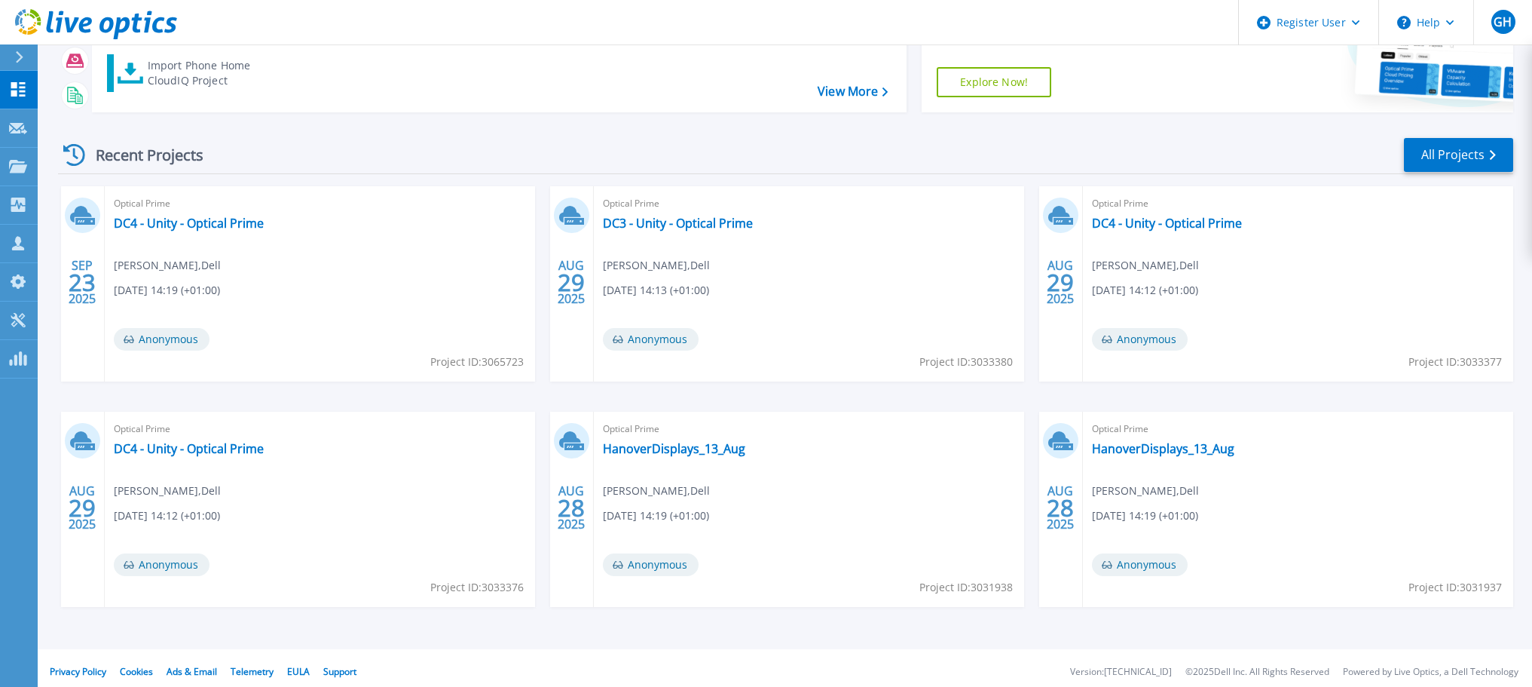
scroll to position [148, 0]
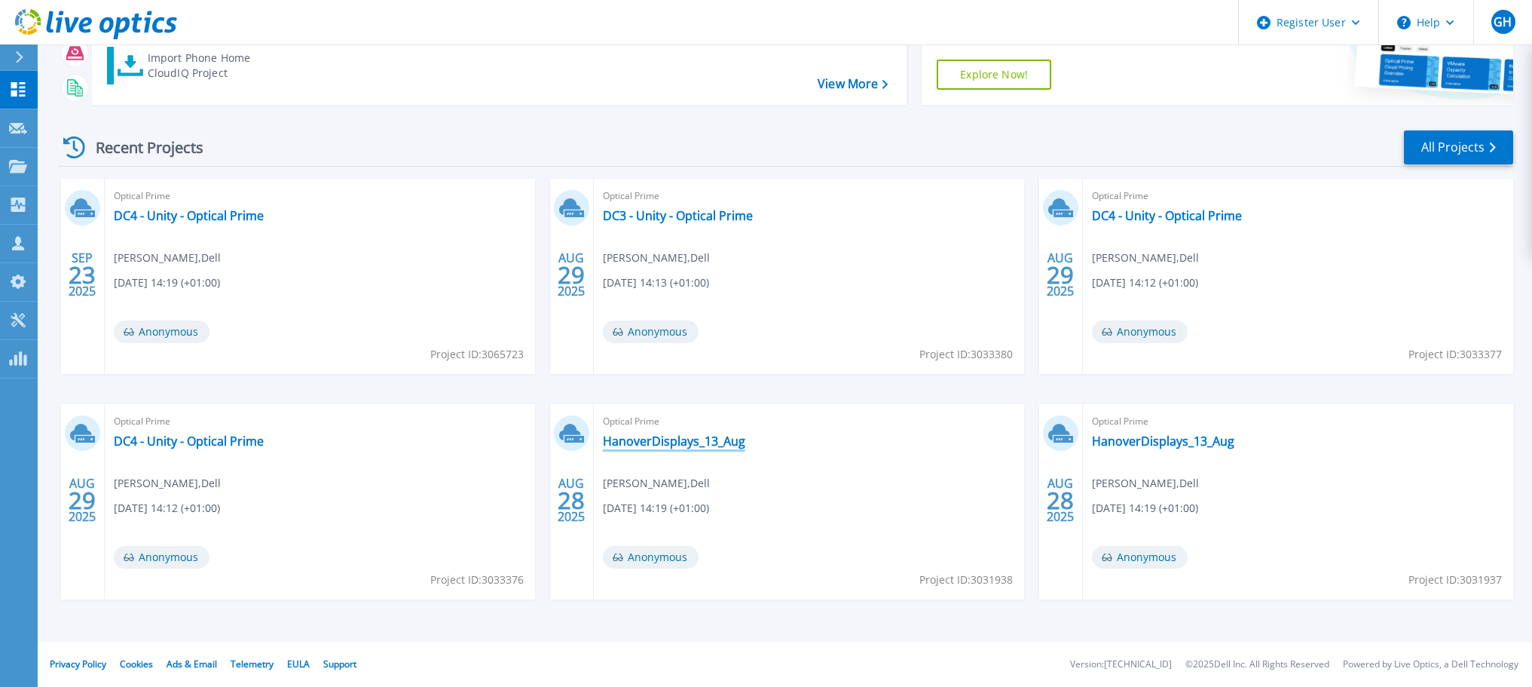
click at [650, 446] on link "HanoverDisplays_13_Aug" at bounding box center [674, 440] width 142 height 15
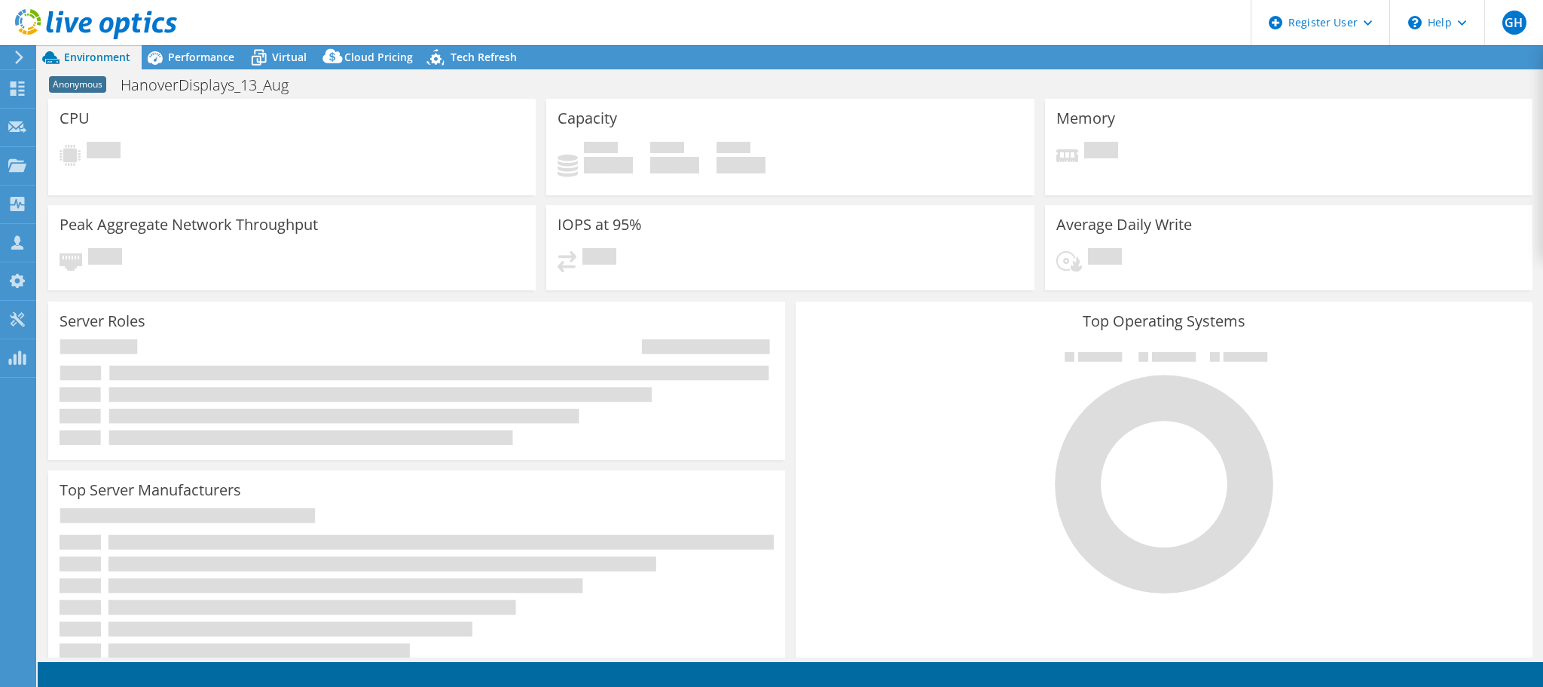
select select "USD"
select select "EULondon"
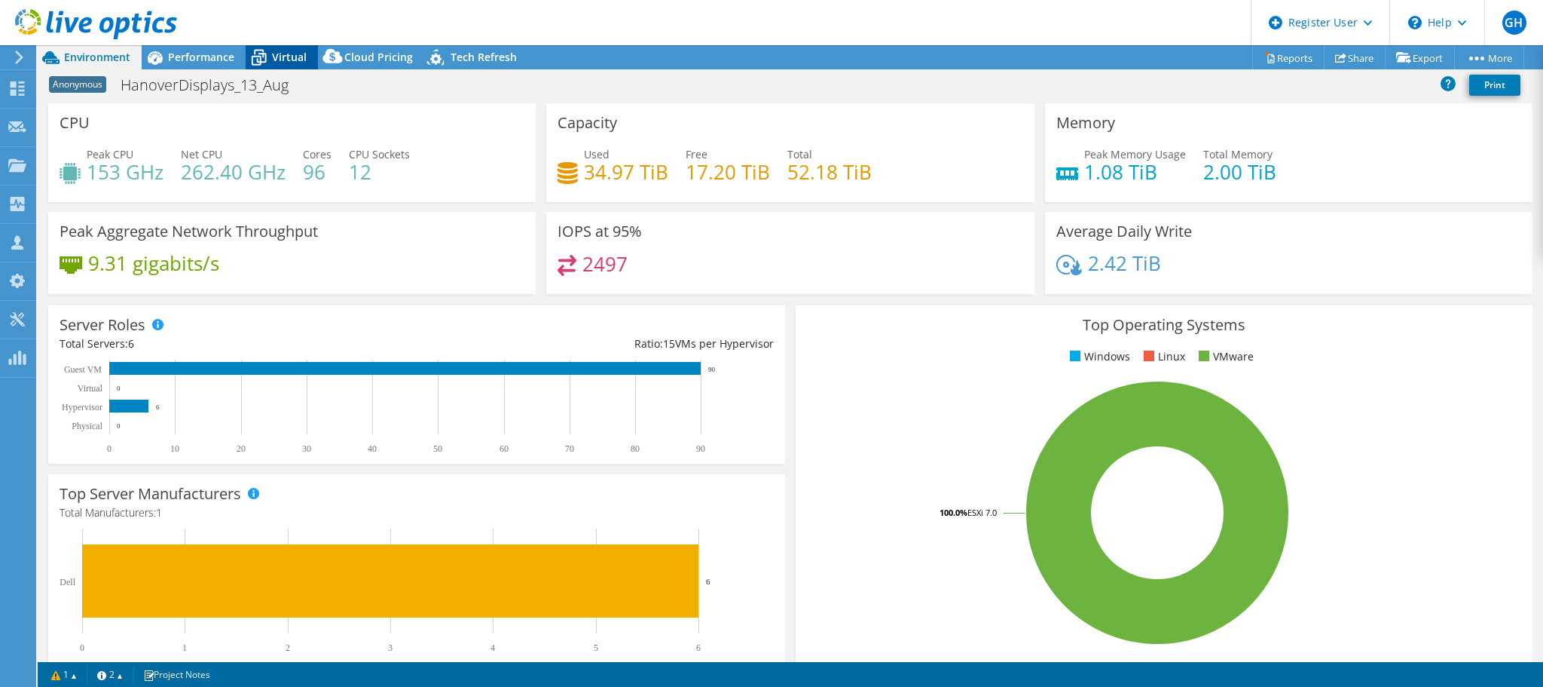
click at [286, 54] on span "Virtual" at bounding box center [289, 57] width 35 height 14
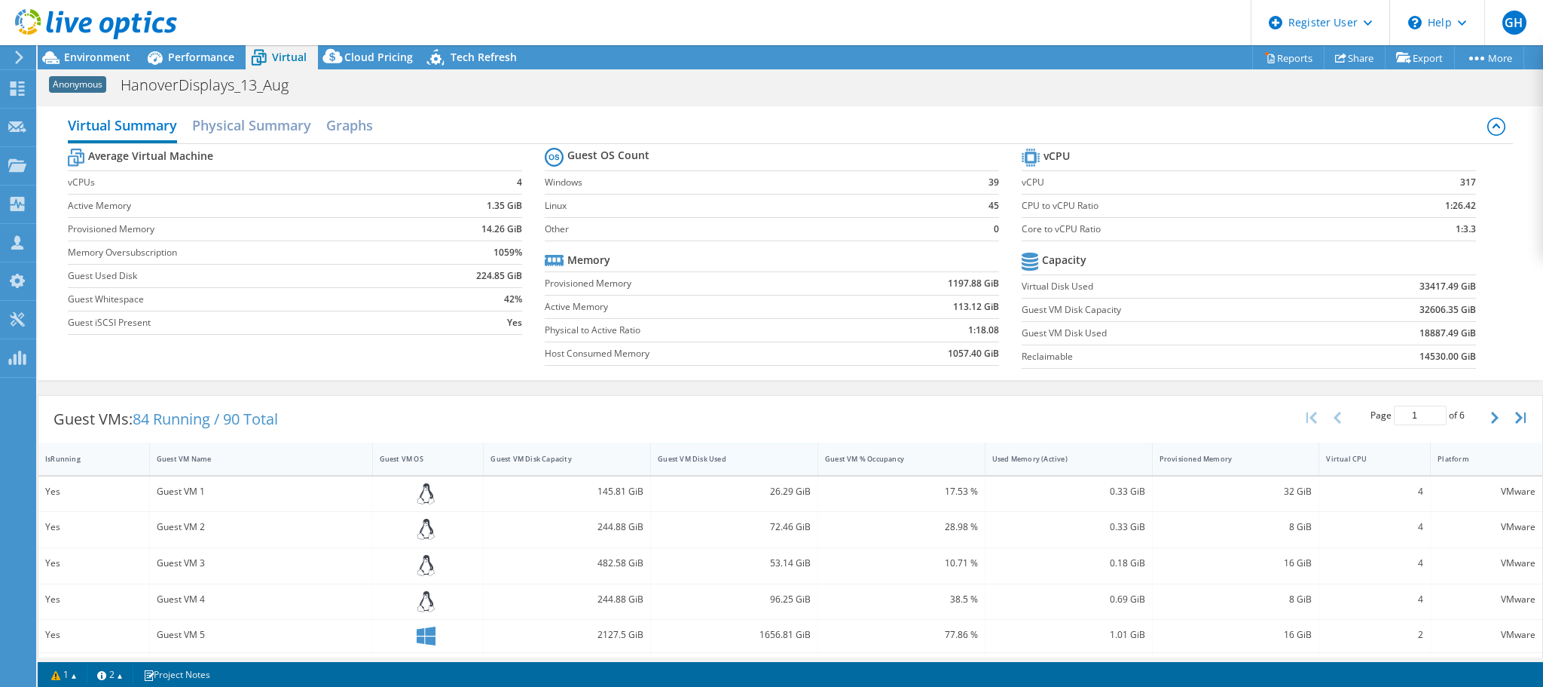
click at [748, 460] on div "Guest VM Disk Used" at bounding box center [725, 459] width 135 height 10
click at [748, 459] on div "Guest VM Disk Used" at bounding box center [725, 459] width 135 height 10
click at [87, 60] on span "Environment" at bounding box center [97, 57] width 66 height 14
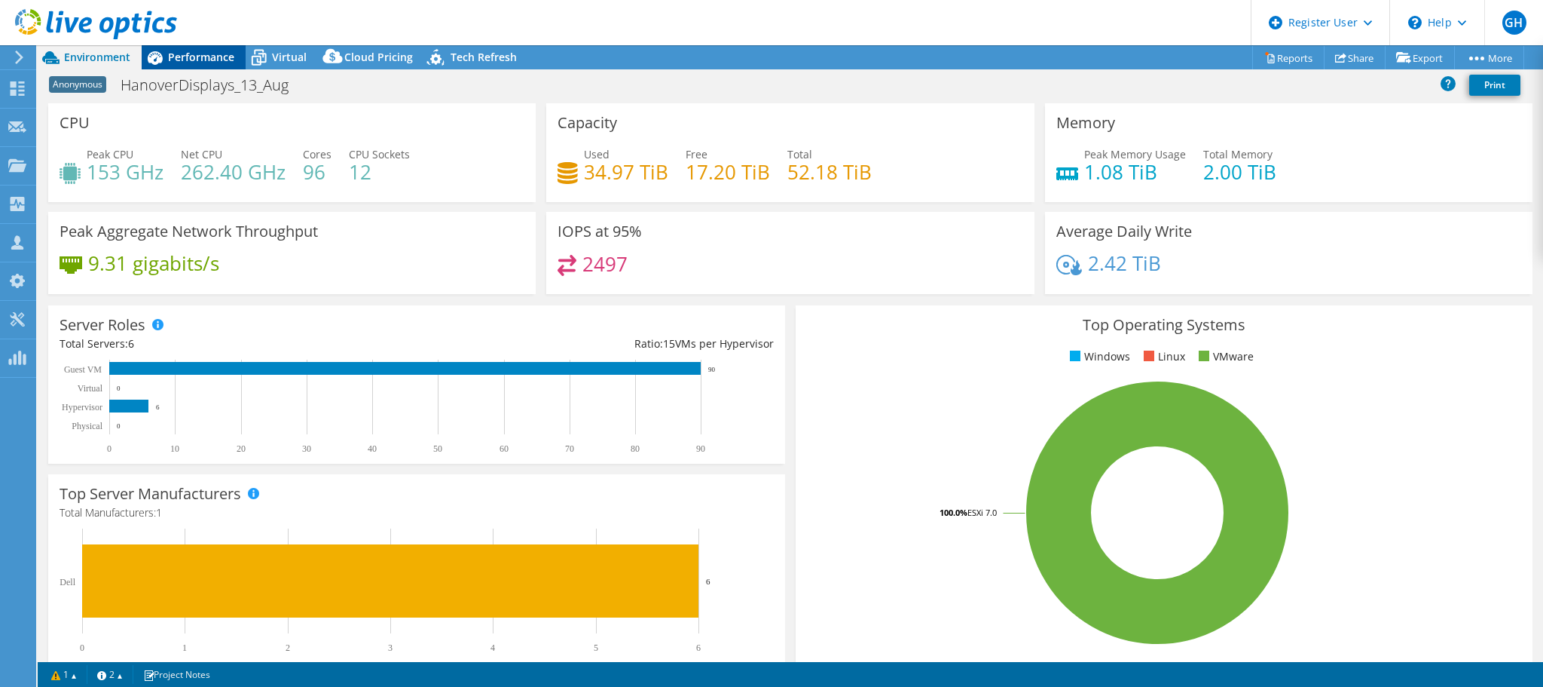
click at [184, 60] on span "Performance" at bounding box center [201, 57] width 66 height 14
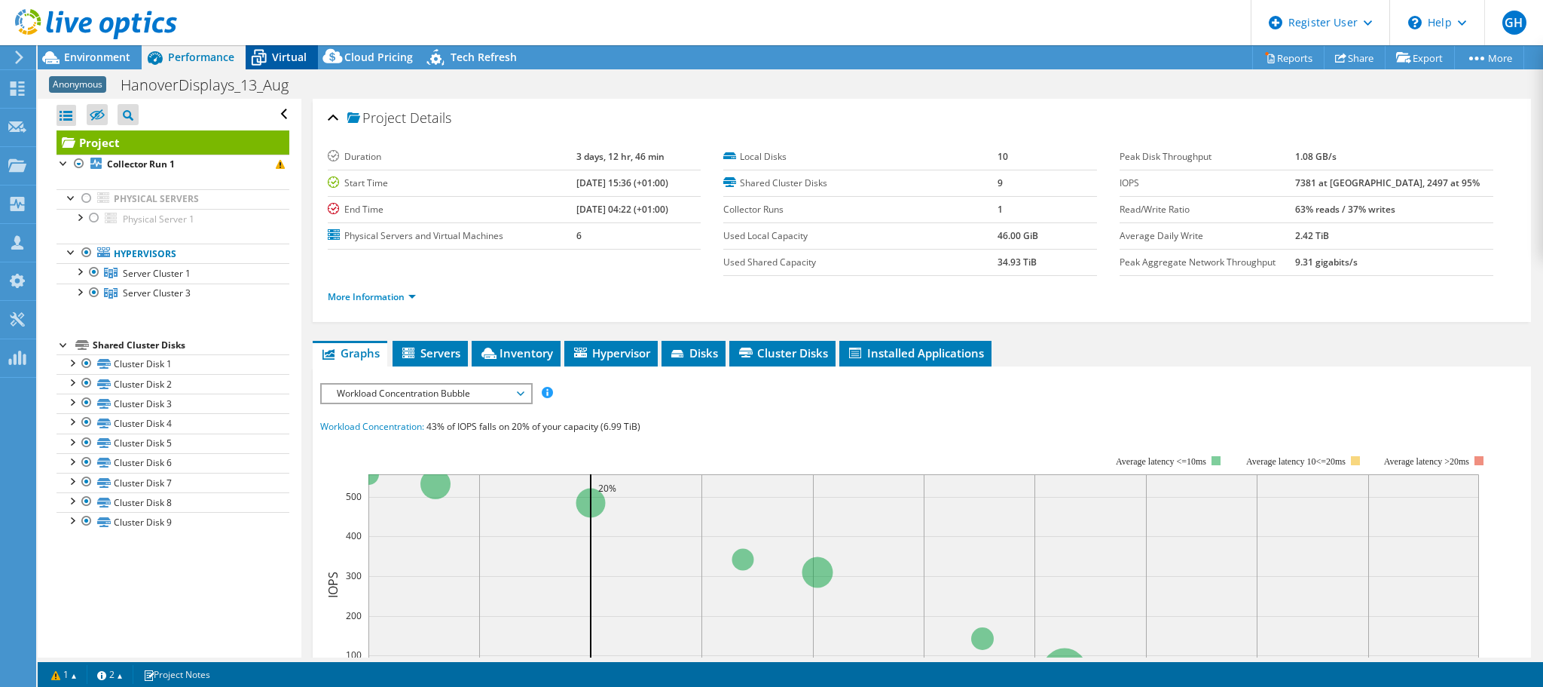
click at [285, 57] on span "Virtual" at bounding box center [289, 57] width 35 height 14
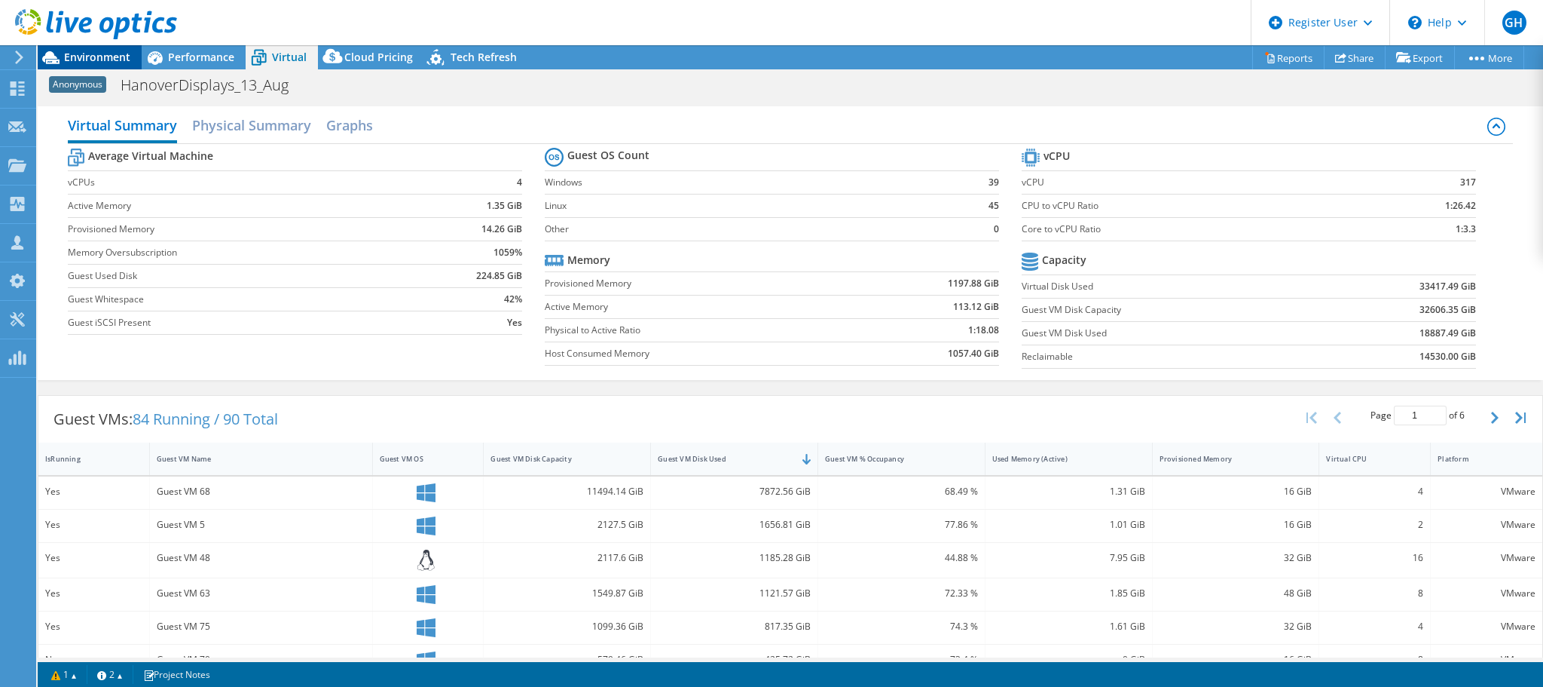
click at [76, 57] on span "Environment" at bounding box center [97, 57] width 66 height 14
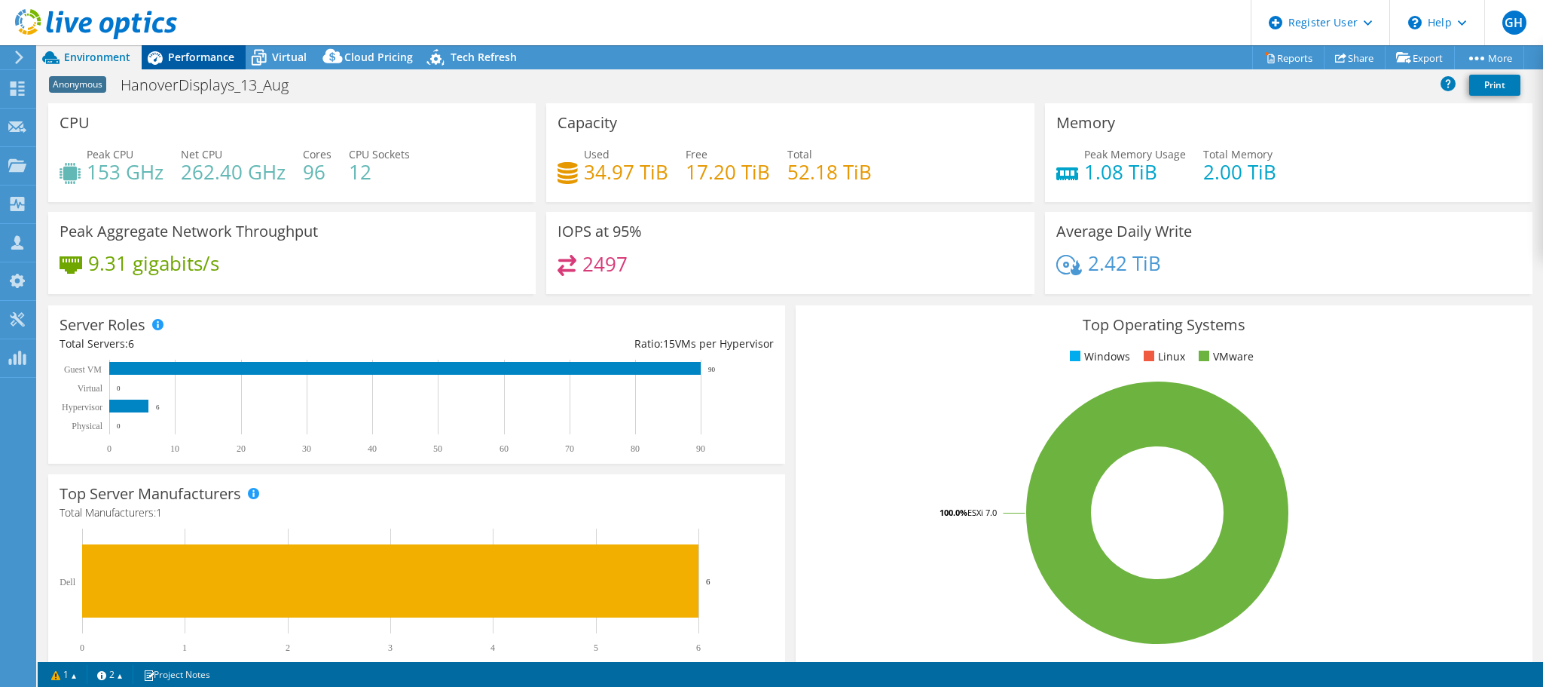
click at [182, 49] on div "Performance" at bounding box center [194, 57] width 104 height 24
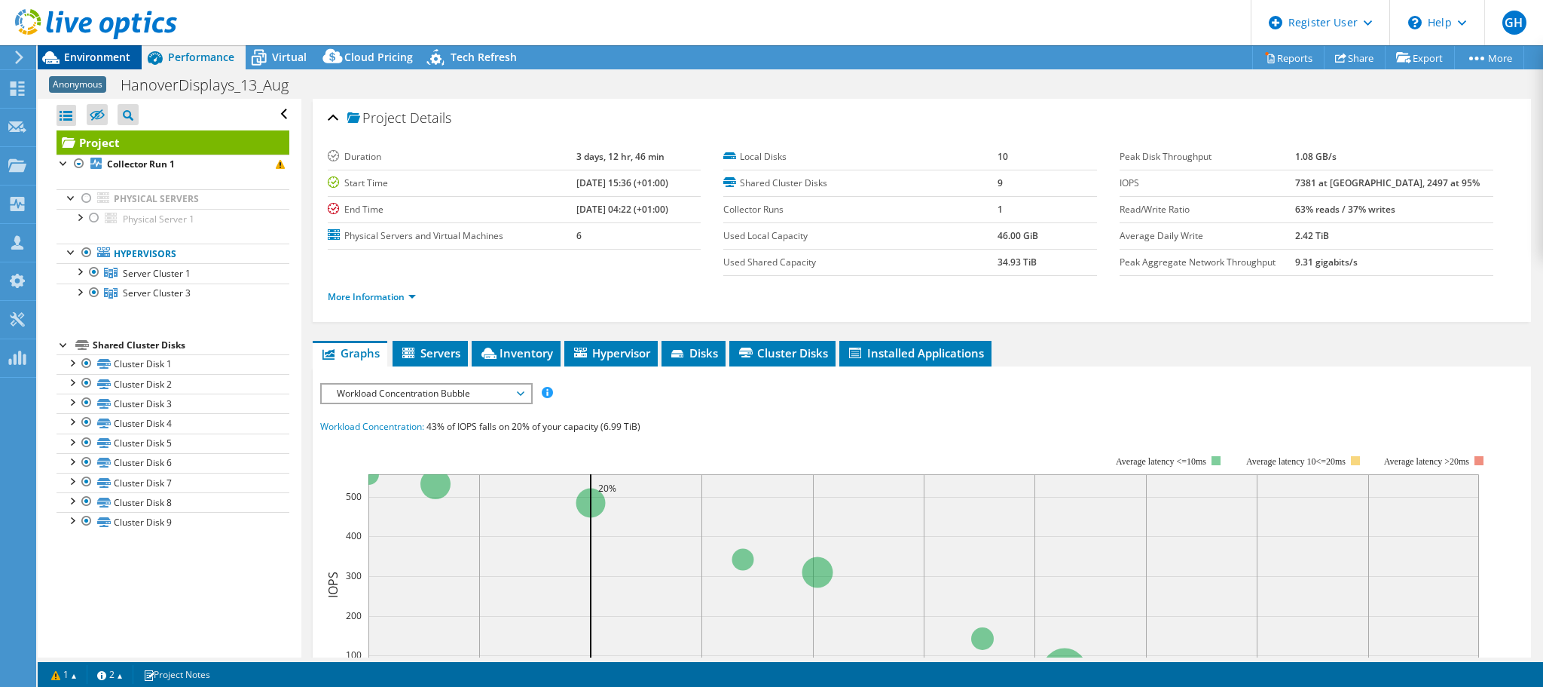
click at [82, 60] on span "Environment" at bounding box center [97, 57] width 66 height 14
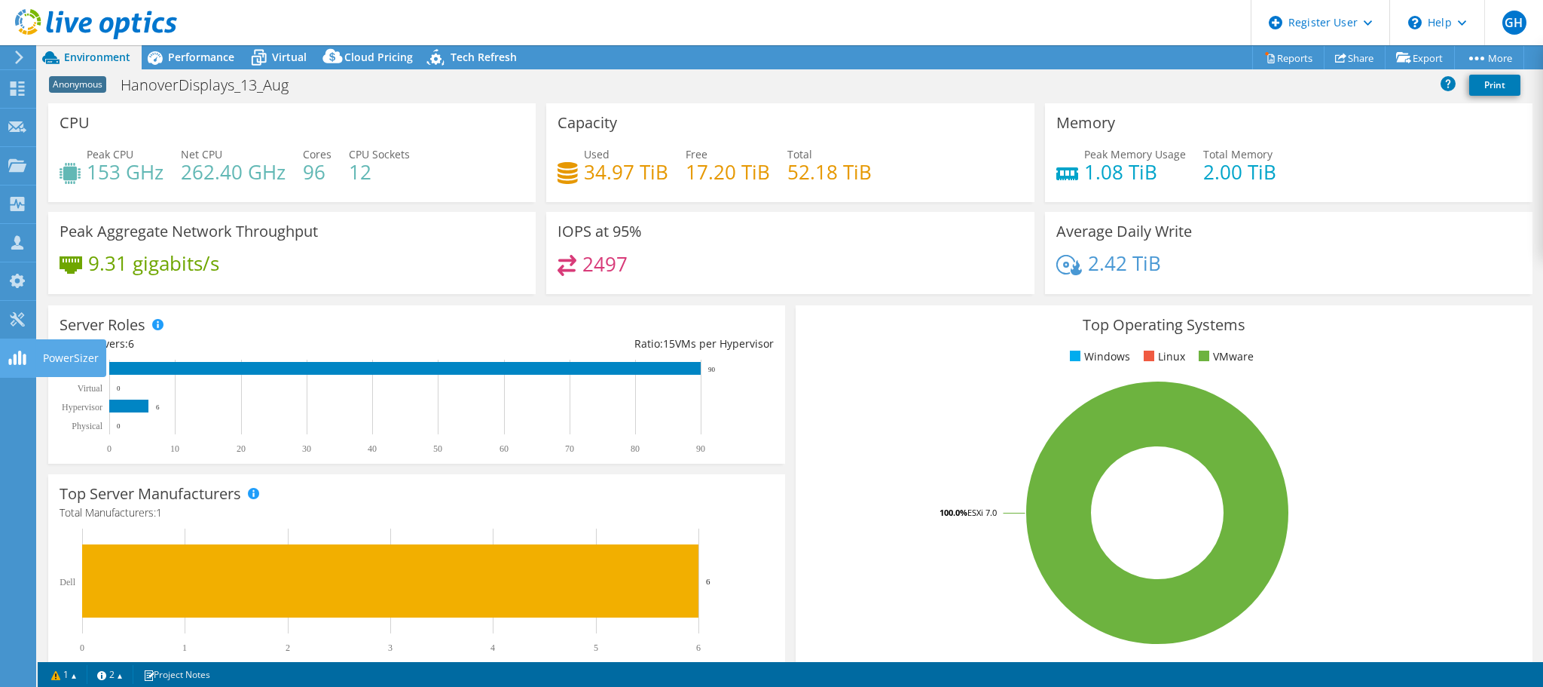
click at [72, 359] on div "PowerSizer" at bounding box center [70, 358] width 71 height 38
